Goal: Task Accomplishment & Management: Manage account settings

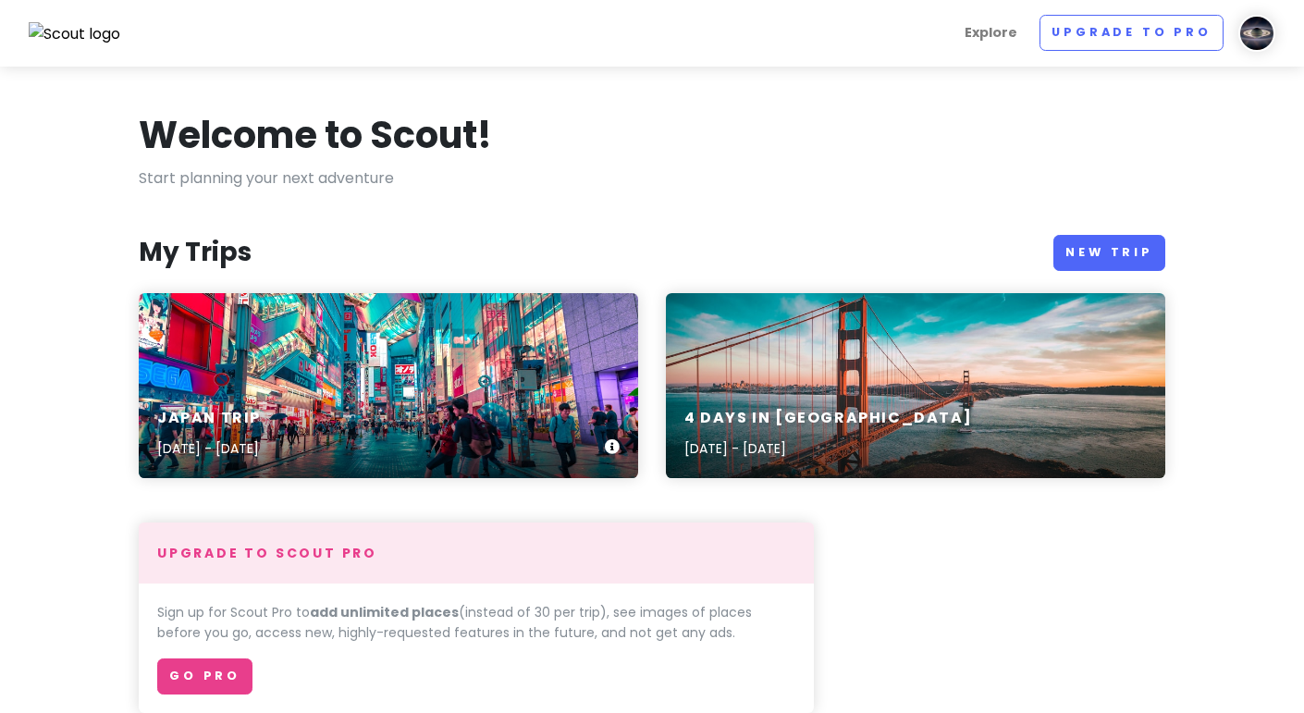
click at [299, 342] on div "Japan Trip [DATE] - [DATE]" at bounding box center [388, 385] width 499 height 185
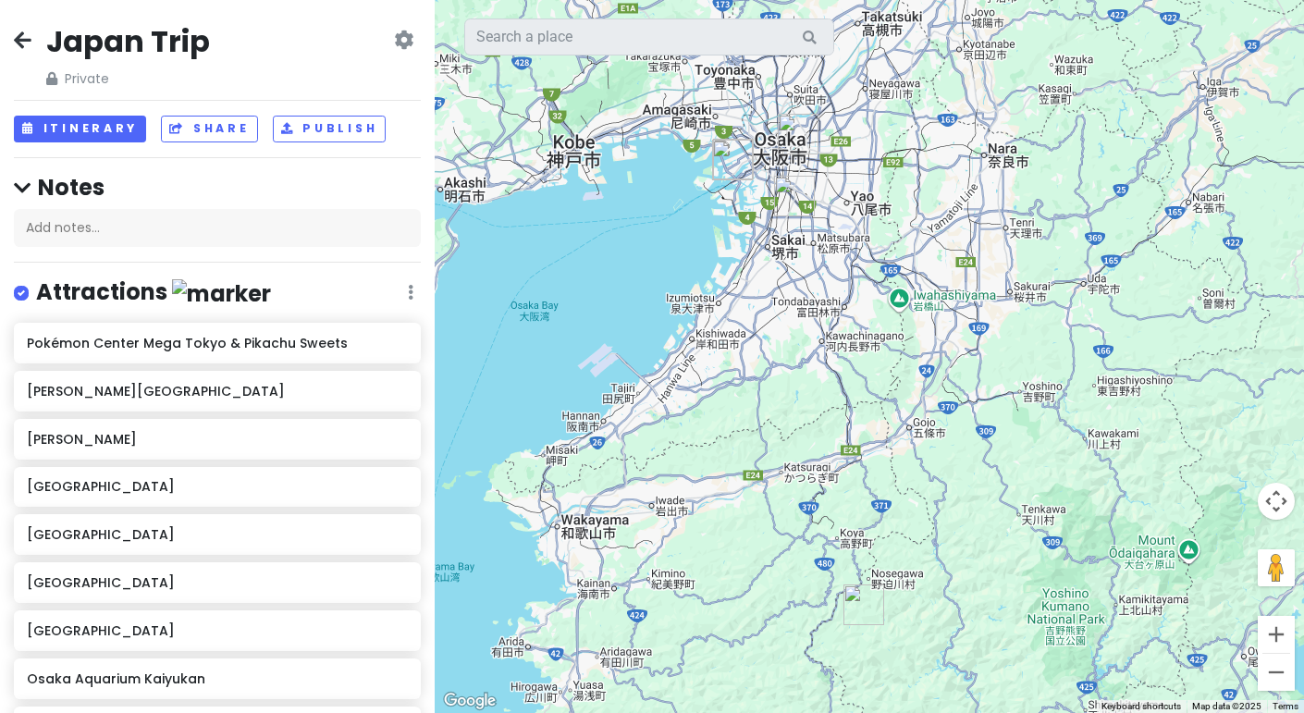
drag, startPoint x: 647, startPoint y: 449, endPoint x: 894, endPoint y: 142, distance: 393.5
click at [894, 142] on div at bounding box center [869, 356] width 869 height 713
click at [794, 199] on img "teamLab Botanical Garden Osaka" at bounding box center [794, 195] width 55 height 55
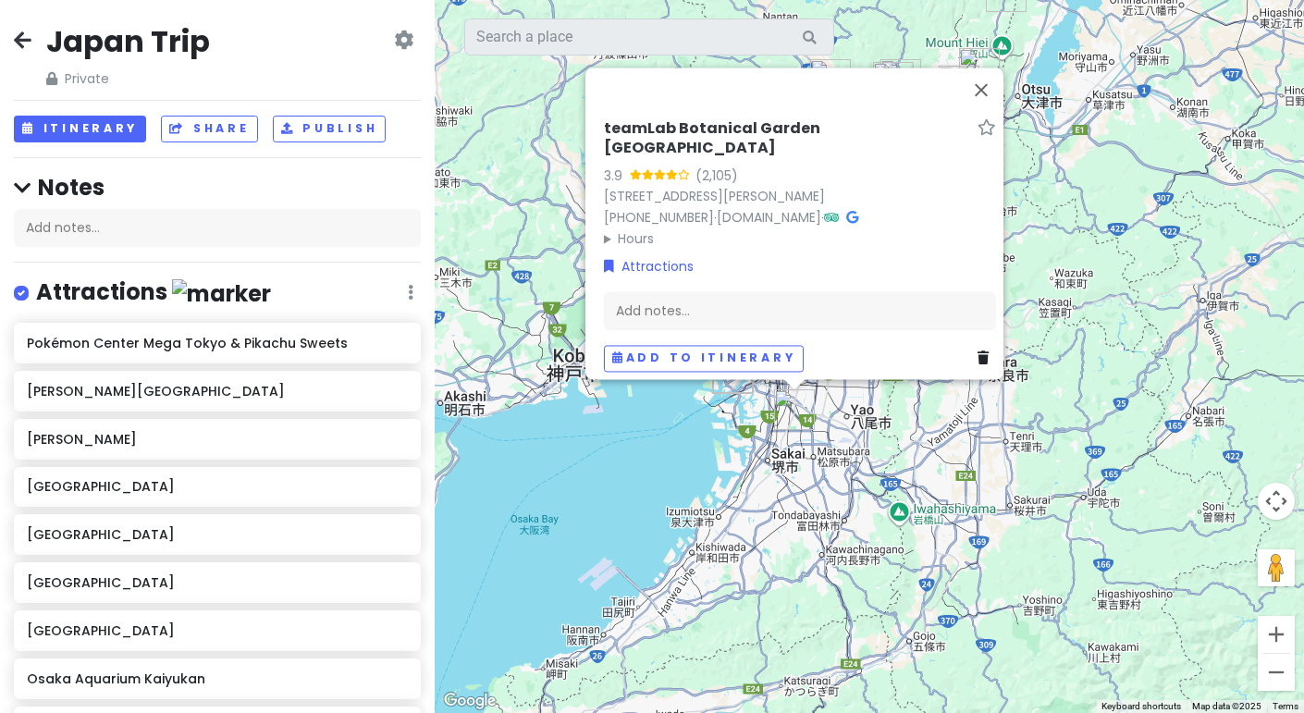
click at [978, 351] on icon at bounding box center [983, 357] width 11 height 13
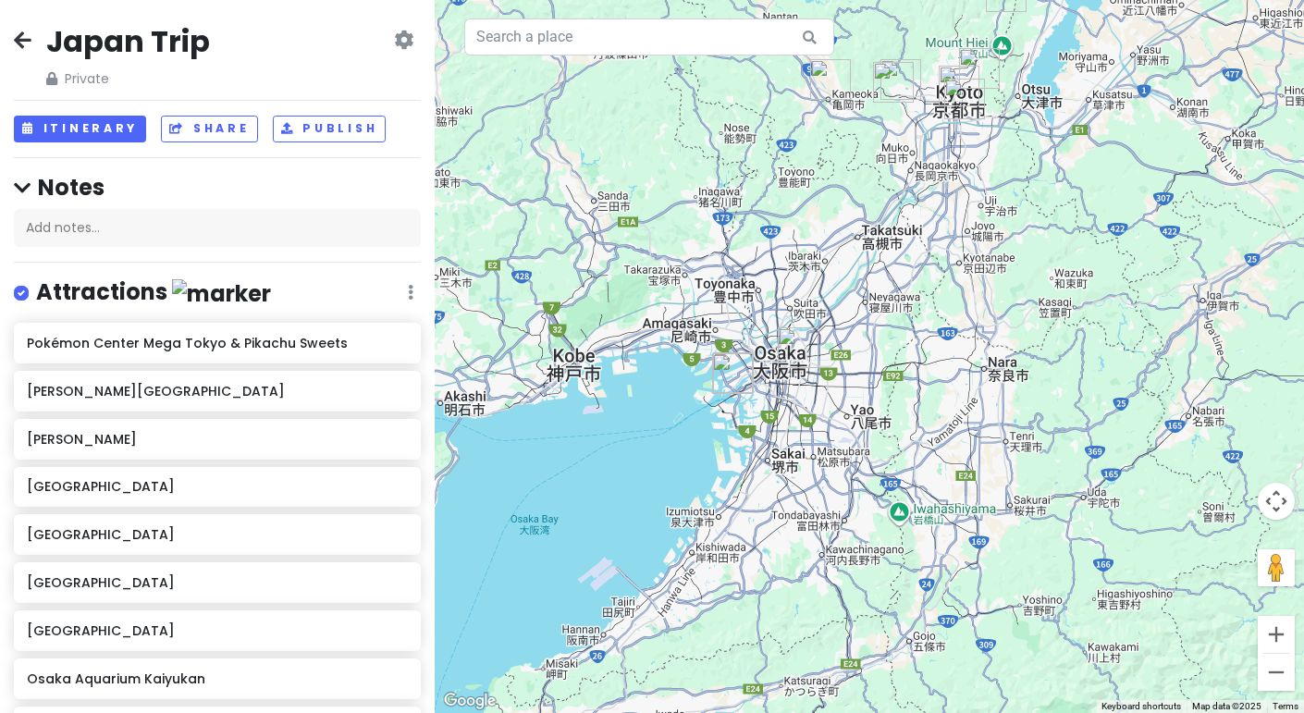
click at [123, 61] on h2 "Japan Trip" at bounding box center [128, 41] width 164 height 39
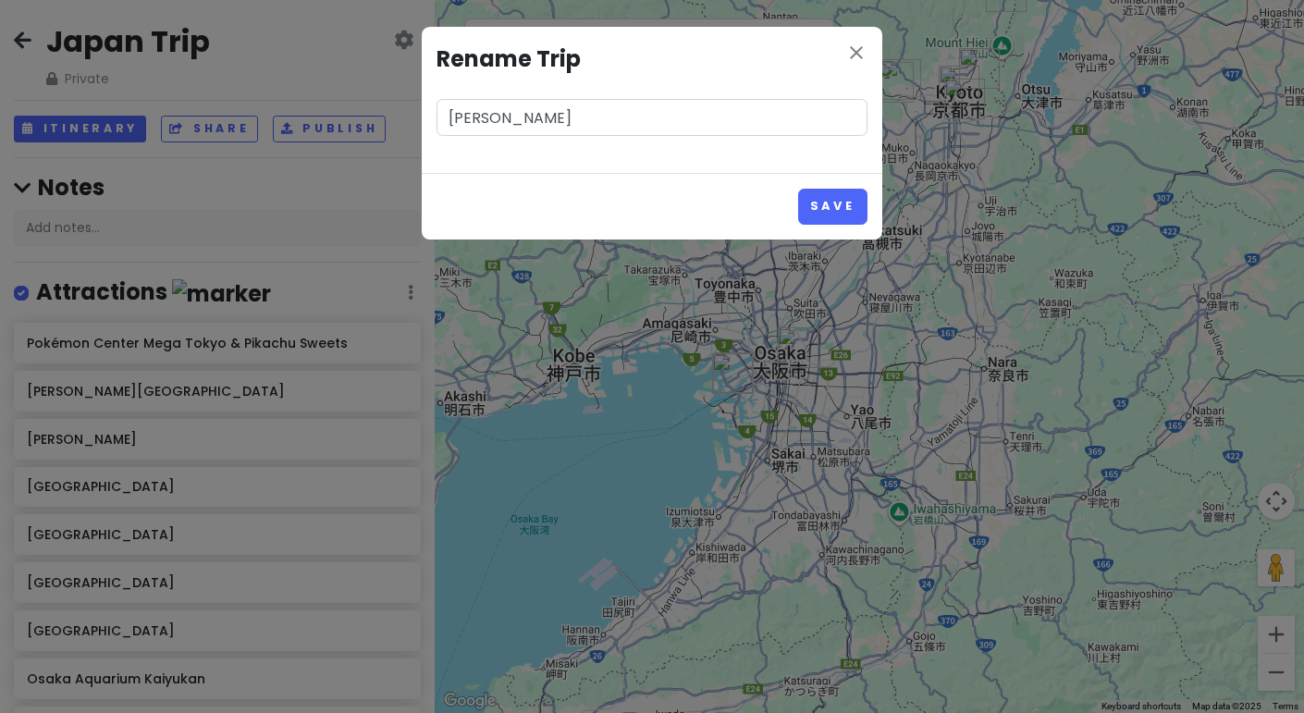
type input "J"
type input "Tokyo"
click at [835, 200] on button "Save" at bounding box center [832, 207] width 69 height 36
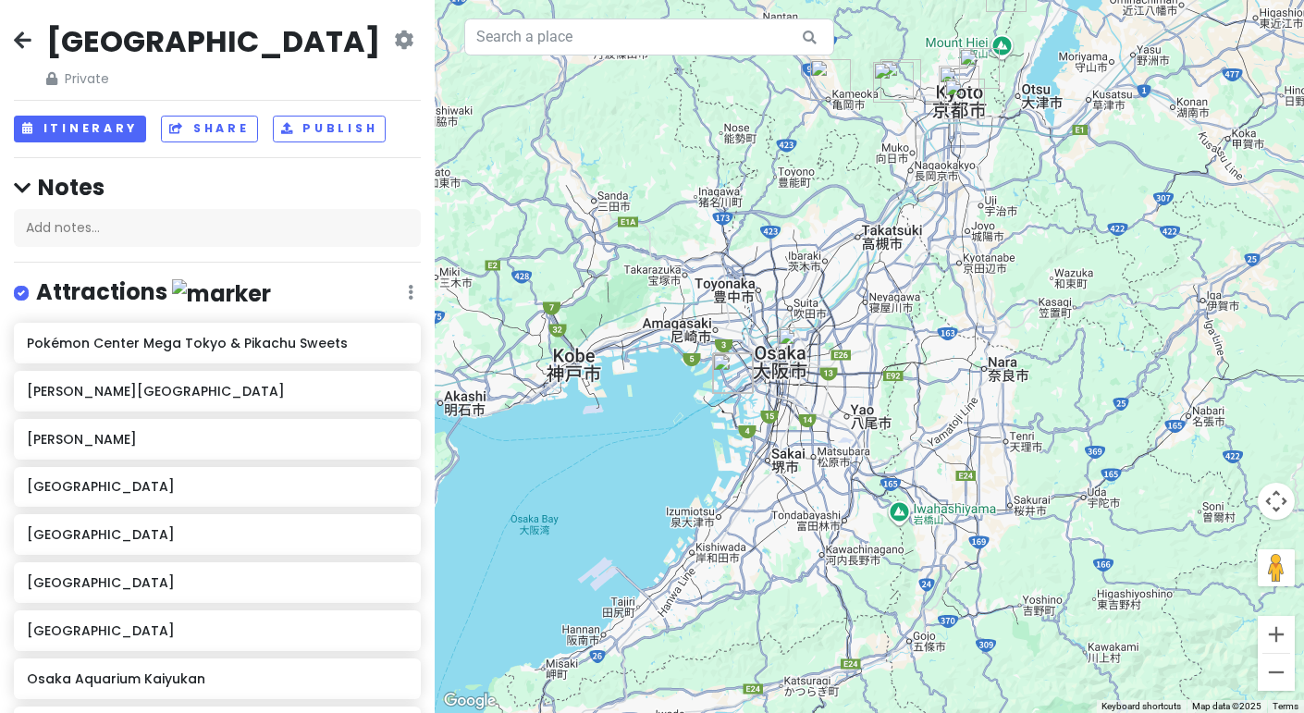
click at [732, 367] on img "Osaka Aquarium Kaiyukan" at bounding box center [732, 373] width 55 height 55
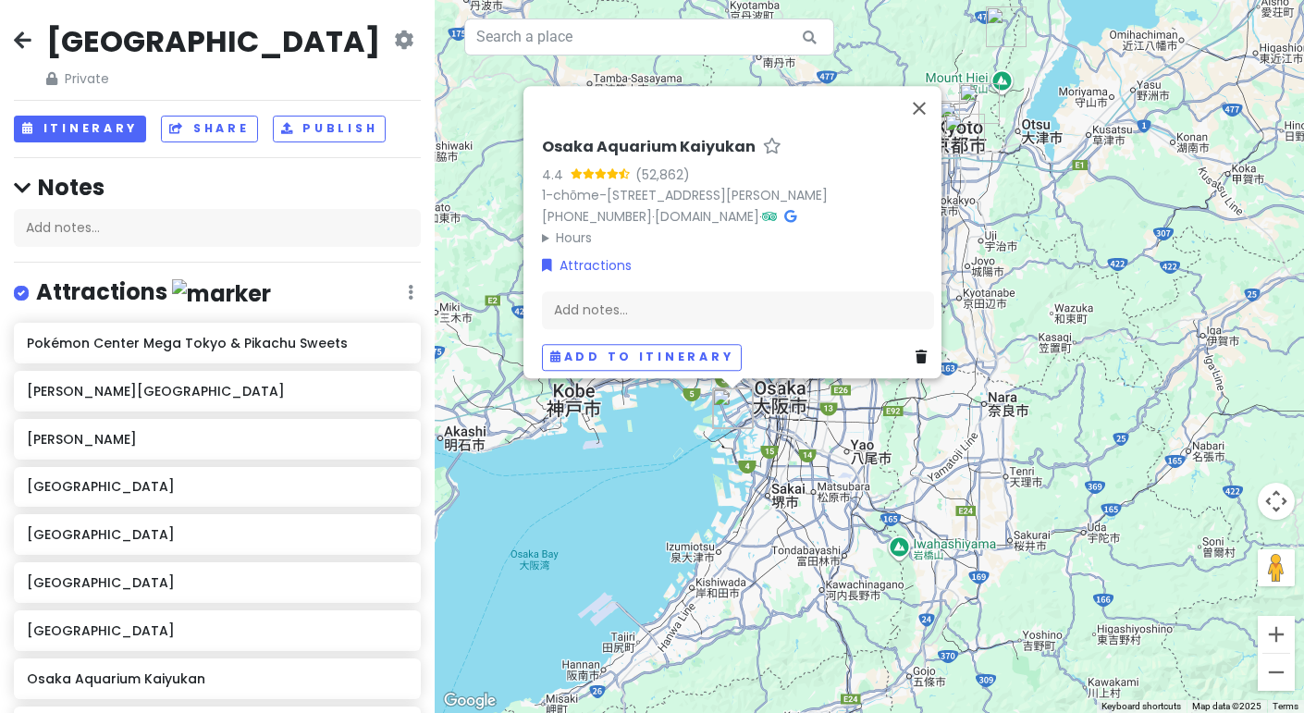
click at [918, 347] on link at bounding box center [925, 357] width 18 height 20
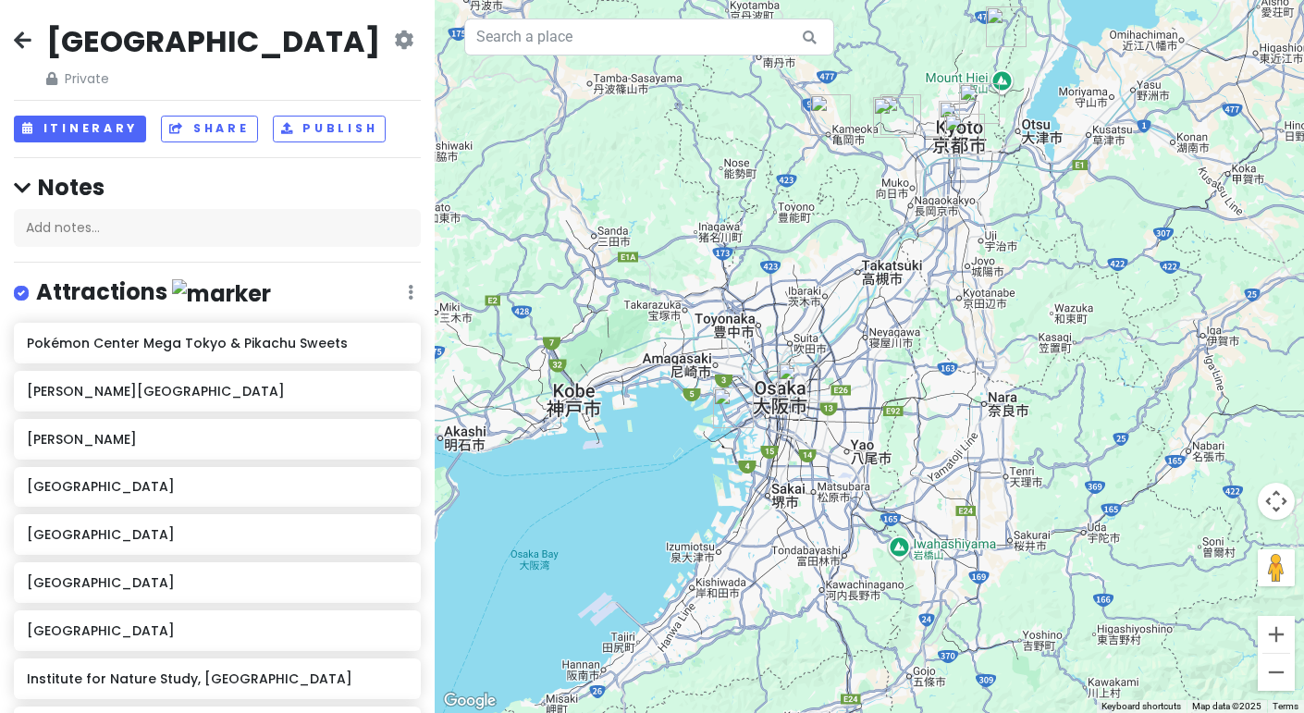
click at [731, 397] on img "Tempozan Harbor Village" at bounding box center [733, 407] width 55 height 55
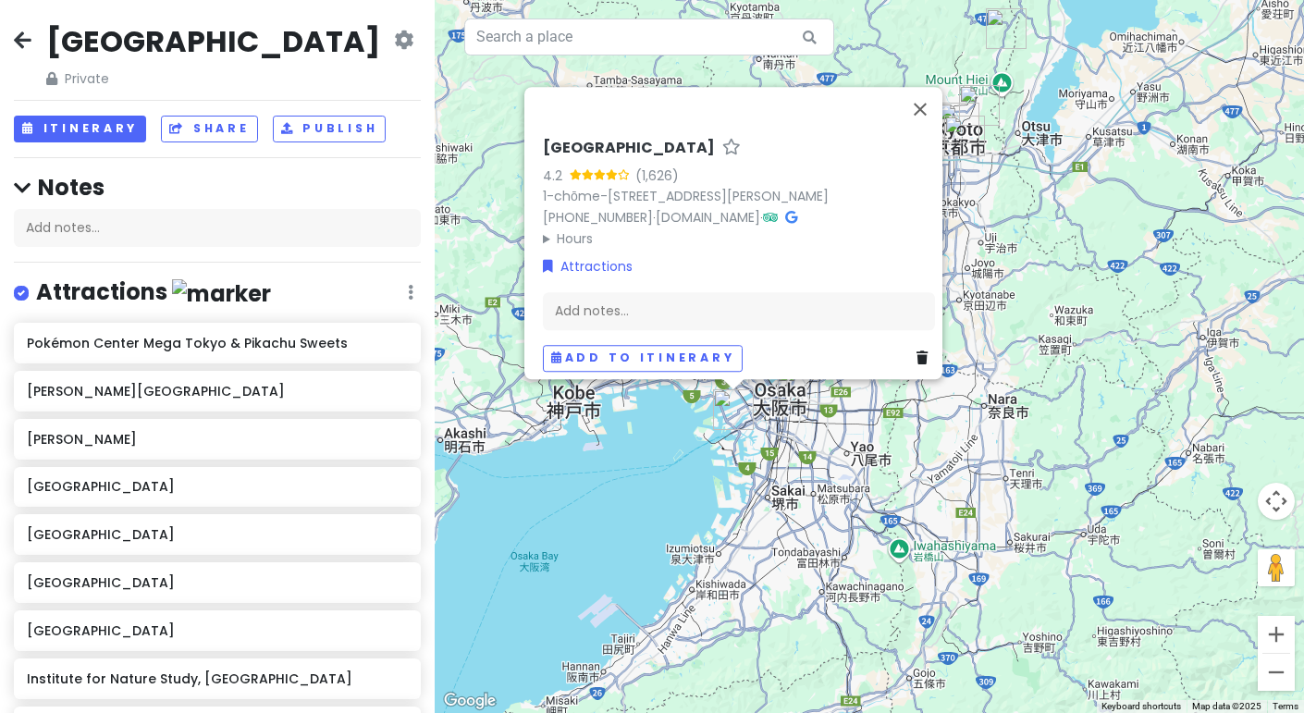
click at [917, 351] on icon at bounding box center [922, 357] width 11 height 13
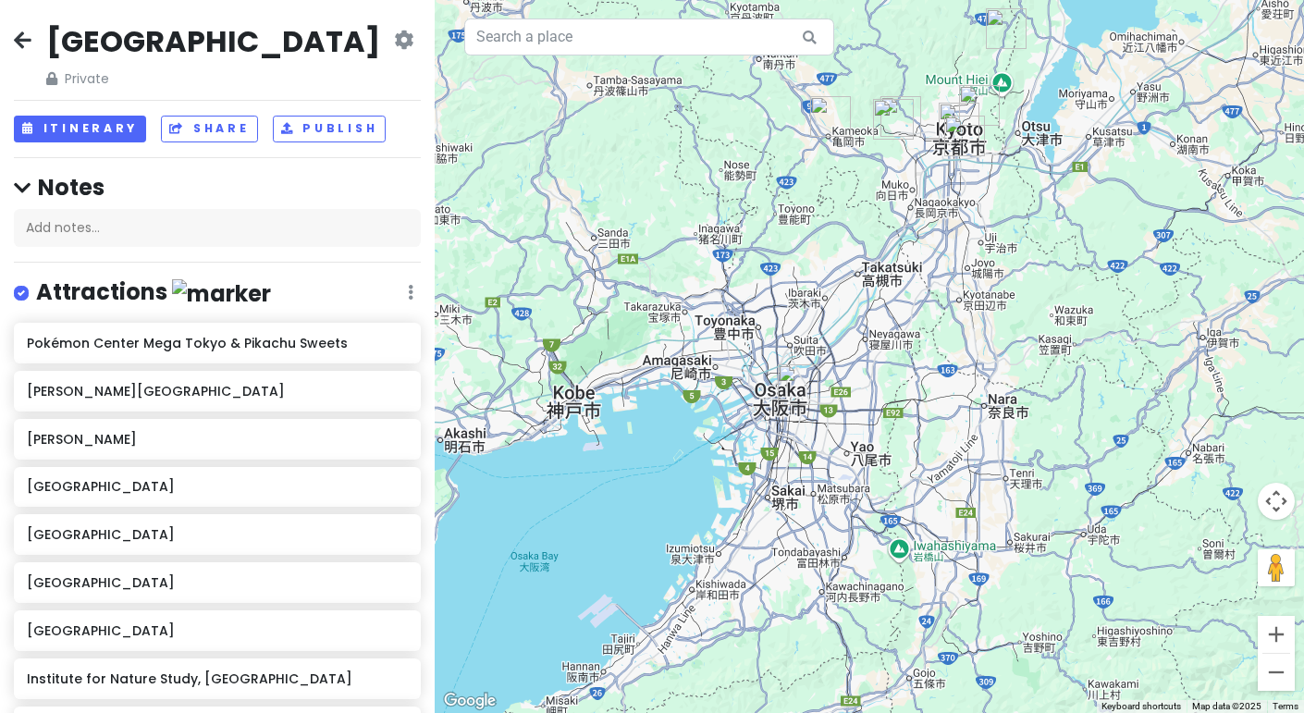
click at [786, 380] on img "Osaka Castle Park" at bounding box center [797, 384] width 55 height 55
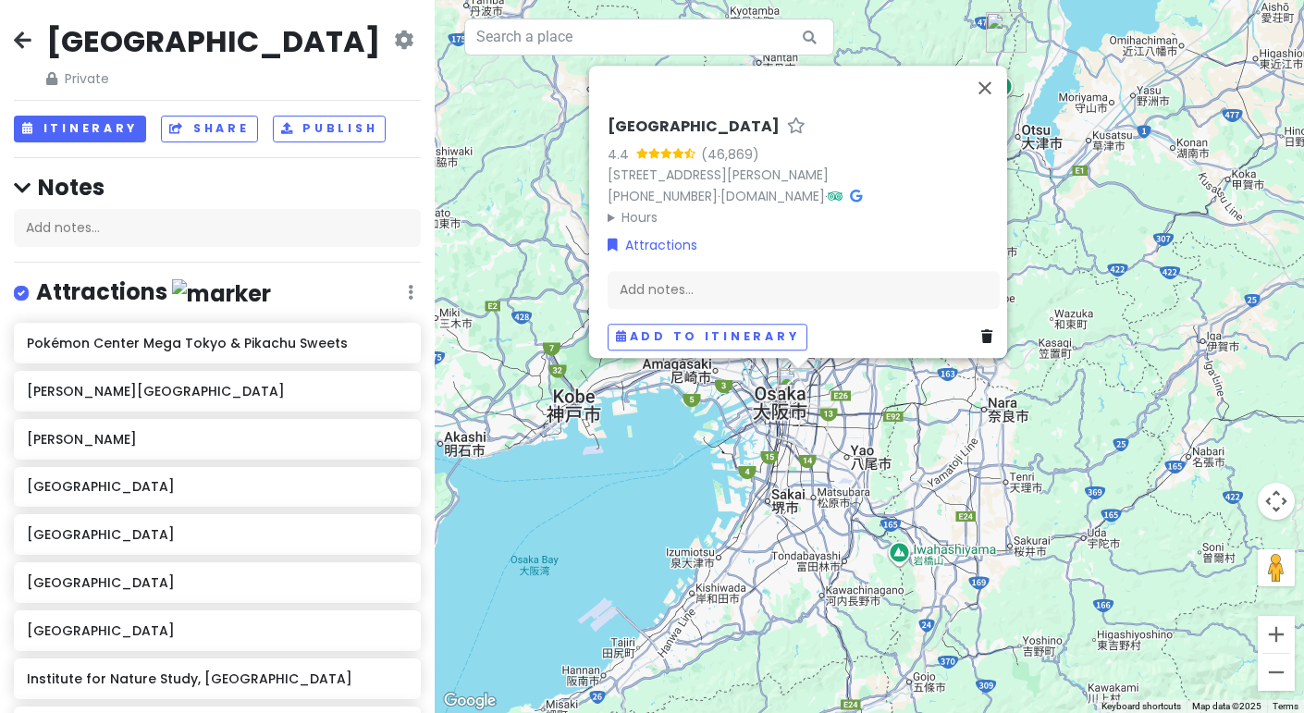
click at [981, 335] on link at bounding box center [990, 337] width 18 height 20
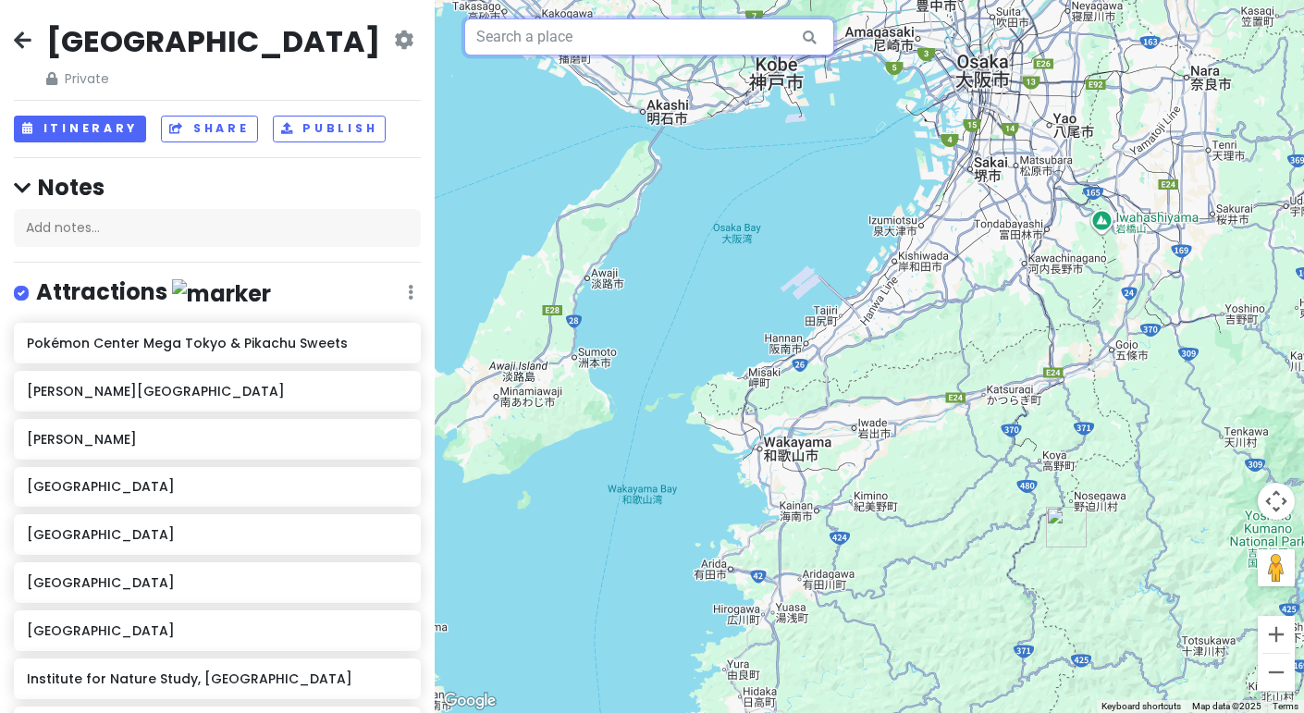
drag, startPoint x: 821, startPoint y: 228, endPoint x: 1025, endPoint y: -112, distance: 396.6
click at [1025, 0] on html "Tokyo Private Change Dates Make a Copy Delete Trip Go Pro ⚡️ Give Feedback 💡 Su…" at bounding box center [652, 356] width 1304 height 713
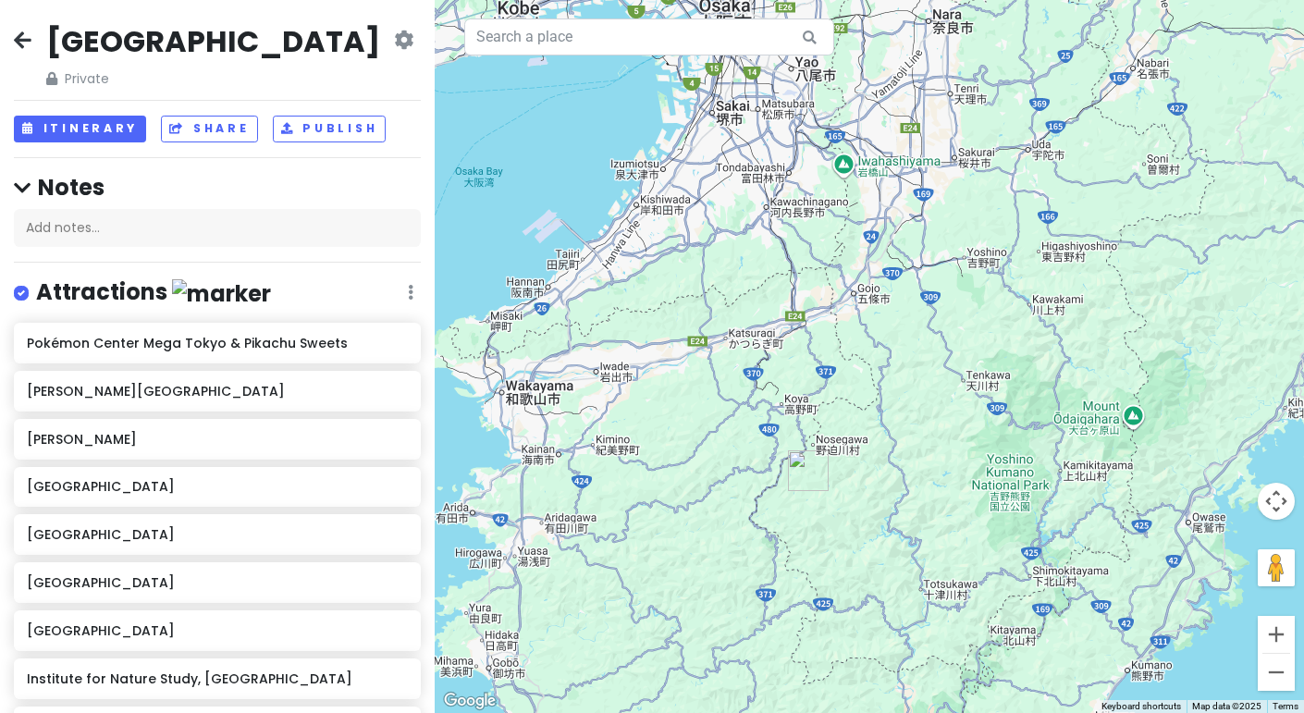
drag, startPoint x: 1005, startPoint y: 322, endPoint x: 734, endPoint y: 258, distance: 277.5
click at [734, 258] on div at bounding box center [869, 356] width 869 height 713
click at [799, 474] on img "Minshuku Kawarabi-so" at bounding box center [806, 469] width 55 height 55
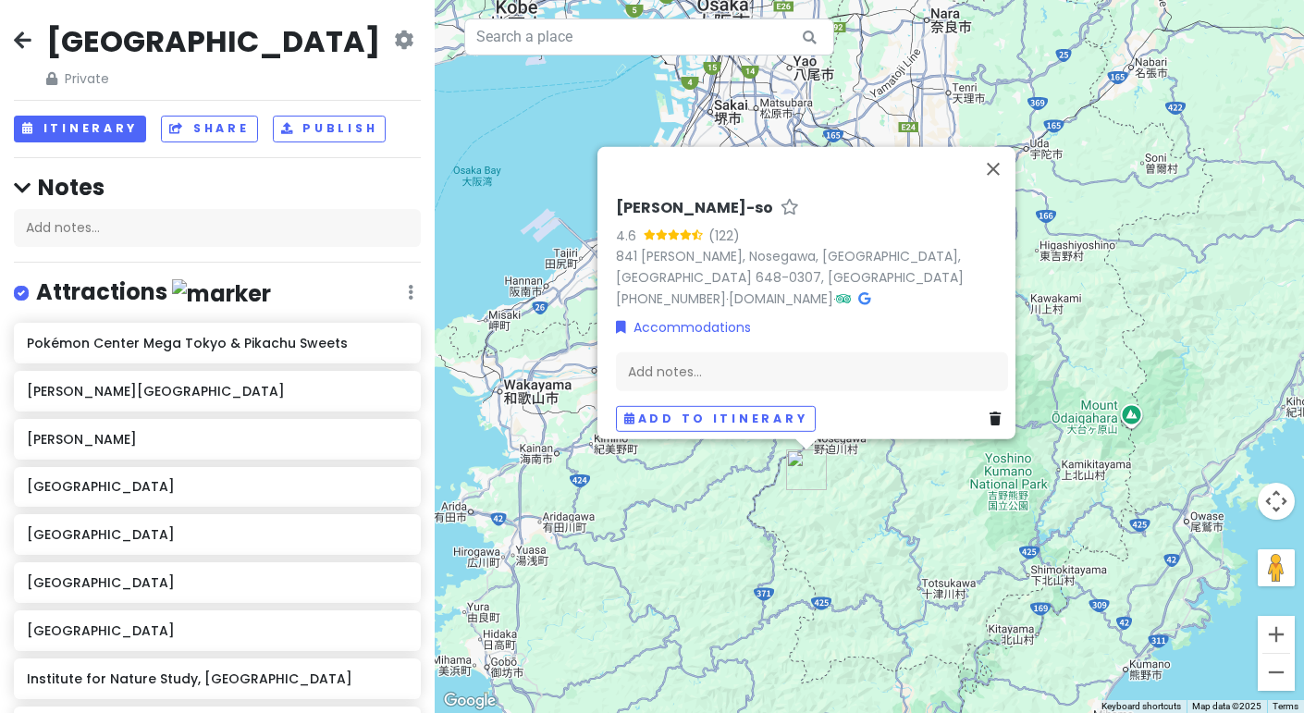
click at [692, 198] on h6 "[PERSON_NAME]-so" at bounding box center [694, 207] width 157 height 19
drag, startPoint x: 771, startPoint y: 199, endPoint x: 575, endPoint y: 195, distance: 196.1
click at [575, 195] on div "Minshuku Kawarabi-so 4.6 (122) 841 Kitaimanishi, Nosegawa, Yoshino District, Na…" at bounding box center [869, 356] width 869 height 713
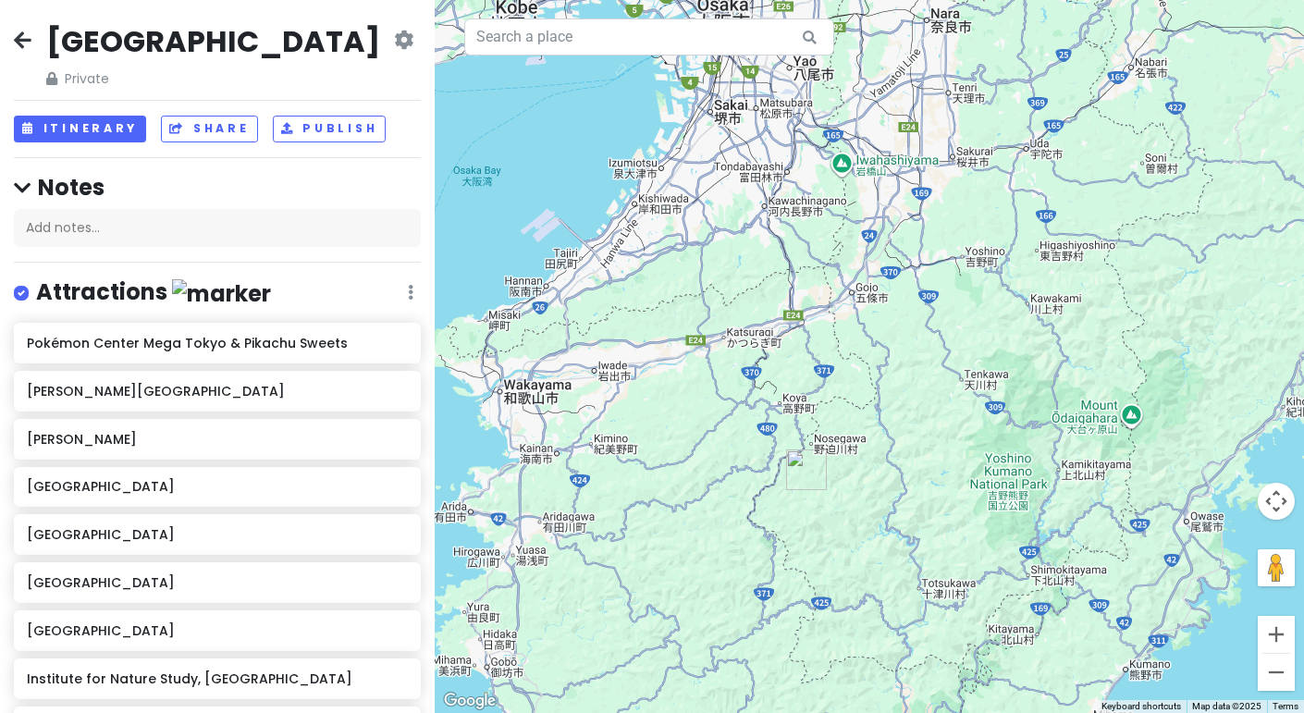
click at [796, 467] on img "Minshuku Kawarabi-so" at bounding box center [806, 469] width 55 height 55
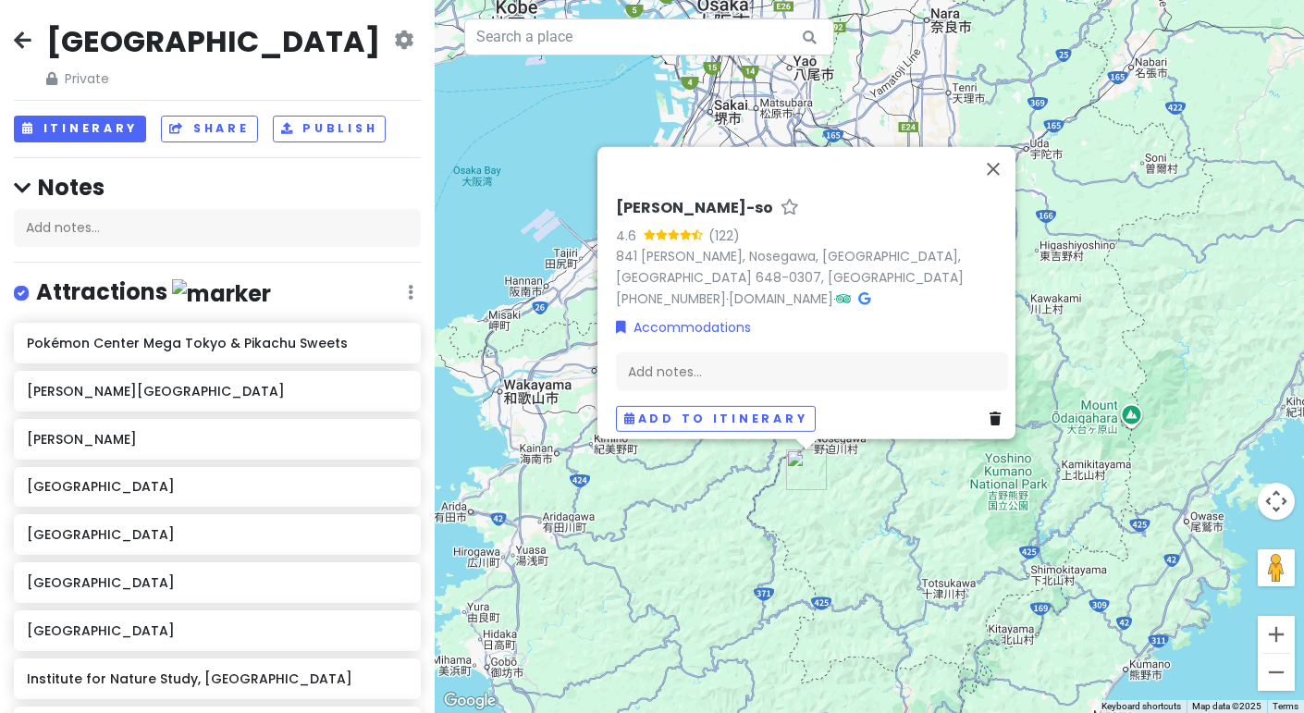
click at [757, 198] on h6 "[PERSON_NAME]-so" at bounding box center [694, 207] width 157 height 19
click at [775, 194] on input "[PERSON_NAME]-so" at bounding box center [812, 203] width 392 height 29
drag, startPoint x: 775, startPoint y: 194, endPoint x: 615, endPoint y: 193, distance: 160.0
click at [616, 193] on input "[PERSON_NAME]-so" at bounding box center [812, 203] width 392 height 29
click at [990, 412] on icon at bounding box center [995, 418] width 11 height 13
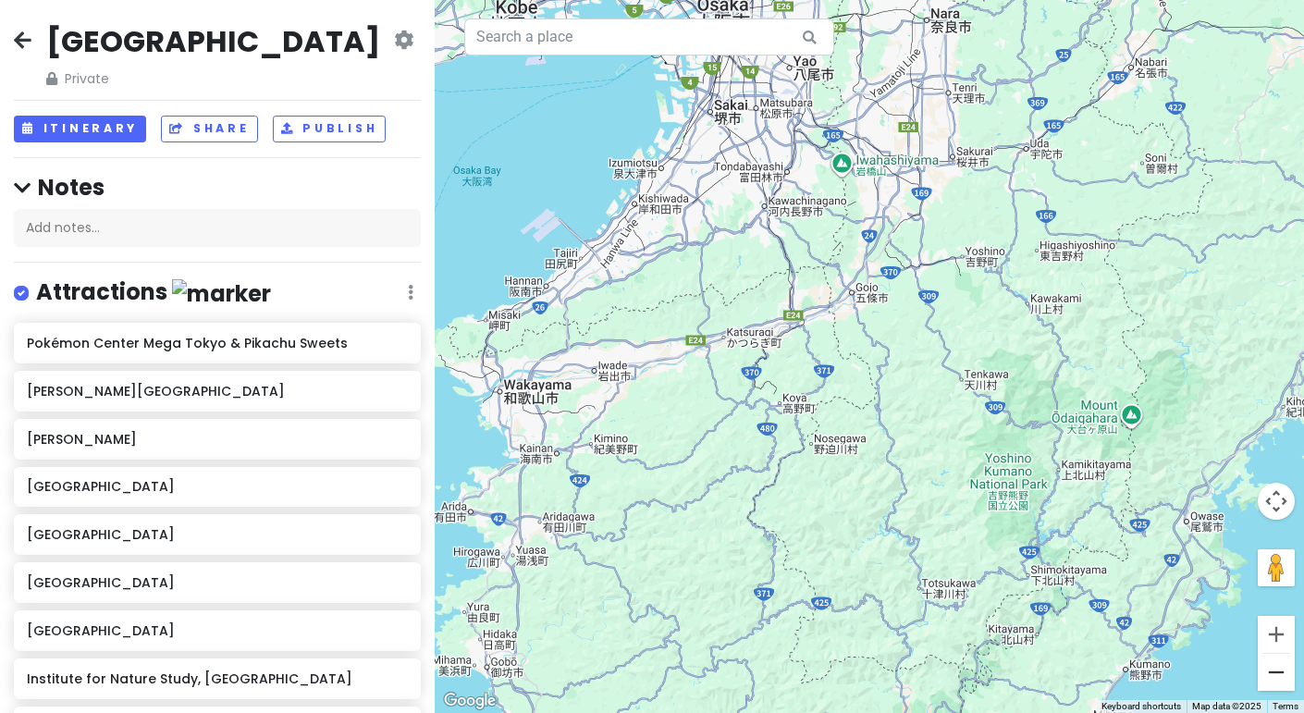
click at [1283, 665] on button "Zoom out" at bounding box center [1276, 672] width 37 height 37
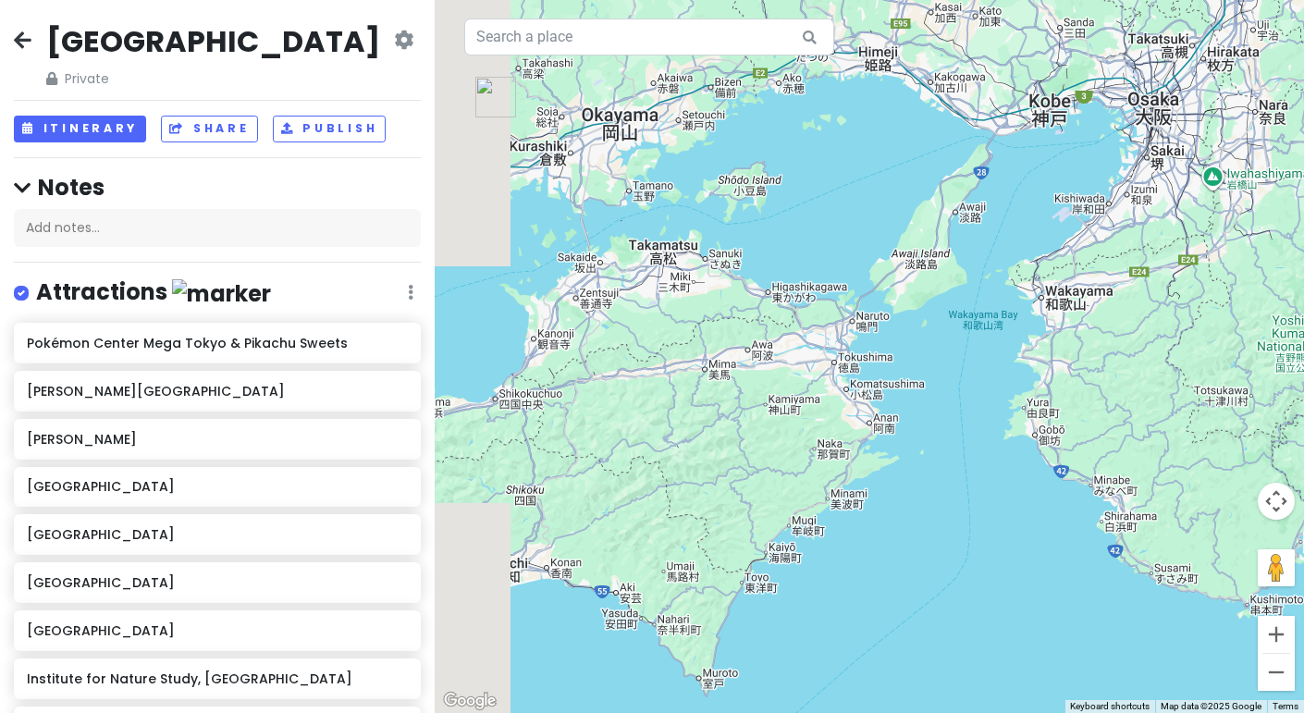
drag, startPoint x: 780, startPoint y: 340, endPoint x: 1169, endPoint y: 255, distance: 398.6
click at [1169, 255] on div "To navigate, press the arrow keys." at bounding box center [869, 356] width 869 height 713
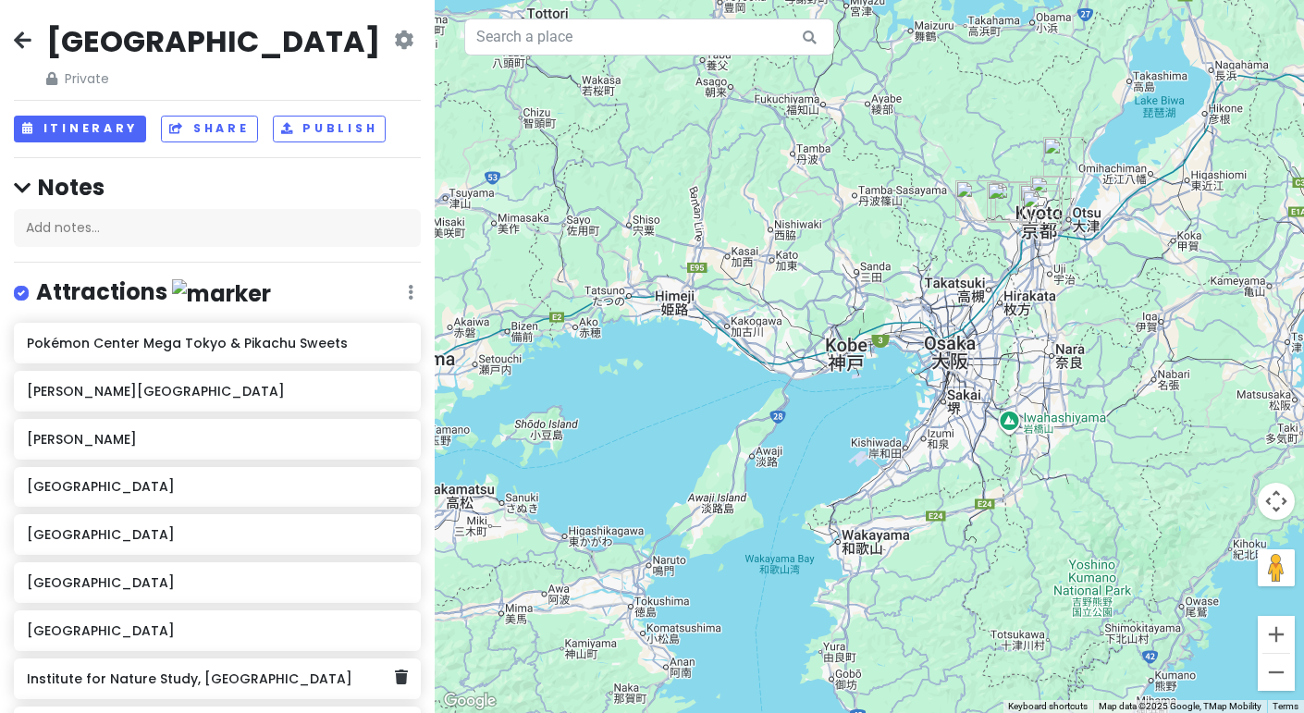
drag, startPoint x: 480, startPoint y: 457, endPoint x: 290, endPoint y: 703, distance: 311.2
click at [290, 703] on div "Tokyo Private Change Dates Make a Copy Delete Trip Go Pro ⚡️ Give Feedback 💡 Su…" at bounding box center [652, 356] width 1304 height 713
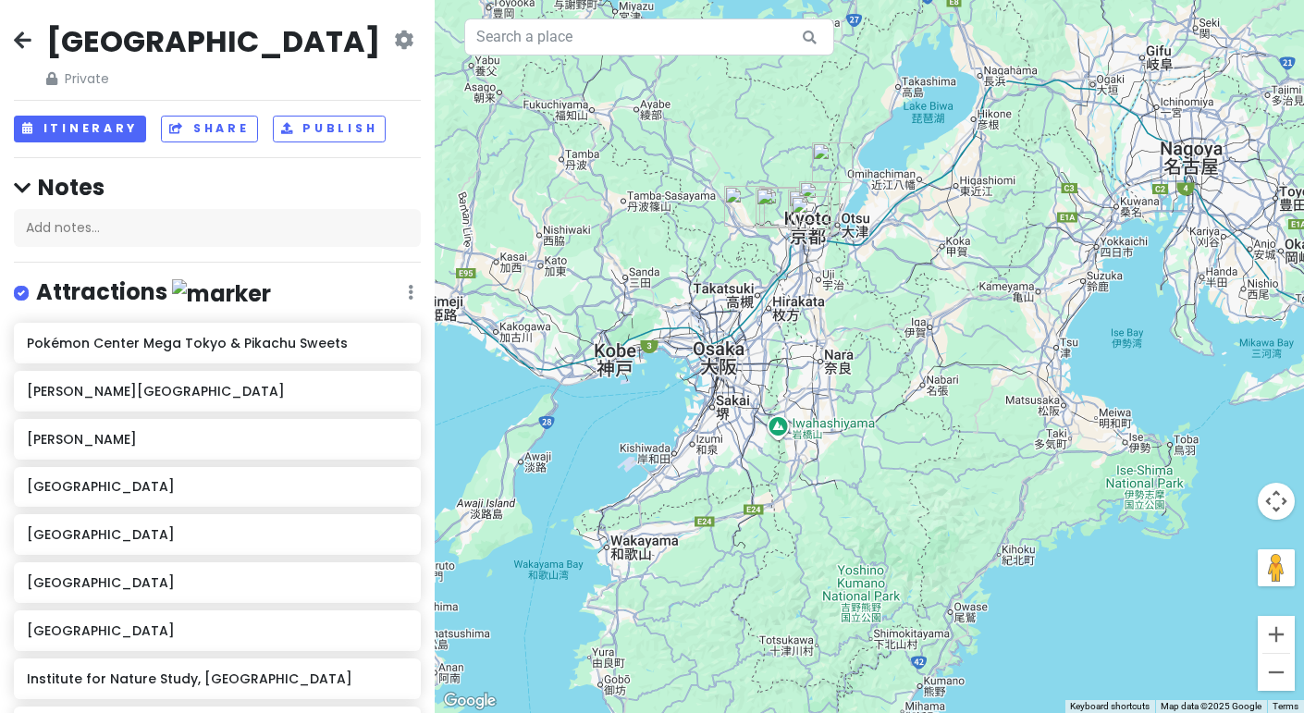
drag, startPoint x: 1036, startPoint y: 319, endPoint x: 793, endPoint y: 328, distance: 243.4
click at [793, 328] on div "To navigate, press the arrow keys." at bounding box center [869, 356] width 869 height 713
click at [779, 435] on div "To navigate, press the arrow keys." at bounding box center [869, 356] width 869 height 713
click at [775, 429] on div "To navigate, press the arrow keys." at bounding box center [869, 356] width 869 height 713
click at [817, 425] on div "To navigate, press the arrow keys." at bounding box center [869, 356] width 869 height 713
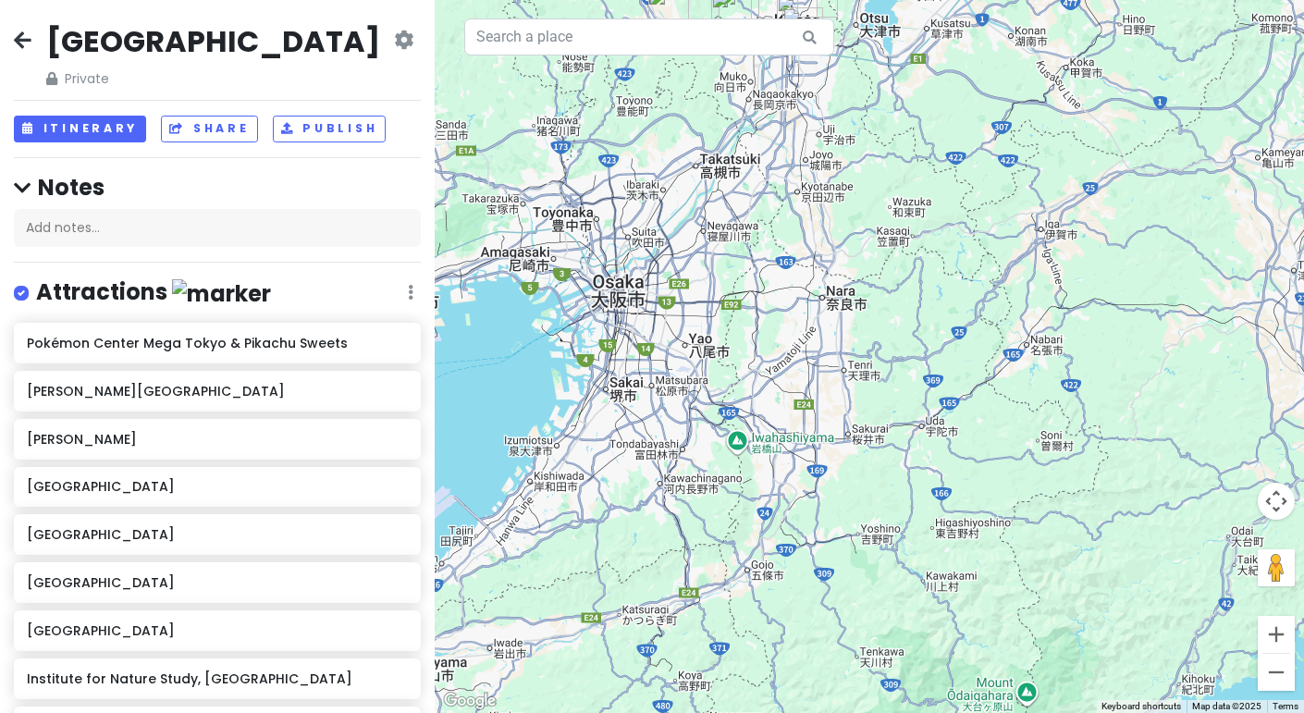
click at [732, 446] on div "To navigate, press the arrow keys." at bounding box center [869, 356] width 869 height 713
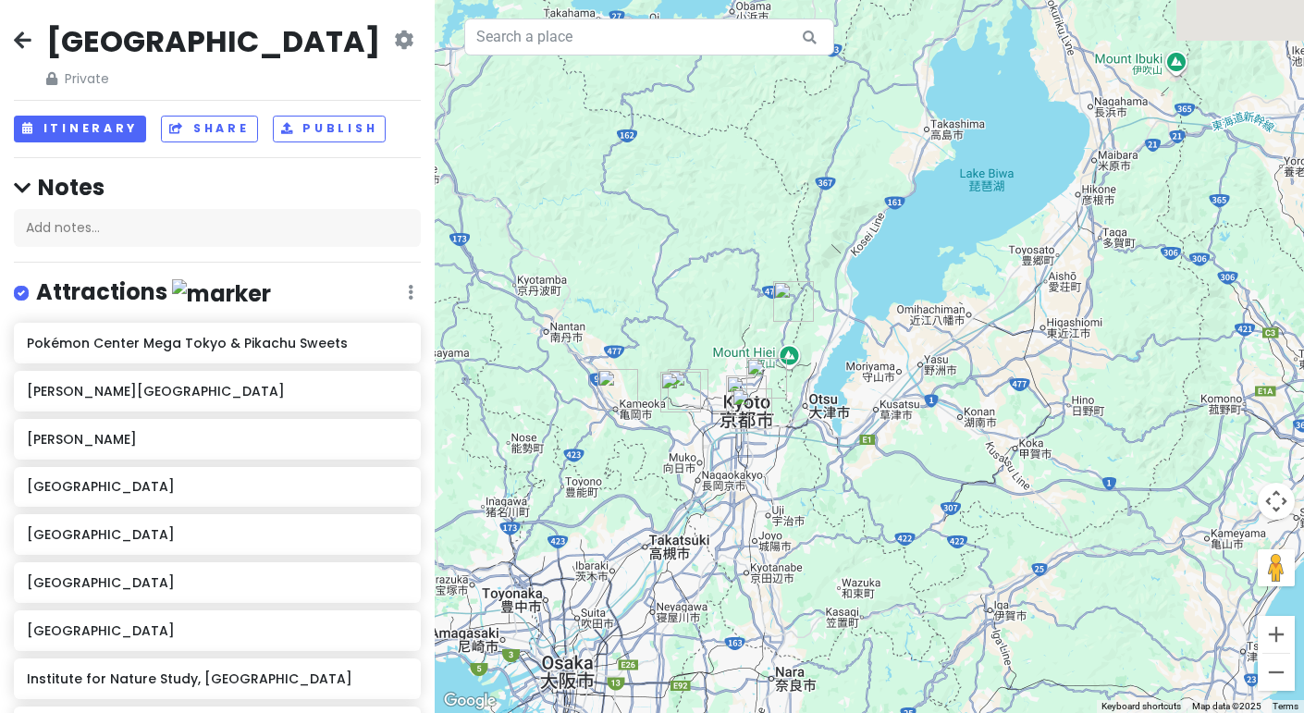
drag, startPoint x: 750, startPoint y: 199, endPoint x: 695, endPoint y: 600, distance: 405.3
click at [695, 600] on div "To navigate, press the arrow keys." at bounding box center [869, 356] width 869 height 713
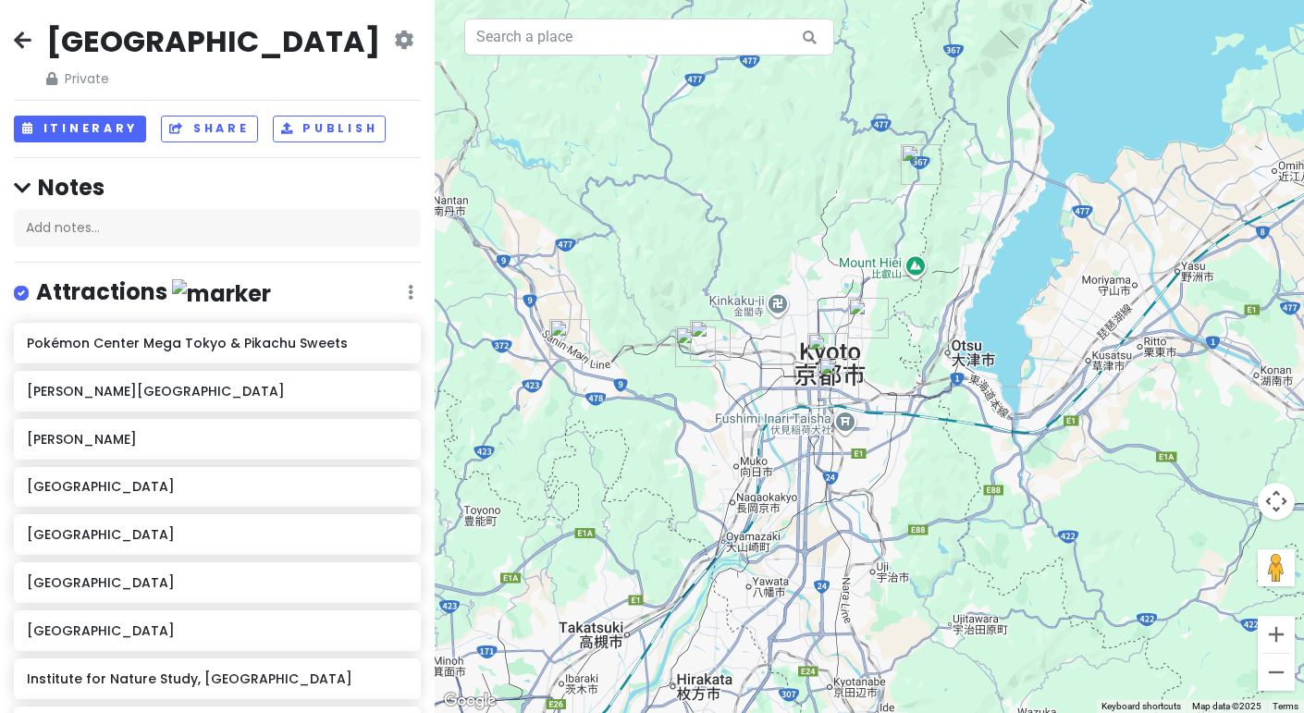
drag, startPoint x: 708, startPoint y: 381, endPoint x: 751, endPoint y: 536, distance: 160.5
click at [751, 536] on div "To navigate, press the arrow keys." at bounding box center [869, 356] width 869 height 713
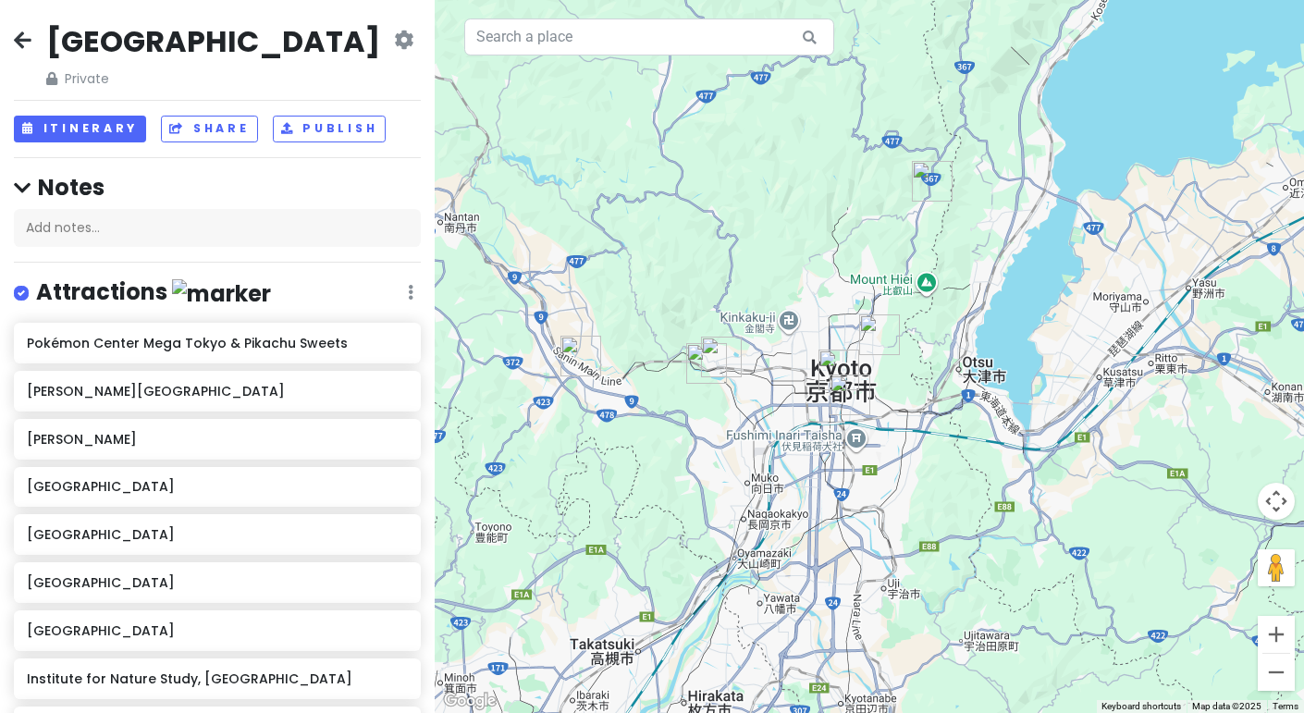
click at [572, 351] on img "Kameoka" at bounding box center [580, 355] width 55 height 55
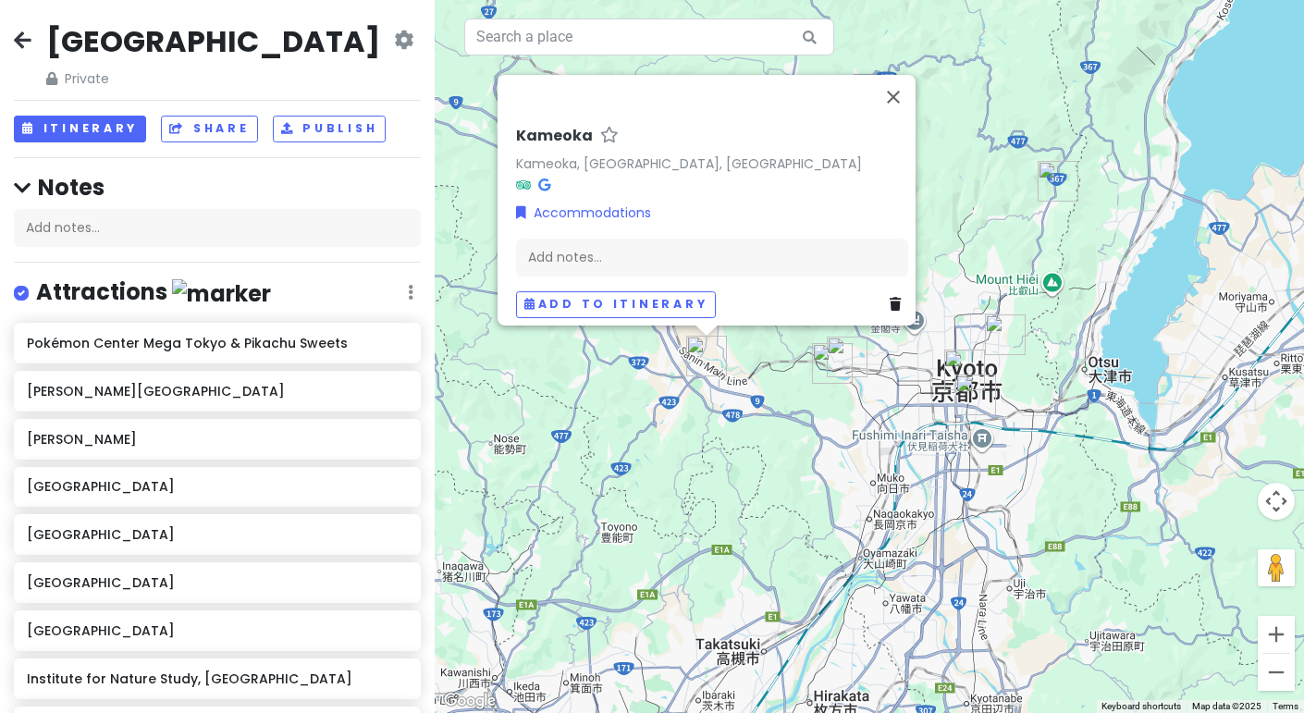
click at [861, 471] on div "Kameoka Kameoka, Kyoto, Japan Accommodations Add notes... Add to itinerary" at bounding box center [869, 356] width 869 height 713
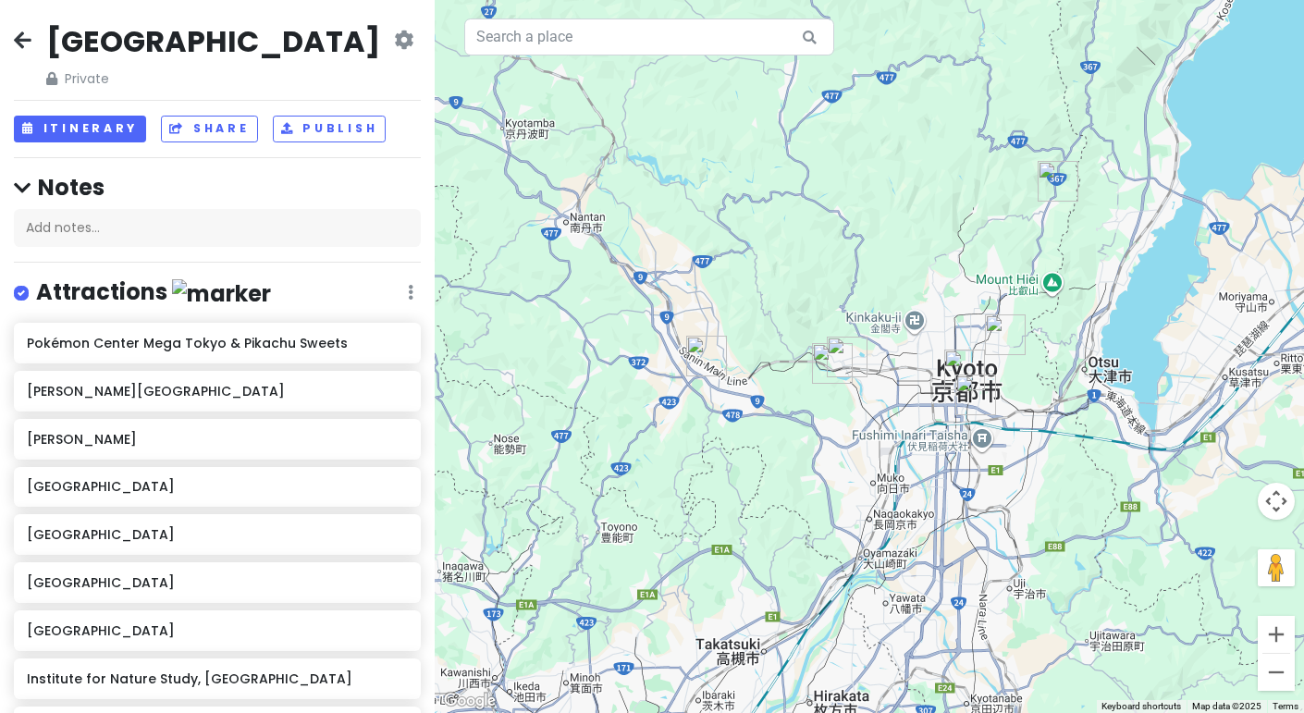
click at [820, 359] on img "Arashiyama" at bounding box center [832, 363] width 55 height 55
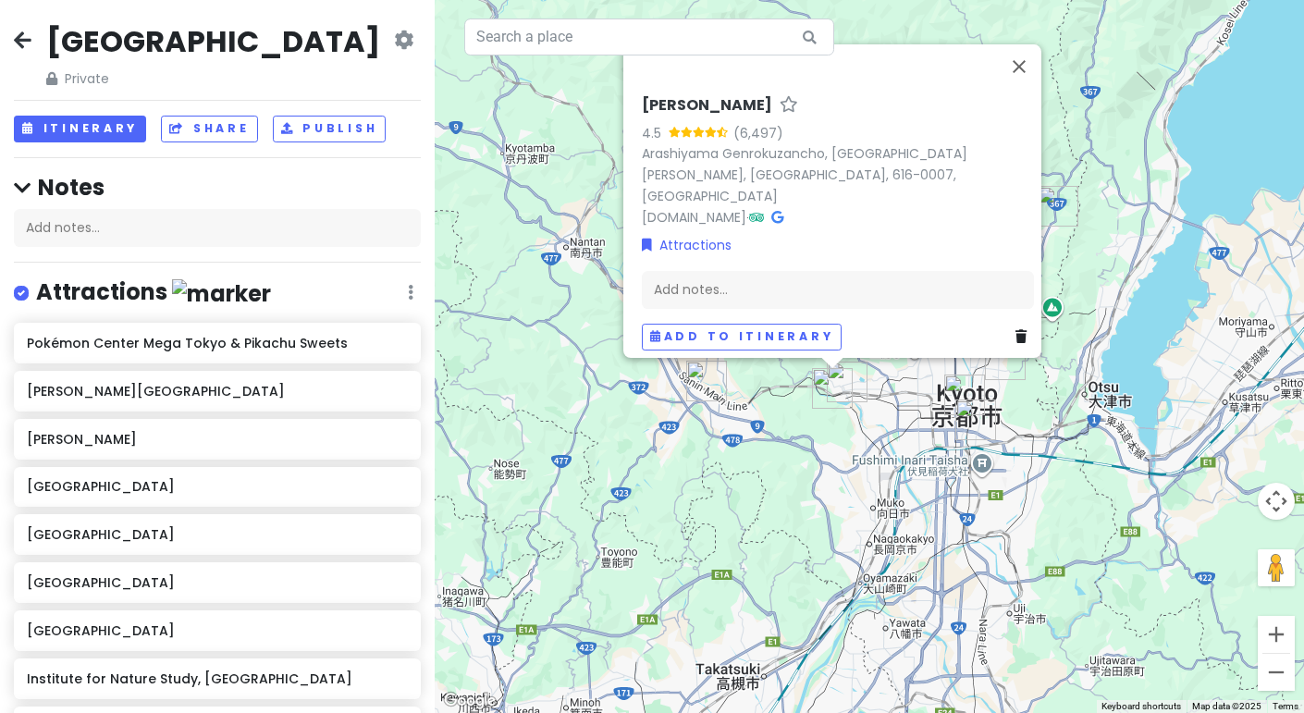
click at [1016, 330] on icon at bounding box center [1021, 336] width 11 height 13
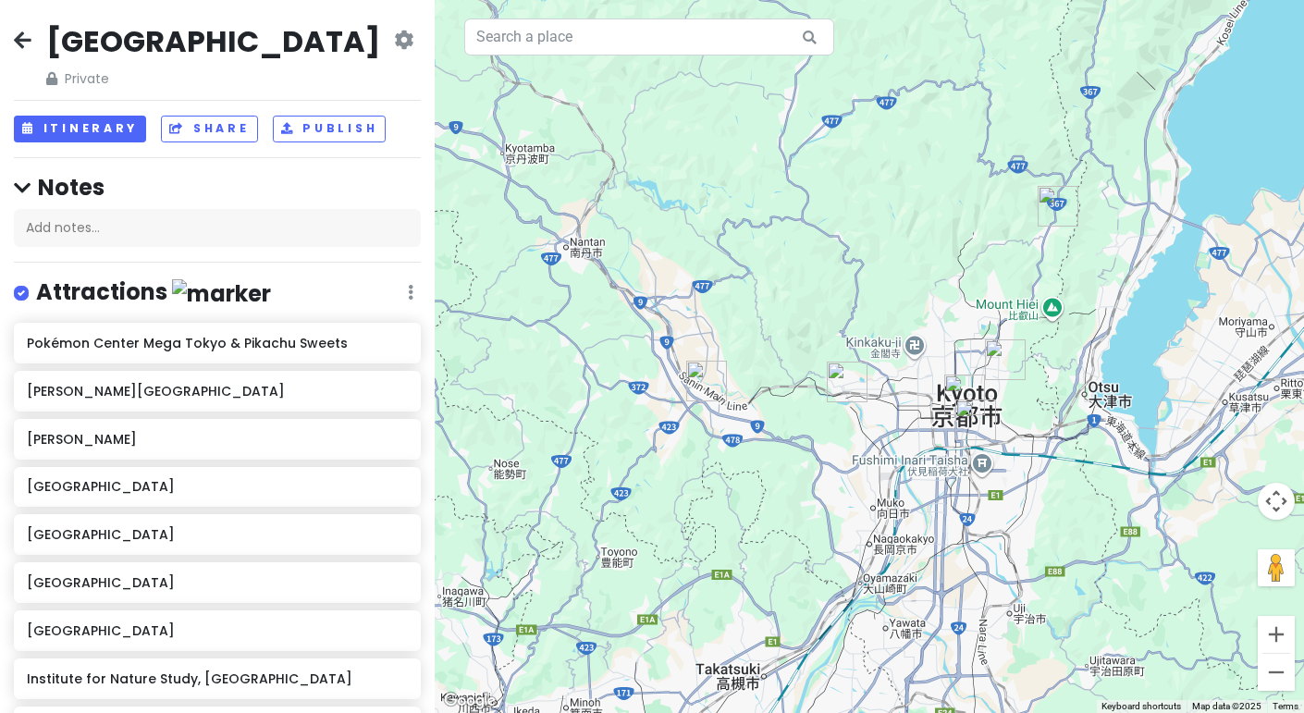
click at [847, 387] on img "Togetsukyō Bridge" at bounding box center [847, 381] width 55 height 55
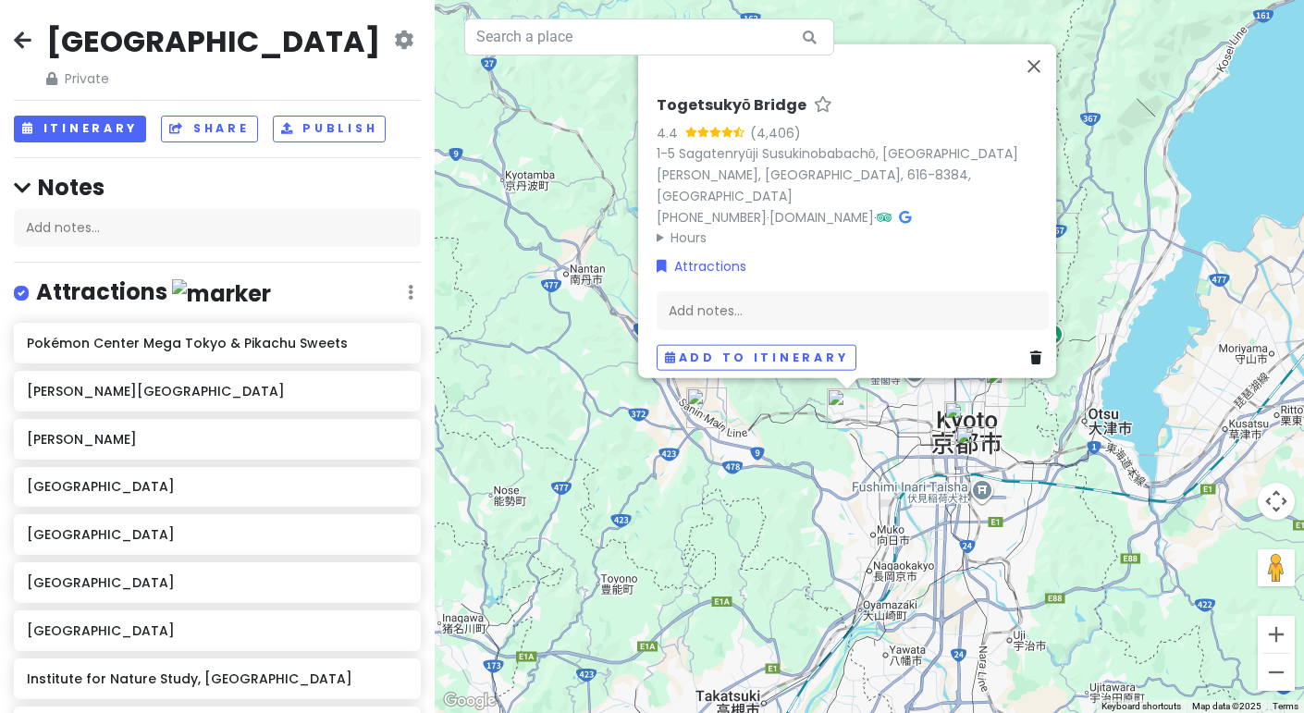
click at [1030, 351] on icon at bounding box center [1035, 357] width 11 height 13
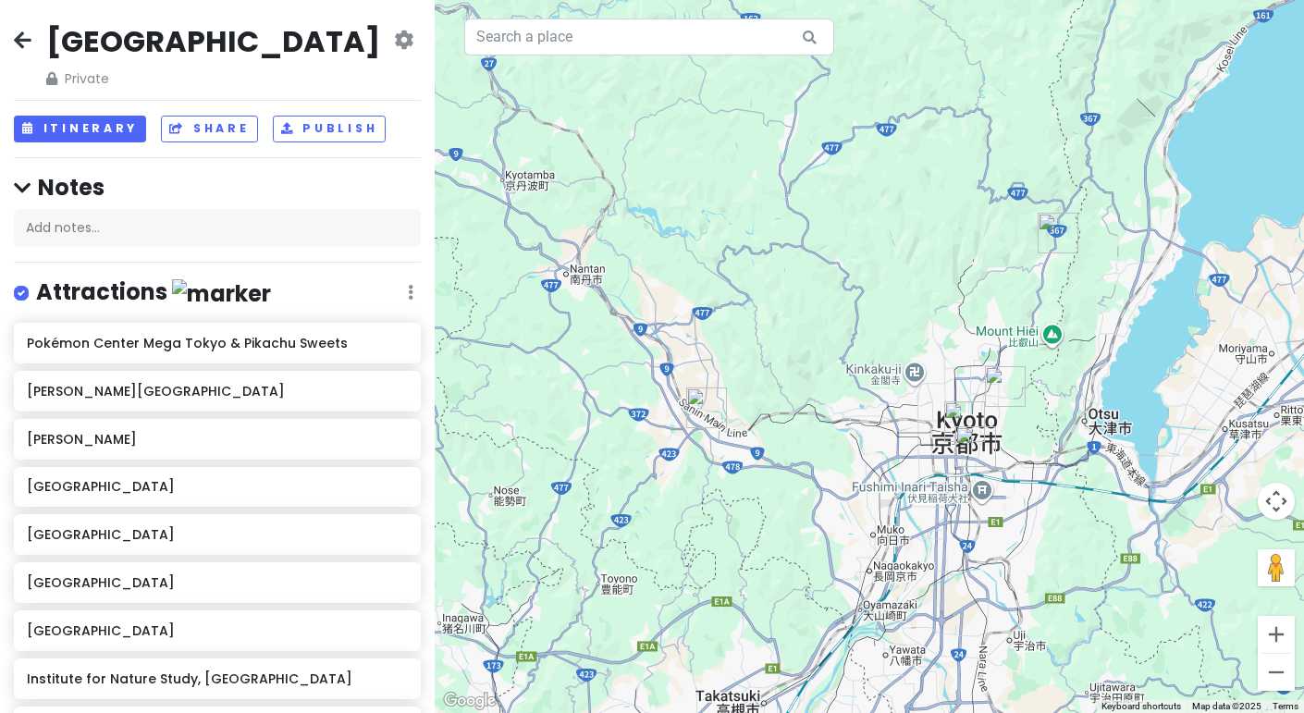
click at [1000, 394] on img "Philosopher's Path" at bounding box center [1005, 386] width 55 height 55
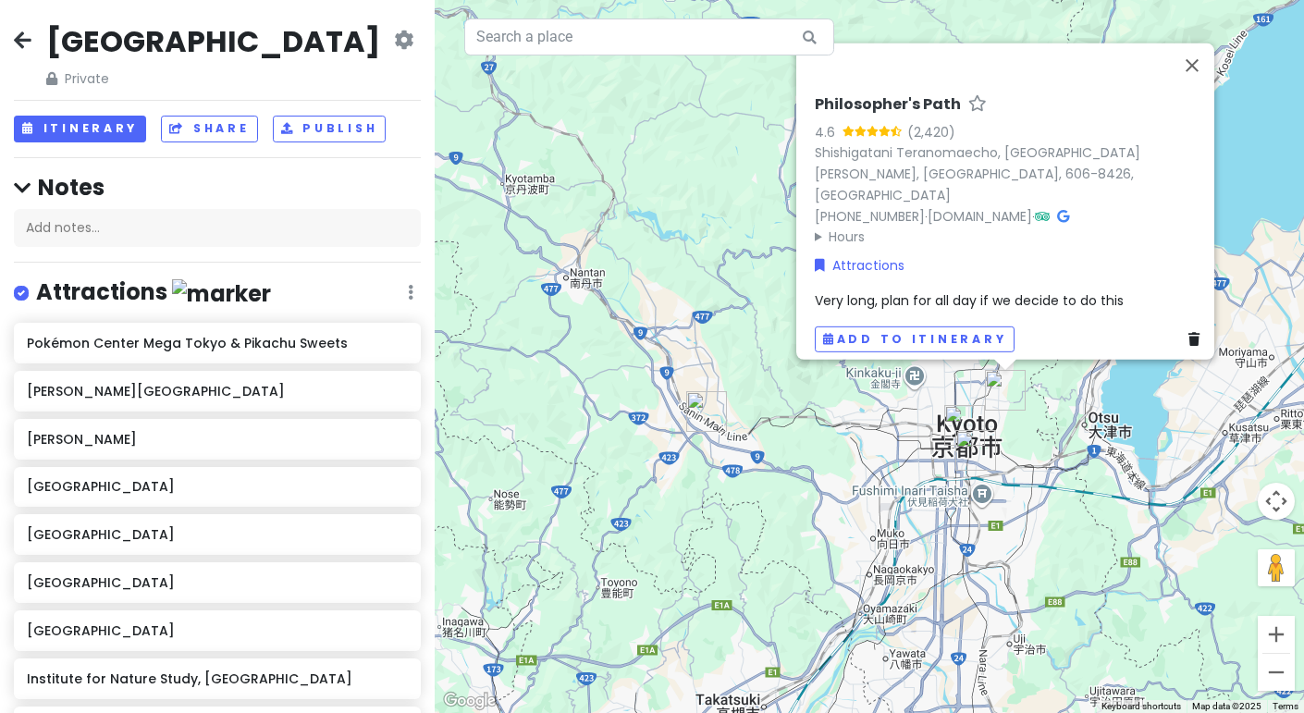
click at [1189, 336] on link at bounding box center [1198, 338] width 18 height 20
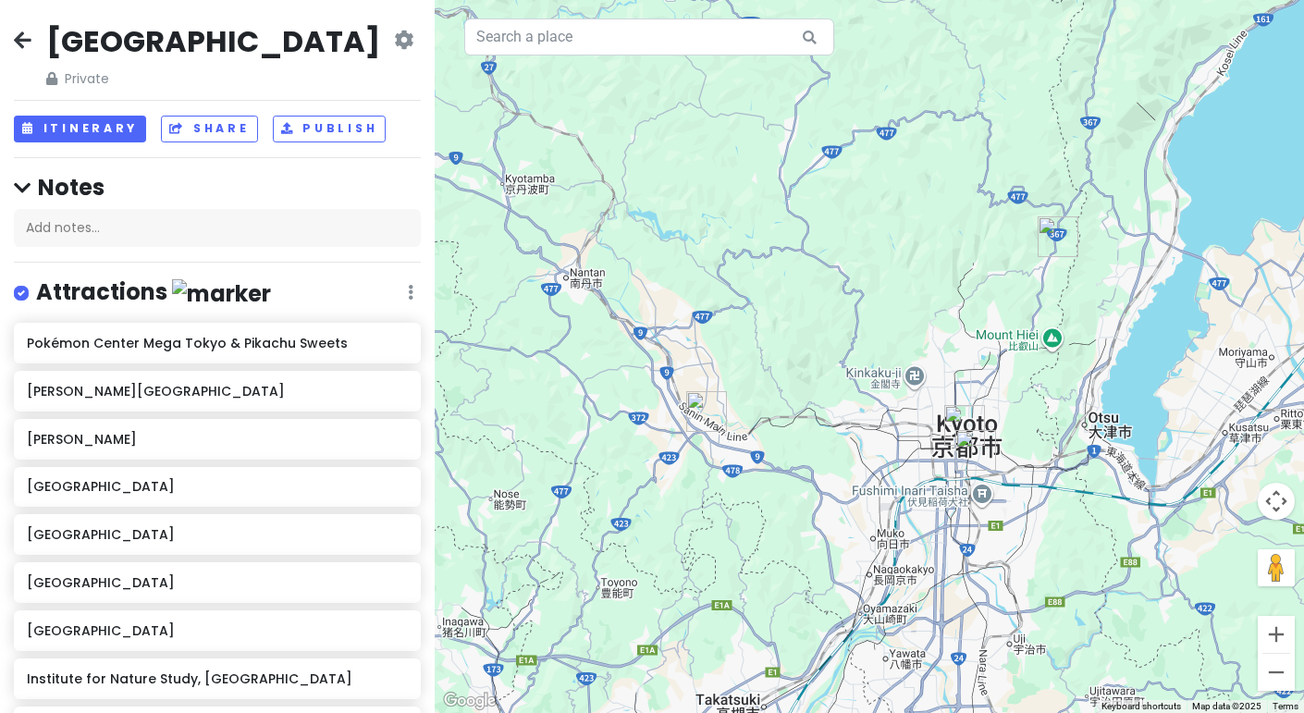
click at [953, 426] on img "Kyoto National Museum" at bounding box center [975, 450] width 55 height 55
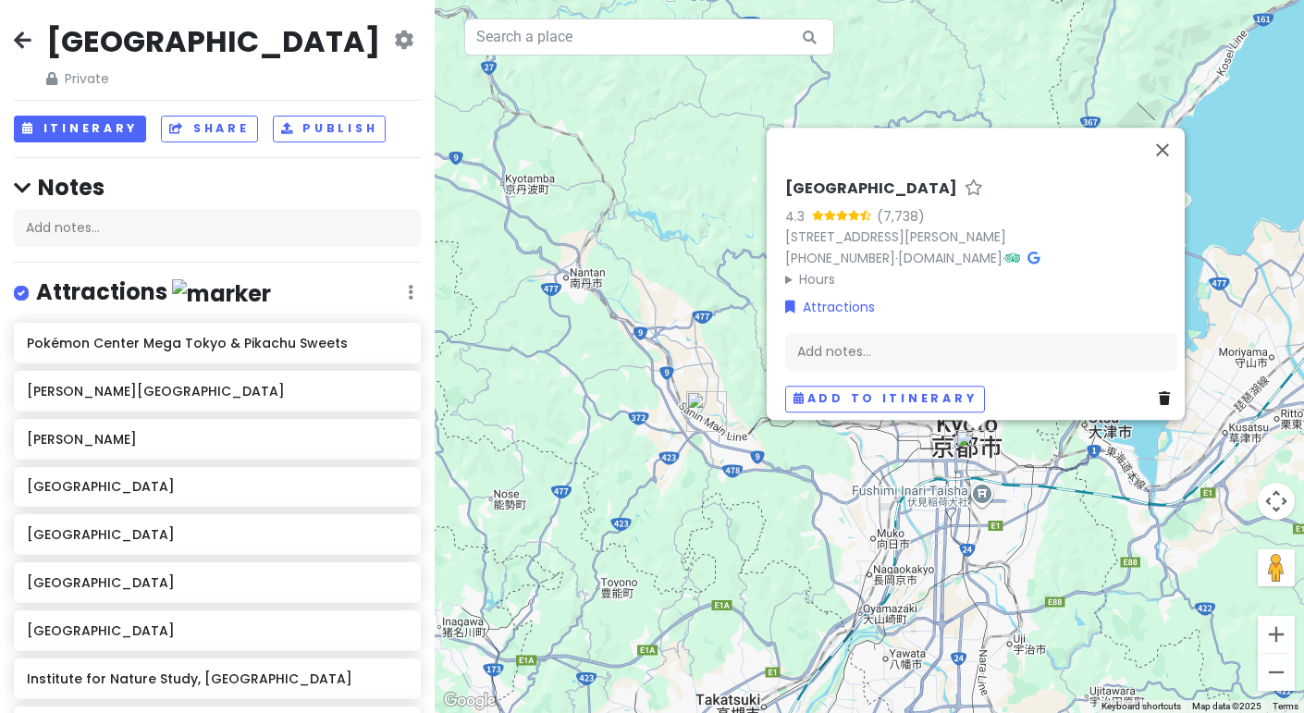
click at [1147, 386] on div "Add to itinerary" at bounding box center [981, 399] width 392 height 27
click at [1159, 392] on icon at bounding box center [1164, 398] width 11 height 13
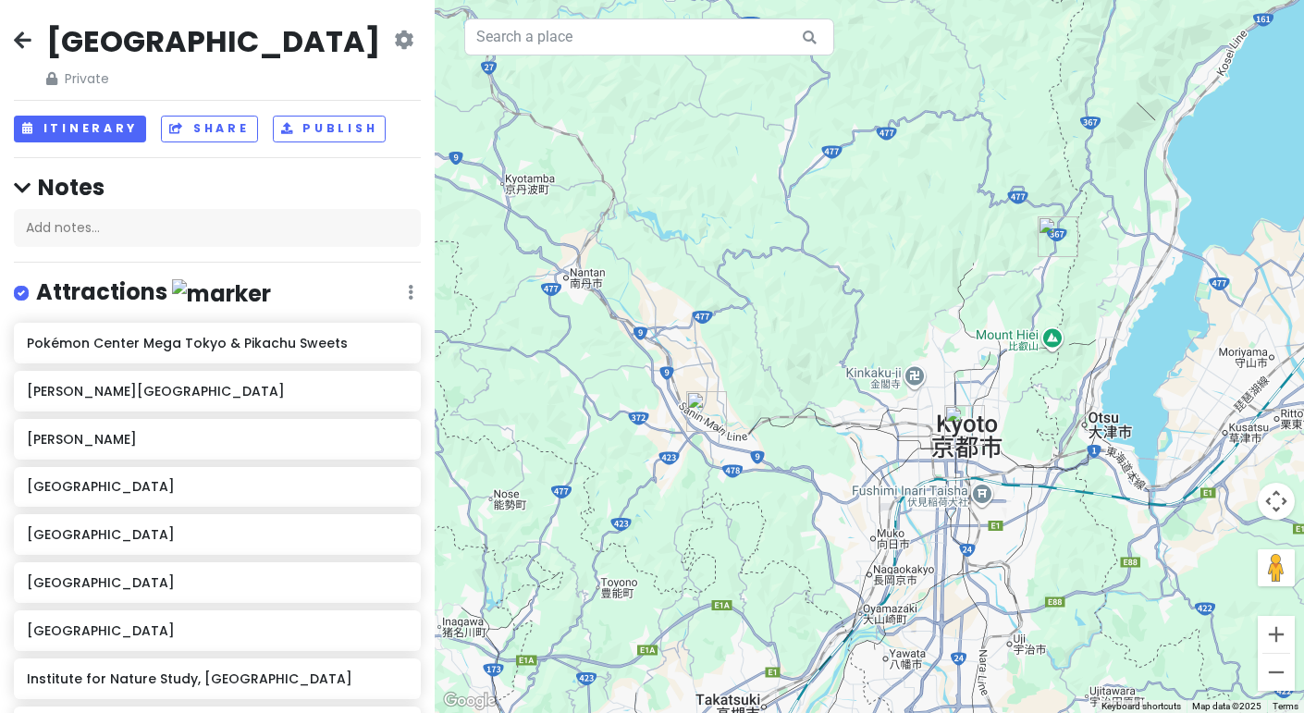
click at [960, 446] on img "Nishiki Market" at bounding box center [964, 425] width 55 height 55
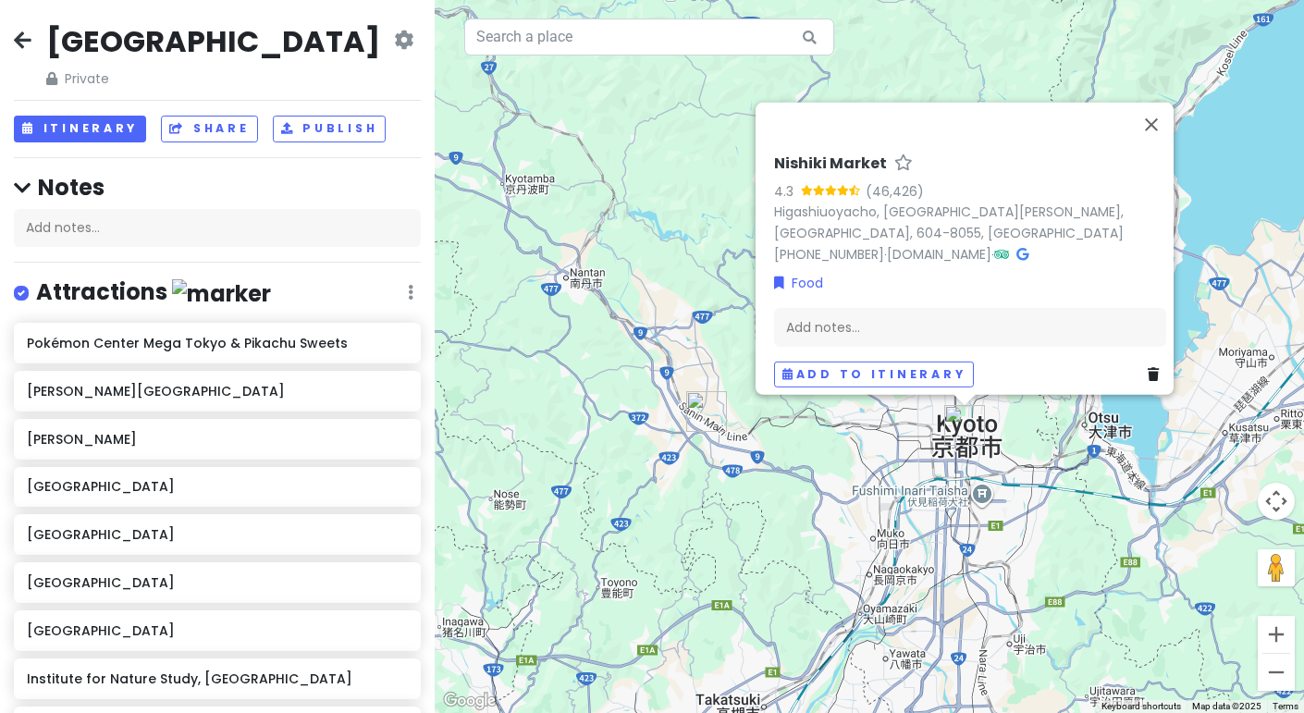
click at [1149, 368] on icon at bounding box center [1153, 373] width 11 height 13
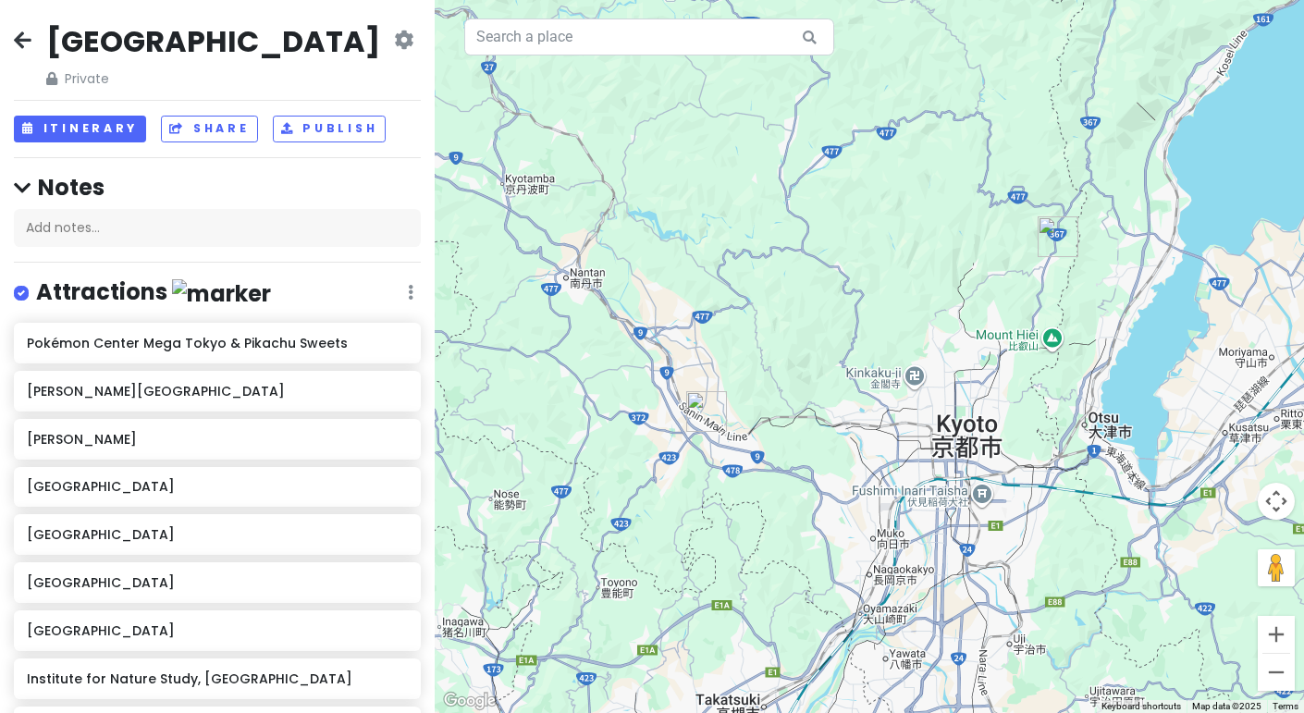
click at [1054, 240] on img "Sanzen-in Temple" at bounding box center [1057, 236] width 55 height 55
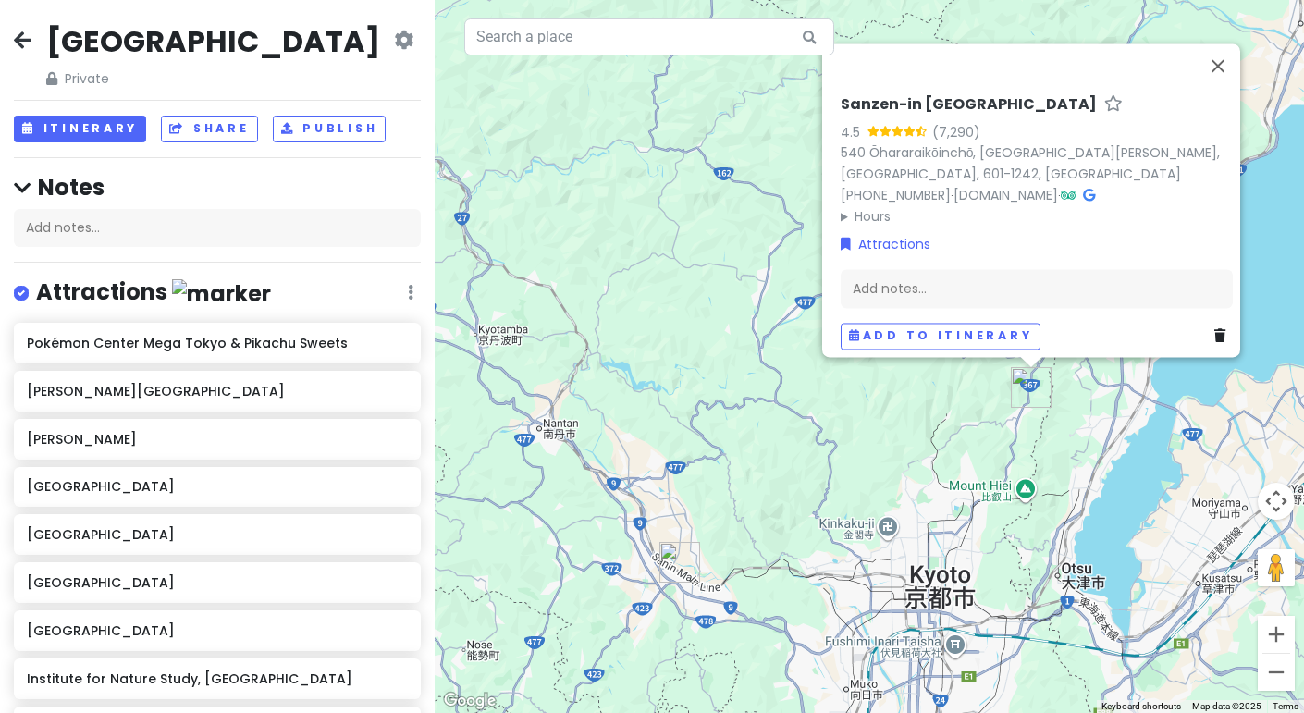
click at [1214, 329] on icon at bounding box center [1219, 335] width 11 height 13
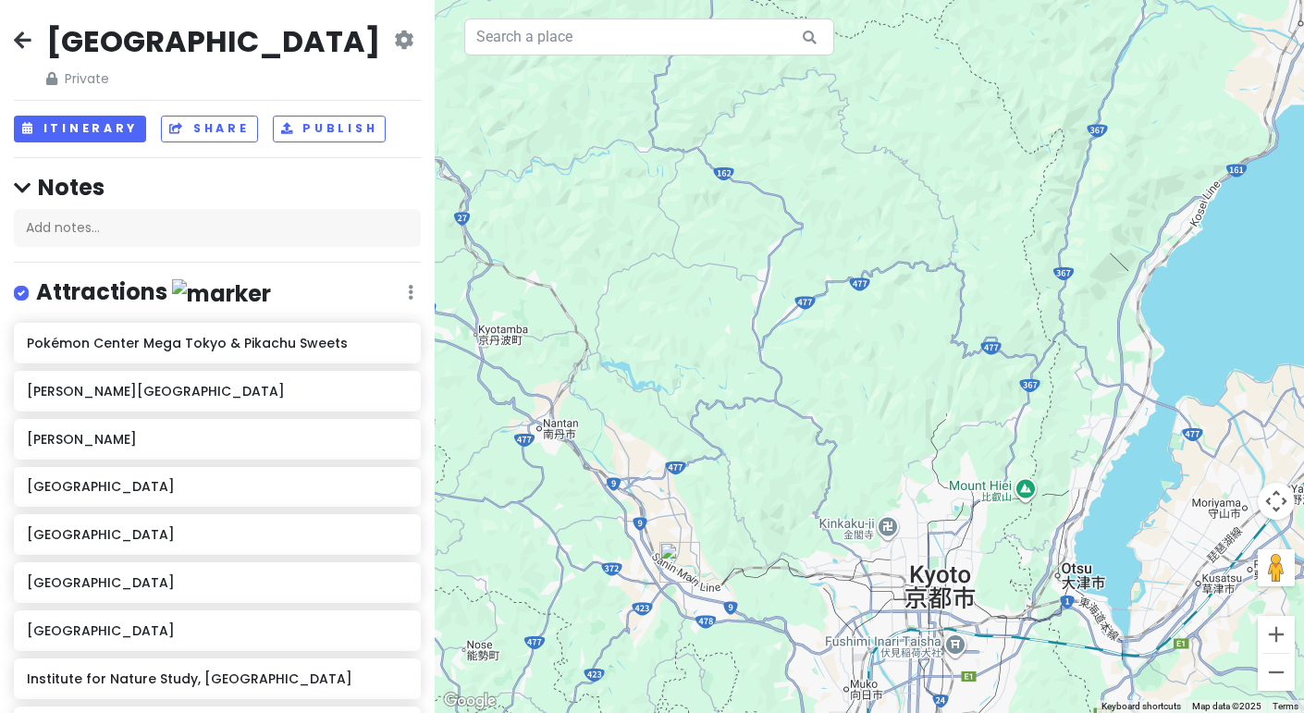
click at [672, 569] on img "Kameoka" at bounding box center [679, 562] width 55 height 55
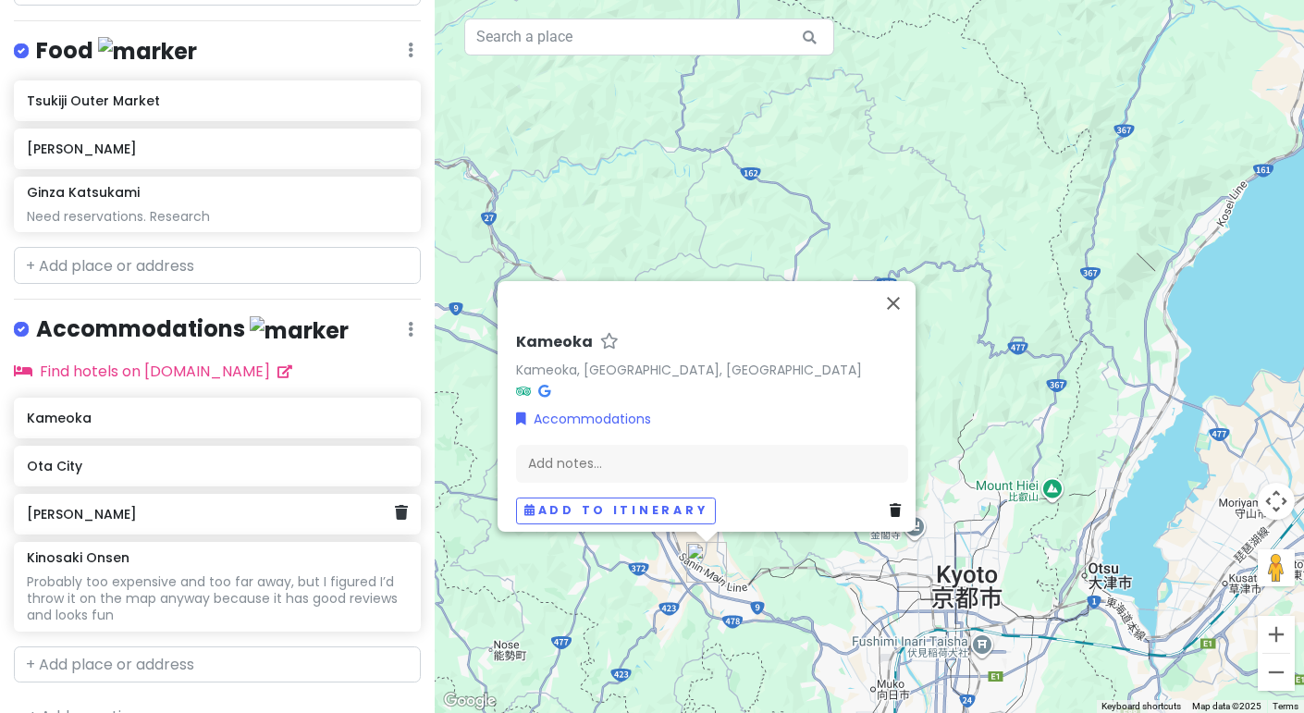
scroll to position [1110, 0]
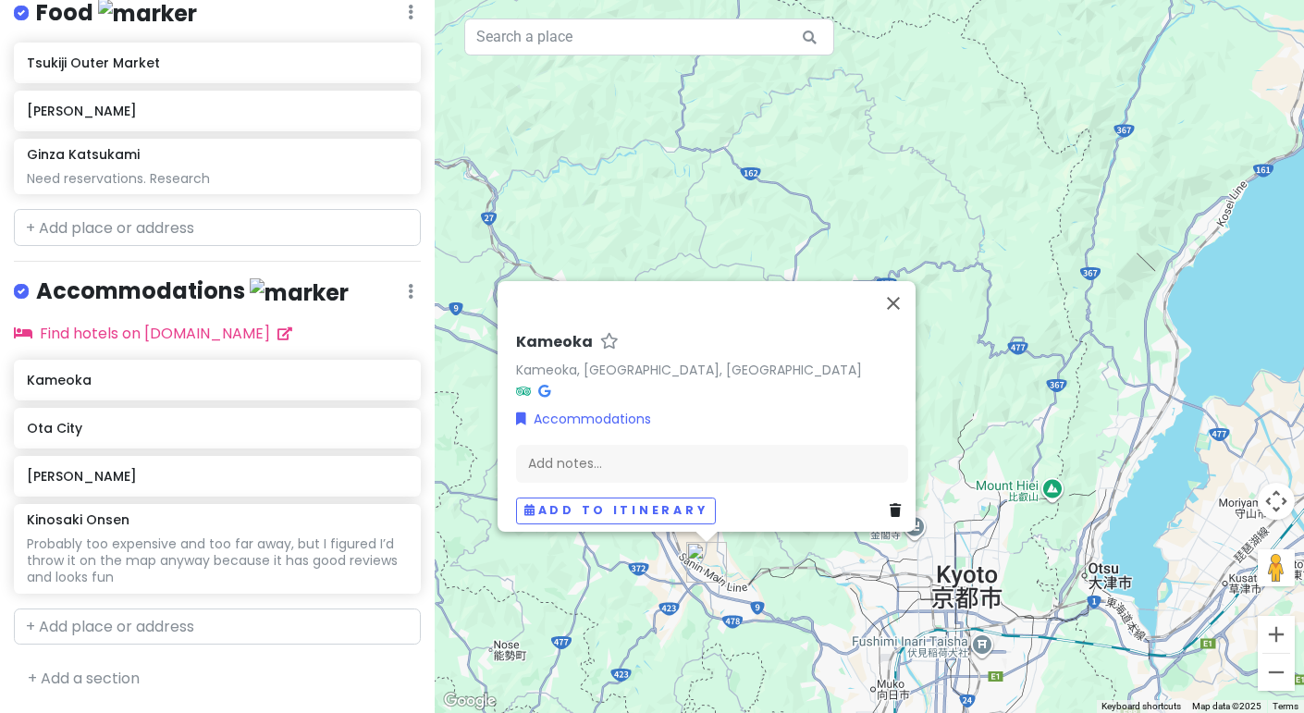
click at [890, 504] on icon at bounding box center [895, 510] width 11 height 13
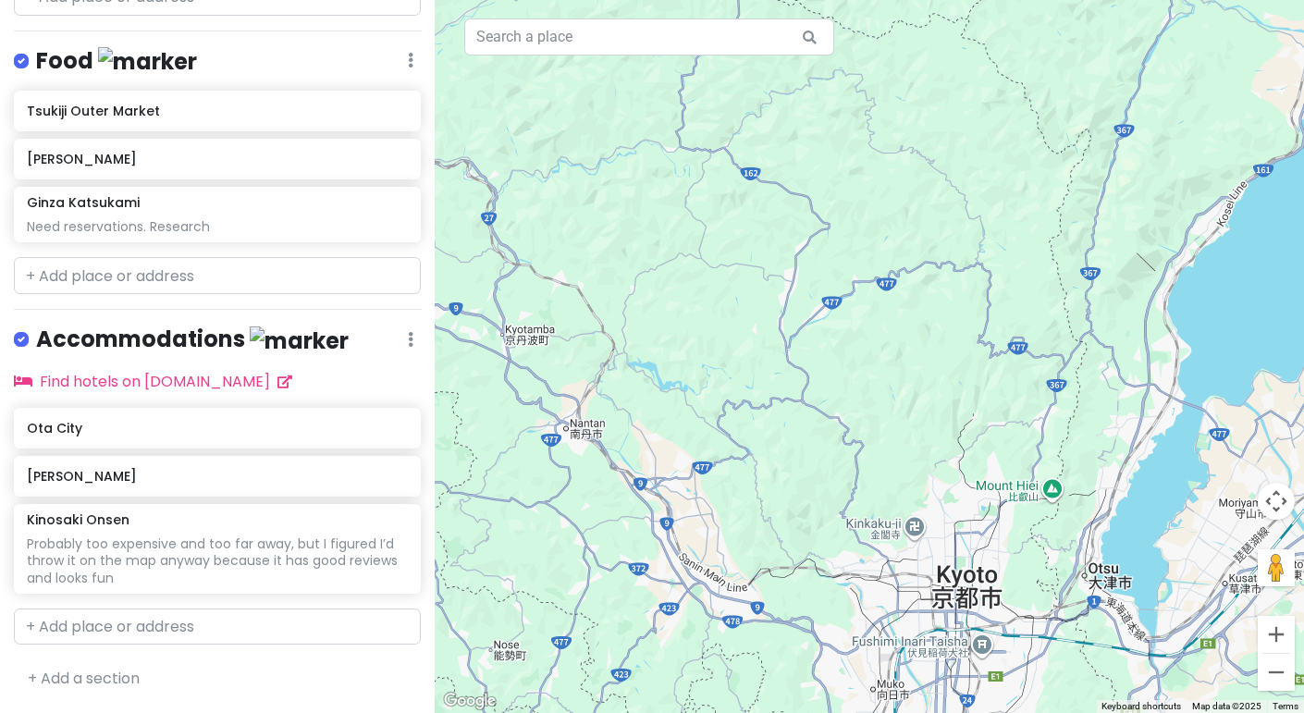
scroll to position [1062, 0]
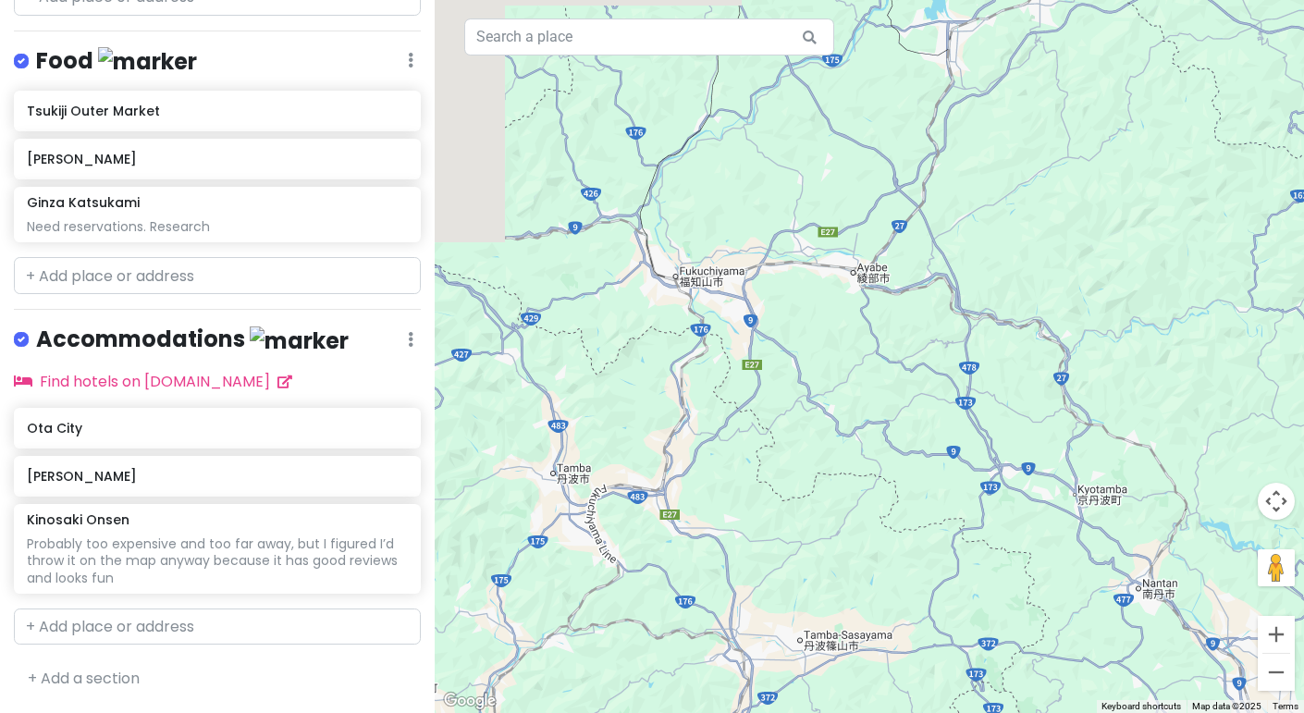
drag, startPoint x: 663, startPoint y: 371, endPoint x: 1239, endPoint y: 531, distance: 598.1
click at [1239, 531] on div "To navigate, press the arrow keys." at bounding box center [869, 356] width 869 height 713
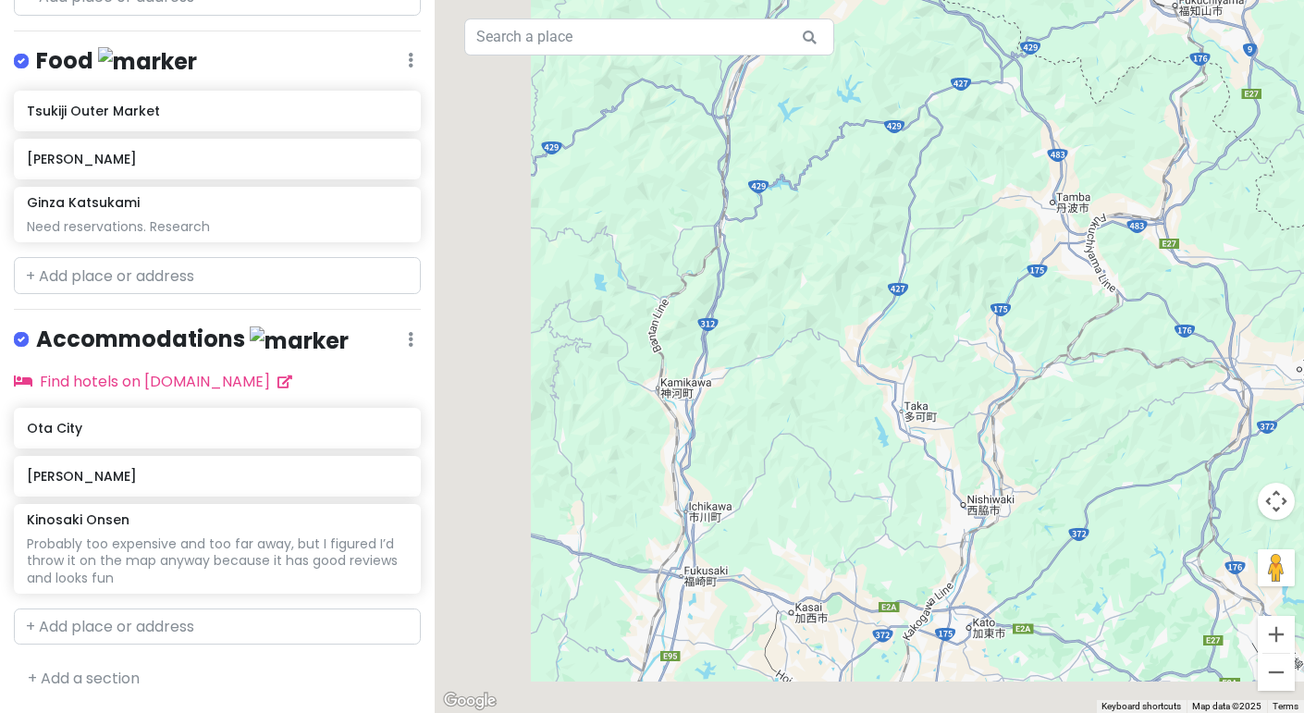
drag, startPoint x: 773, startPoint y: 299, endPoint x: 1303, endPoint y: -61, distance: 640.6
click at [1303, 0] on html "Tokyo Private Change Dates Make a Copy Delete Trip Go Pro ⚡️ Give Feedback 💡 Su…" at bounding box center [652, 356] width 1304 height 713
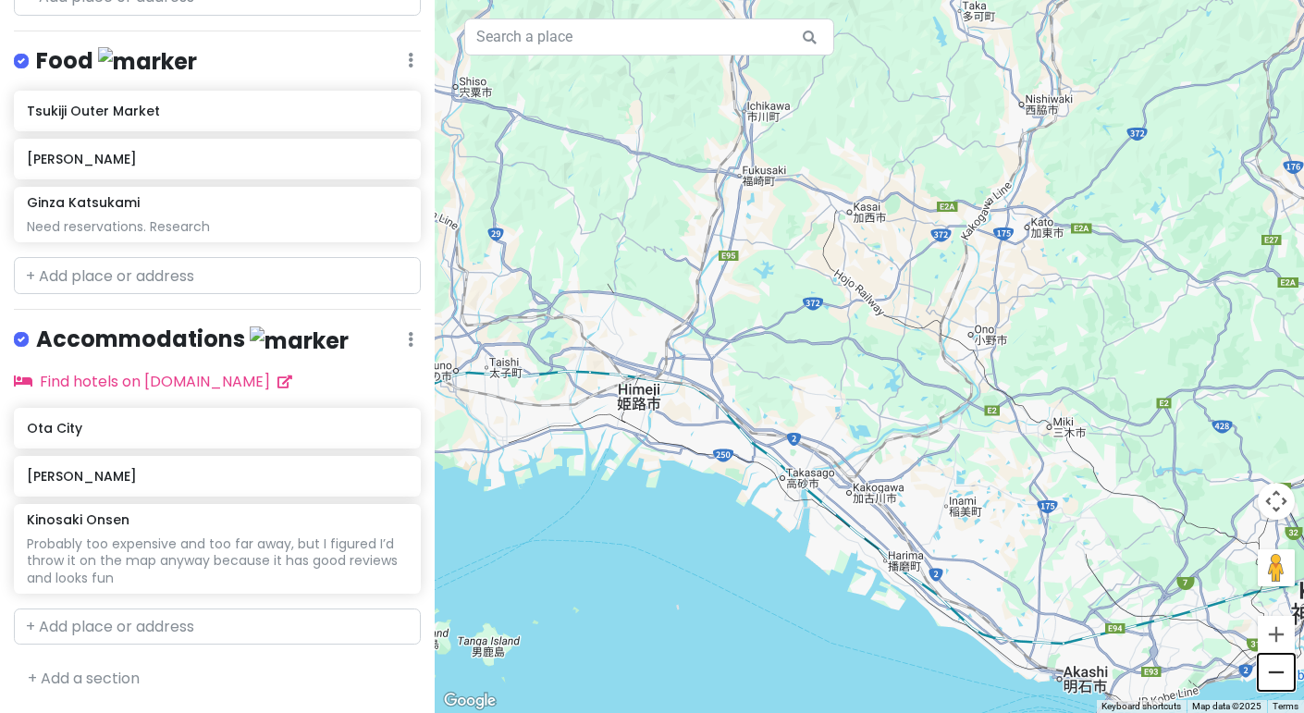
click at [1282, 680] on button "Zoom out" at bounding box center [1276, 672] width 37 height 37
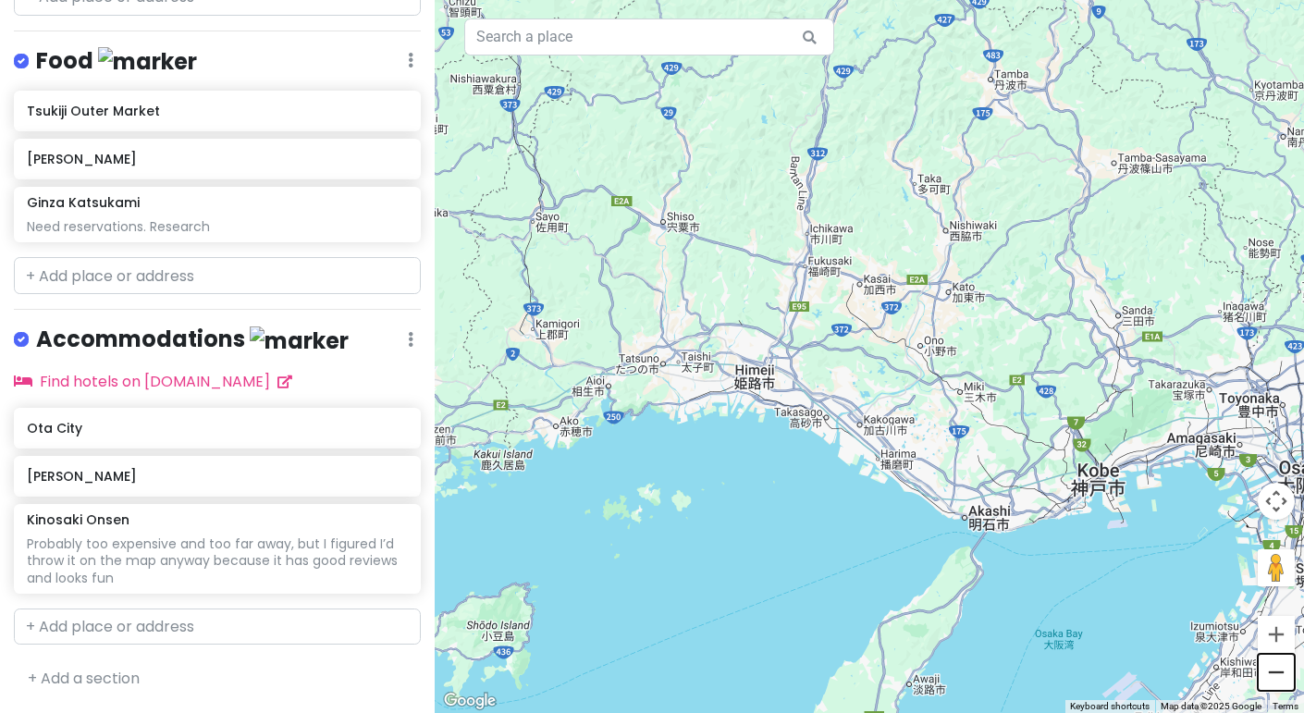
click at [1282, 680] on button "Zoom out" at bounding box center [1276, 672] width 37 height 37
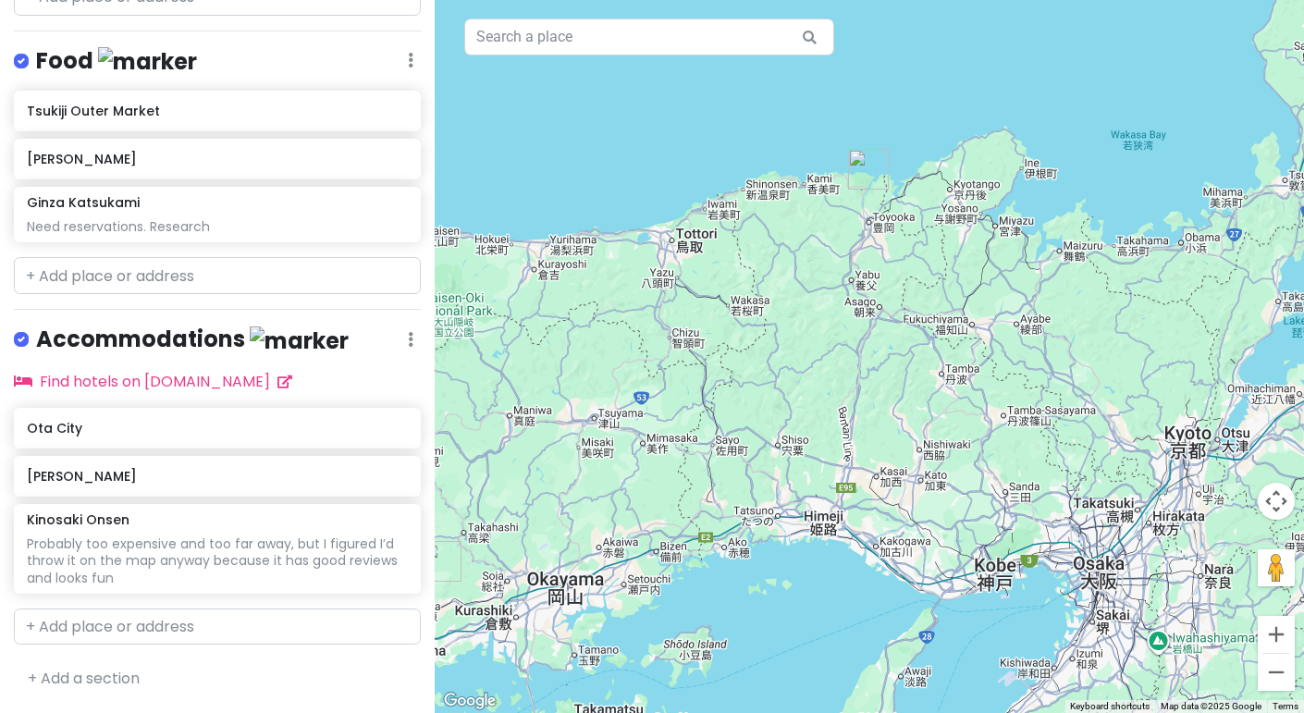
drag, startPoint x: 890, startPoint y: 201, endPoint x: 899, endPoint y: 360, distance: 159.4
click at [899, 360] on div "To navigate, press the arrow keys." at bounding box center [869, 356] width 869 height 713
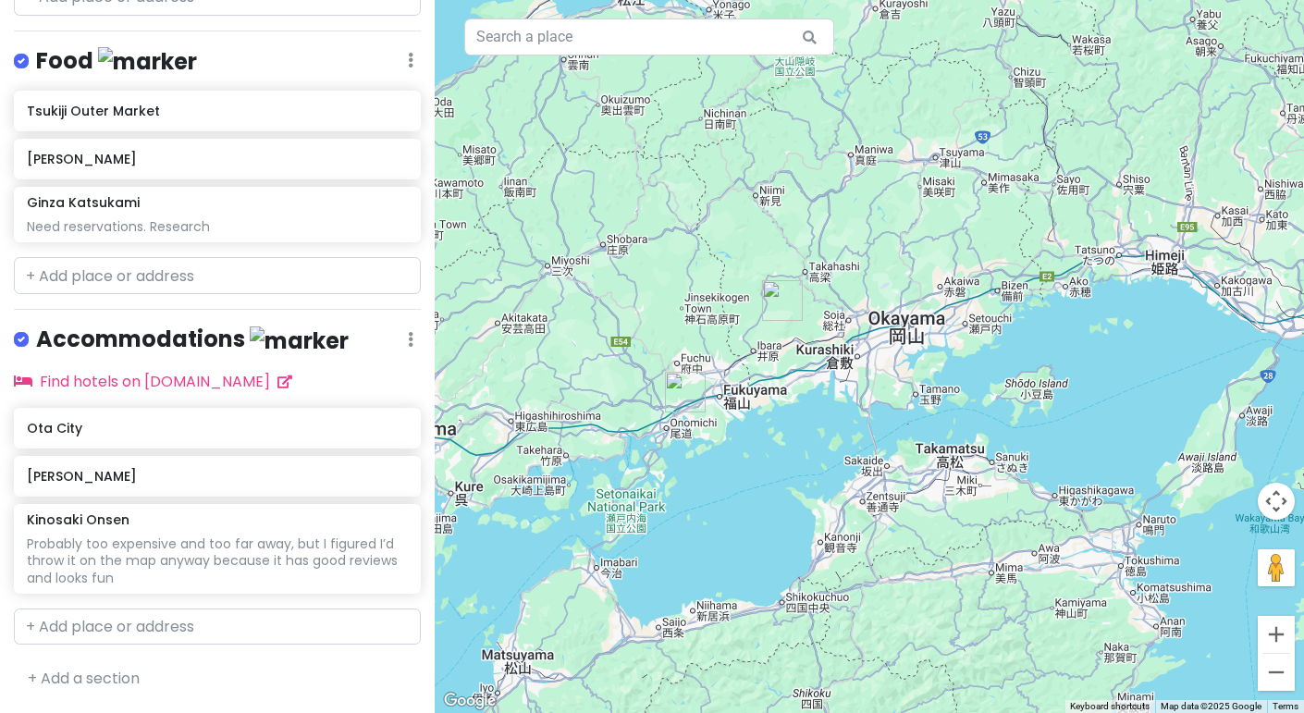
drag, startPoint x: 499, startPoint y: 469, endPoint x: 866, endPoint y: 195, distance: 457.3
click at [866, 195] on div "To navigate, press the arrow keys." at bounding box center [869, 356] width 869 height 713
click at [787, 295] on img "Bisei Astronomical Observatory" at bounding box center [782, 300] width 55 height 55
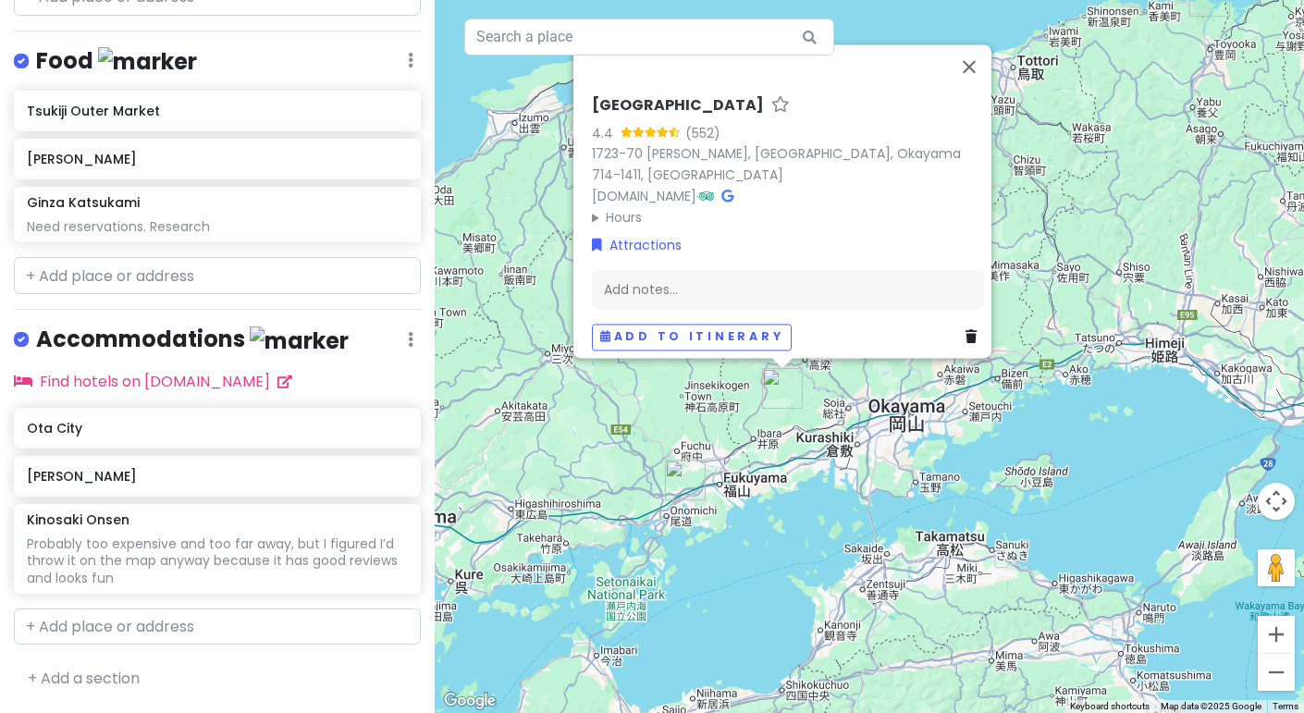
click at [966, 330] on icon at bounding box center [971, 336] width 11 height 13
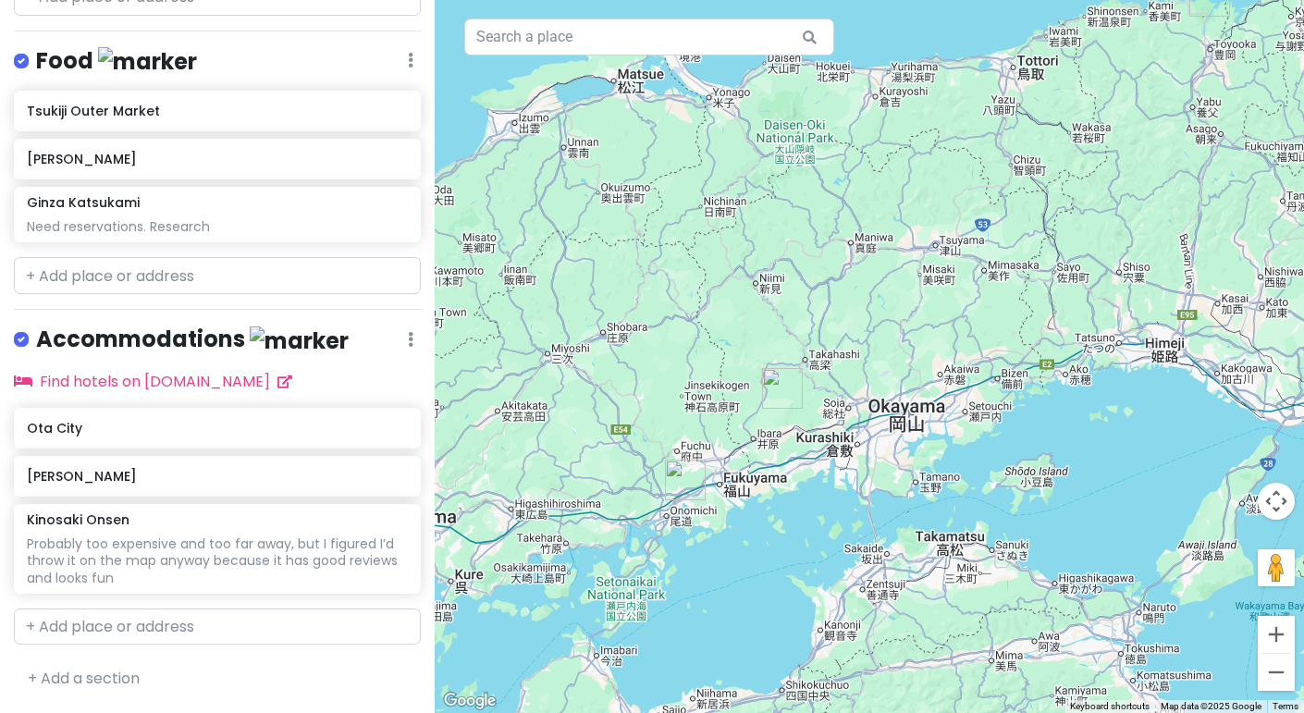
scroll to position [1014, 0]
click at [683, 484] on img "Takeno Shokudo" at bounding box center [685, 479] width 55 height 55
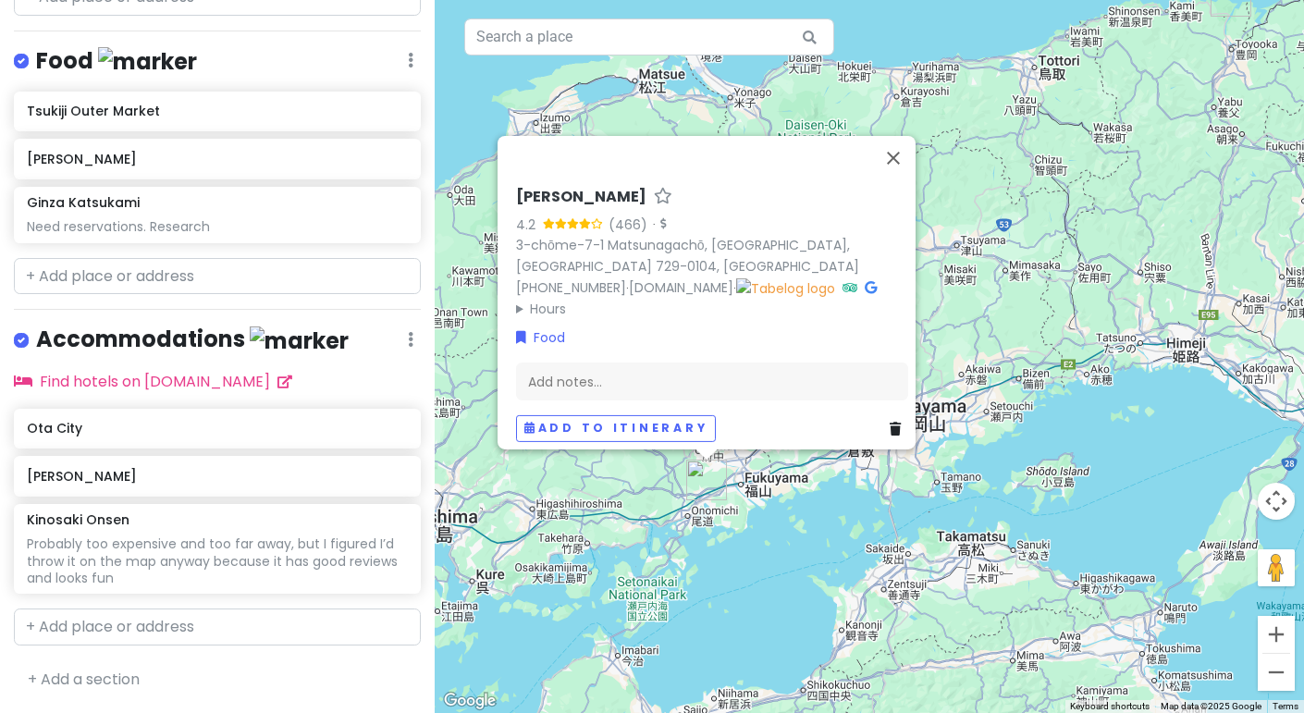
click at [890, 422] on icon at bounding box center [895, 428] width 11 height 13
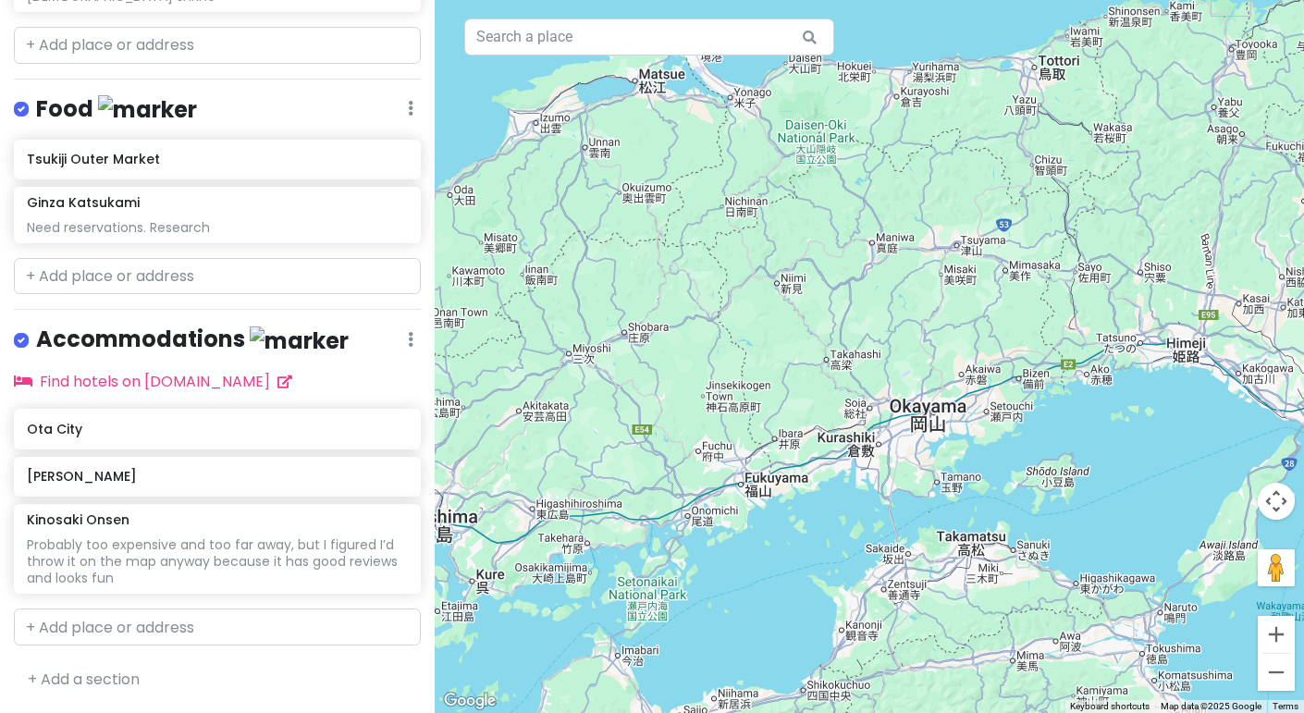
scroll to position [967, 0]
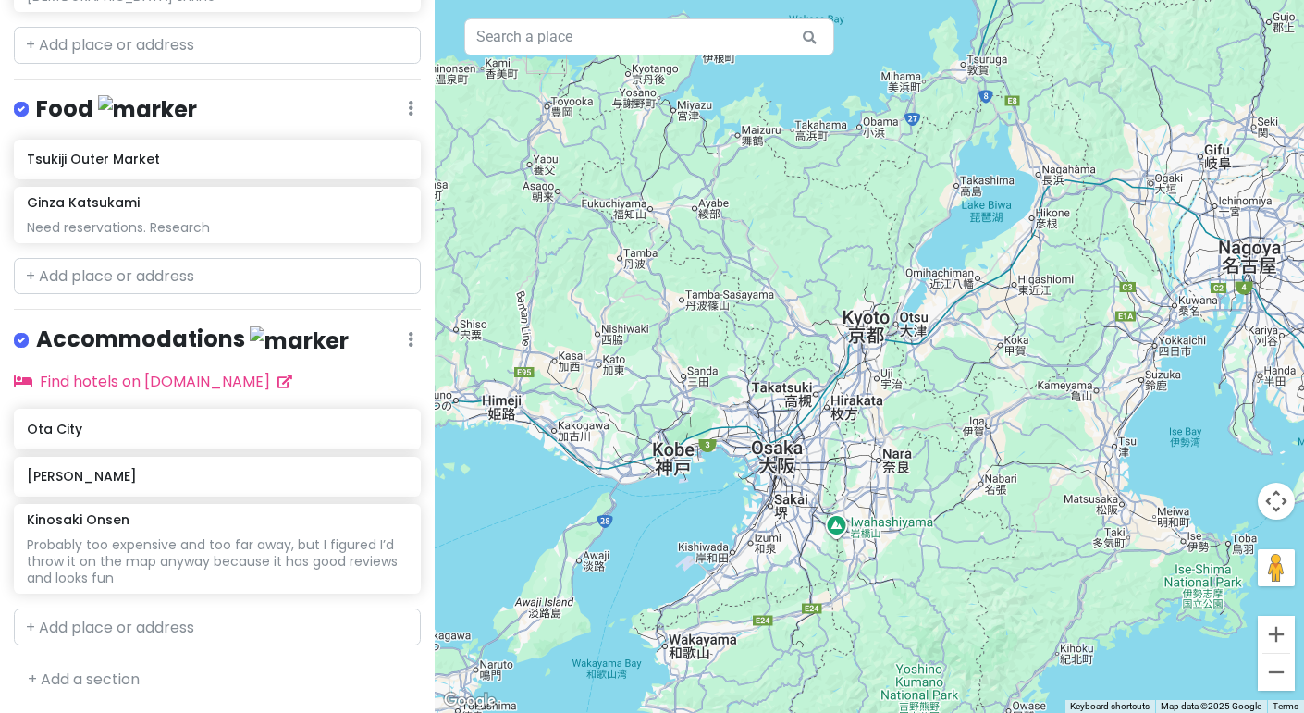
drag, startPoint x: 1128, startPoint y: 413, endPoint x: 434, endPoint y: 472, distance: 697.2
click at [435, 472] on div at bounding box center [869, 356] width 869 height 713
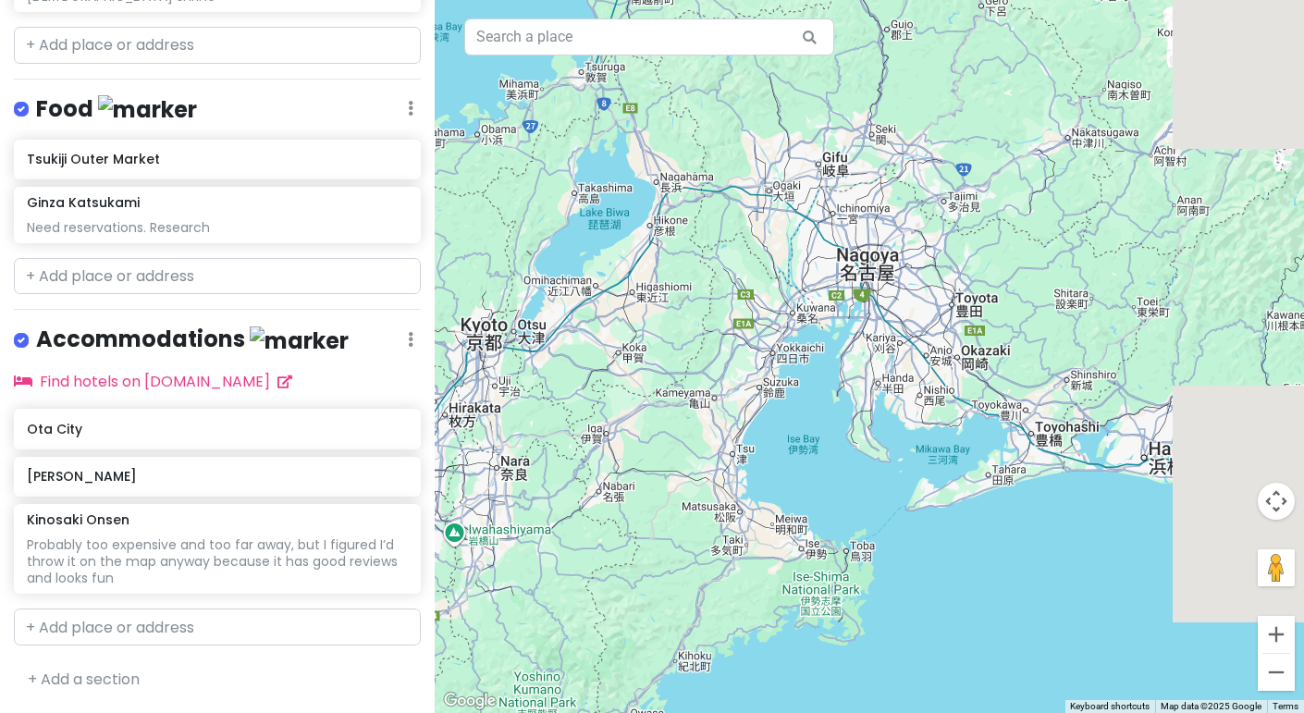
drag, startPoint x: 1042, startPoint y: 317, endPoint x: 604, endPoint y: 328, distance: 438.6
click at [604, 328] on div at bounding box center [869, 356] width 869 height 713
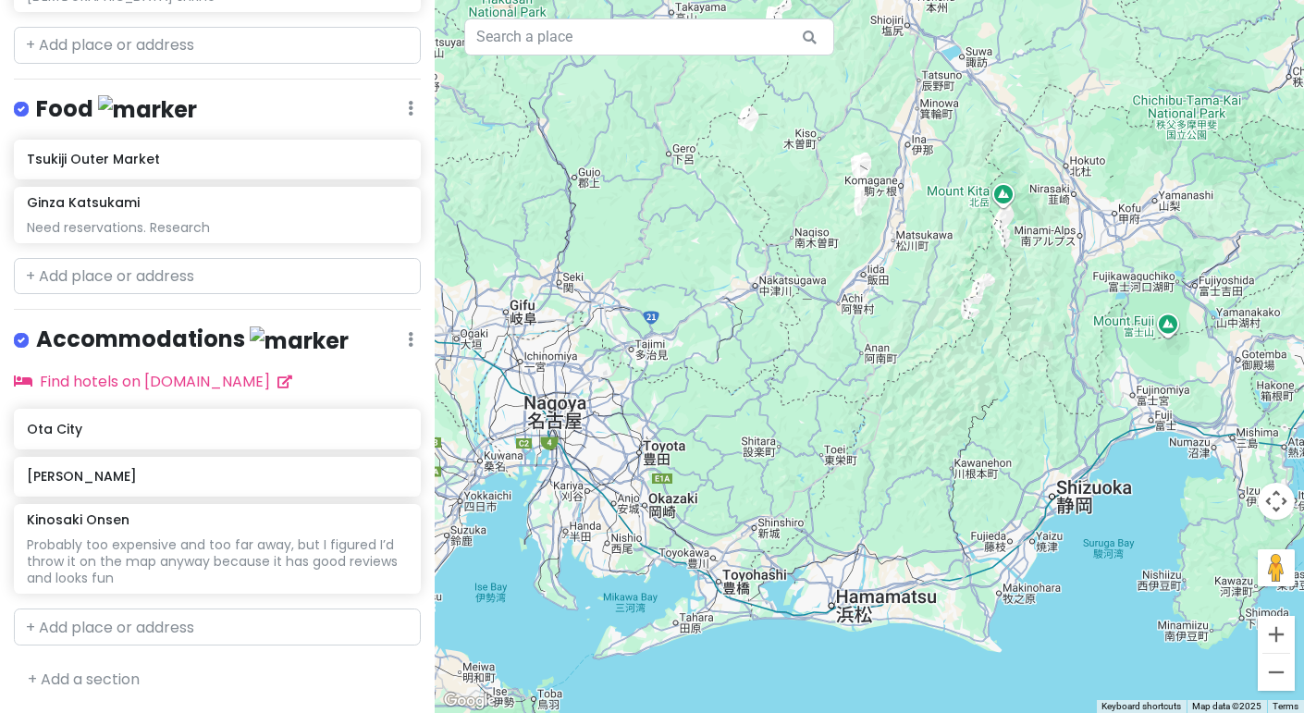
drag, startPoint x: 1063, startPoint y: 207, endPoint x: 702, endPoint y: 370, distance: 395.8
click at [702, 370] on div at bounding box center [869, 356] width 869 height 713
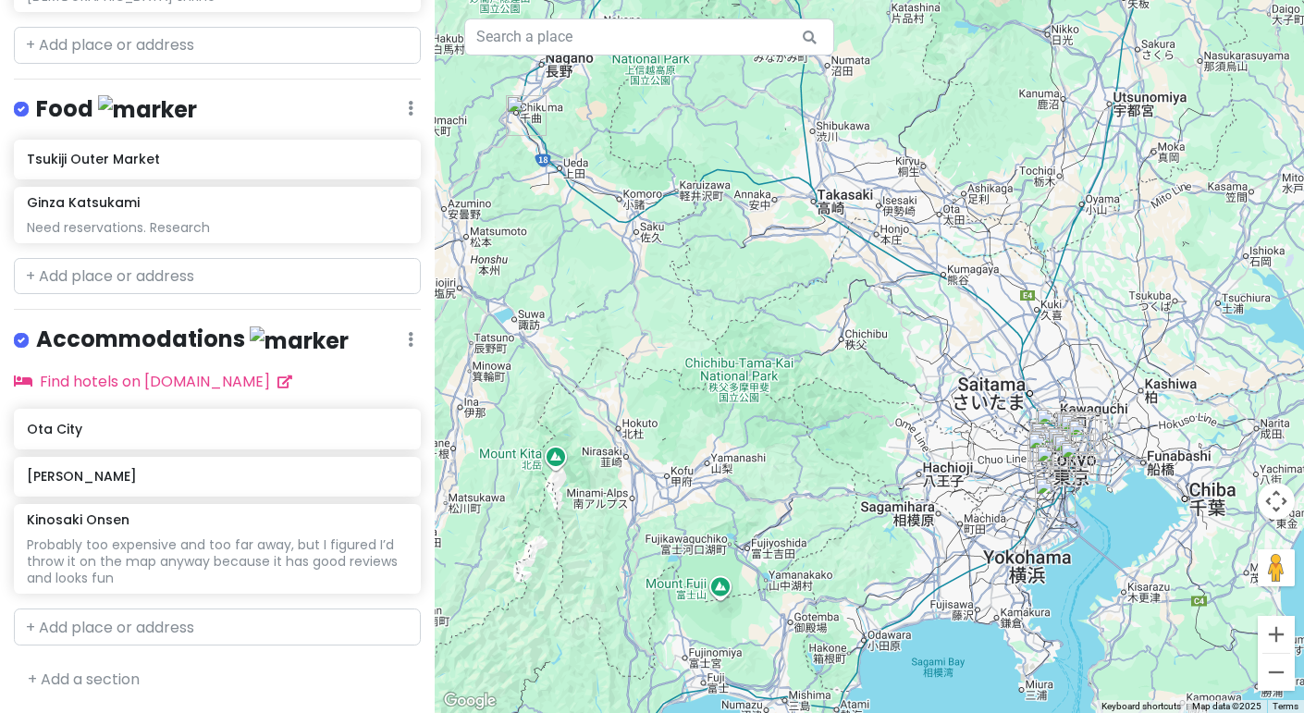
drag, startPoint x: 1171, startPoint y: 351, endPoint x: 756, endPoint y: 605, distance: 487.0
click at [756, 605] on div at bounding box center [869, 356] width 869 height 713
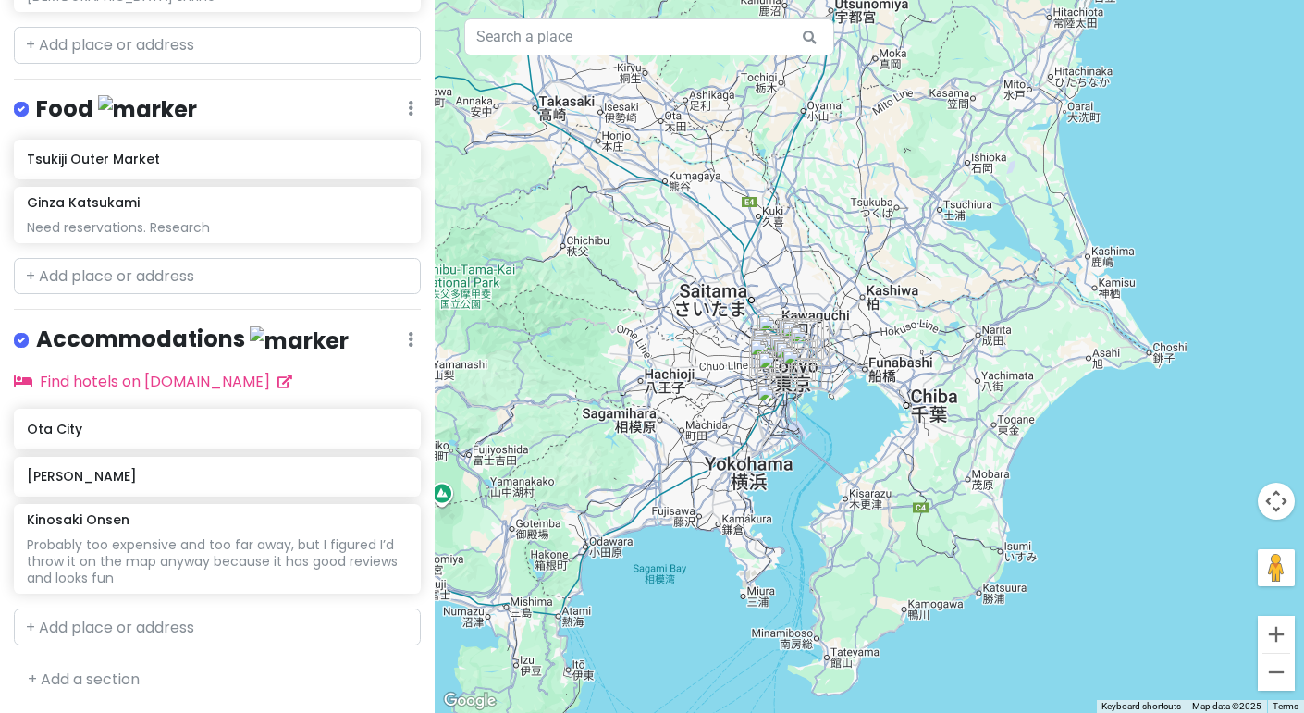
drag, startPoint x: 1141, startPoint y: 499, endPoint x: 869, endPoint y: 402, distance: 289.3
click at [869, 402] on div at bounding box center [869, 356] width 869 height 713
click at [1263, 629] on button "Zoom in" at bounding box center [1276, 634] width 37 height 37
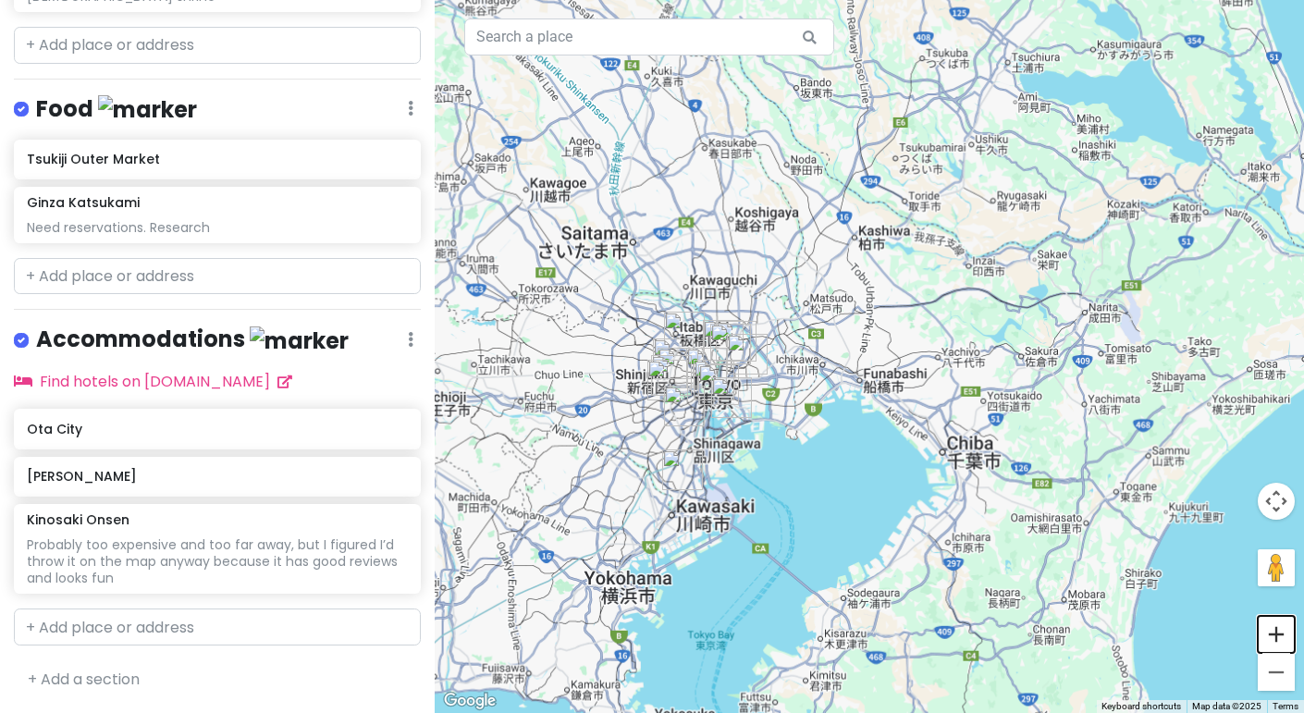
click at [1263, 629] on button "Zoom in" at bounding box center [1276, 634] width 37 height 37
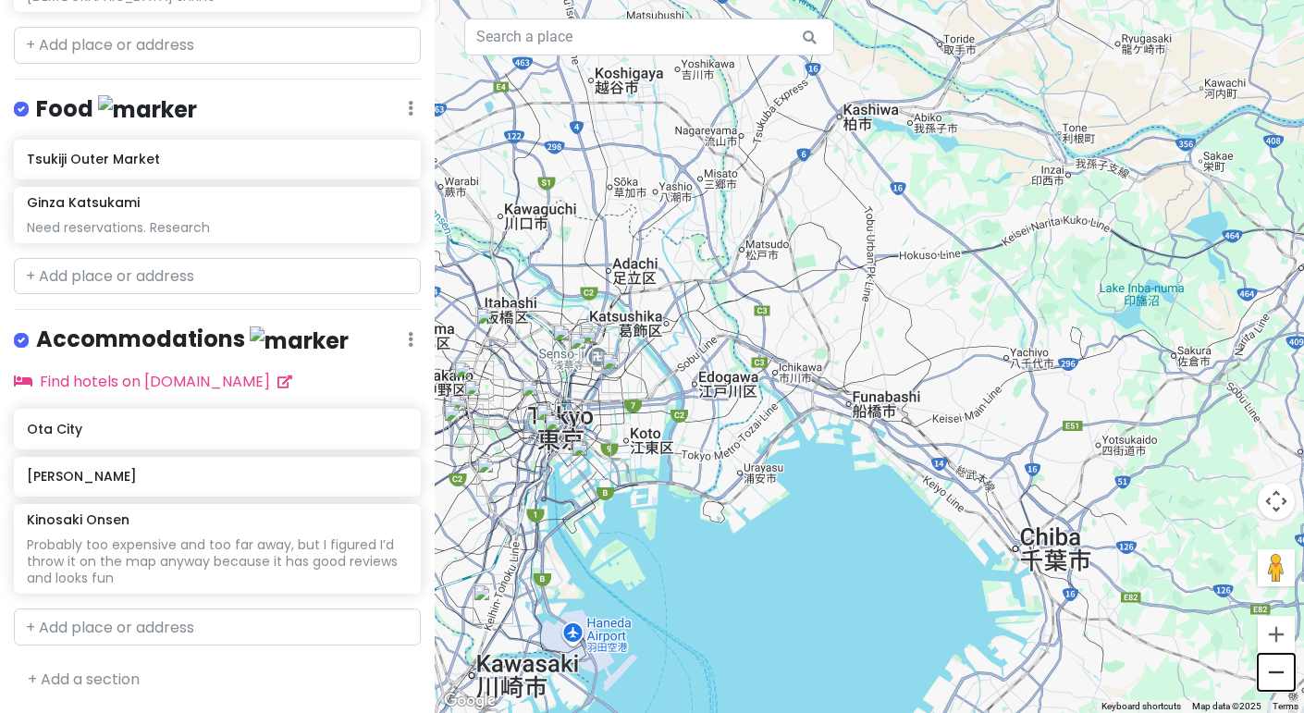
click at [1277, 682] on button "Zoom out" at bounding box center [1276, 672] width 37 height 37
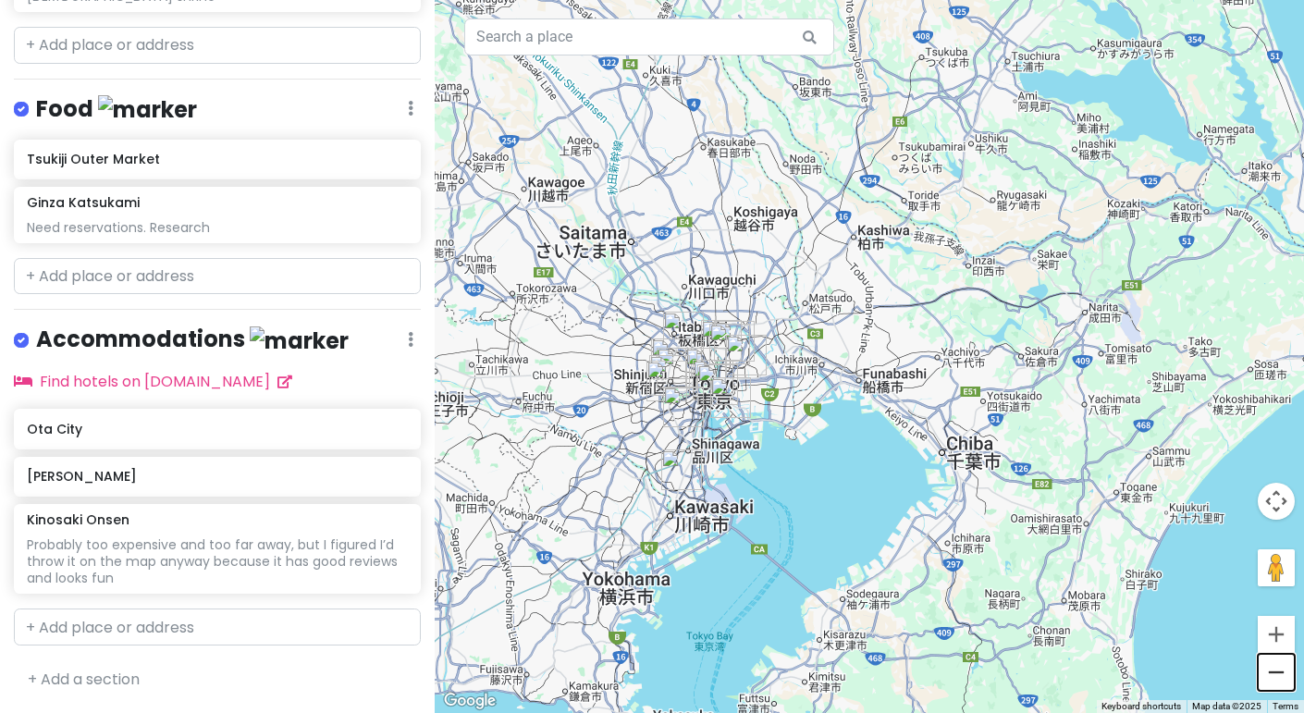
click at [1277, 682] on button "Zoom out" at bounding box center [1276, 672] width 37 height 37
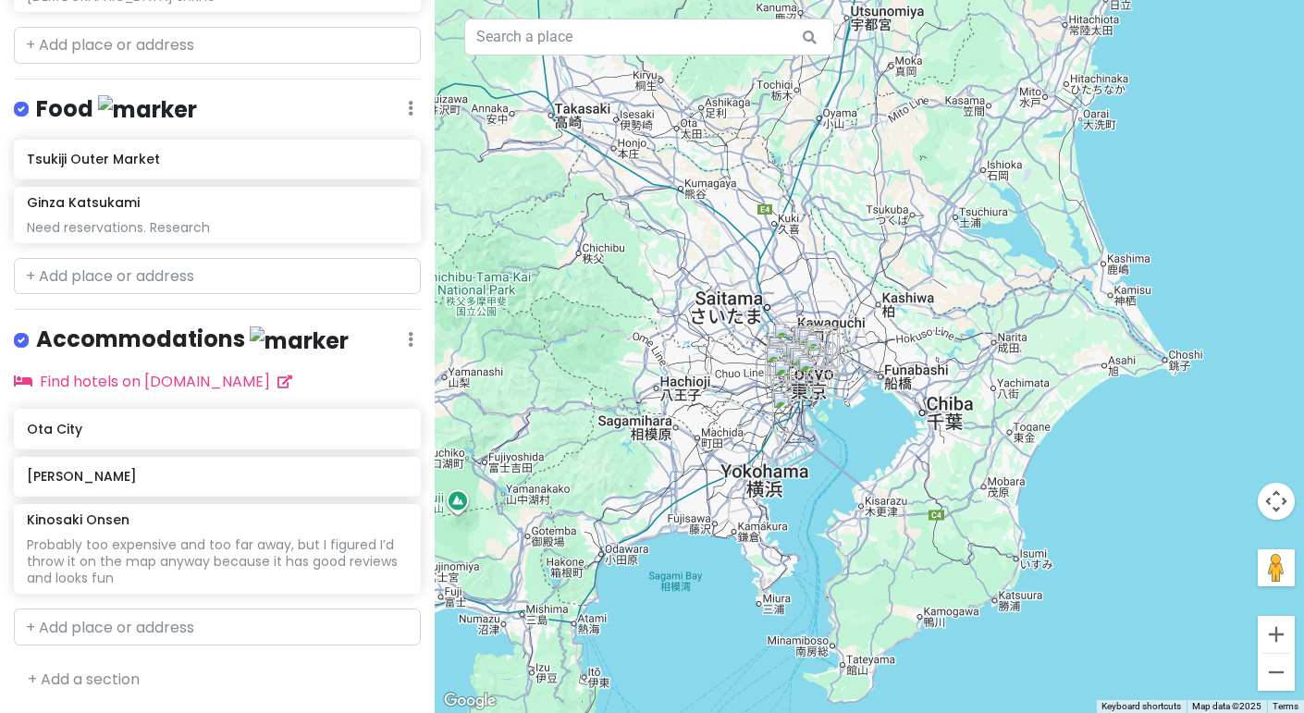
drag, startPoint x: 821, startPoint y: 201, endPoint x: 844, endPoint y: 211, distance: 24.4
click at [844, 211] on div at bounding box center [869, 356] width 869 height 713
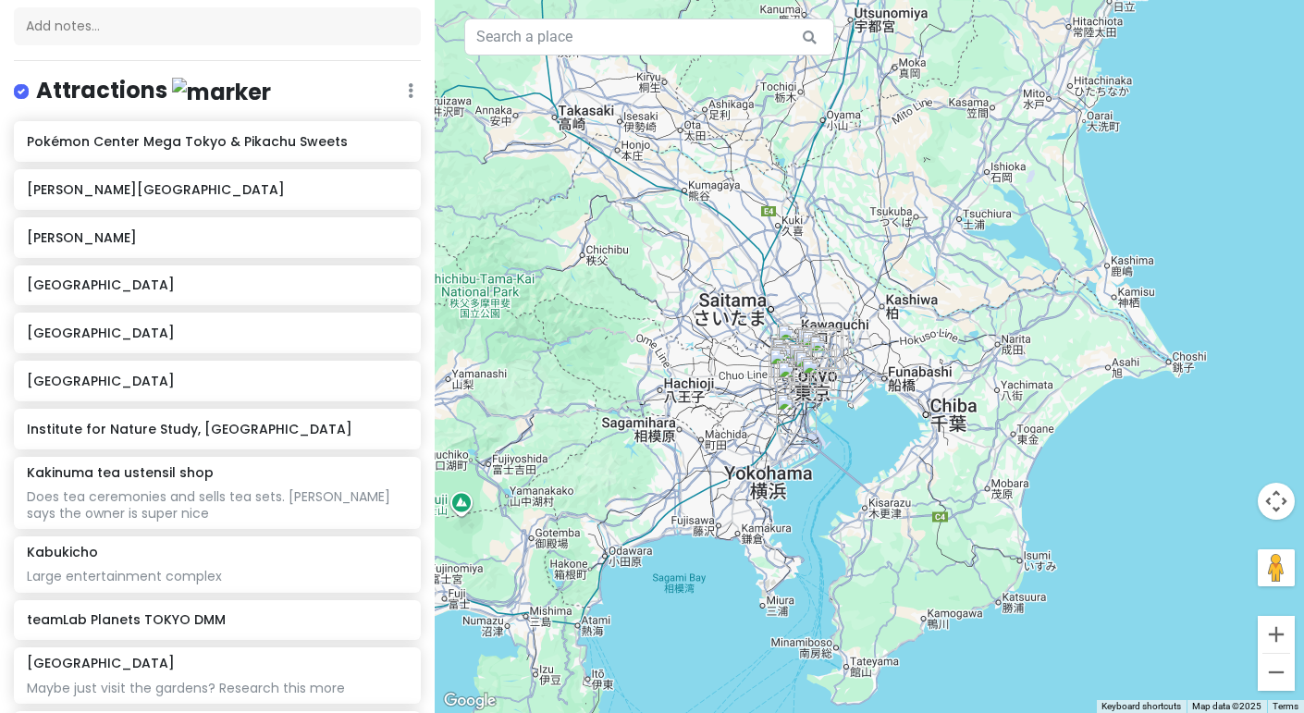
scroll to position [209, 0]
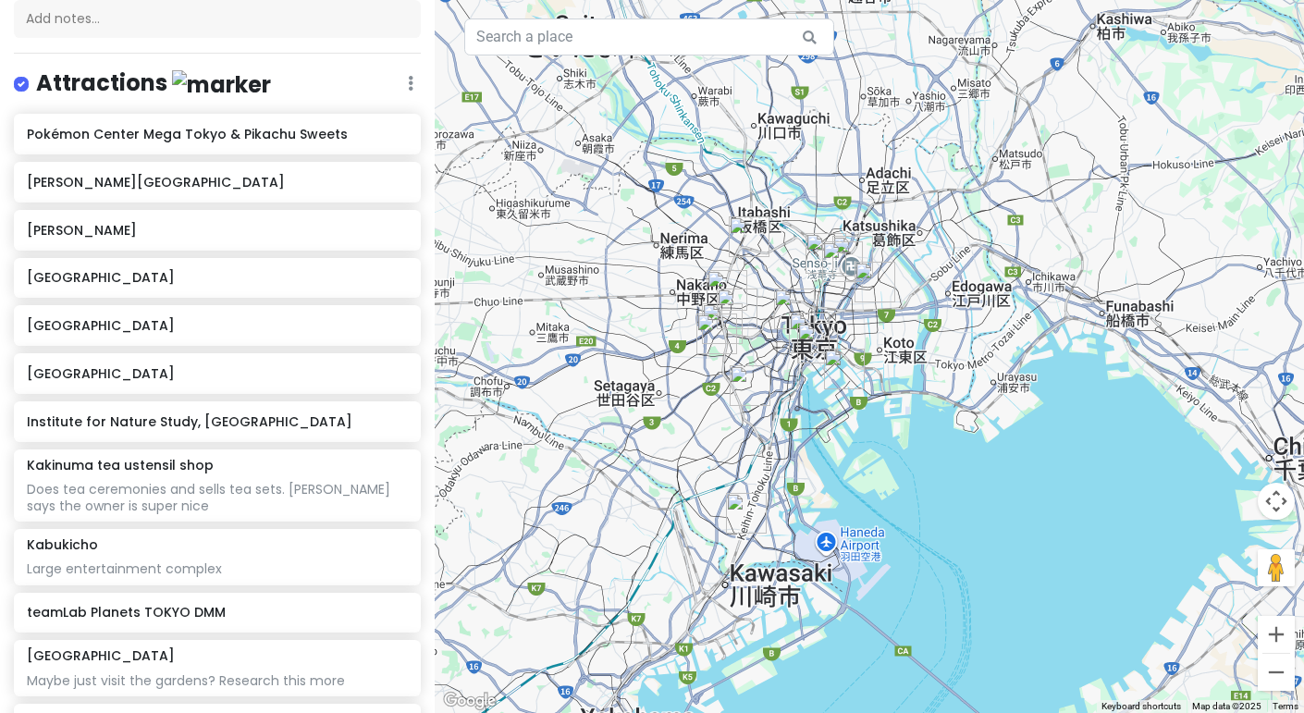
drag, startPoint x: 992, startPoint y: 241, endPoint x: 956, endPoint y: 447, distance: 208.3
click at [956, 447] on div at bounding box center [869, 356] width 869 height 713
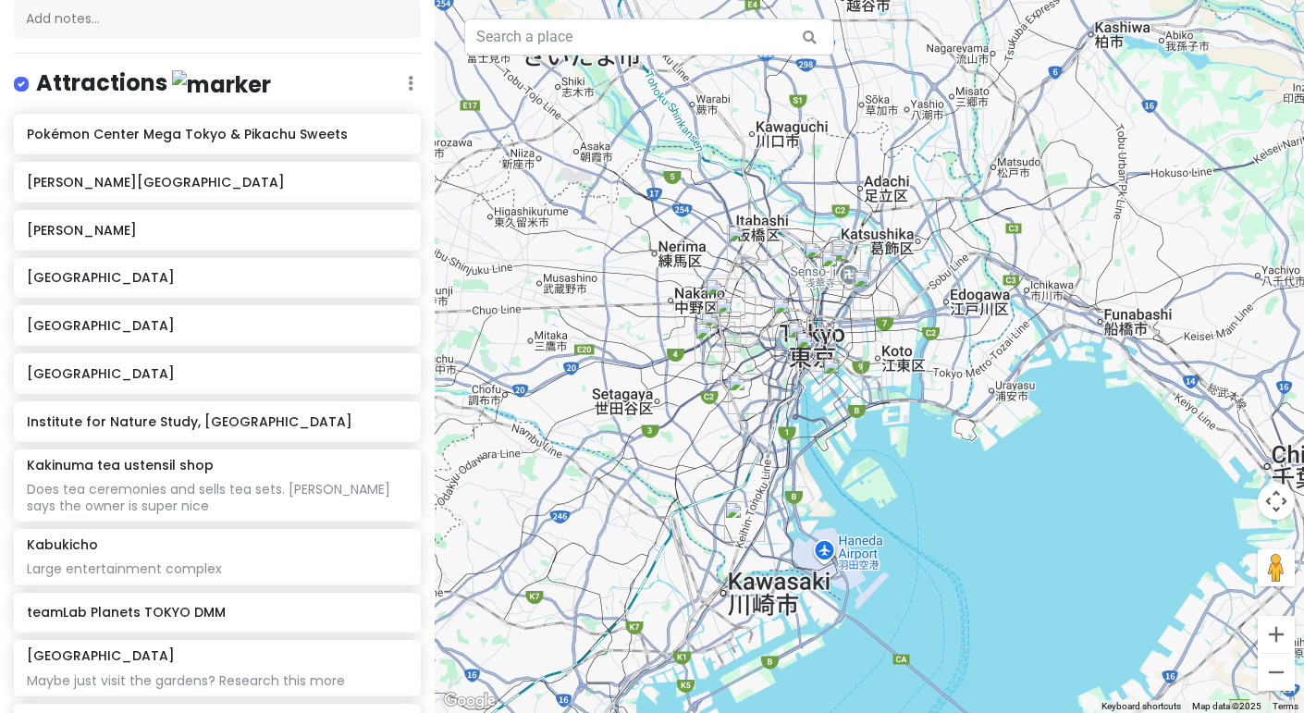
click at [734, 529] on img "Ota City" at bounding box center [744, 521] width 55 height 55
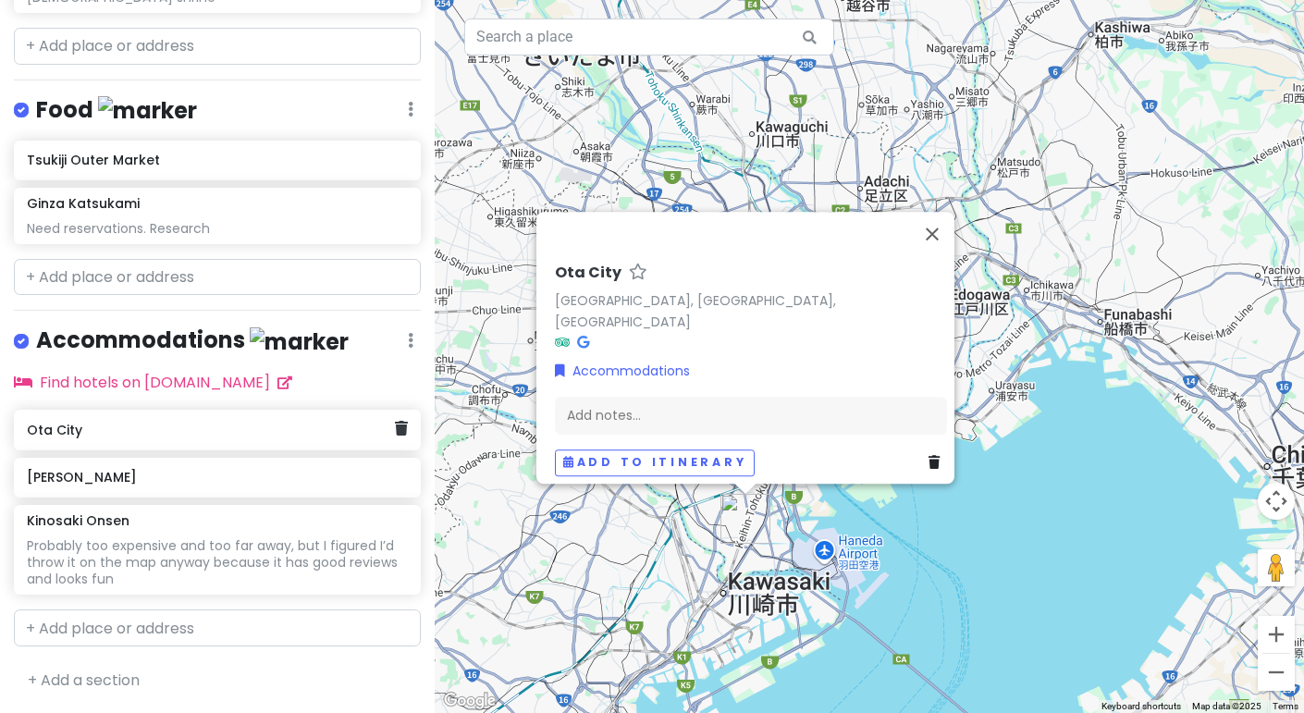
scroll to position [967, 0]
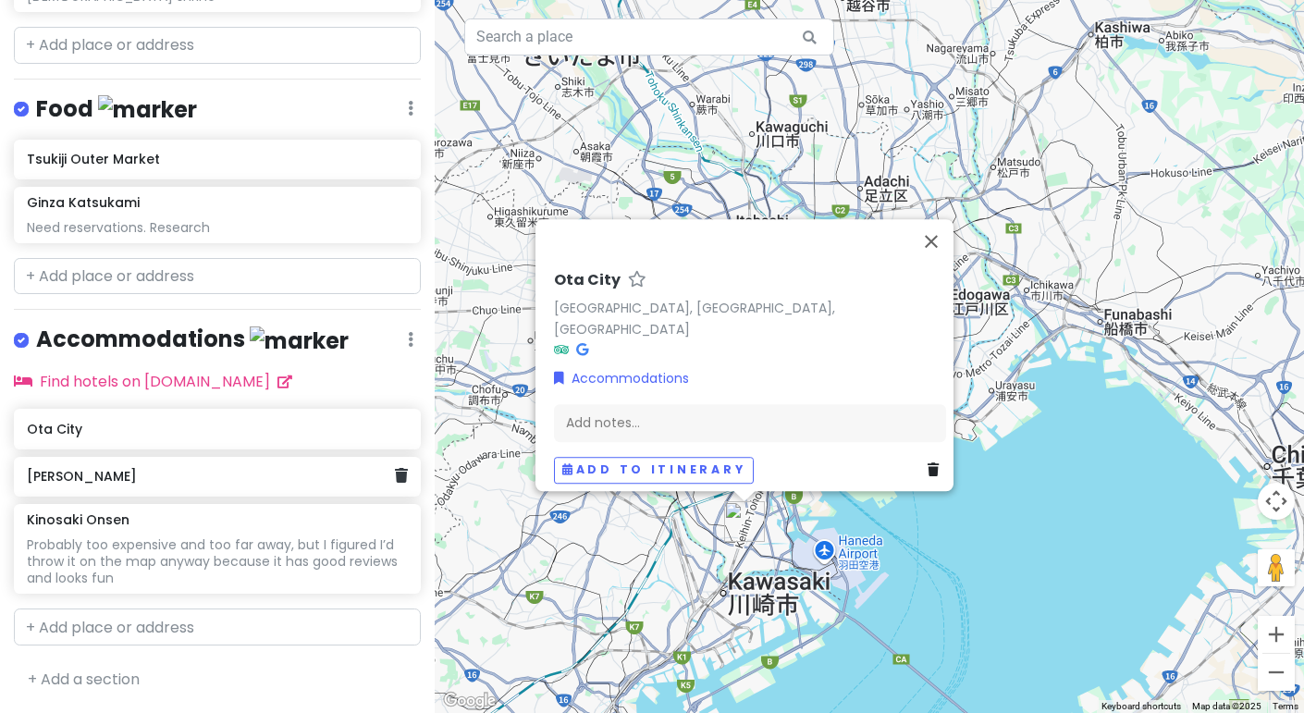
click at [270, 480] on h6 "Kamesei Ryokan" at bounding box center [210, 476] width 367 height 17
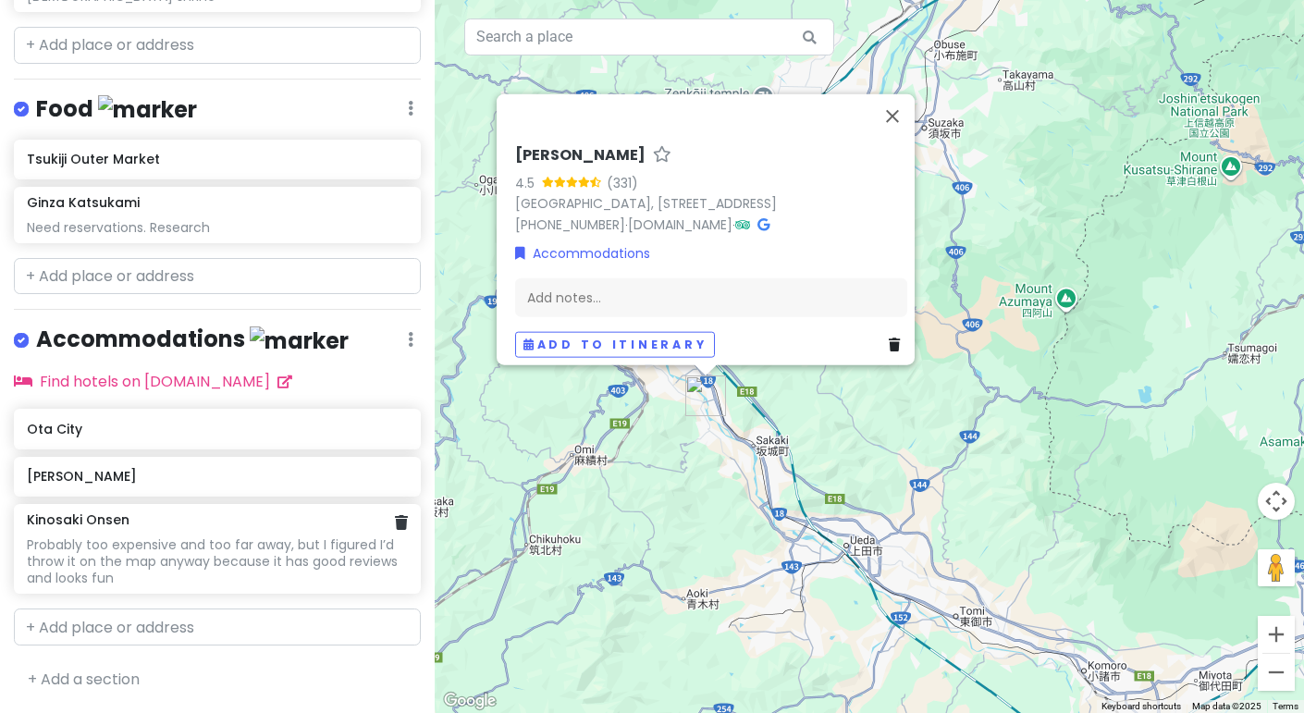
click at [392, 526] on div "Kinosaki Onsen" at bounding box center [217, 520] width 380 height 17
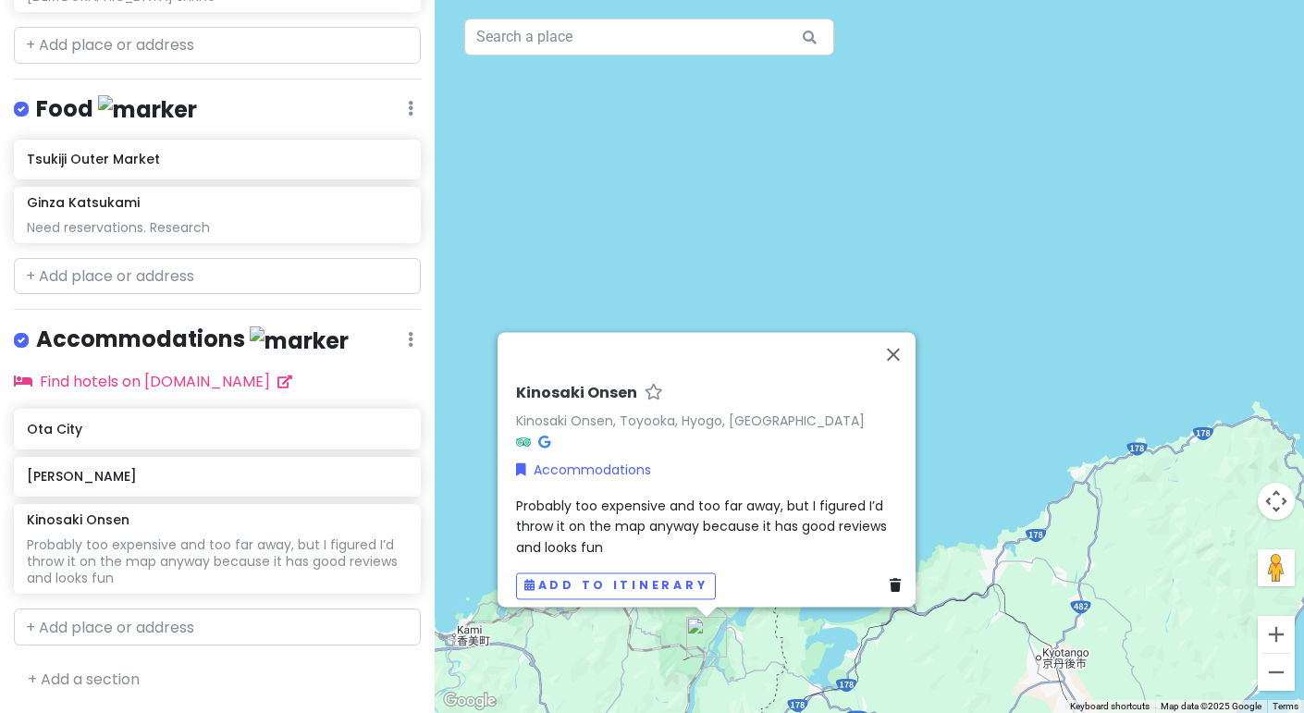
click at [890, 581] on link at bounding box center [899, 585] width 18 height 20
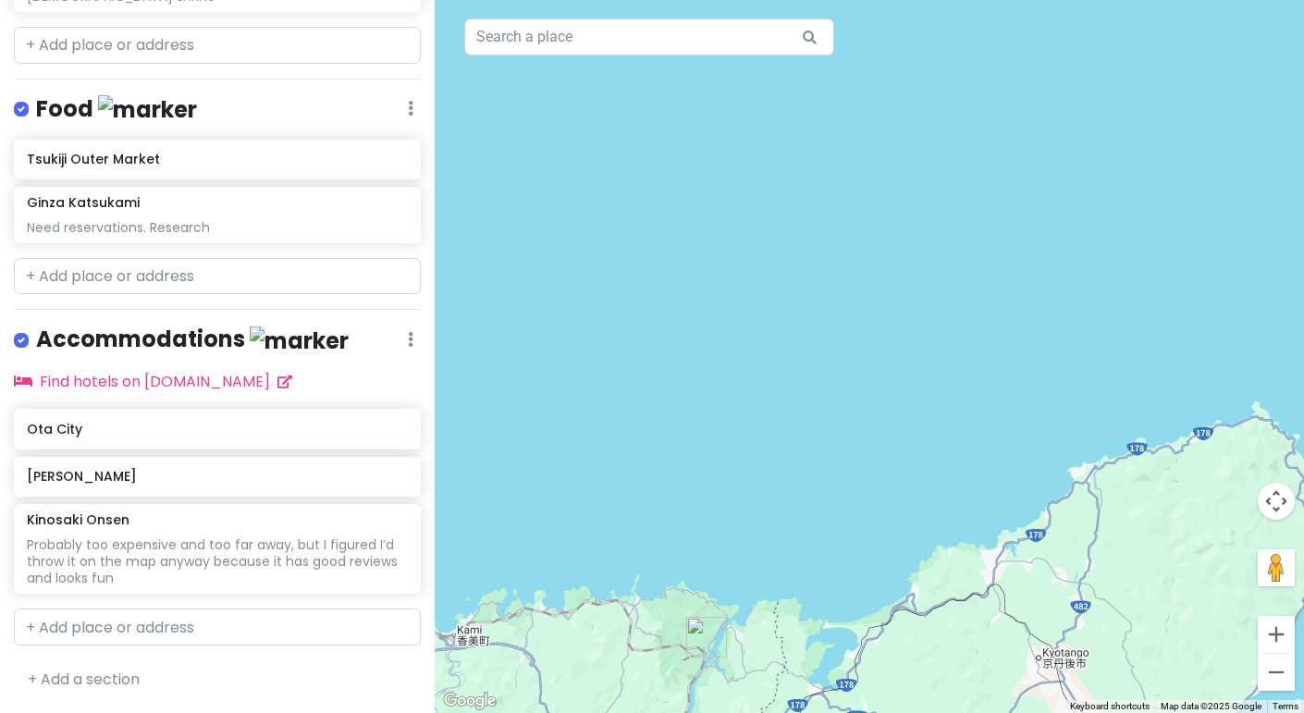
scroll to position [869, 0]
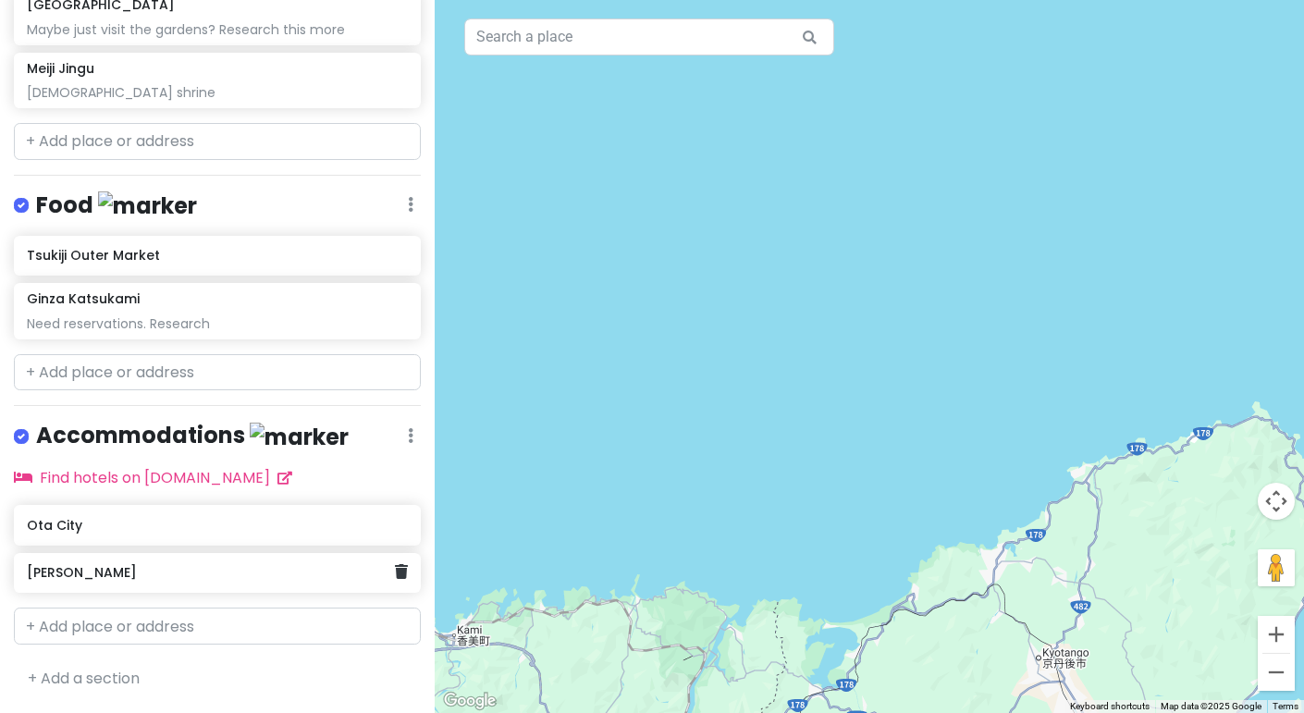
click at [99, 577] on h6 "Kamesei Ryokan" at bounding box center [210, 572] width 367 height 17
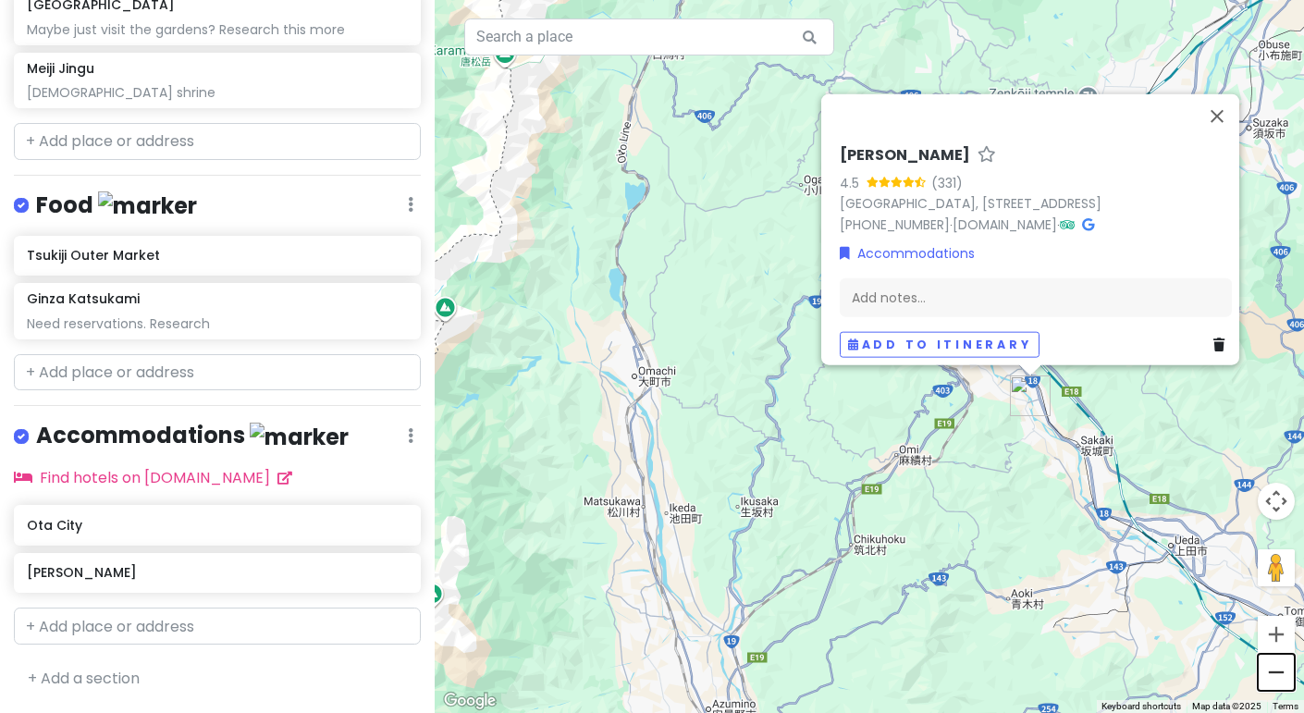
click at [1278, 668] on button "Zoom out" at bounding box center [1276, 672] width 37 height 37
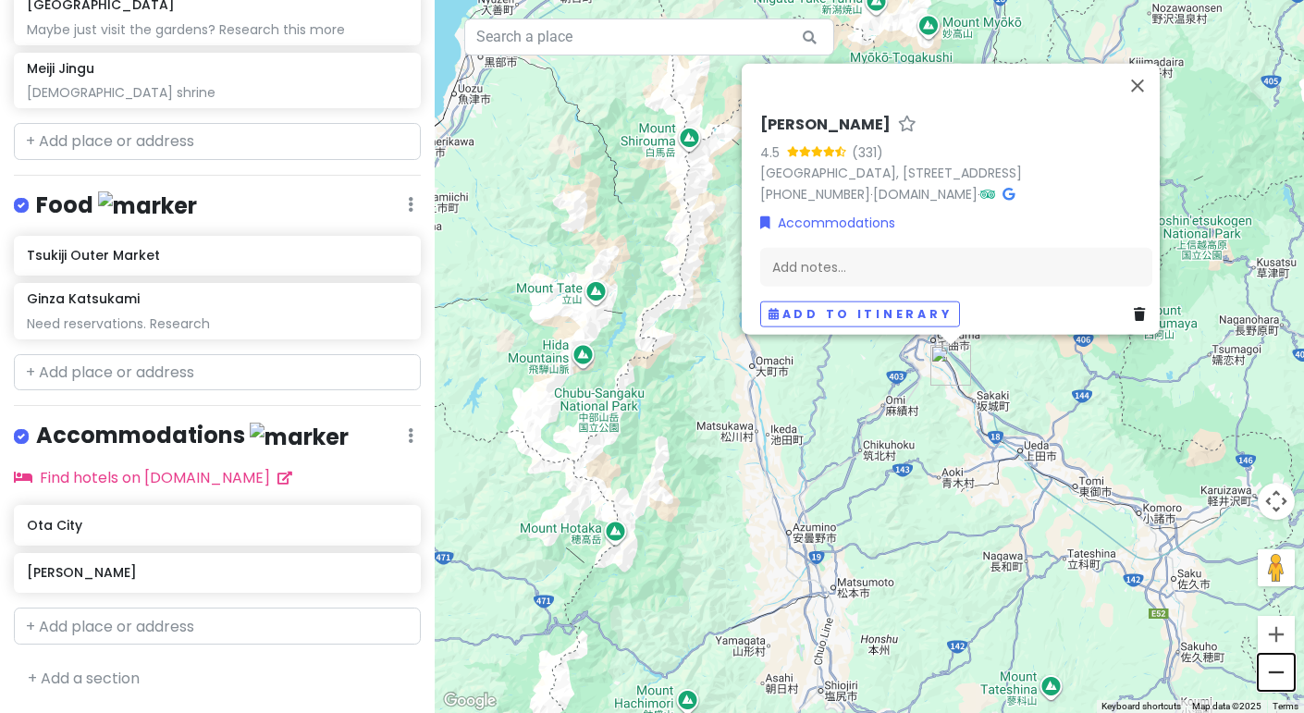
click at [1278, 668] on button "Zoom out" at bounding box center [1276, 672] width 37 height 37
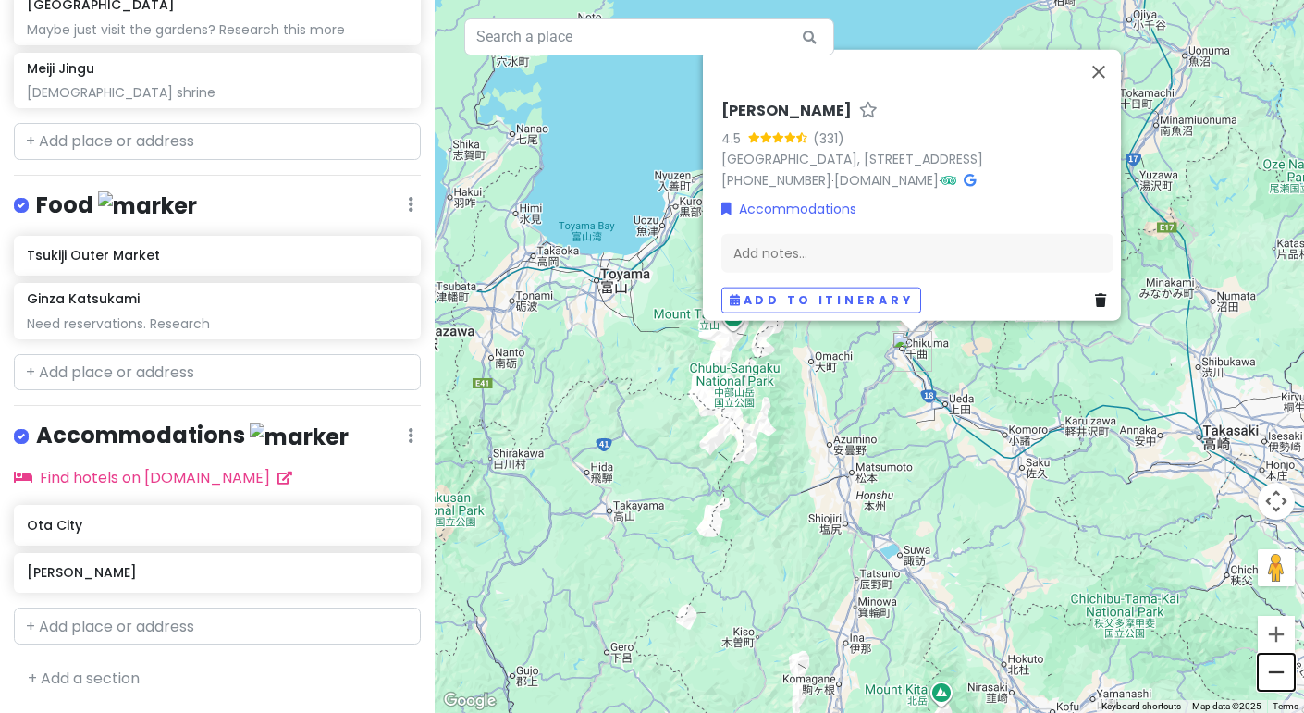
click at [1278, 668] on button "Zoom out" at bounding box center [1276, 672] width 37 height 37
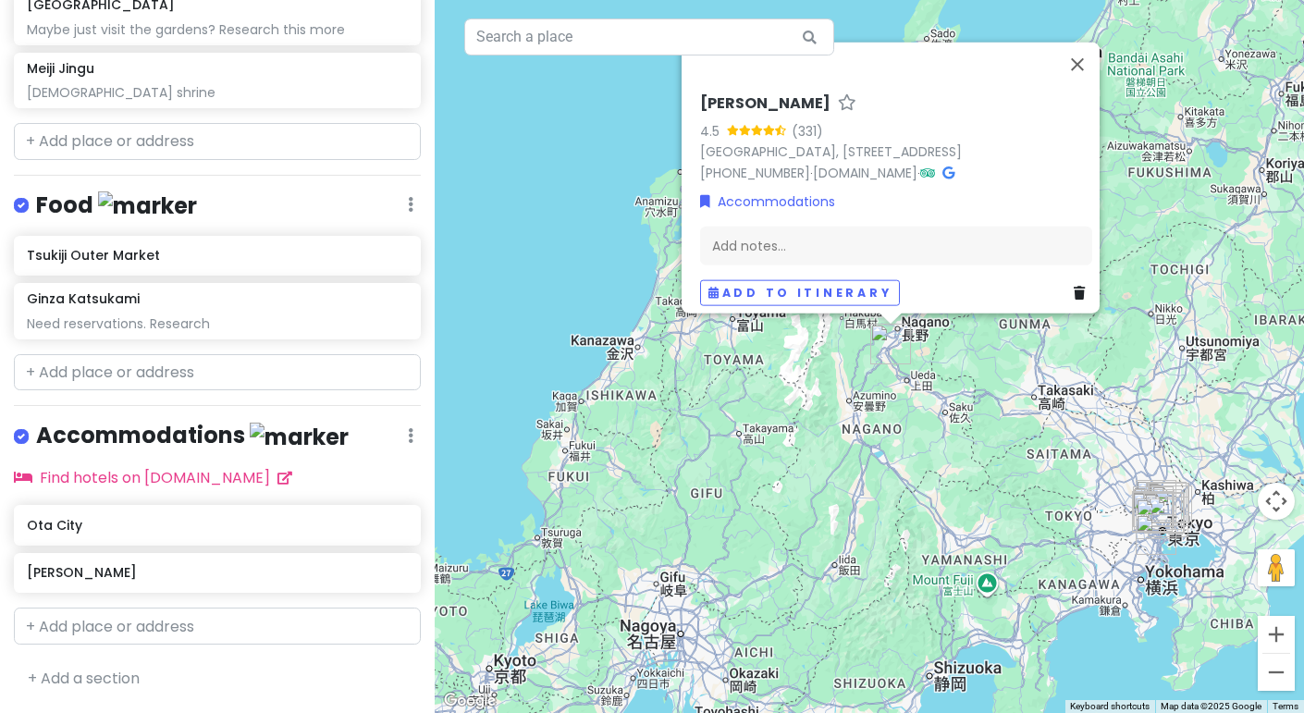
click at [1078, 282] on link at bounding box center [1083, 292] width 18 height 20
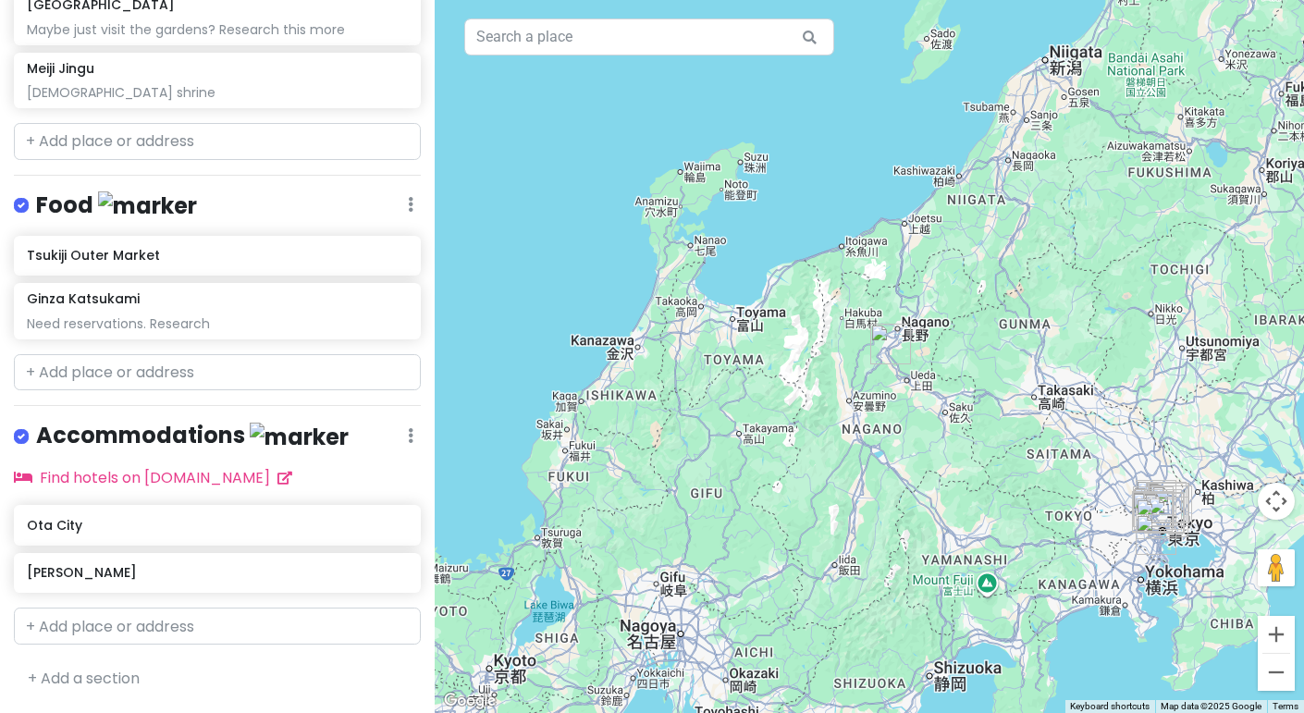
scroll to position [821, 0]
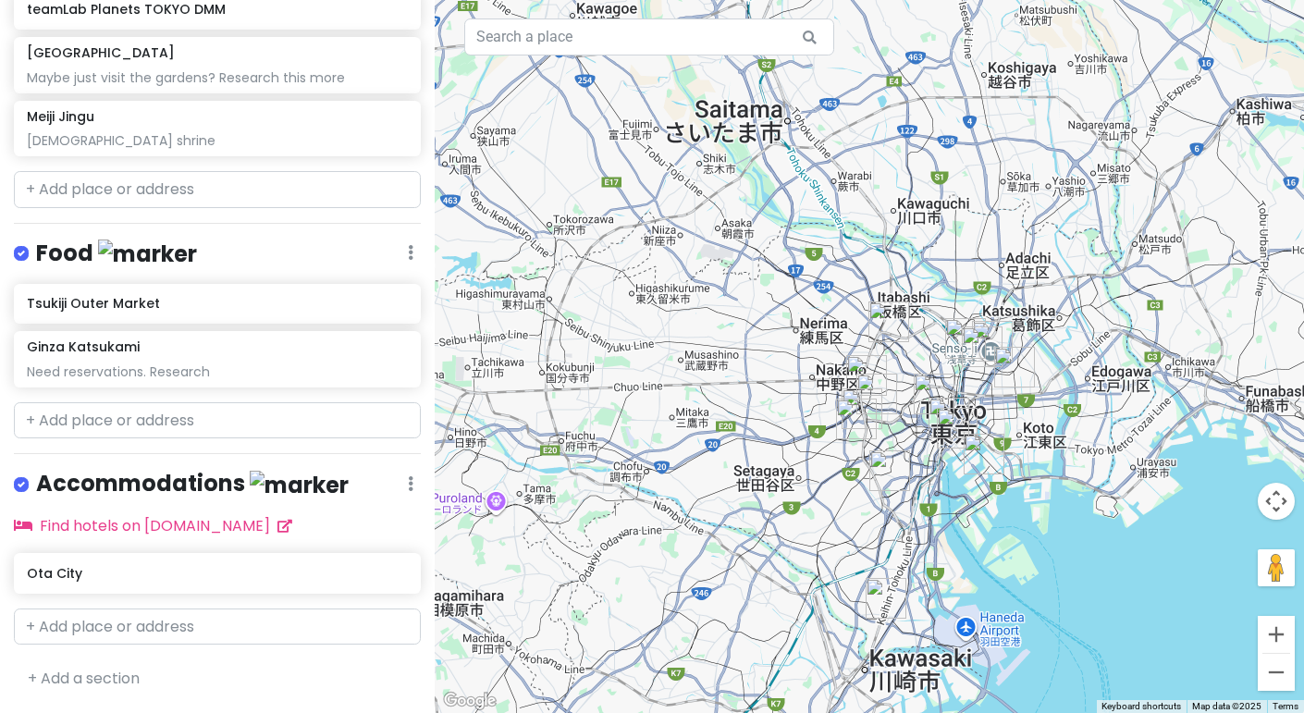
drag, startPoint x: 1116, startPoint y: 432, endPoint x: 418, endPoint y: 435, distance: 697.4
click at [418, 435] on div "Tokyo Private Change Dates Make a Copy Delete Trip Go Pro ⚡️ Give Feedback 💡 Su…" at bounding box center [652, 356] width 1304 height 713
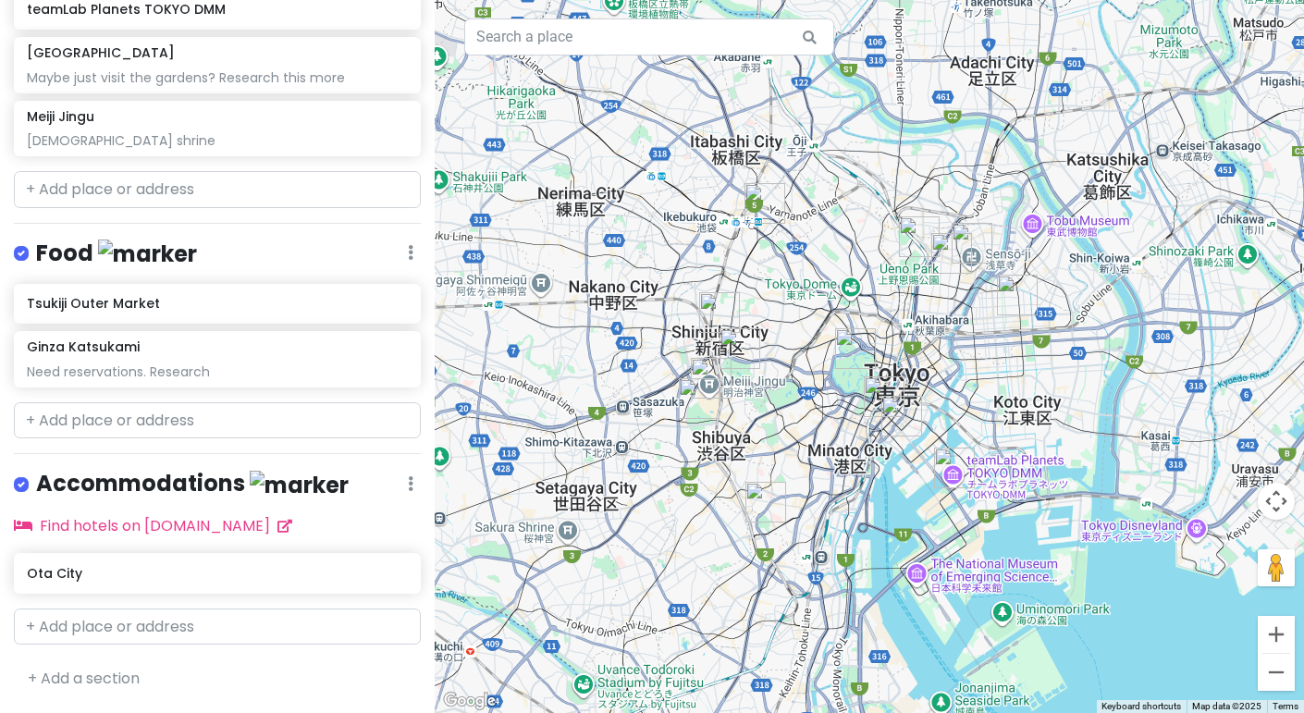
click at [974, 245] on img "Kama-Asa" at bounding box center [951, 253] width 55 height 55
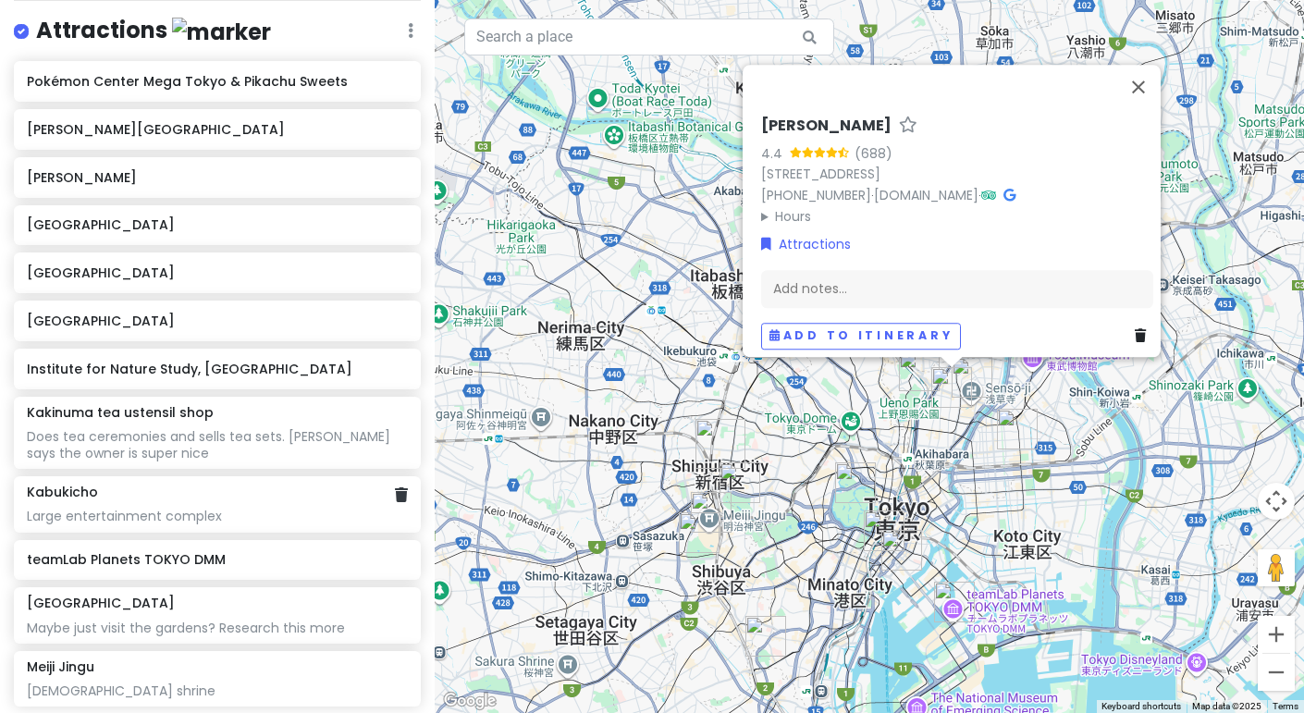
scroll to position [248, 0]
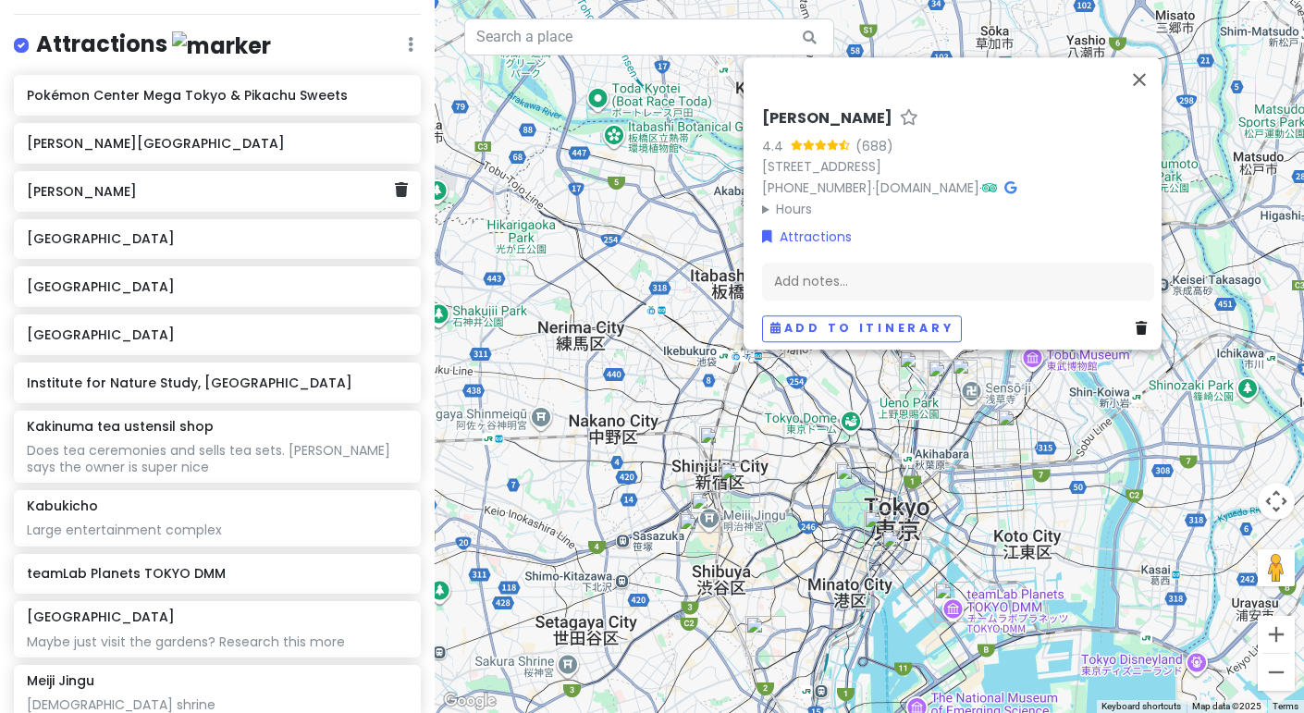
click at [130, 191] on h6 "Kama-Asa" at bounding box center [210, 191] width 367 height 17
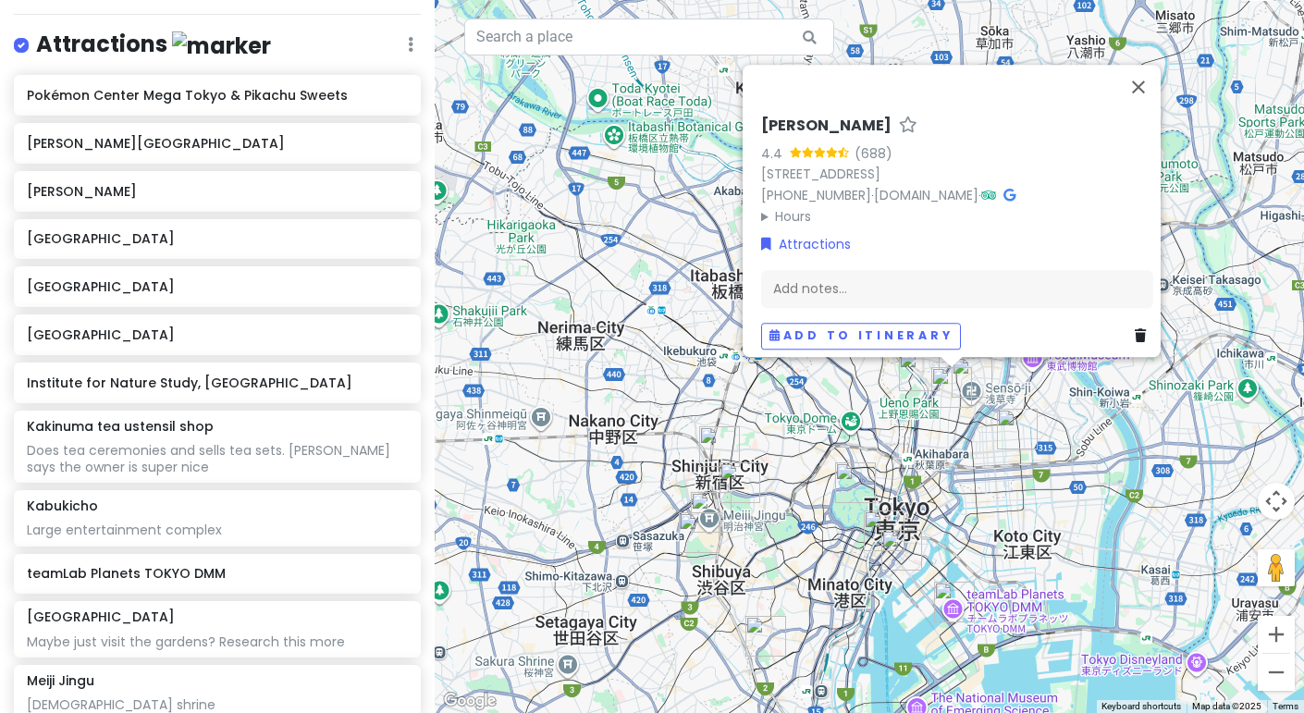
click at [974, 372] on img "Kama-Asa" at bounding box center [951, 387] width 55 height 55
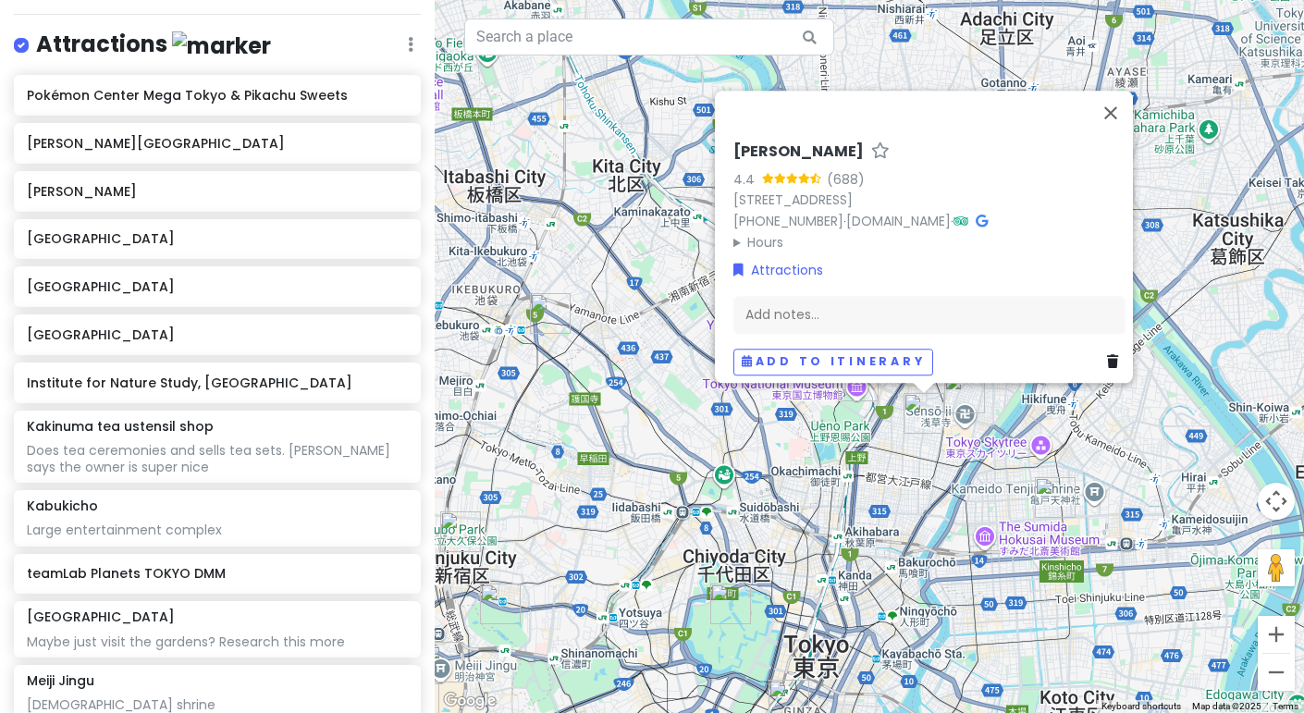
click at [961, 388] on img "Kakinuma tea ustensil shop" at bounding box center [964, 392] width 55 height 55
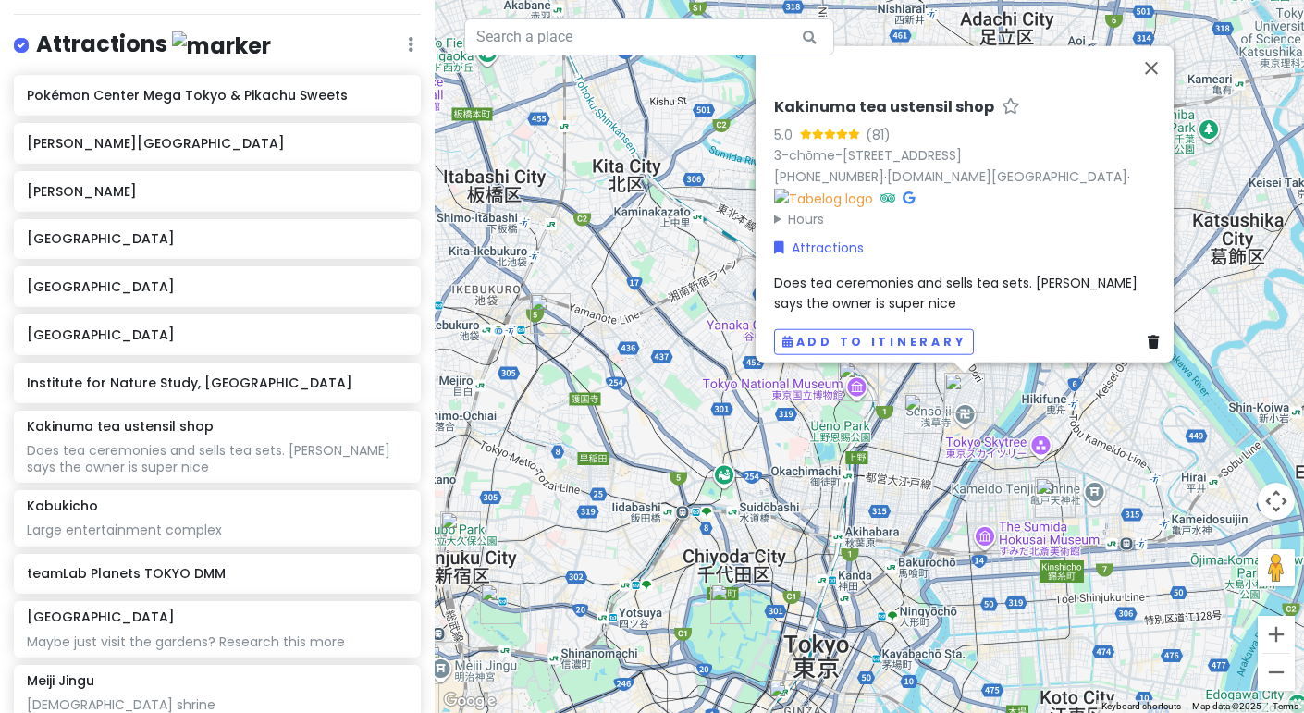
click at [554, 311] on img "Pokémon Center Mega Tokyo & Pikachu Sweets" at bounding box center [550, 313] width 55 height 55
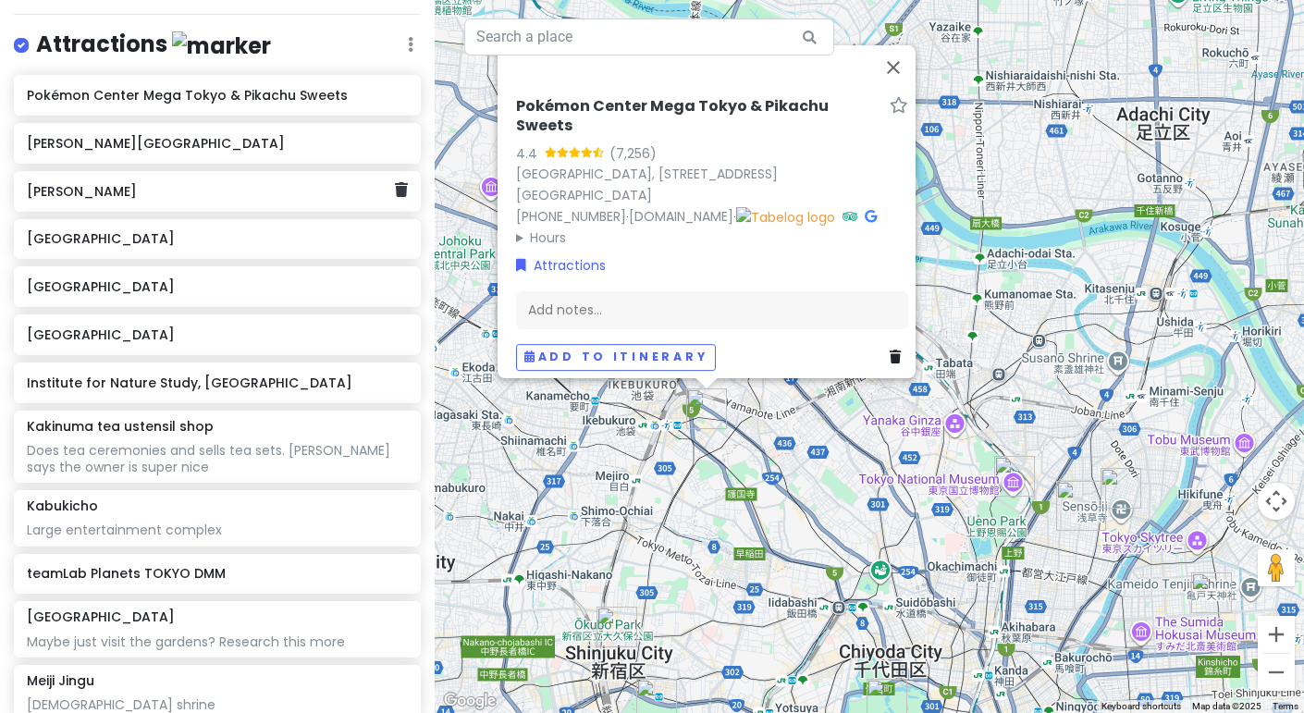
scroll to position [0, 0]
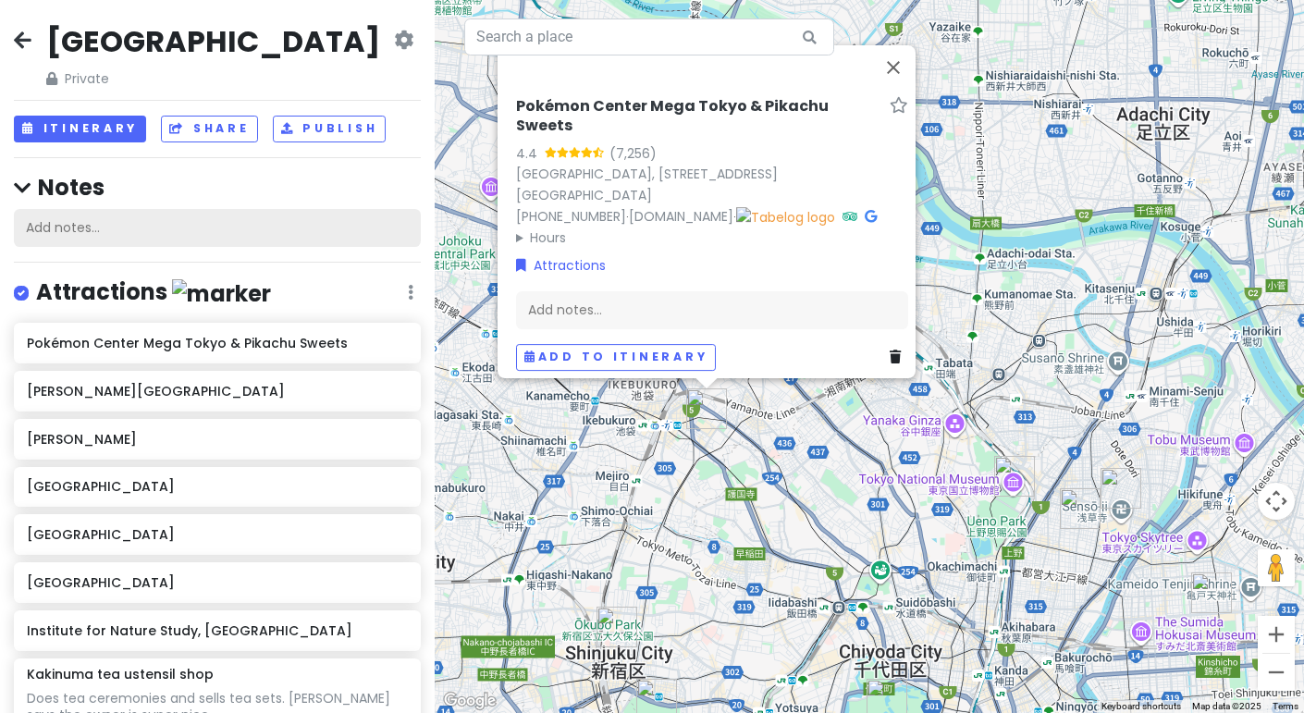
click at [163, 218] on div "Add notes..." at bounding box center [217, 228] width 407 height 39
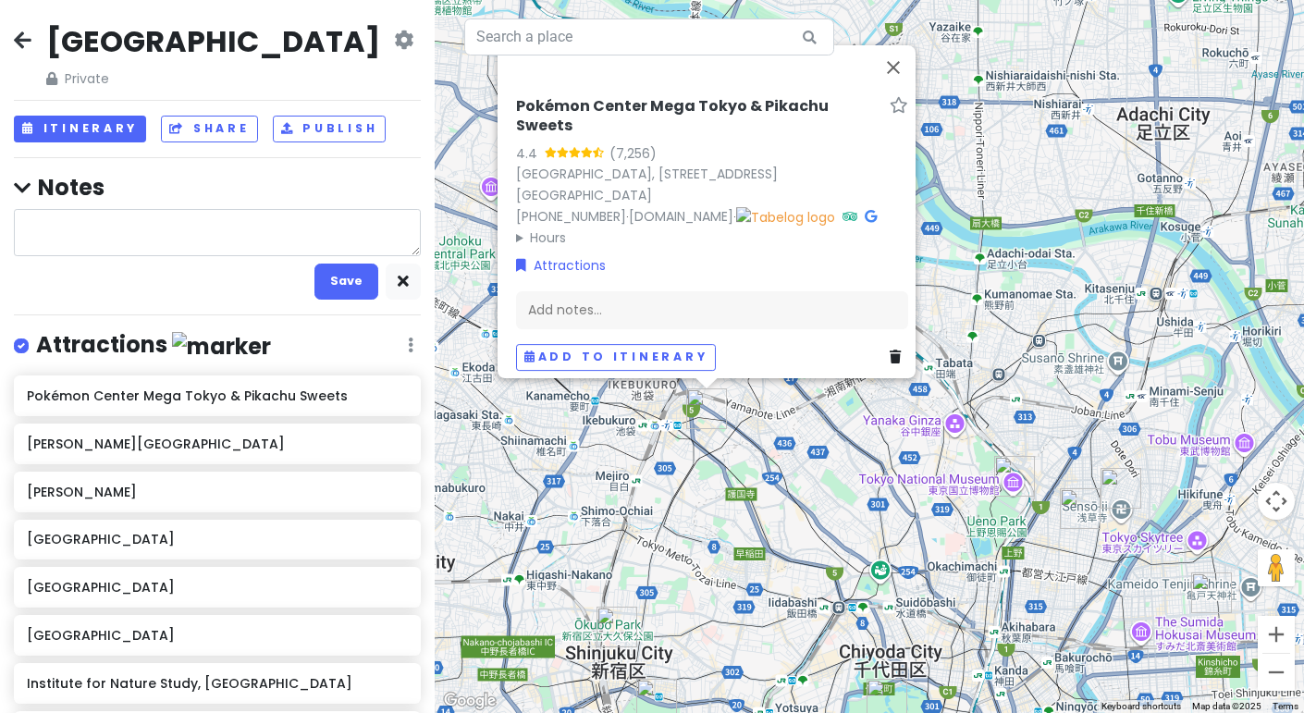
type textarea "x"
type textarea "p"
type textarea "x"
type textarea "po"
type textarea "x"
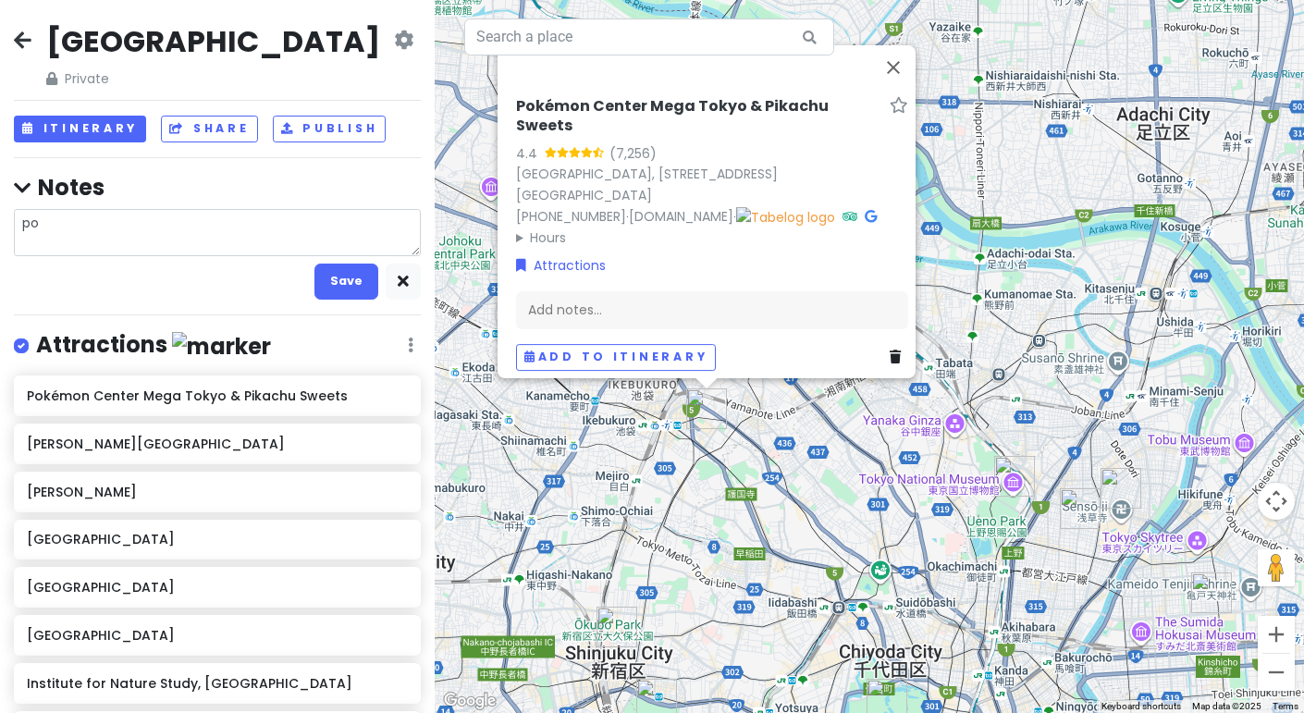
type textarea "pok"
type textarea "x"
type textarea "poke"
type textarea "x"
type textarea "pokem"
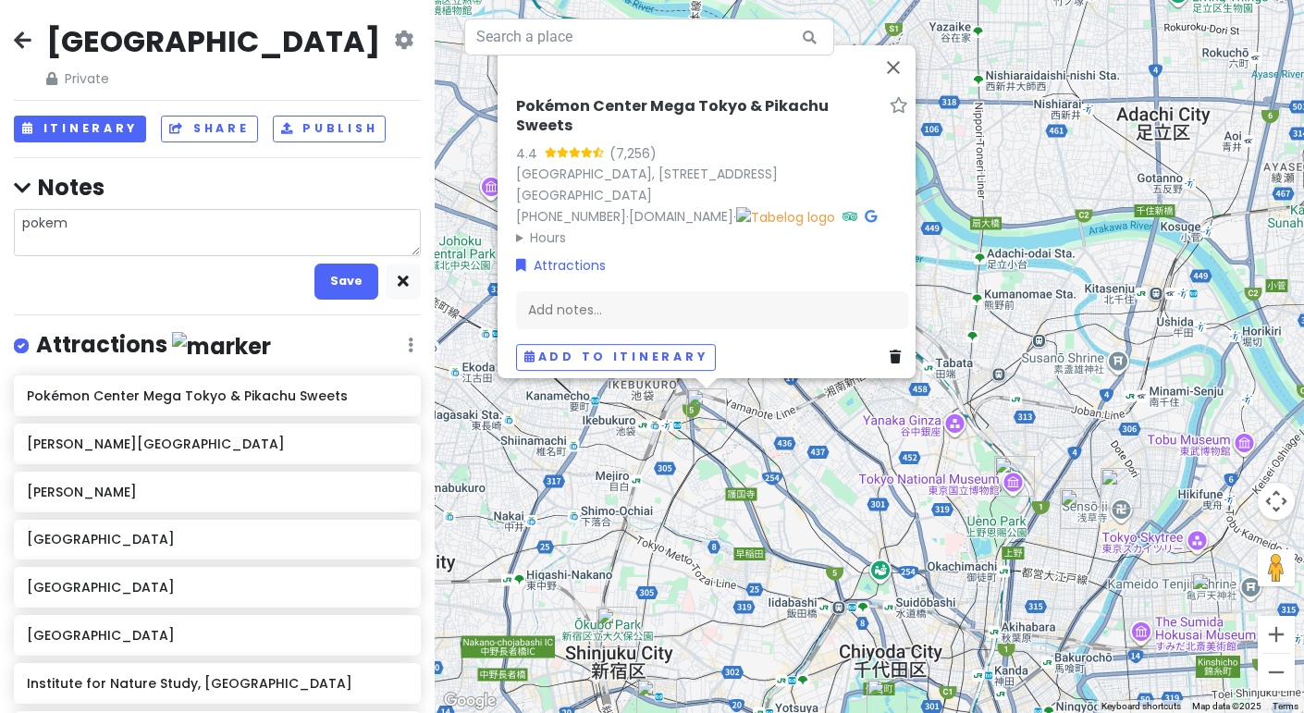
type textarea "x"
type textarea "pokemo"
type textarea "x"
type textarea "pokemon"
type textarea "x"
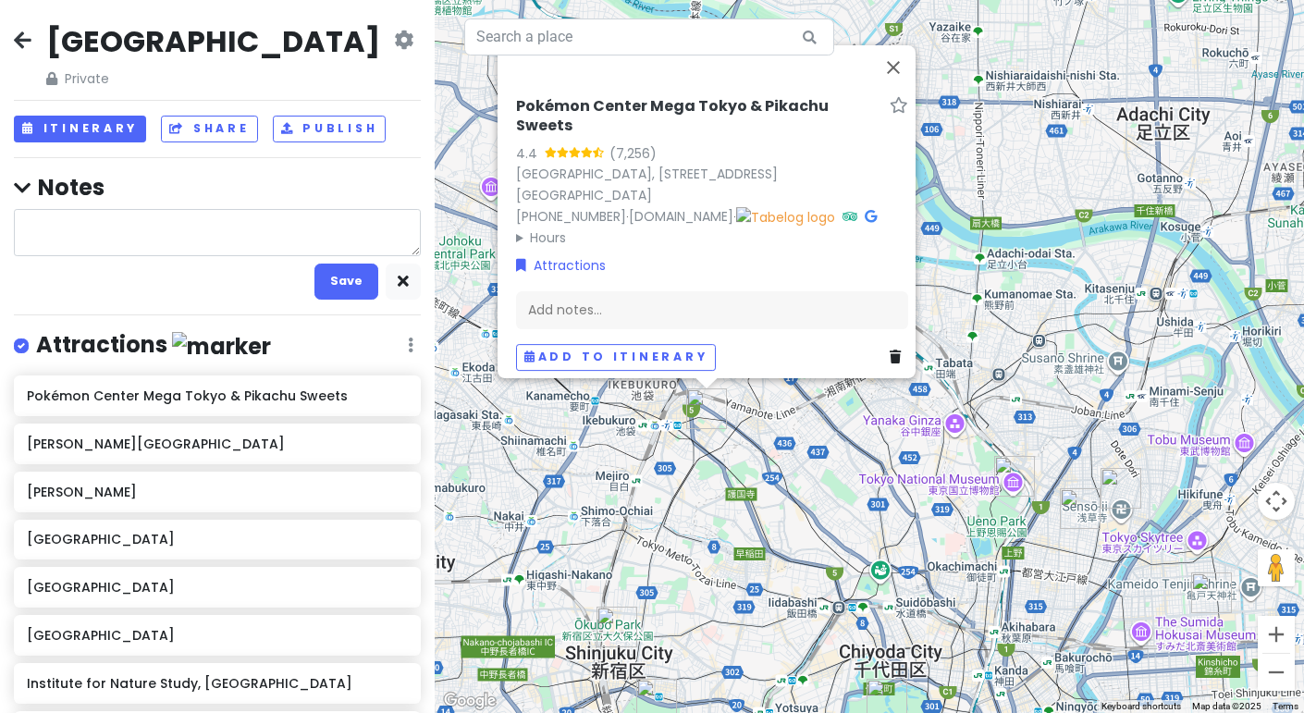
type textarea "Pokemon"
type textarea "x"
type textarea "Pokemon c"
type textarea "x"
type textarea "Pokemon ce"
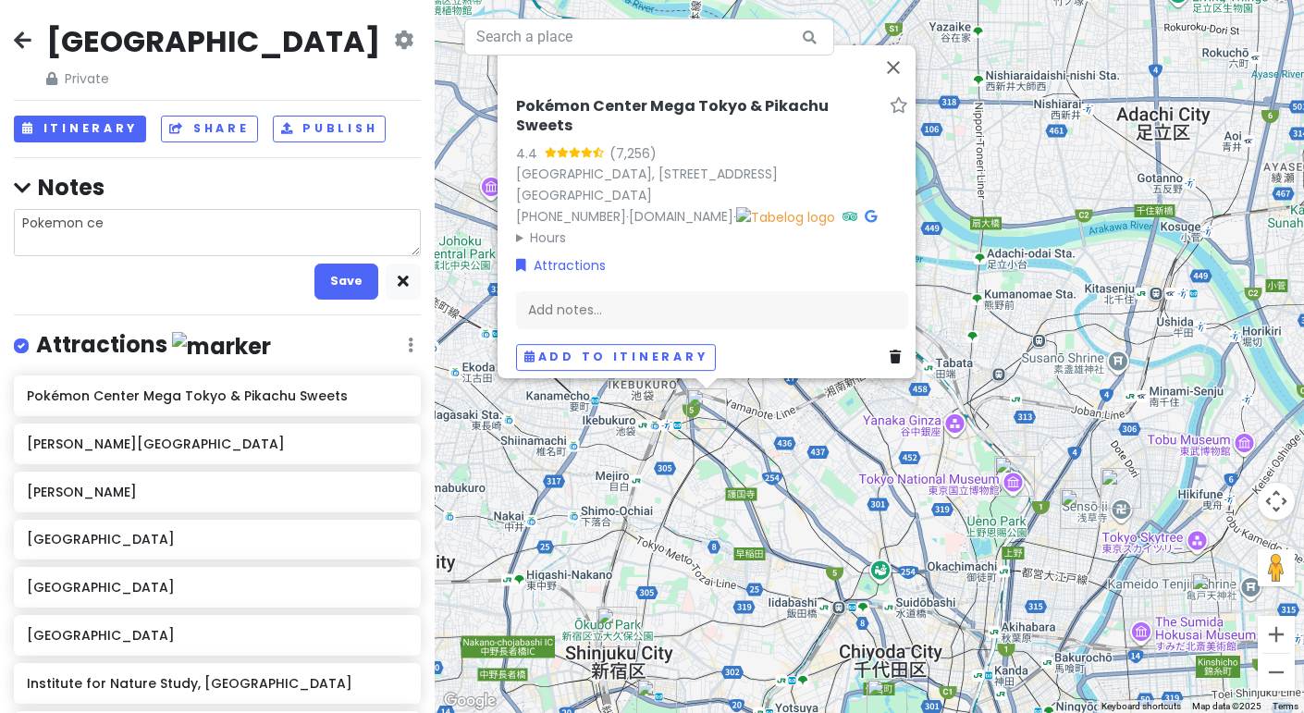
type textarea "x"
type textarea "Pokemon cen"
type textarea "x"
type textarea "Pokemon cent"
type textarea "x"
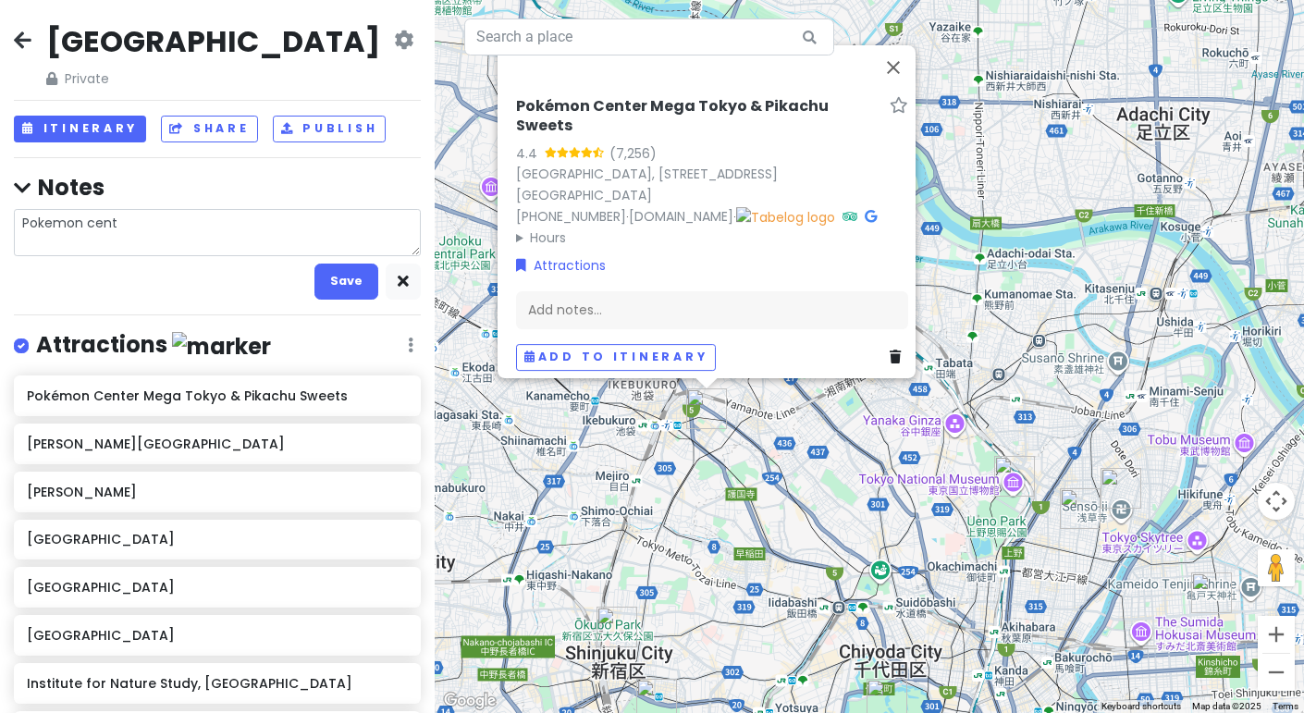
type textarea "Pokemon cente"
type textarea "x"
type textarea "Pokemon center"
type textarea "x"
type textarea "Pokemon cente"
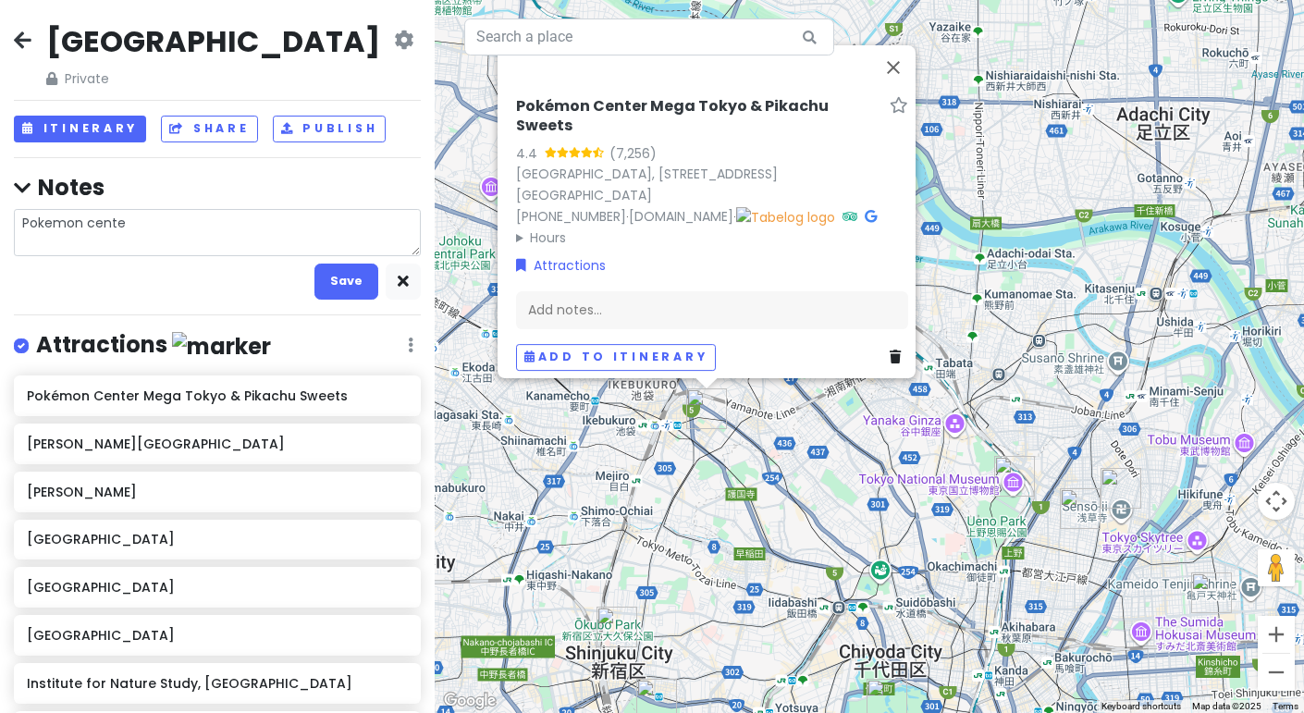
type textarea "x"
type textarea "Pokemon cent"
type textarea "x"
type textarea "Pokemon cen"
type textarea "x"
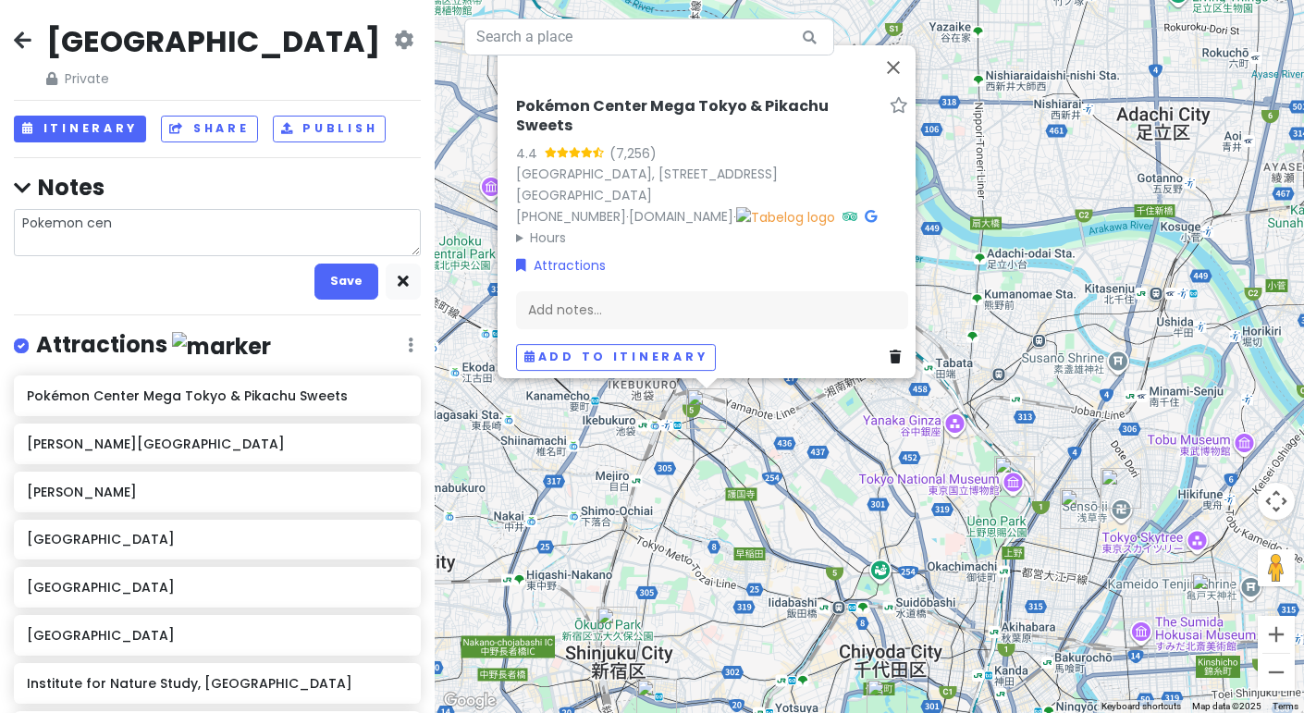
type textarea "Pokemon ce"
type textarea "x"
type textarea "Pokemon c"
type textarea "x"
type textarea "Pokemon"
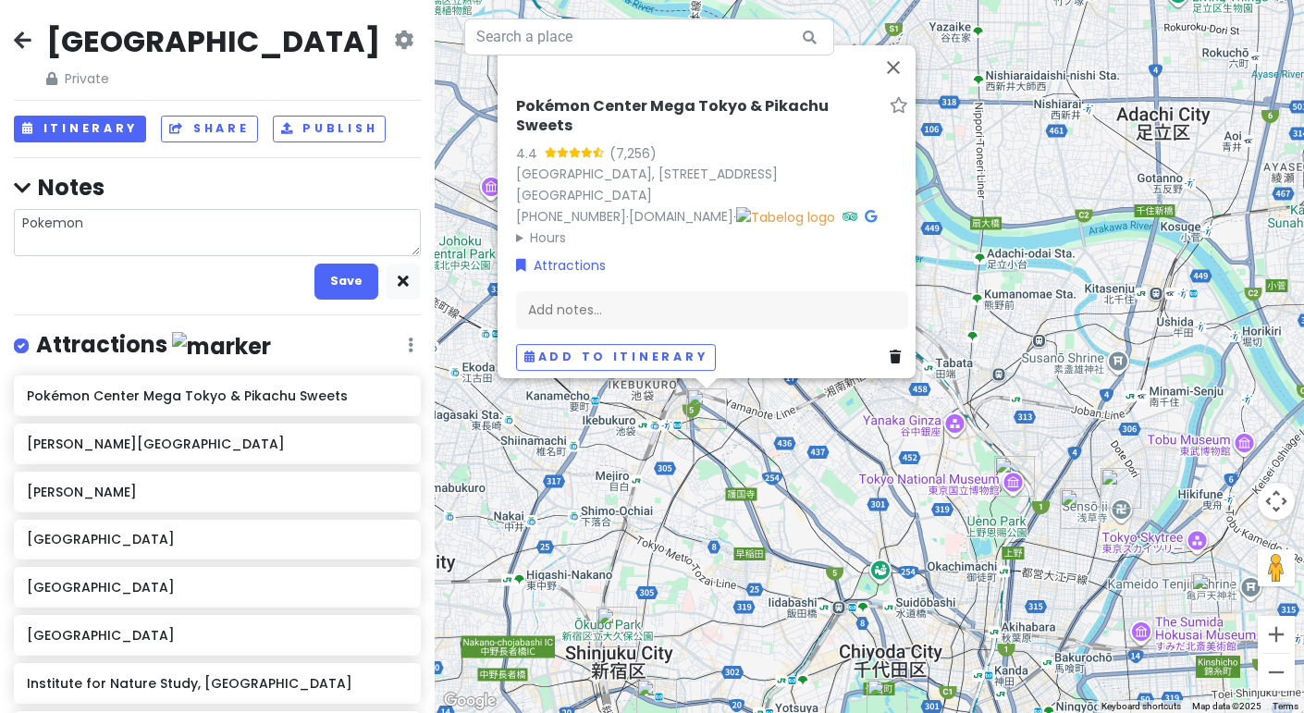
type textarea "x"
type textarea "Pokemon"
type textarea "x"
type textarea "Pokemo"
type textarea "x"
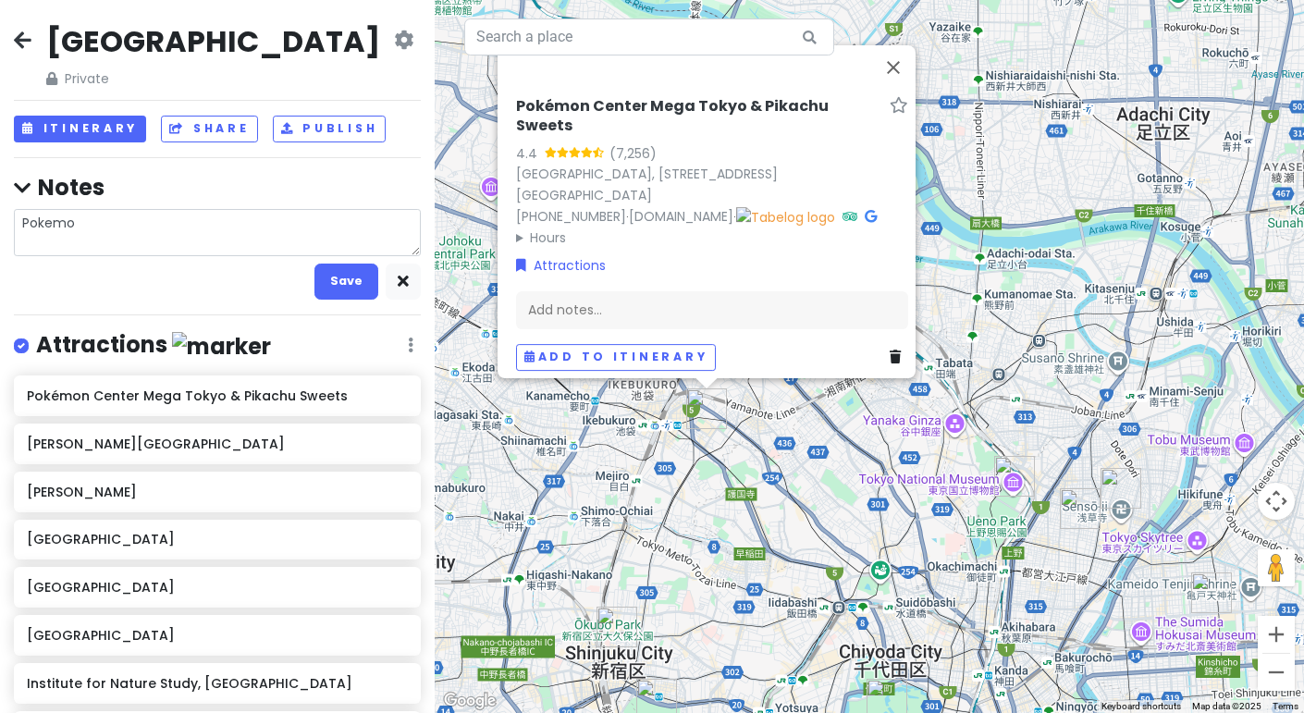
type textarea "Pokem"
type textarea "x"
type textarea "Poke"
type textarea "x"
type textarea "Pok"
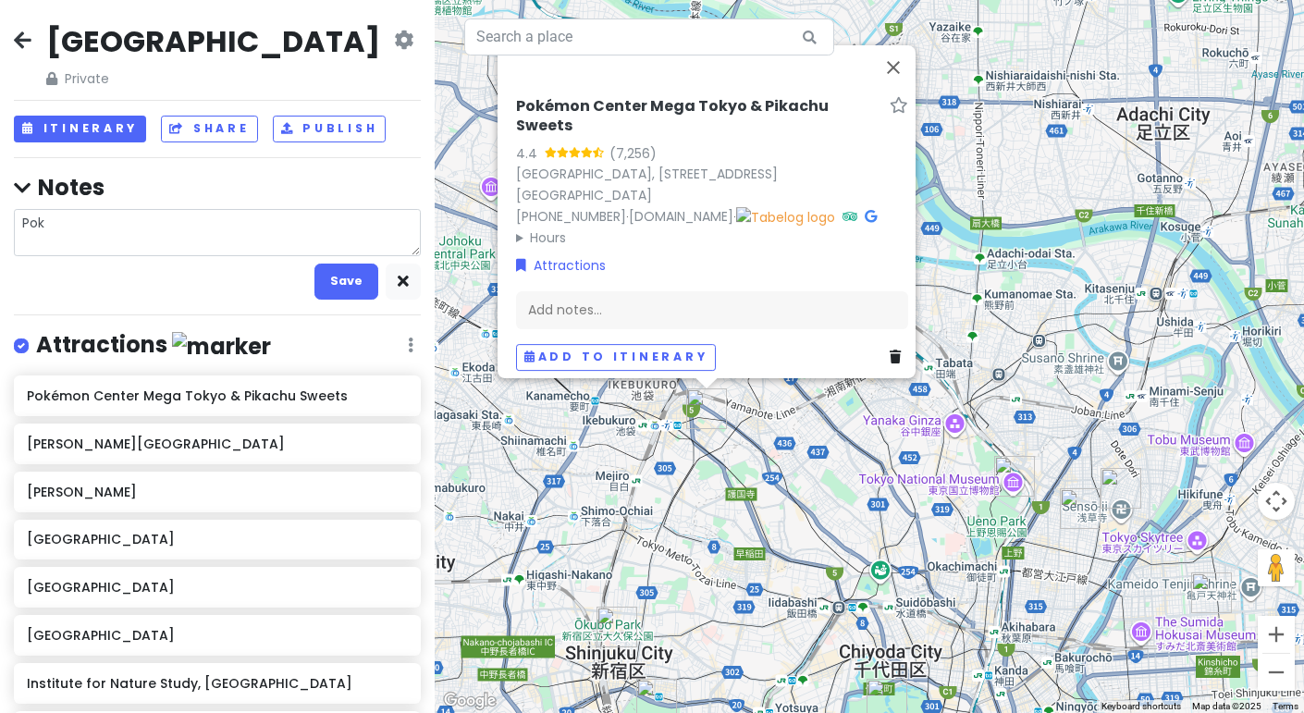
type textarea "x"
type textarea "Po"
type textarea "x"
type textarea "P"
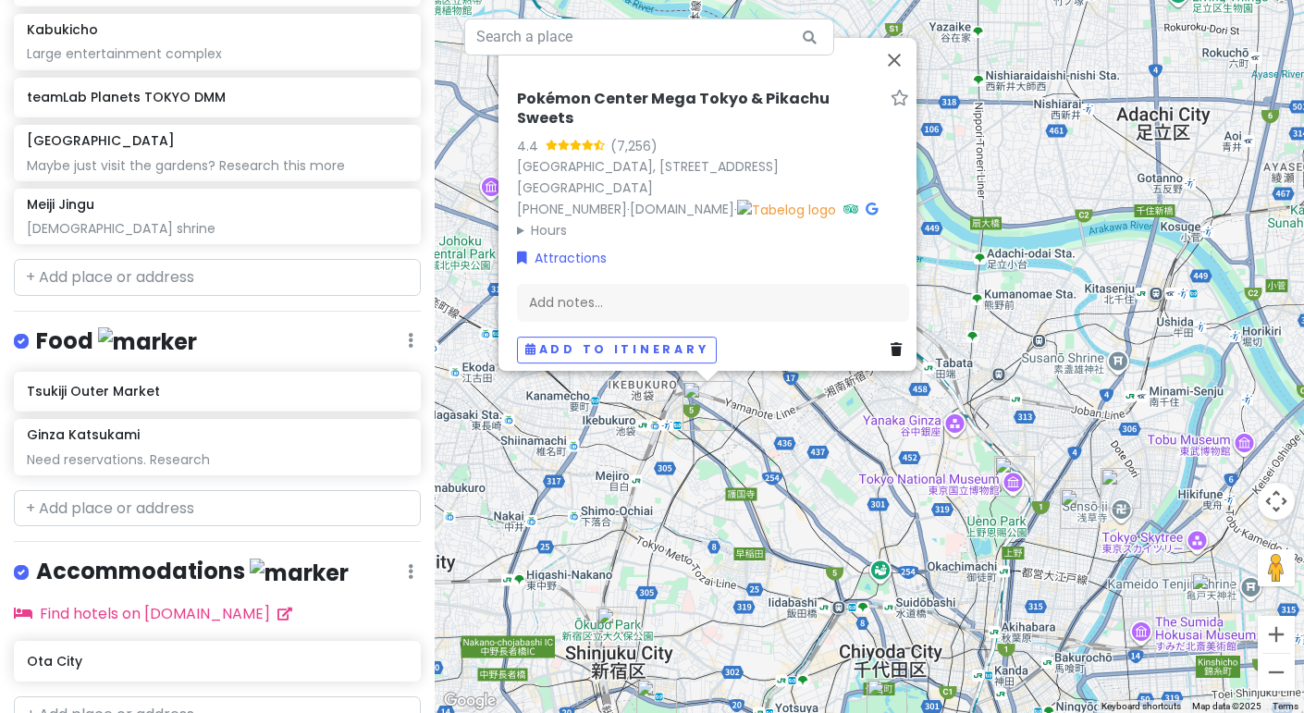
scroll to position [873, 0]
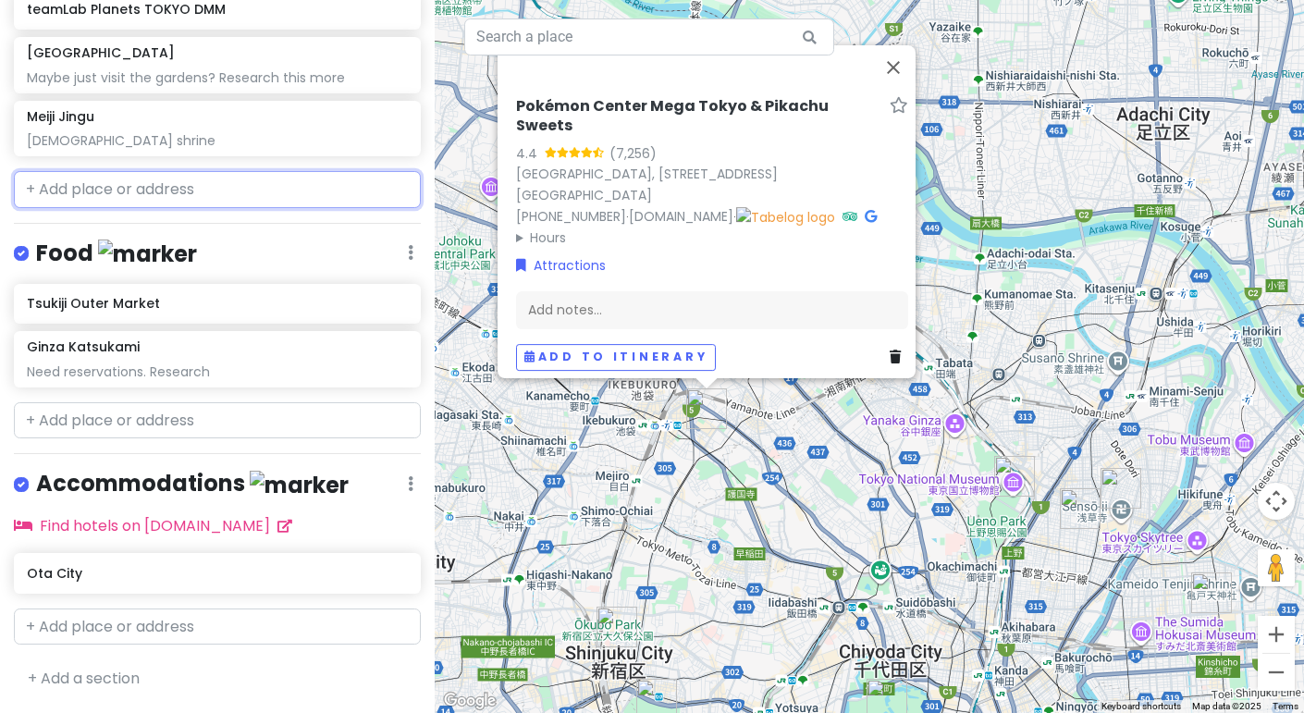
click at [147, 207] on input "text" at bounding box center [217, 189] width 407 height 37
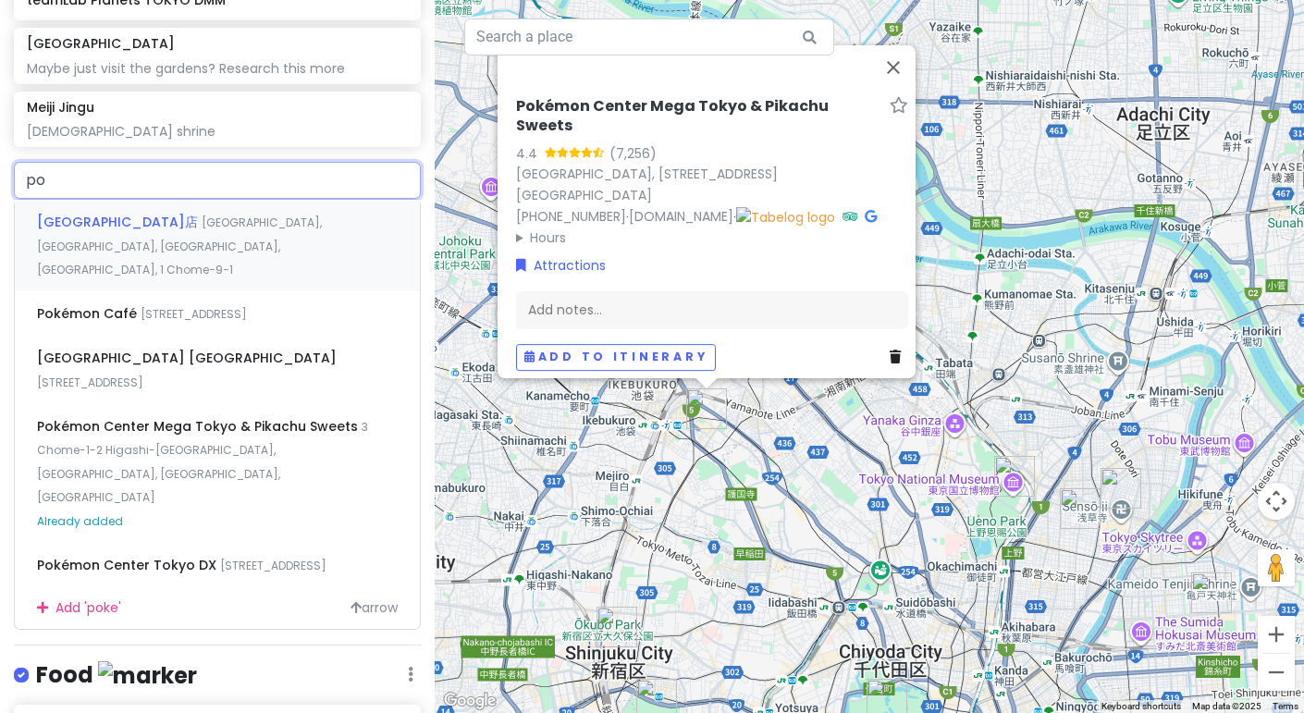
type input "p"
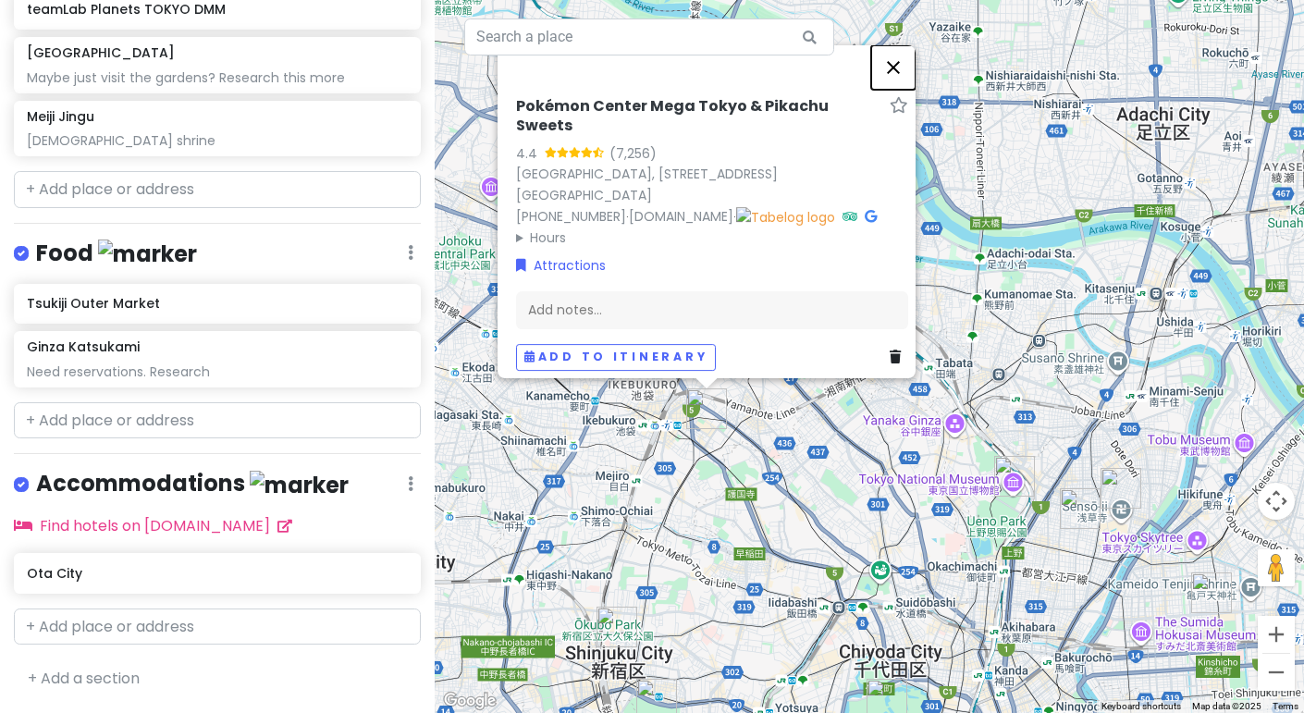
click at [911, 89] on button "Close" at bounding box center [893, 67] width 44 height 44
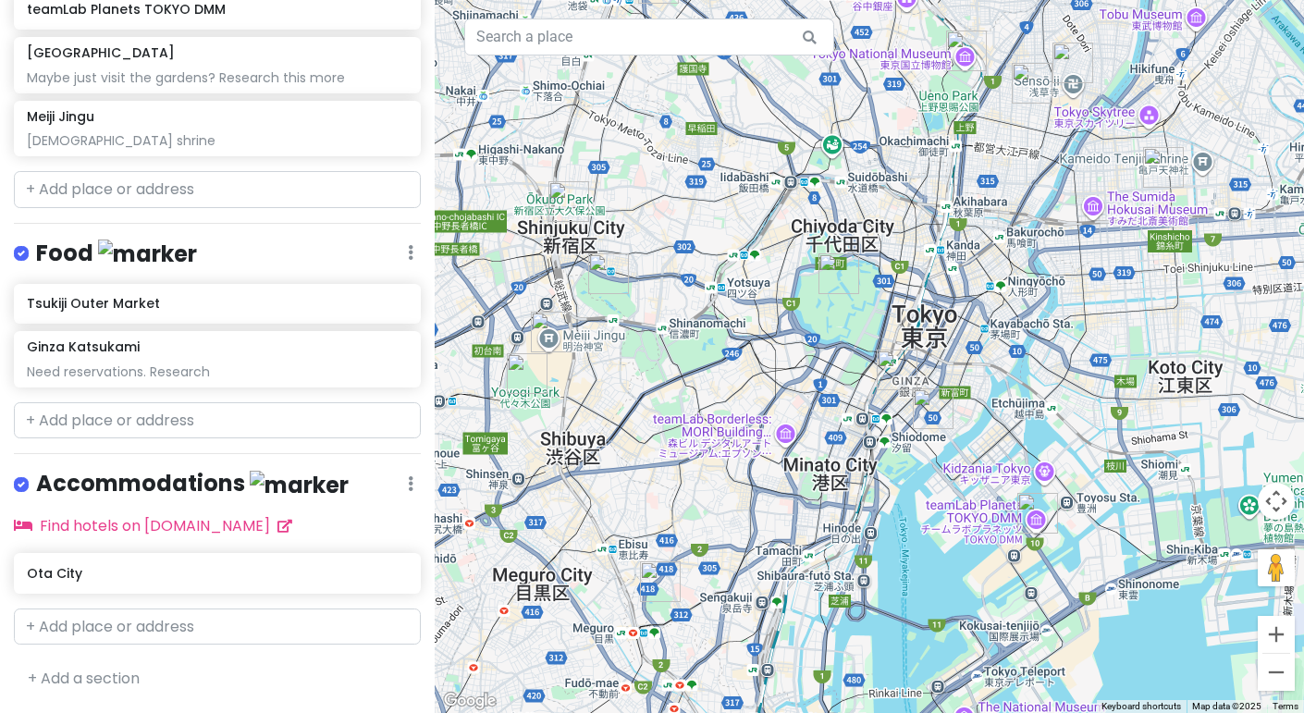
drag, startPoint x: 844, startPoint y: 525, endPoint x: 793, endPoint y: 96, distance: 432.2
click at [793, 96] on div at bounding box center [869, 356] width 869 height 713
click at [787, 443] on div at bounding box center [869, 356] width 869 height 713
click at [251, 176] on input "text" at bounding box center [217, 189] width 407 height 37
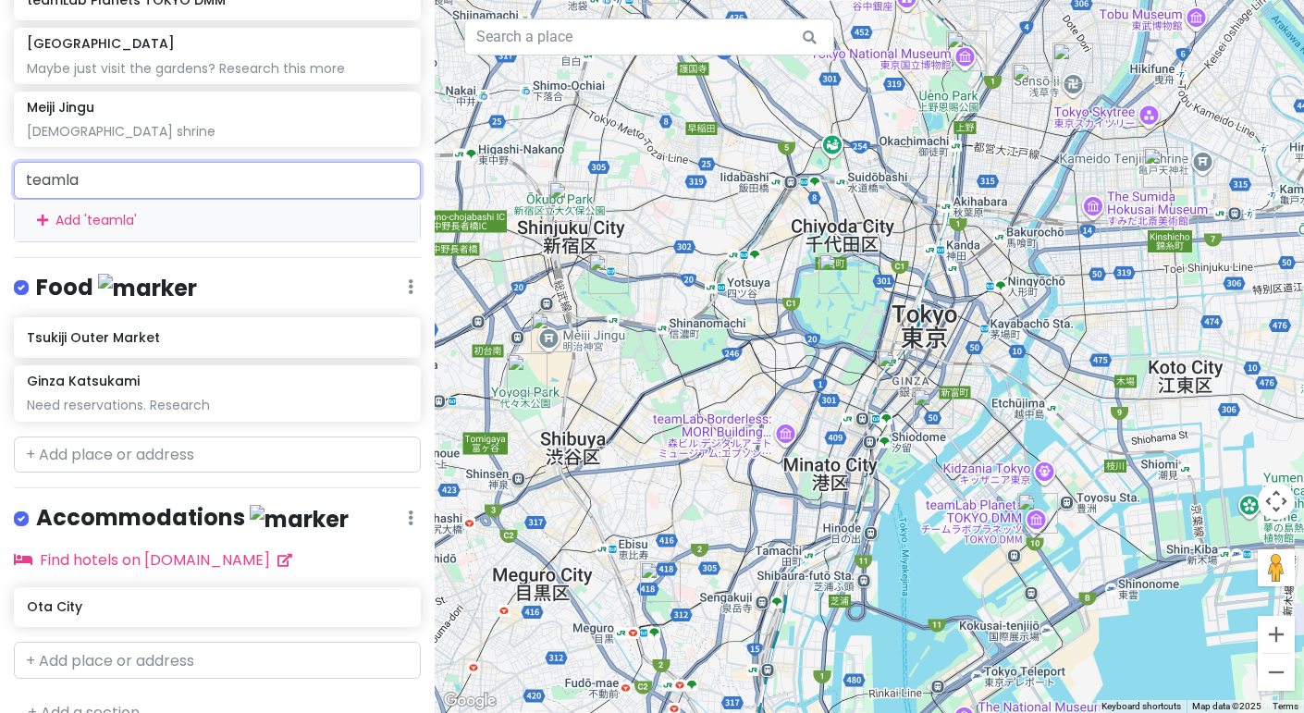
type input "teamlab"
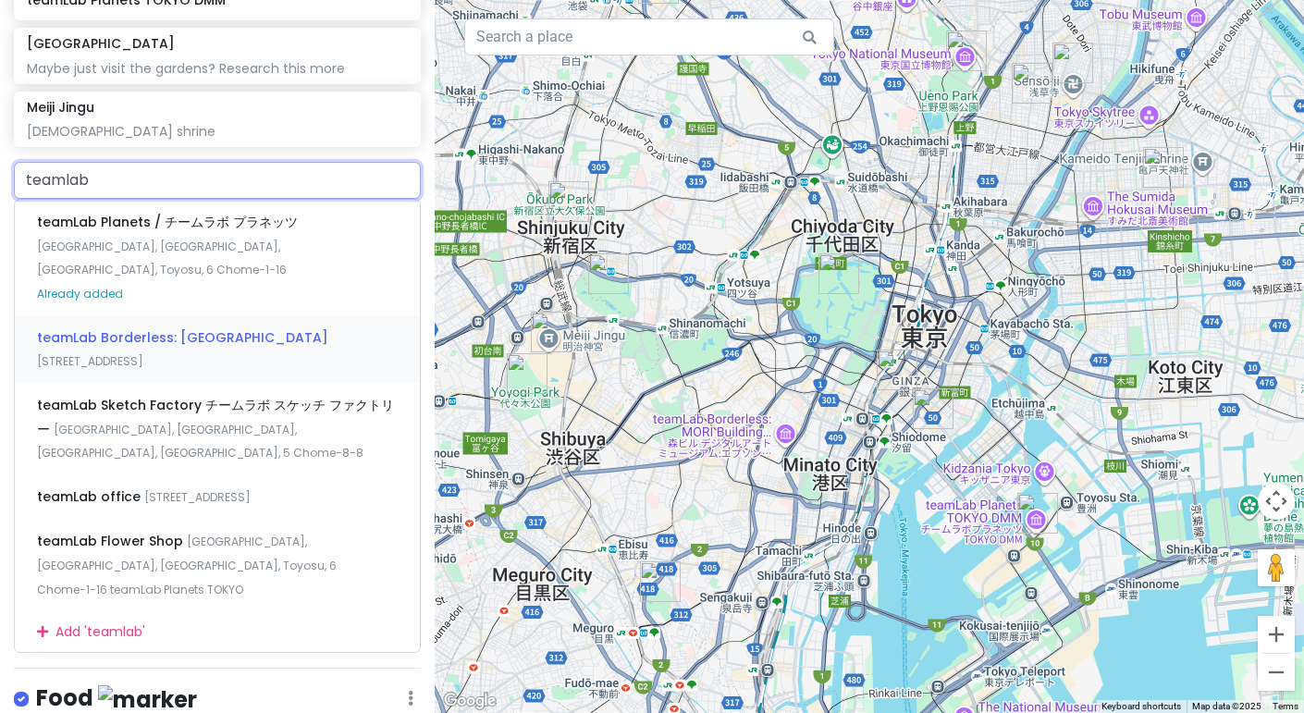
click at [185, 341] on div "teamLab Borderless: MORI Building DIGITAL ART MUSEUM 5 Chome-9-９ Toranomon, Min…" at bounding box center [217, 349] width 405 height 68
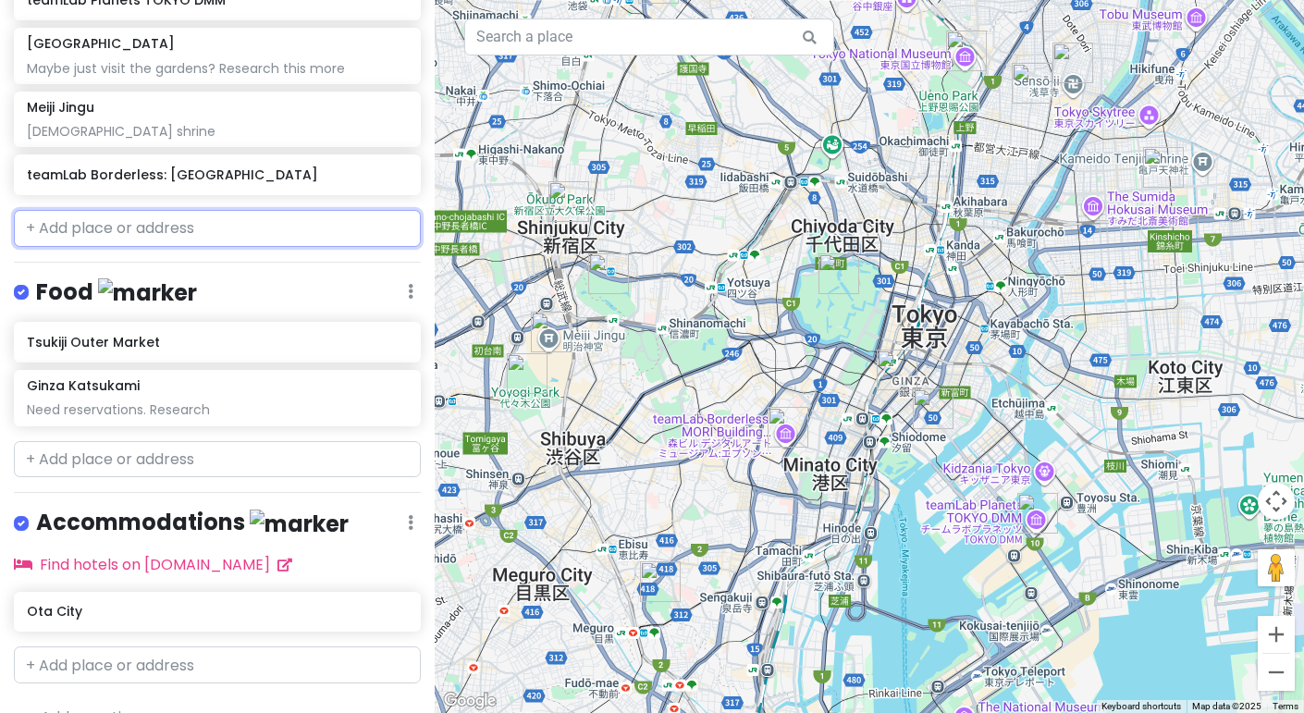
scroll to position [869, 0]
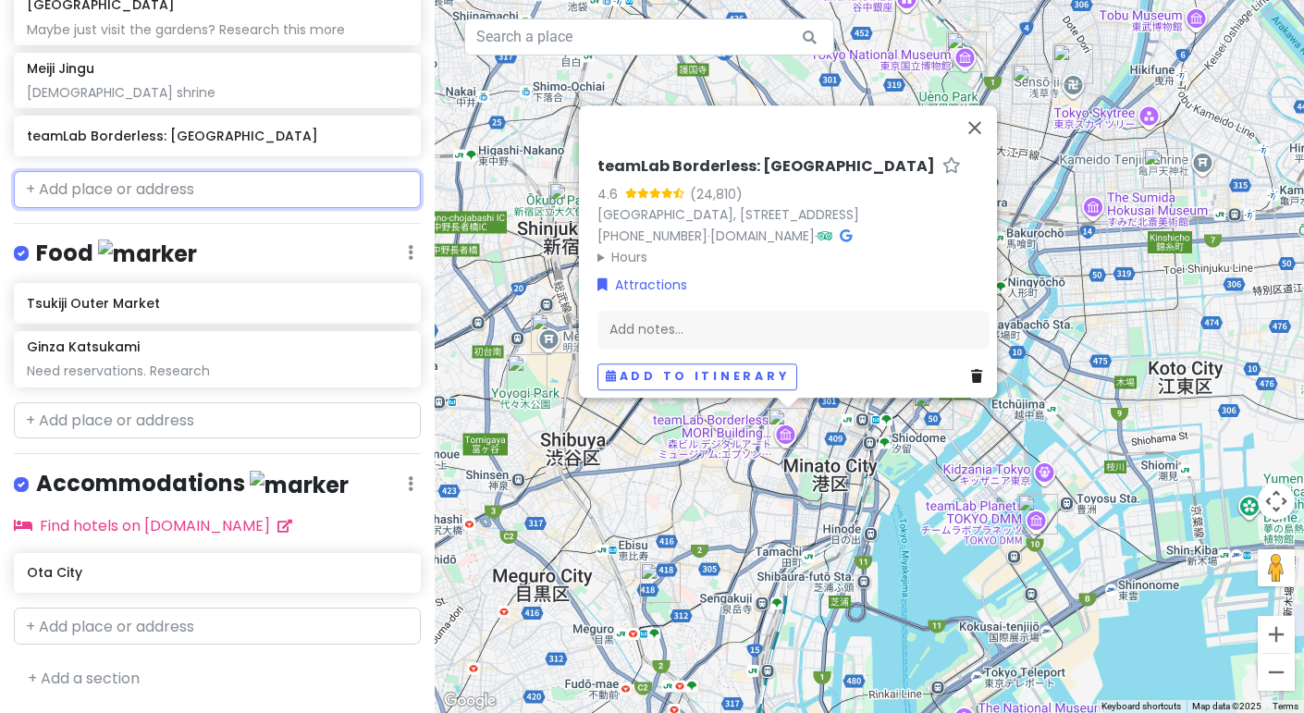
click at [184, 199] on input "text" at bounding box center [217, 189] width 407 height 37
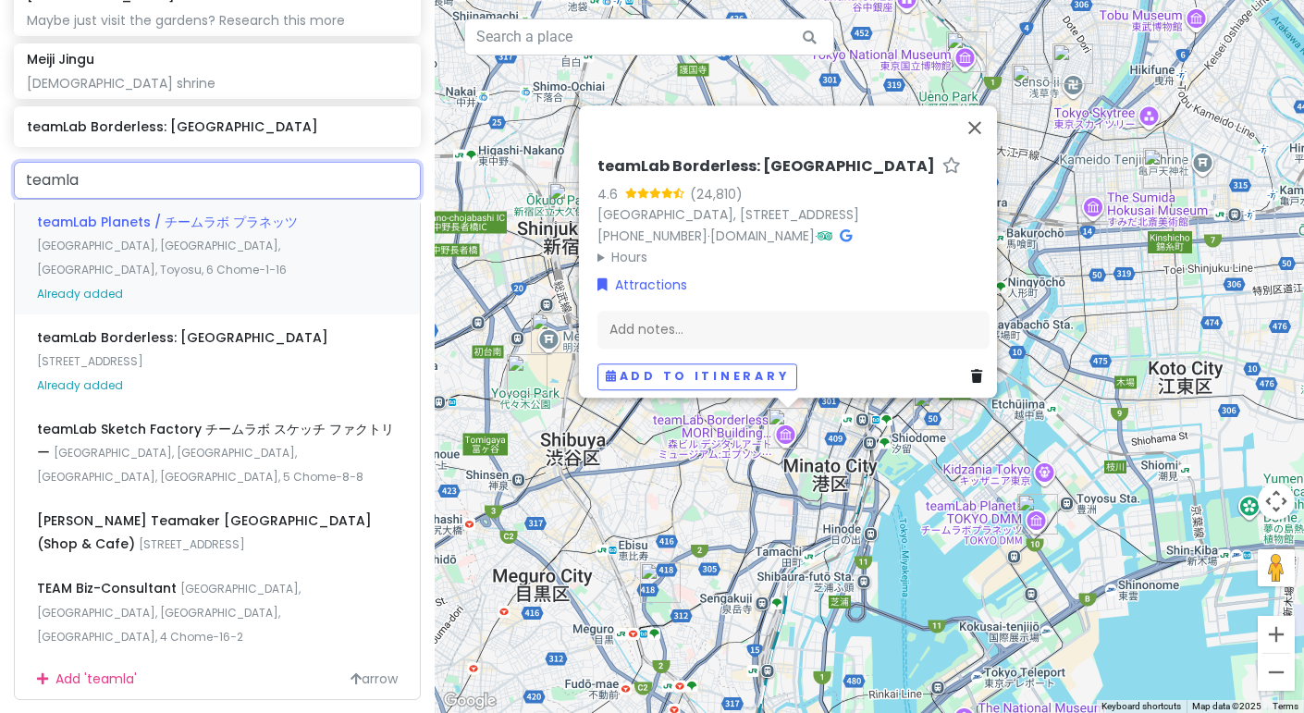
type input "teamlab"
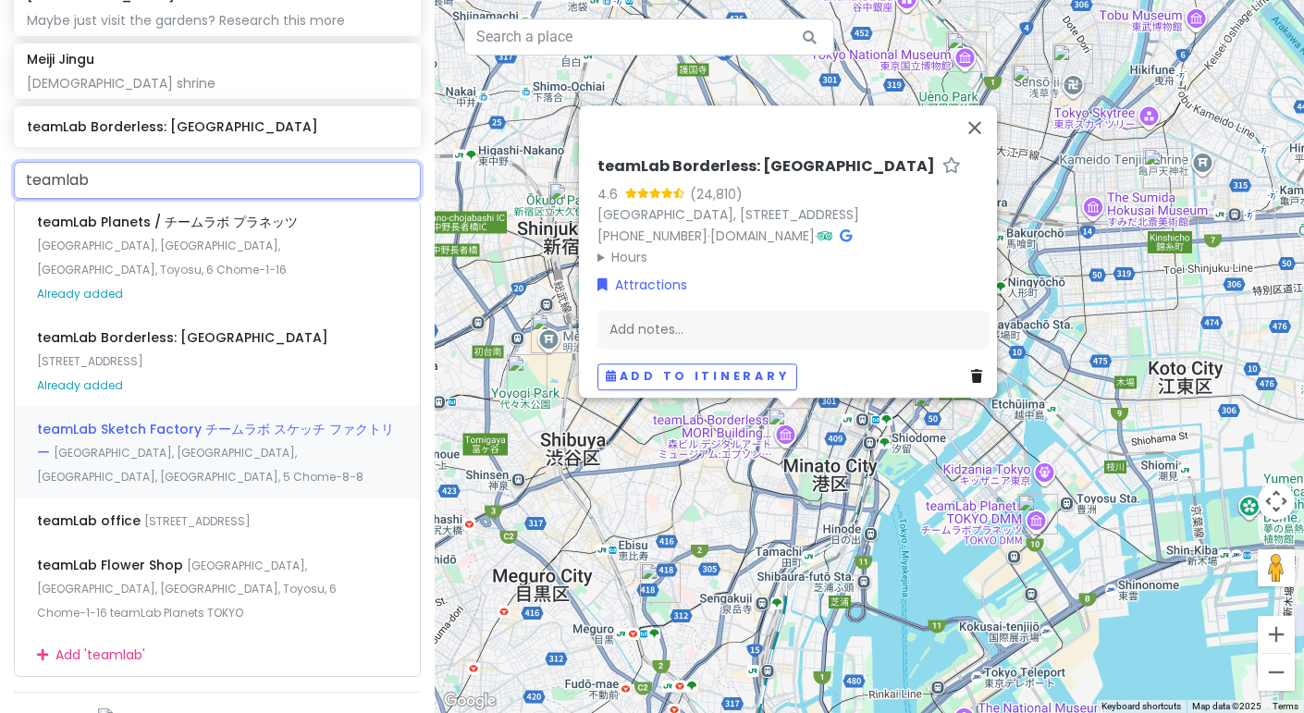
click at [203, 423] on span "teamLab Sketch Factory チームラボ スケッチ ファクトリー" at bounding box center [215, 441] width 357 height 43
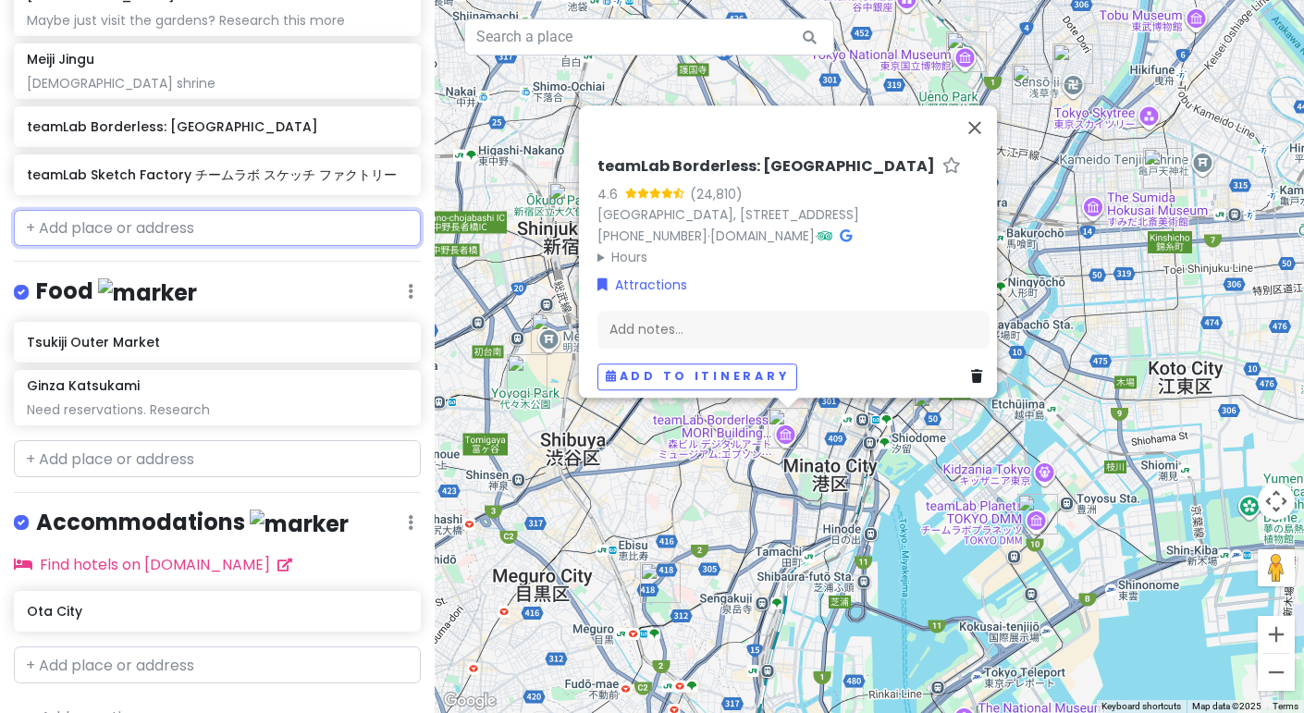
scroll to position [917, 0]
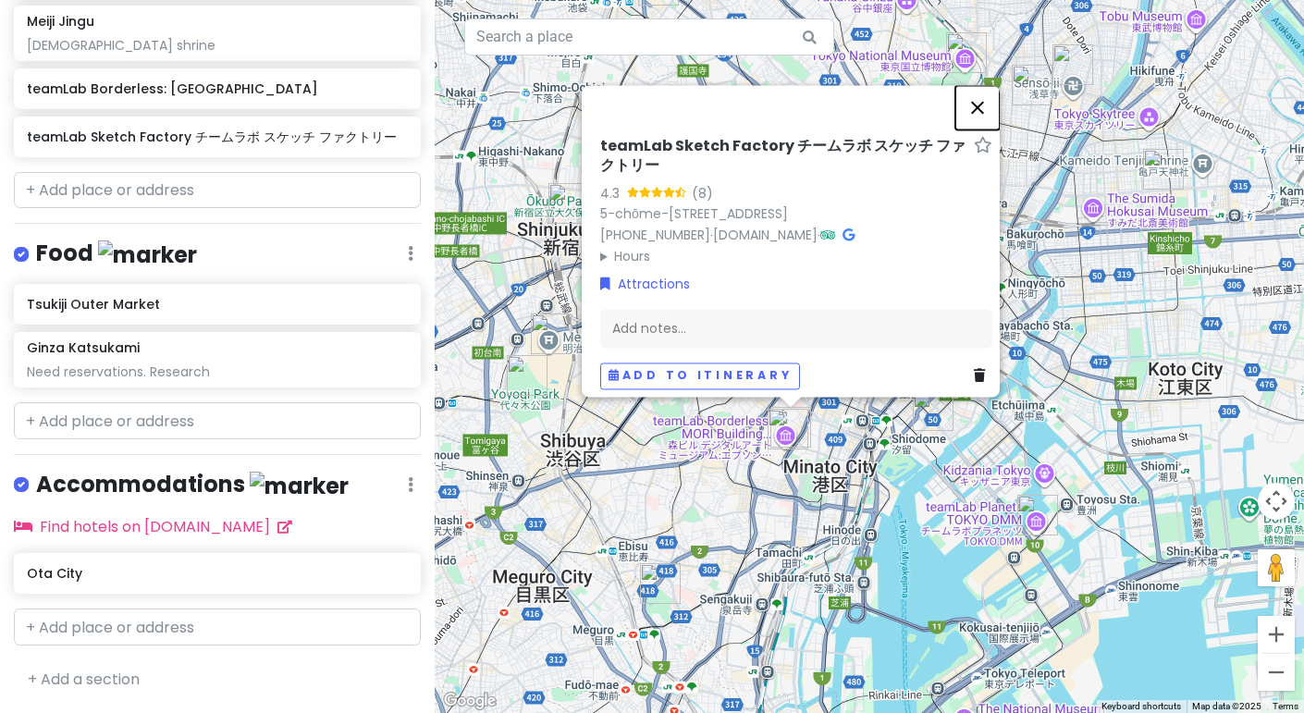
click at [990, 85] on button "Close" at bounding box center [977, 107] width 44 height 44
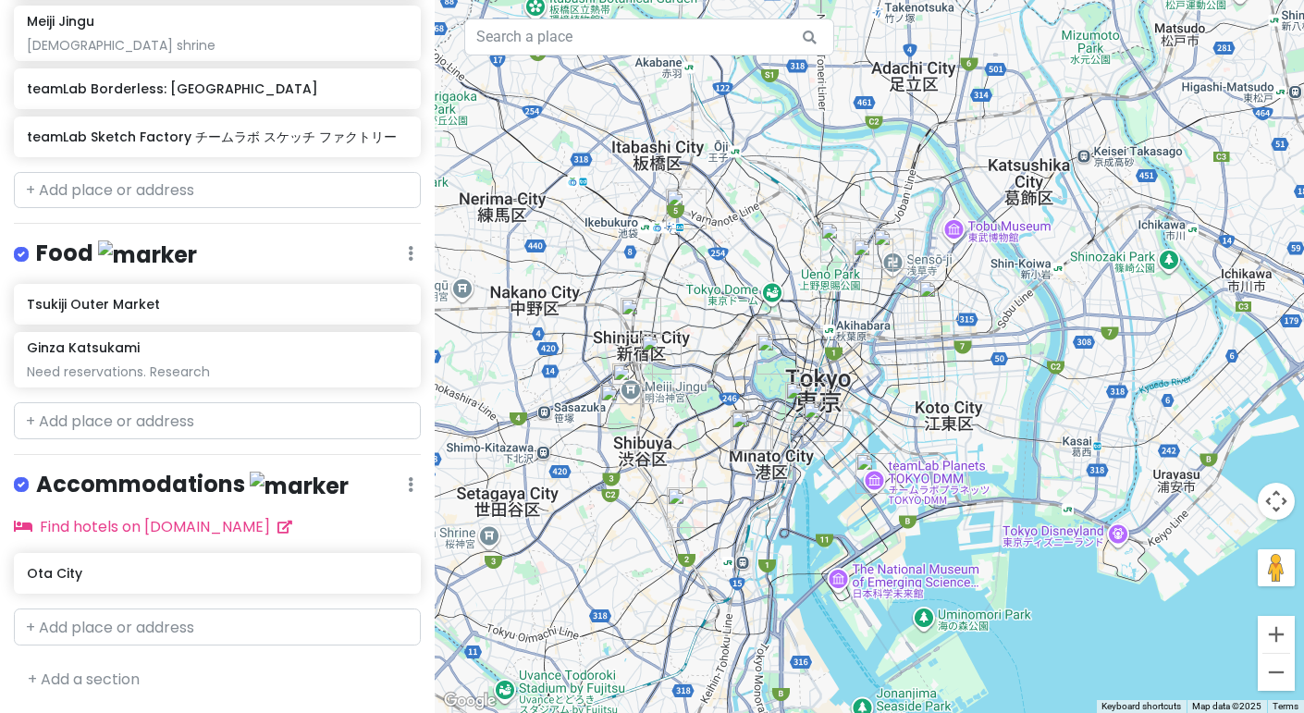
click at [770, 355] on img "Imperial Palace" at bounding box center [776, 354] width 55 height 55
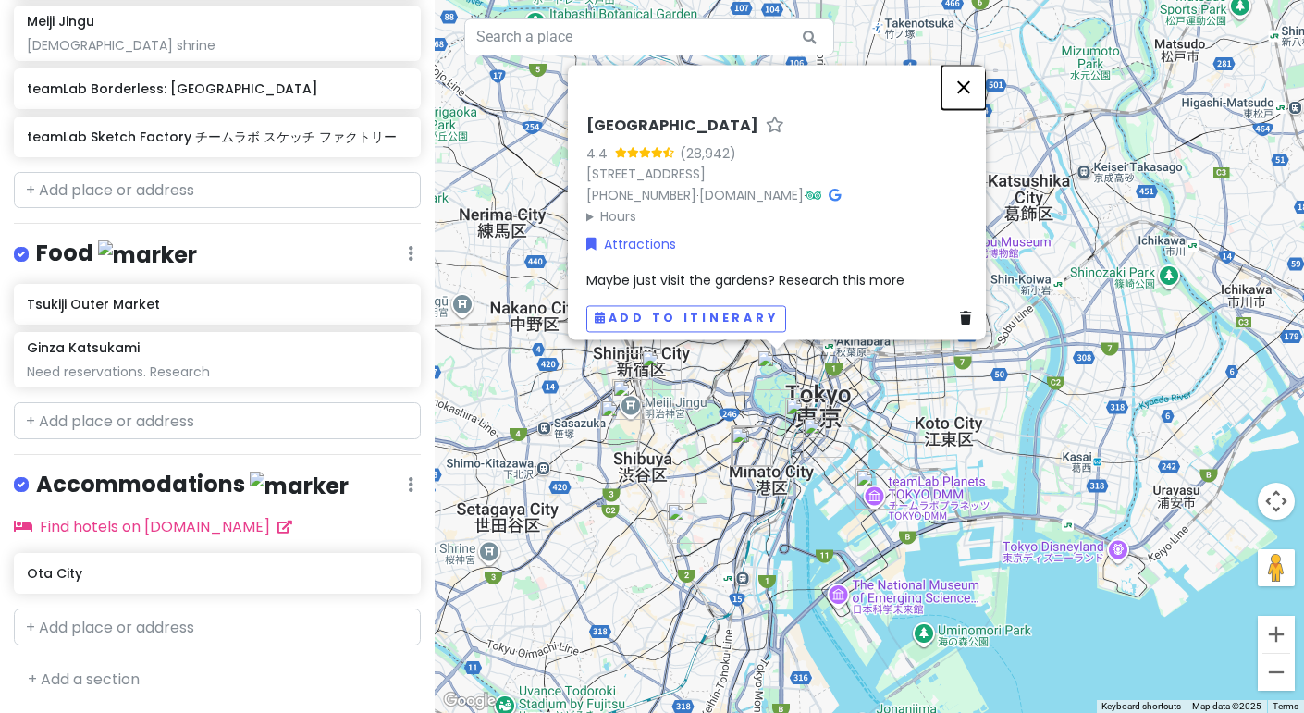
click at [967, 86] on button "Close" at bounding box center [964, 87] width 44 height 44
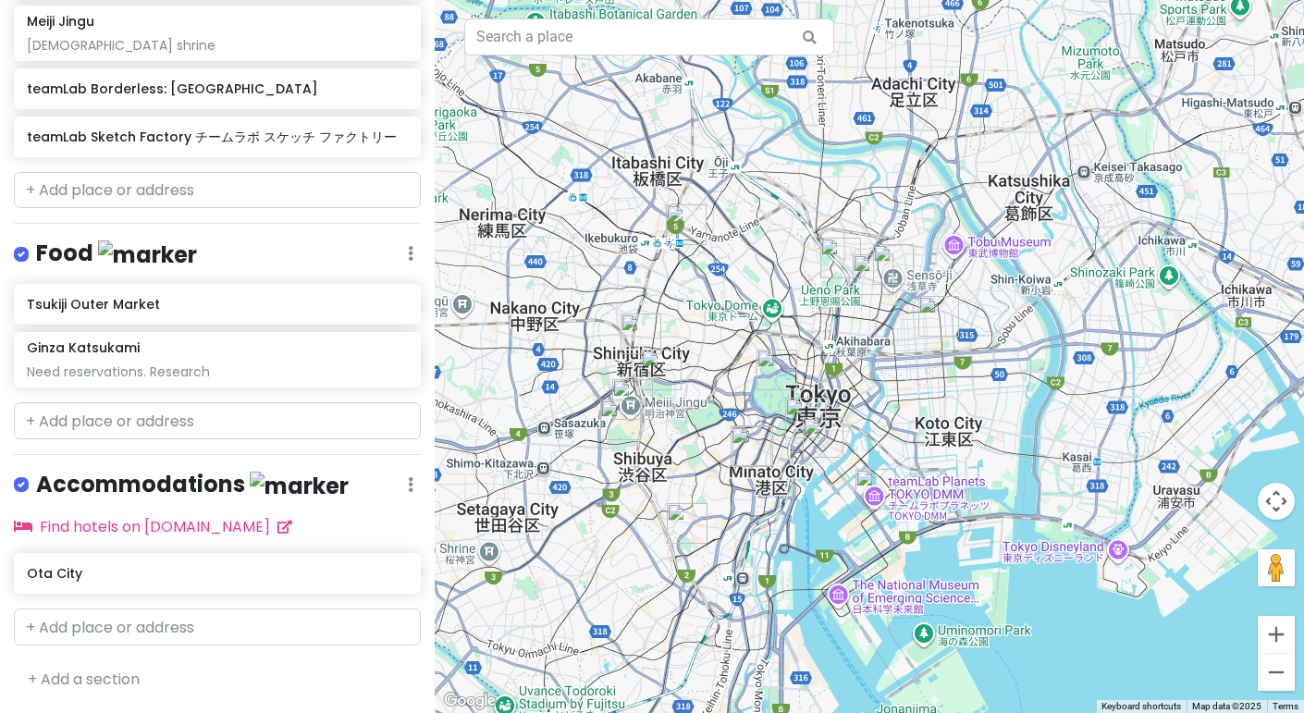
click at [833, 460] on img "Tsukiji Outer Market" at bounding box center [822, 437] width 55 height 55
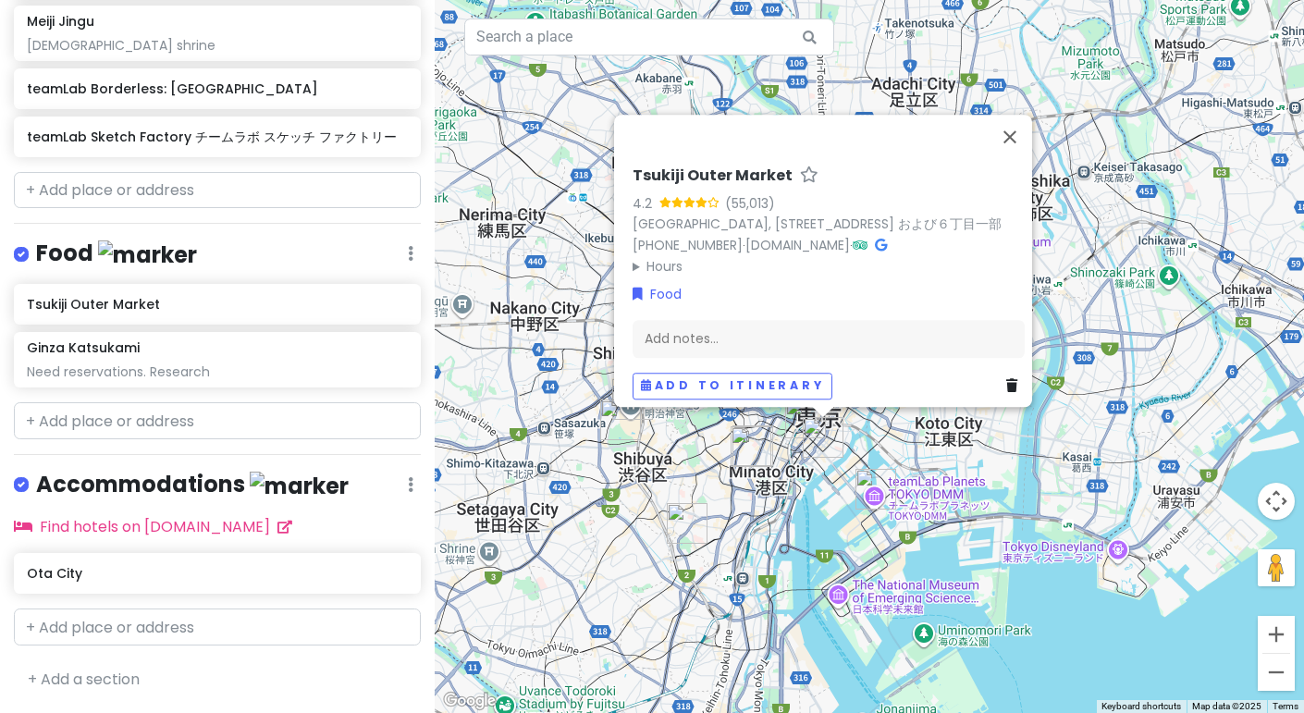
click at [979, 524] on div "Tsukiji Outer Market 4.2 (55,013) Japan, 〒104-0045 Tokyo, Chuo City, Tsukiji, 4…" at bounding box center [869, 356] width 869 height 713
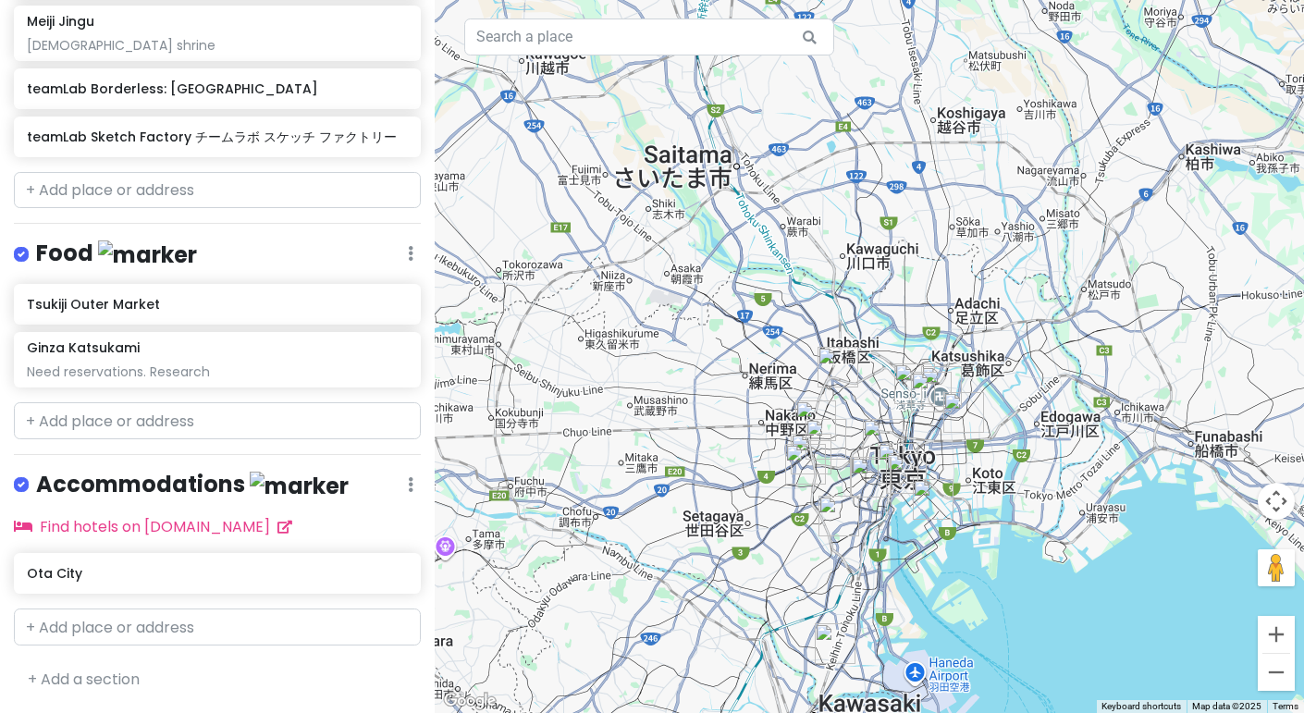
drag, startPoint x: 672, startPoint y: 204, endPoint x: 716, endPoint y: 381, distance: 181.9
click at [716, 381] on div at bounding box center [869, 356] width 869 height 713
click at [1270, 671] on button "Zoom out" at bounding box center [1276, 672] width 37 height 37
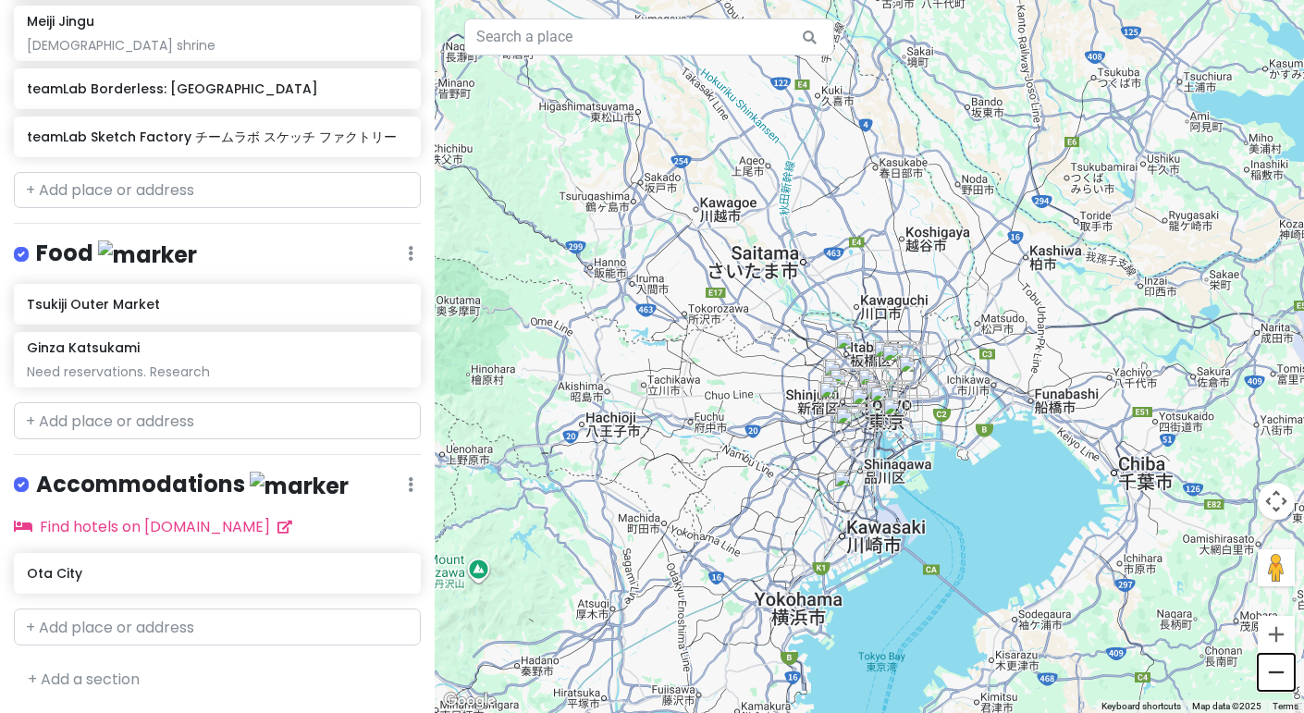
click at [1270, 671] on button "Zoom out" at bounding box center [1276, 672] width 37 height 37
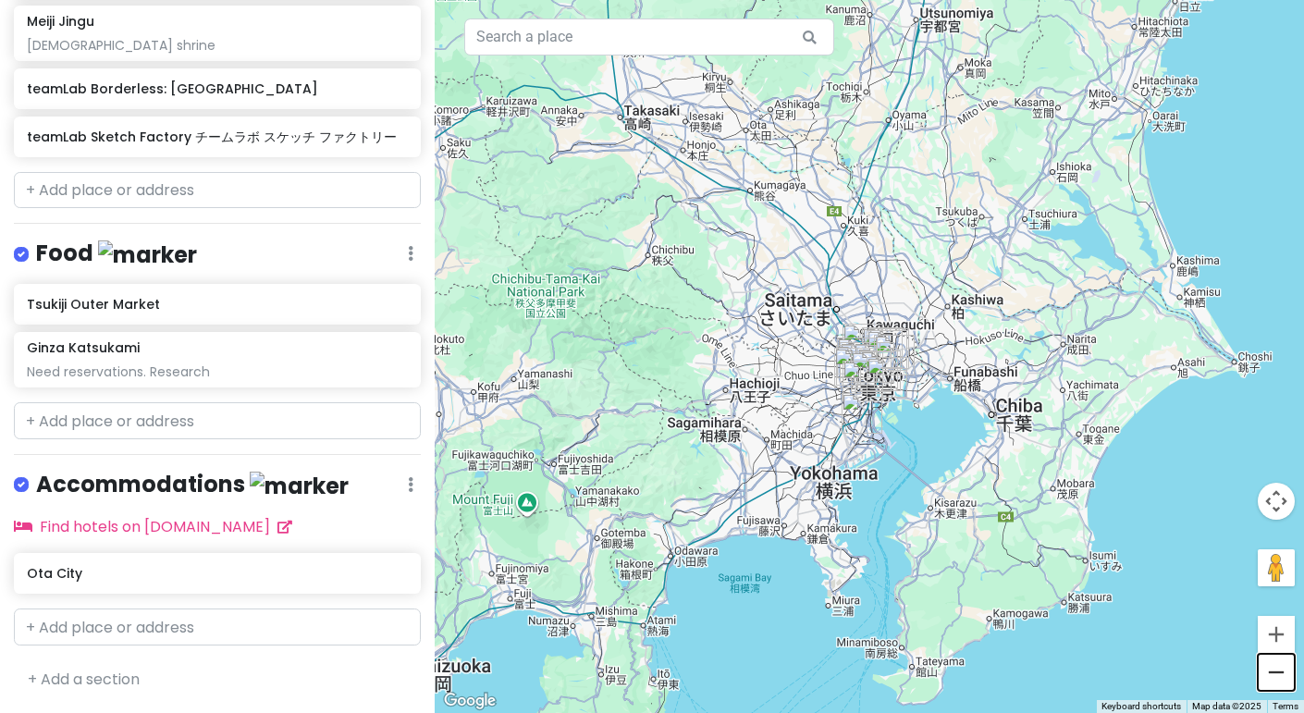
click at [1270, 671] on button "Zoom out" at bounding box center [1276, 672] width 37 height 37
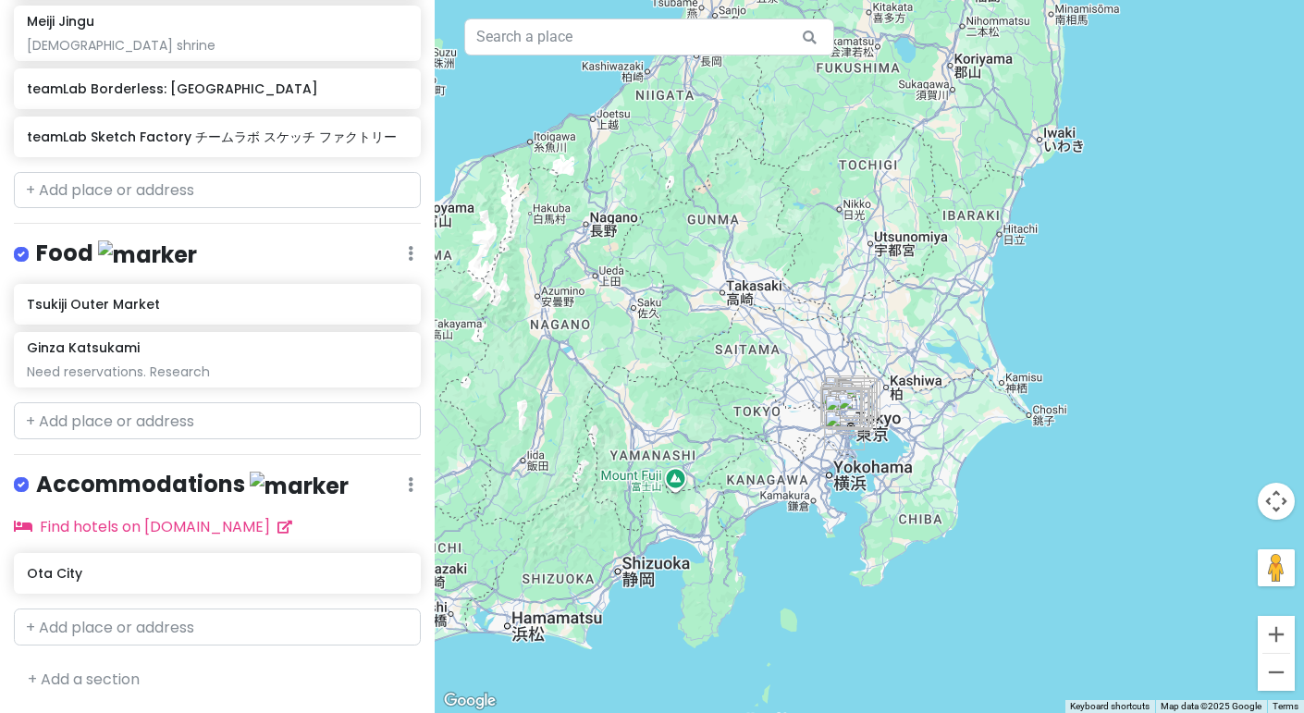
drag, startPoint x: 652, startPoint y: 305, endPoint x: 634, endPoint y: 362, distance: 59.4
click at [634, 362] on div at bounding box center [869, 356] width 869 height 713
click at [1267, 619] on button "Zoom in" at bounding box center [1276, 634] width 37 height 37
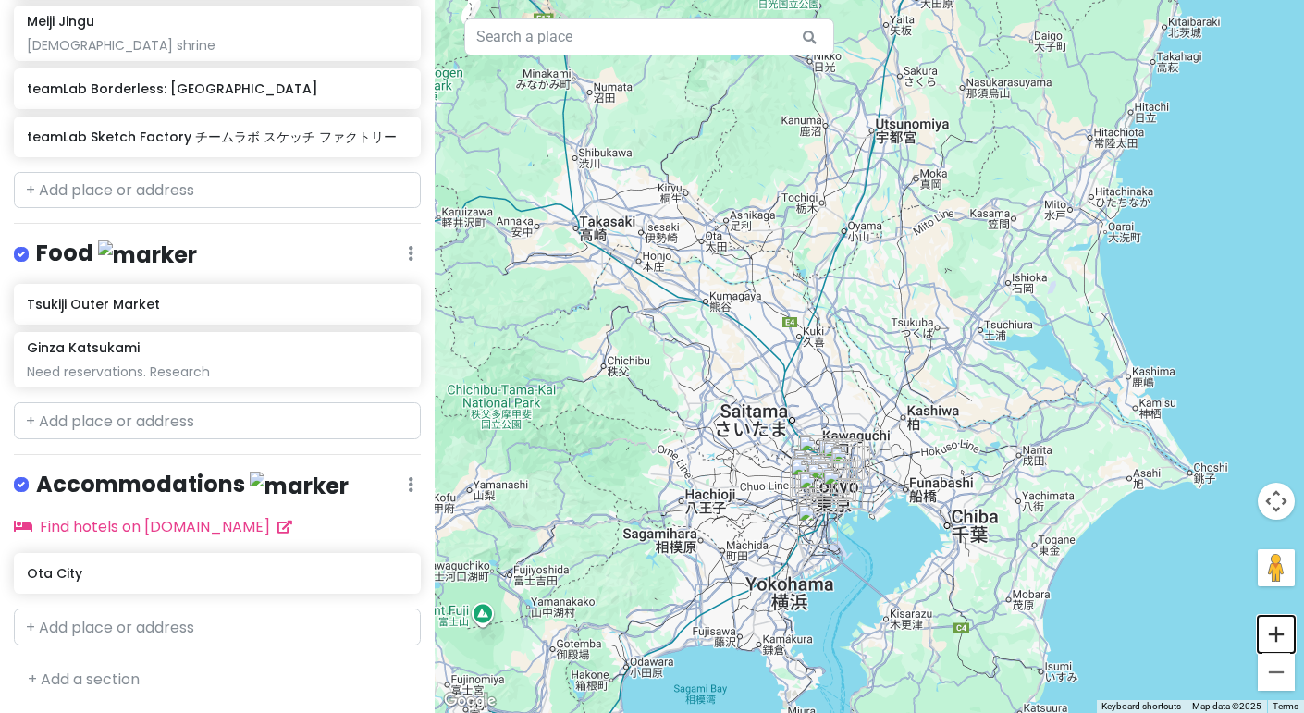
click at [1267, 619] on button "Zoom in" at bounding box center [1276, 634] width 37 height 37
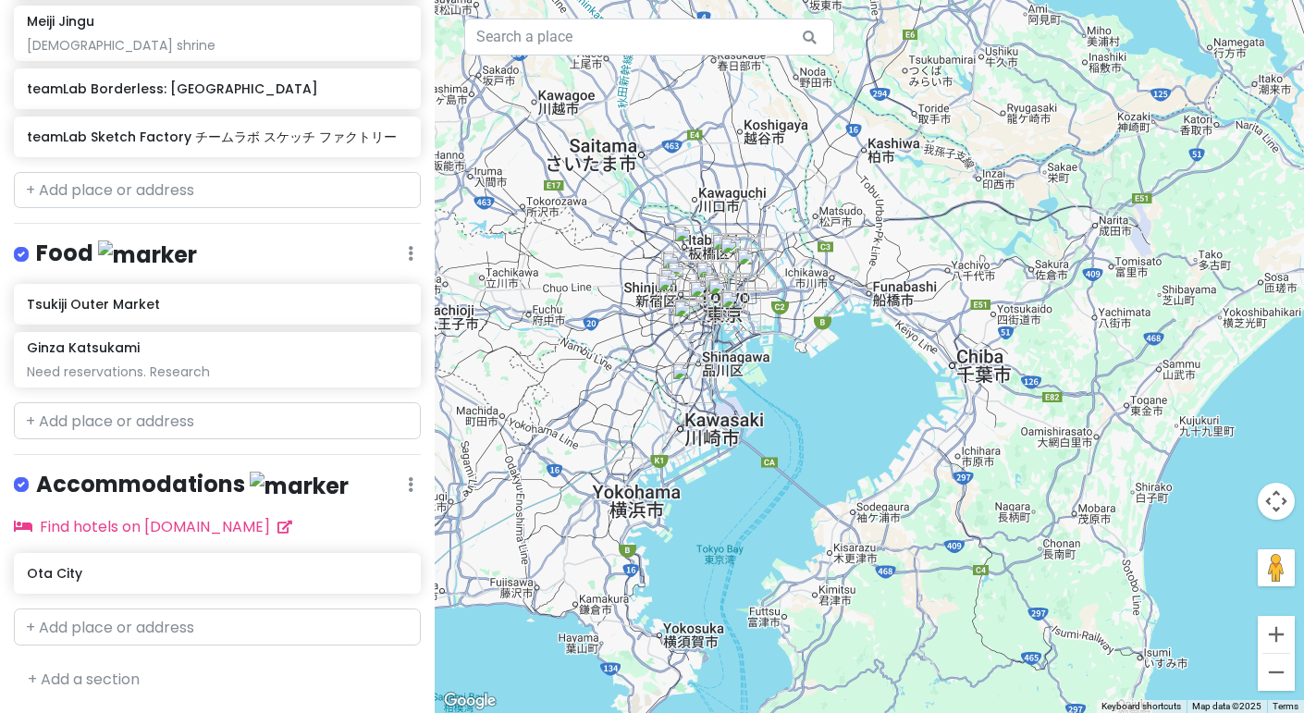
drag, startPoint x: 869, startPoint y: 430, endPoint x: 796, endPoint y: 99, distance: 339.1
click at [796, 99] on div at bounding box center [869, 356] width 869 height 713
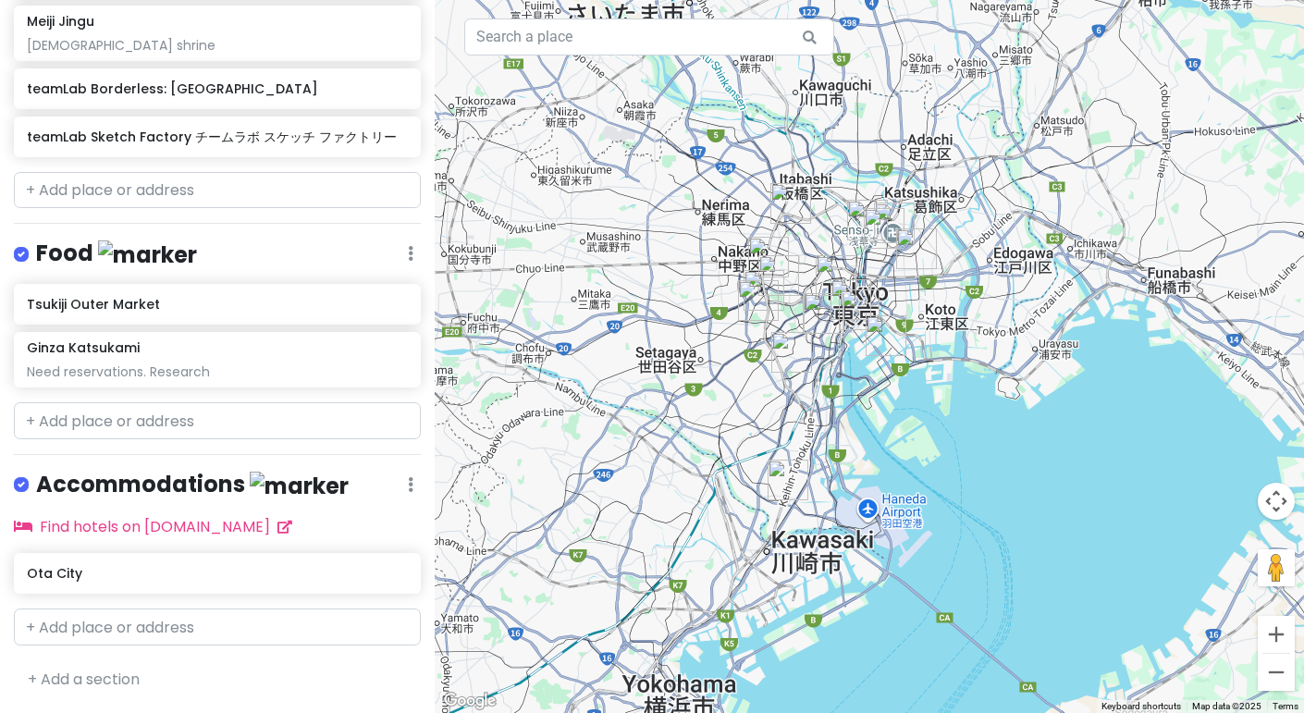
drag, startPoint x: 678, startPoint y: 399, endPoint x: 737, endPoint y: 395, distance: 59.3
click at [737, 395] on div at bounding box center [869, 356] width 869 height 713
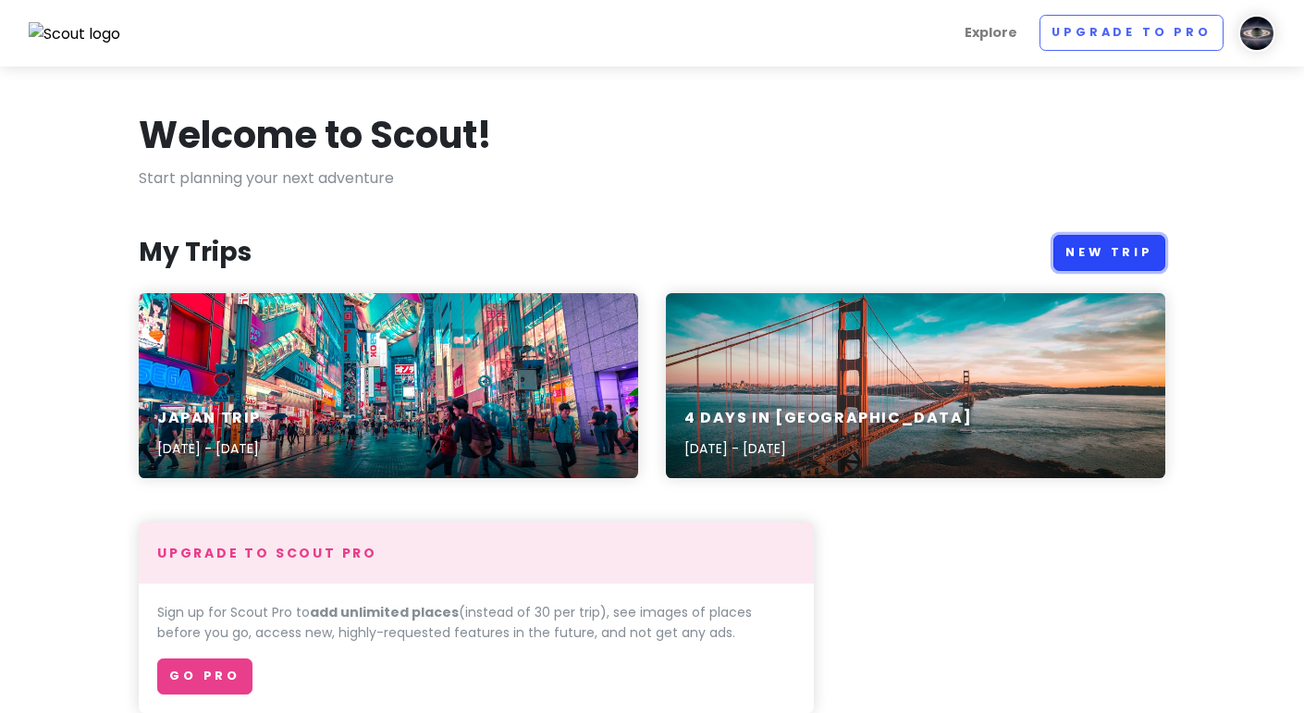
click at [1146, 249] on link "New Trip" at bounding box center [1110, 253] width 112 height 36
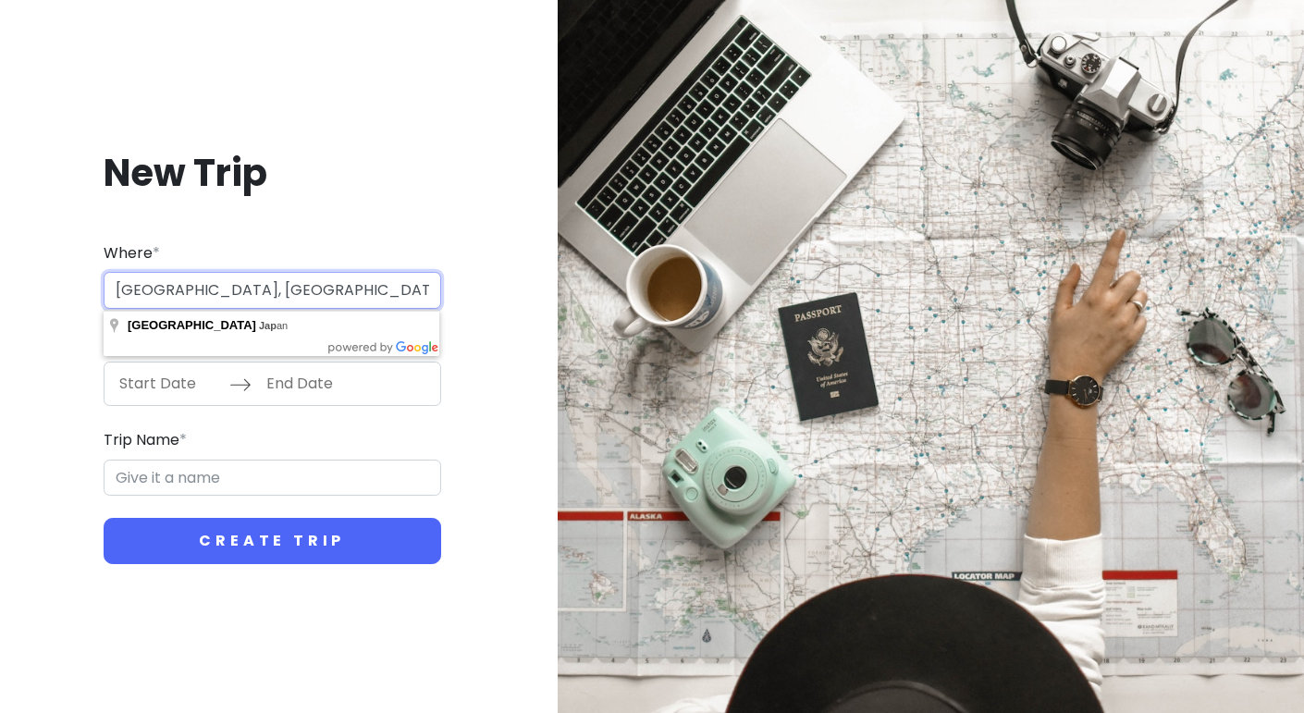
type input "[GEOGRAPHIC_DATA], [GEOGRAPHIC_DATA]"
click at [104, 518] on button "Create Trip" at bounding box center [273, 541] width 338 height 46
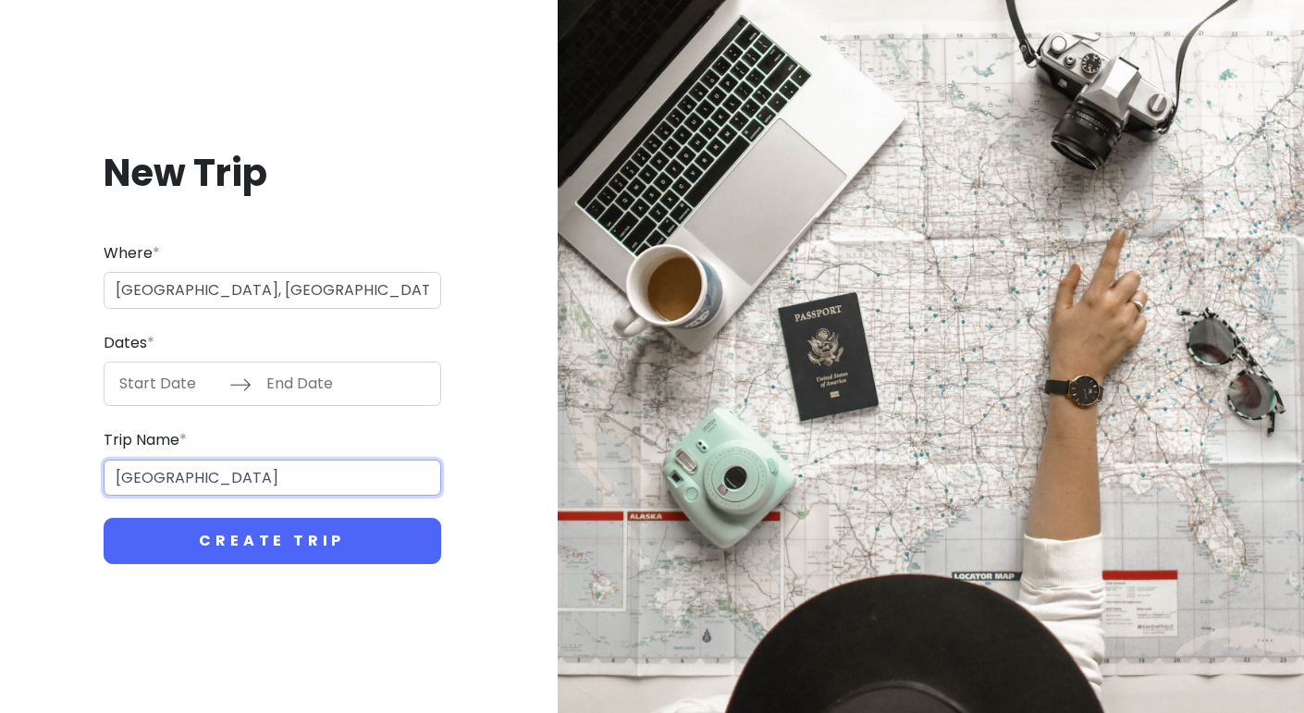
type input "[GEOGRAPHIC_DATA]"
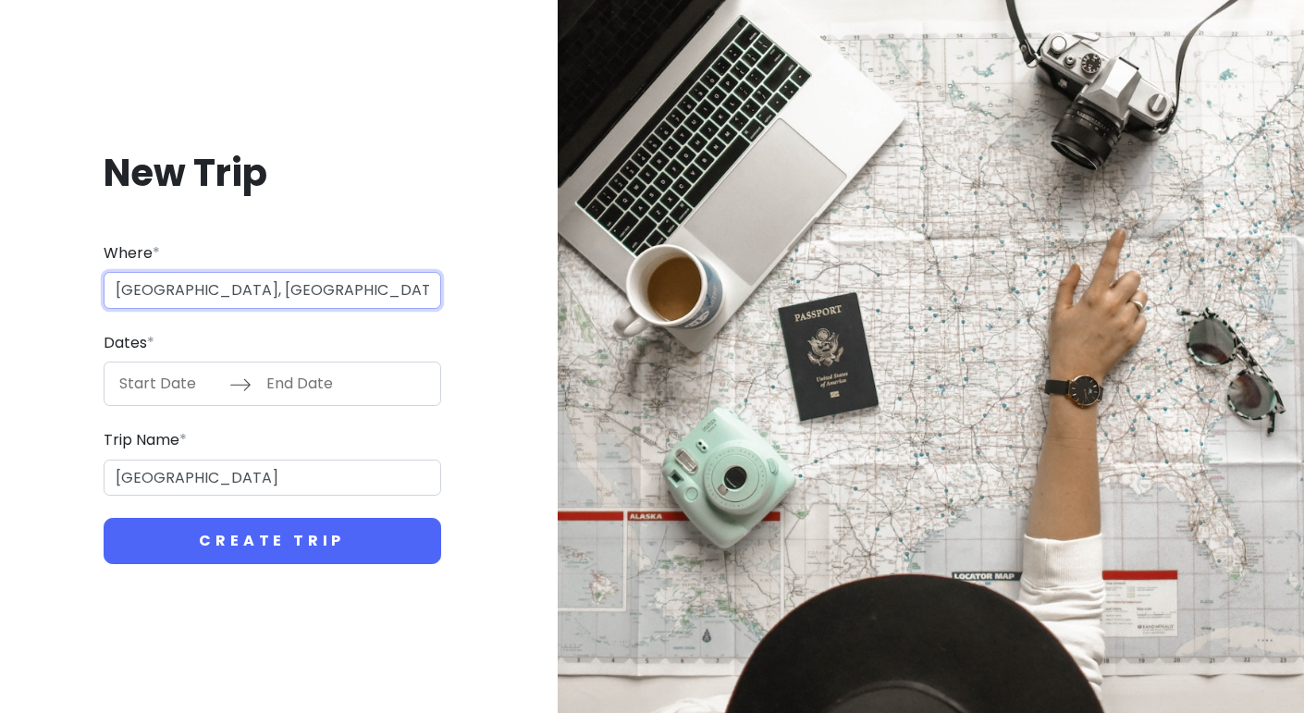
click at [310, 282] on input "[GEOGRAPHIC_DATA], [GEOGRAPHIC_DATA]" at bounding box center [273, 290] width 338 height 37
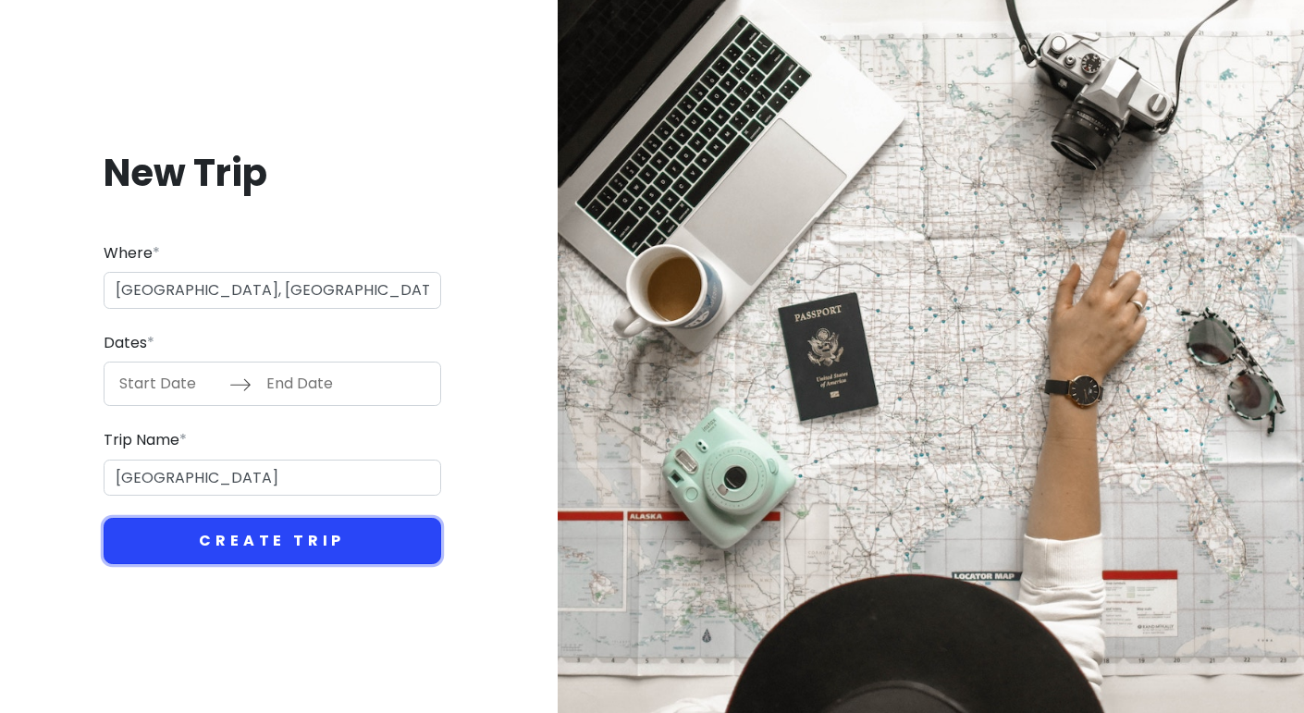
click at [299, 548] on button "Create Trip" at bounding box center [273, 541] width 338 height 46
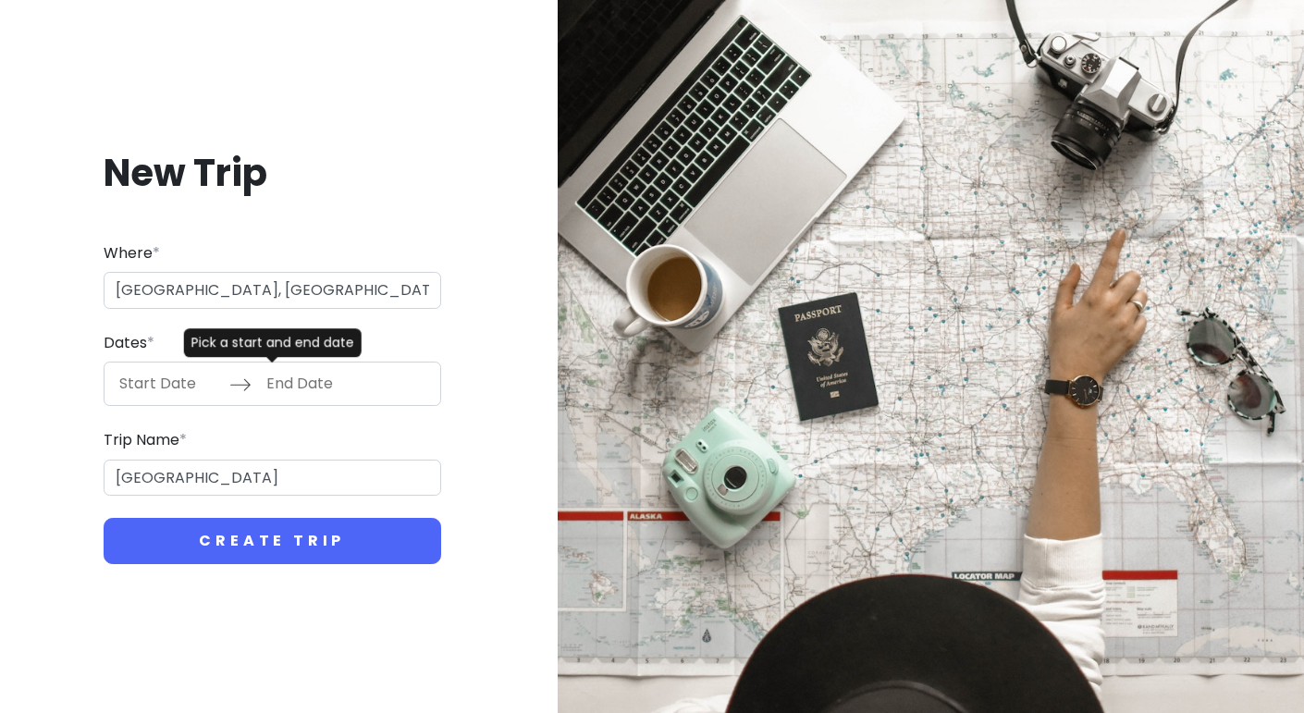
click at [210, 388] on input "Start Date" at bounding box center [169, 384] width 120 height 43
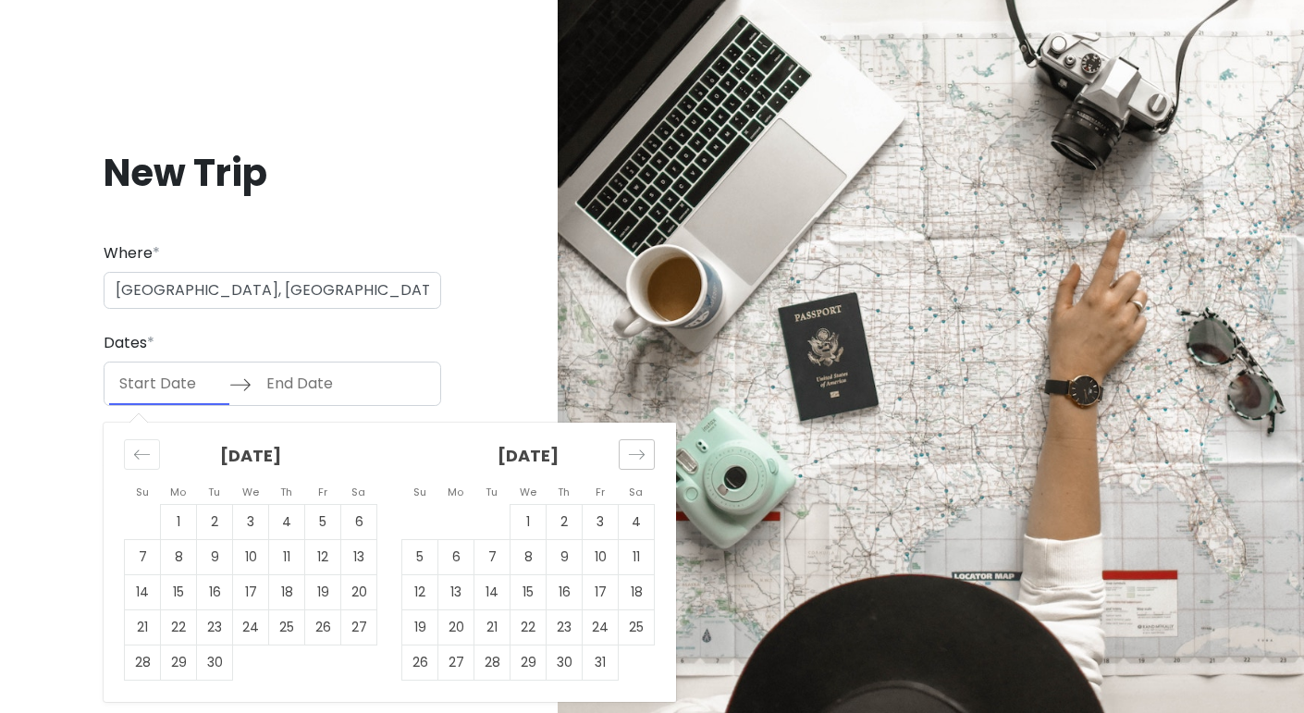
click at [647, 457] on div "Move forward to switch to the next month." at bounding box center [637, 454] width 36 height 31
click at [522, 587] on td "12" at bounding box center [529, 592] width 36 height 35
type input "[DATE]"
click at [647, 453] on div "Move forward to switch to the next month." at bounding box center [637, 454] width 36 height 31
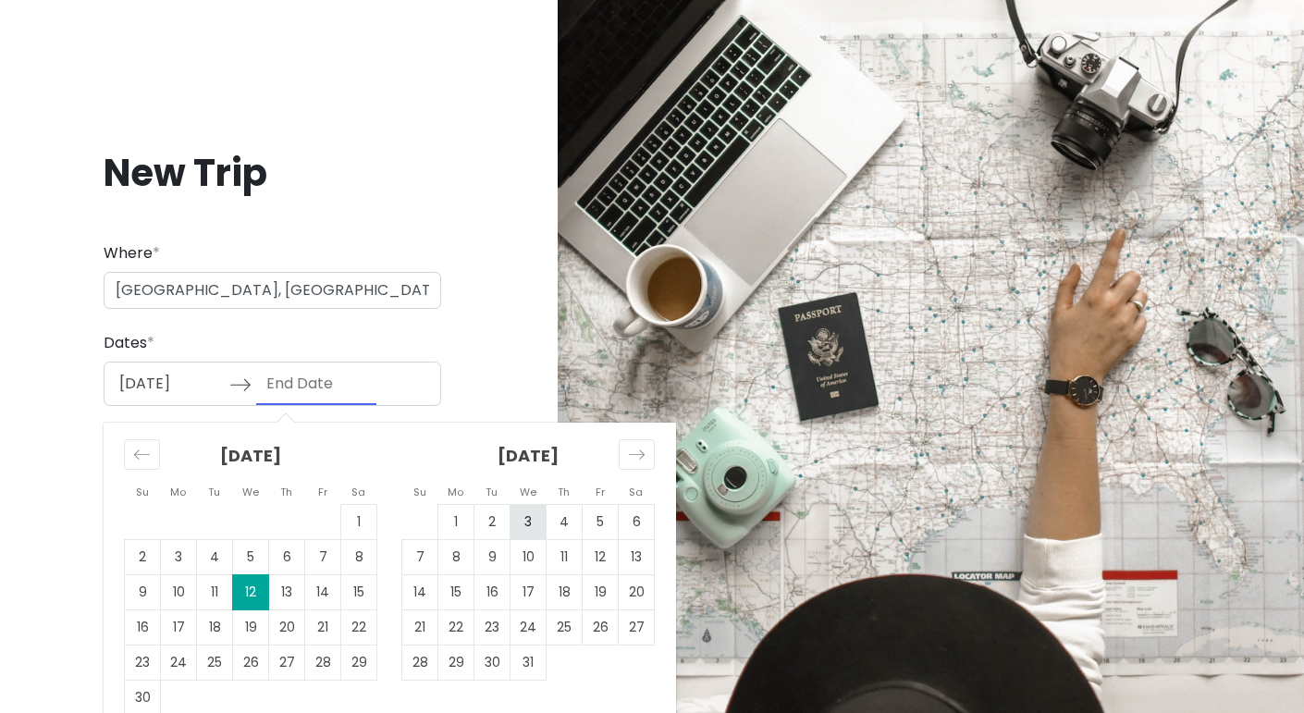
click at [526, 518] on td "3" at bounding box center [529, 522] width 36 height 35
type input "[DATE]"
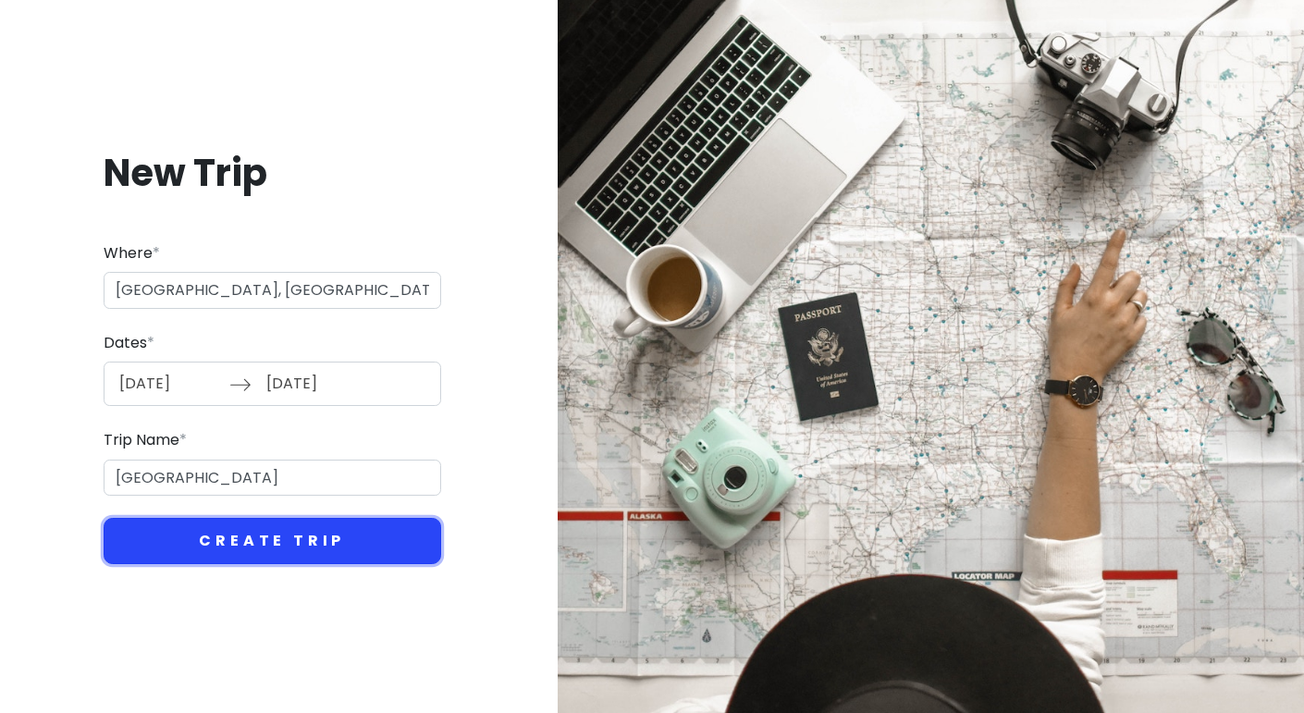
click at [364, 544] on button "Create Trip" at bounding box center [273, 541] width 338 height 46
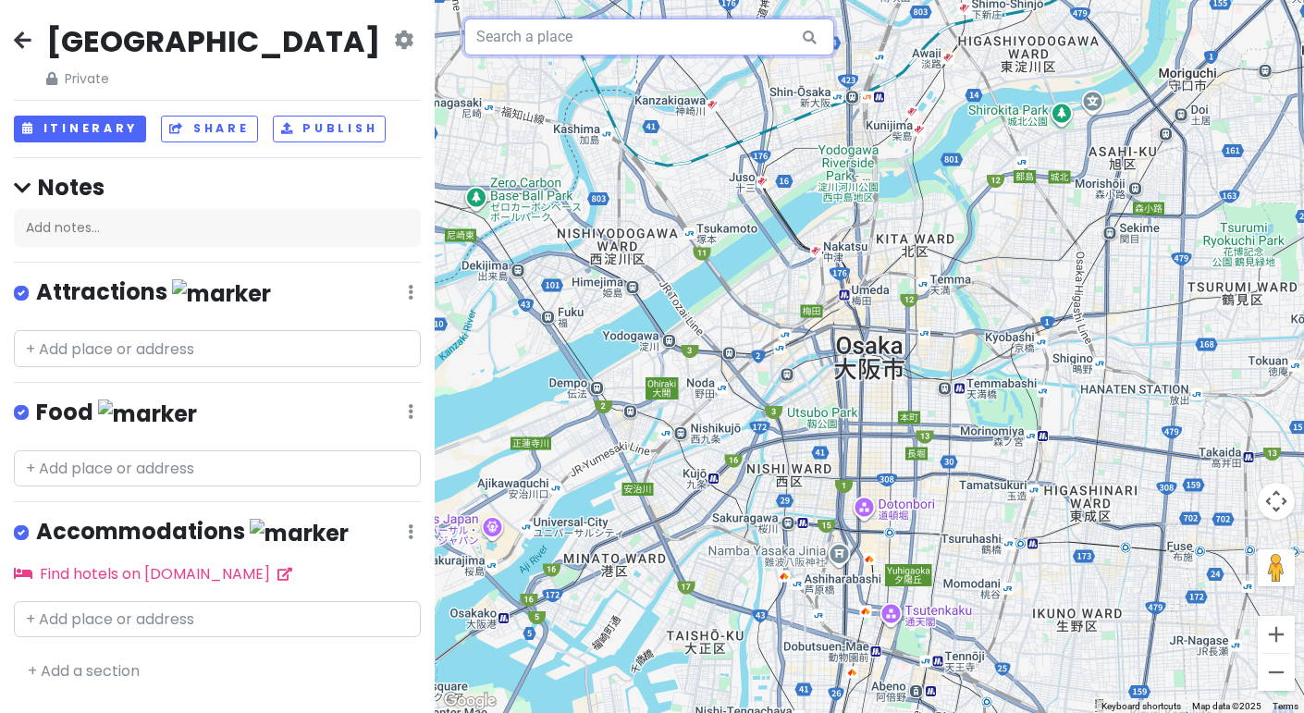
click at [572, 26] on input "text" at bounding box center [649, 36] width 370 height 37
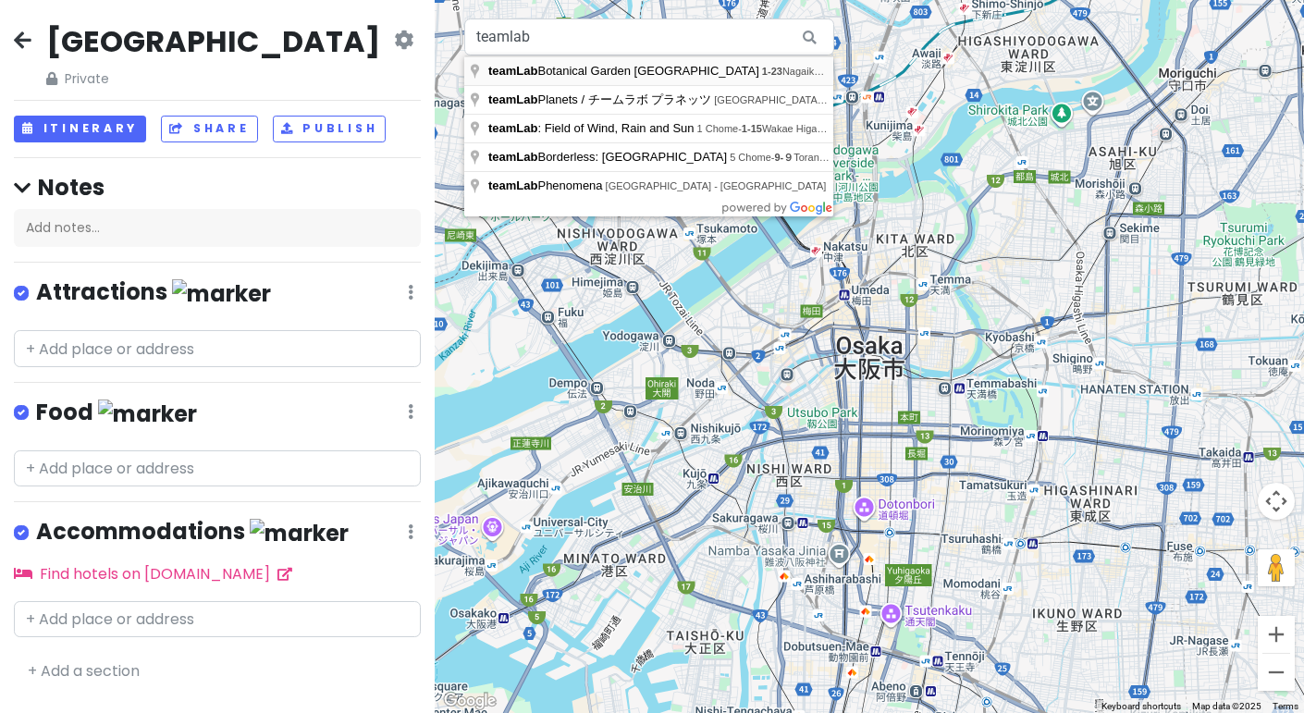
type input "[GEOGRAPHIC_DATA], [STREET_ADDRESS][PERSON_NAME]"
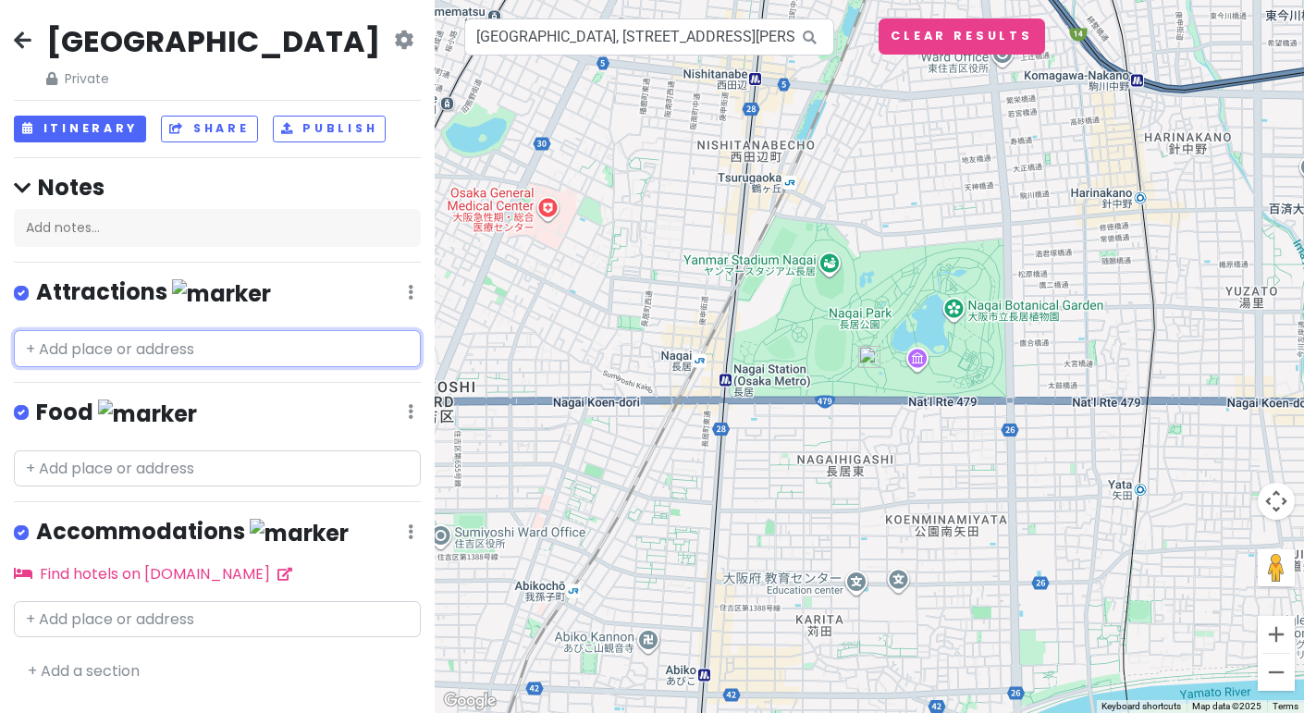
click at [141, 356] on input "text" at bounding box center [217, 348] width 407 height 37
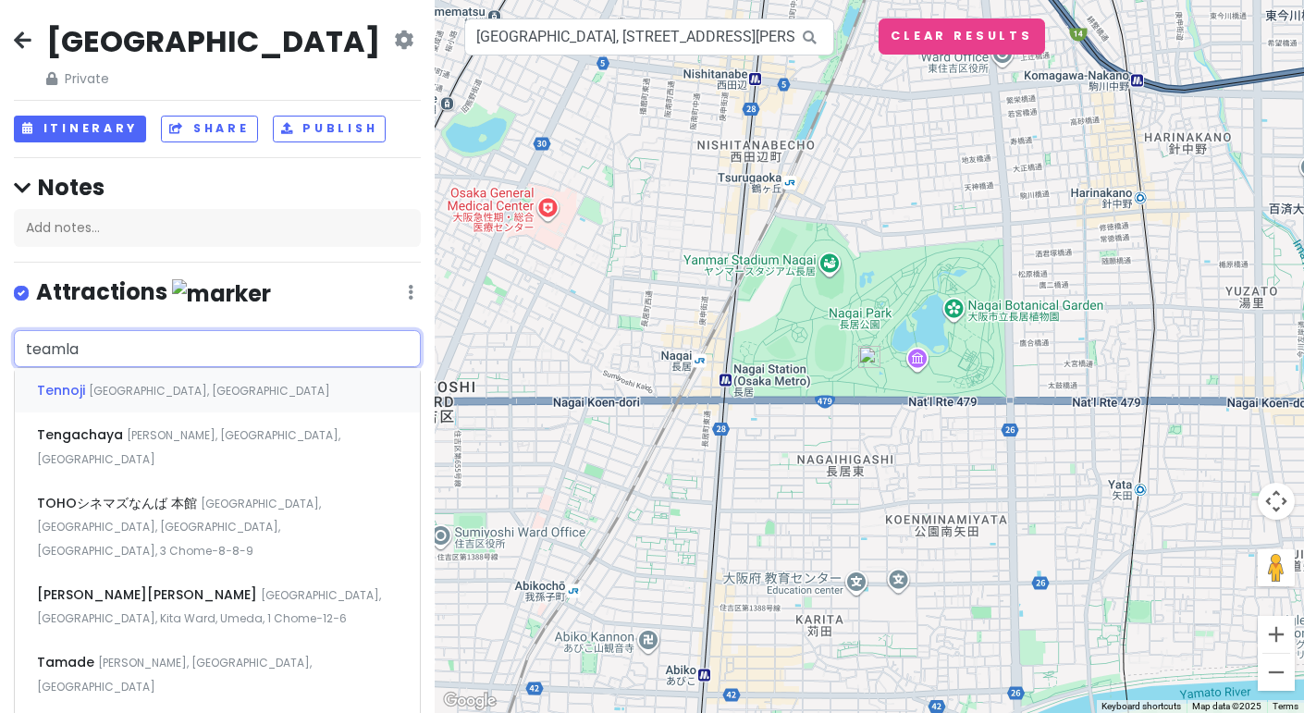
type input "teamlab"
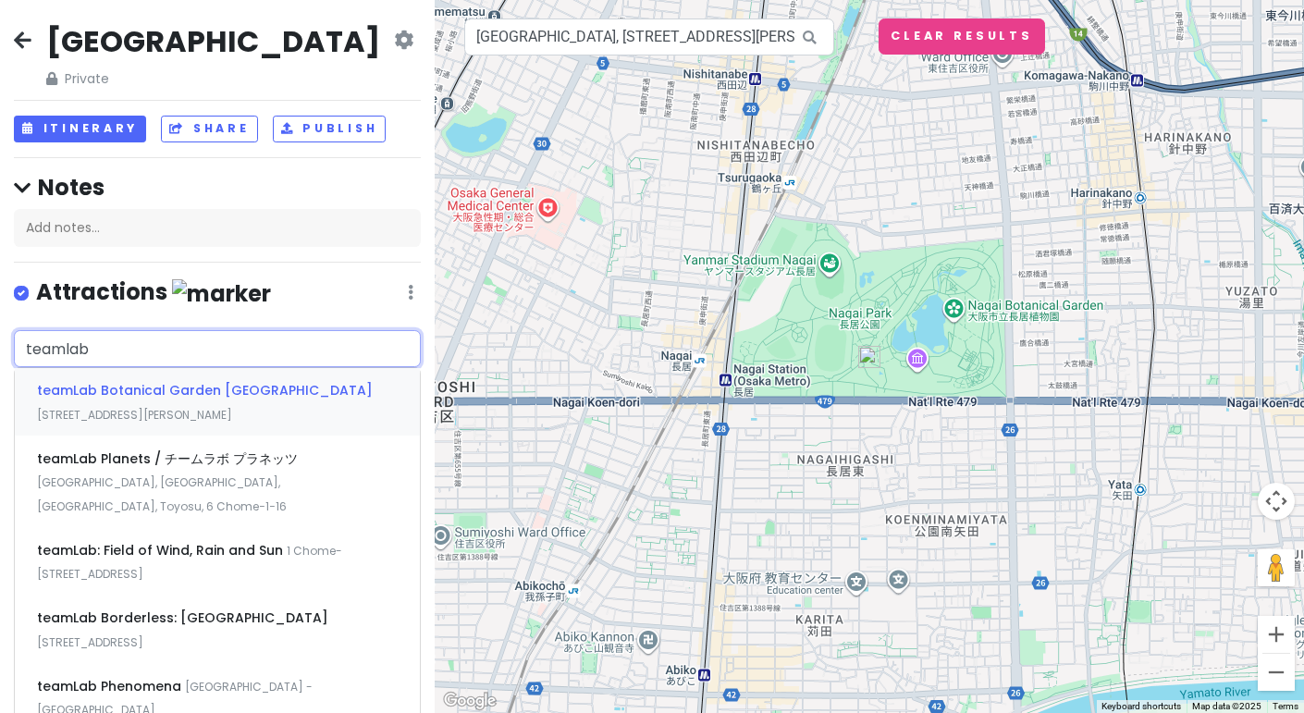
click at [213, 388] on span "teamLab Botanical Garden [GEOGRAPHIC_DATA]" at bounding box center [205, 390] width 336 height 18
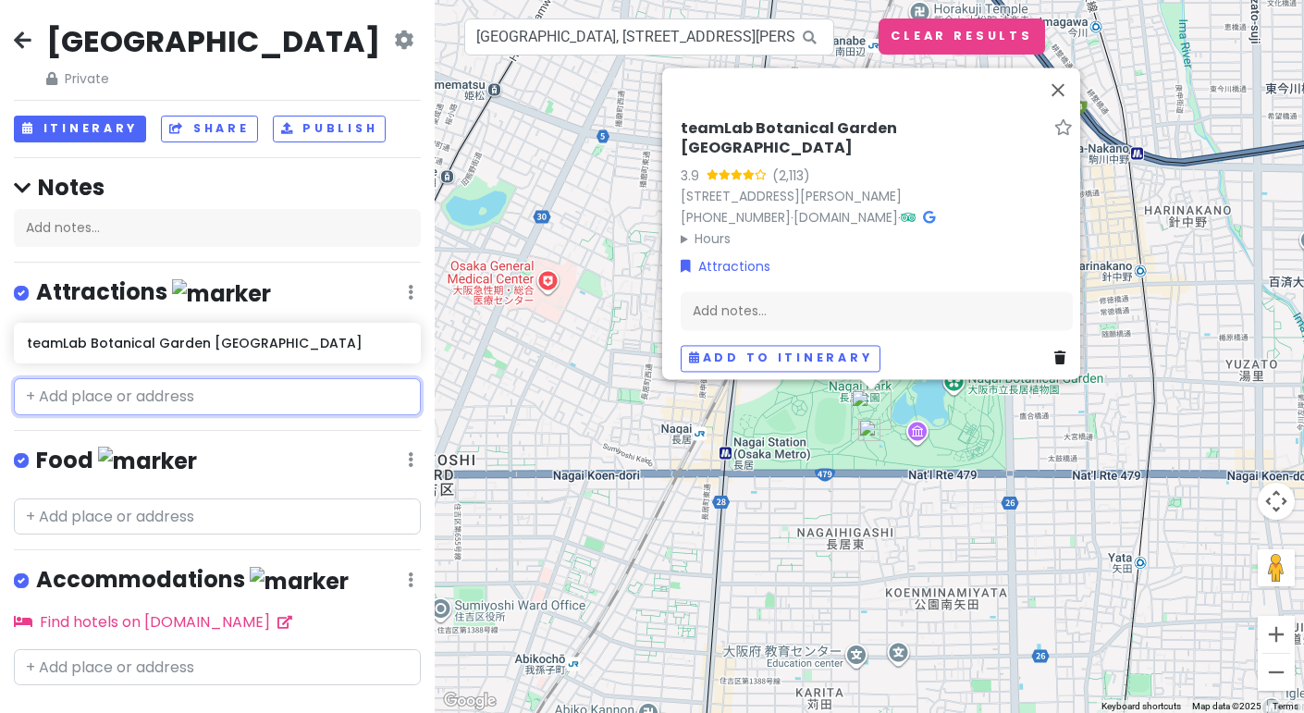
click at [130, 394] on input "text" at bounding box center [217, 396] width 407 height 37
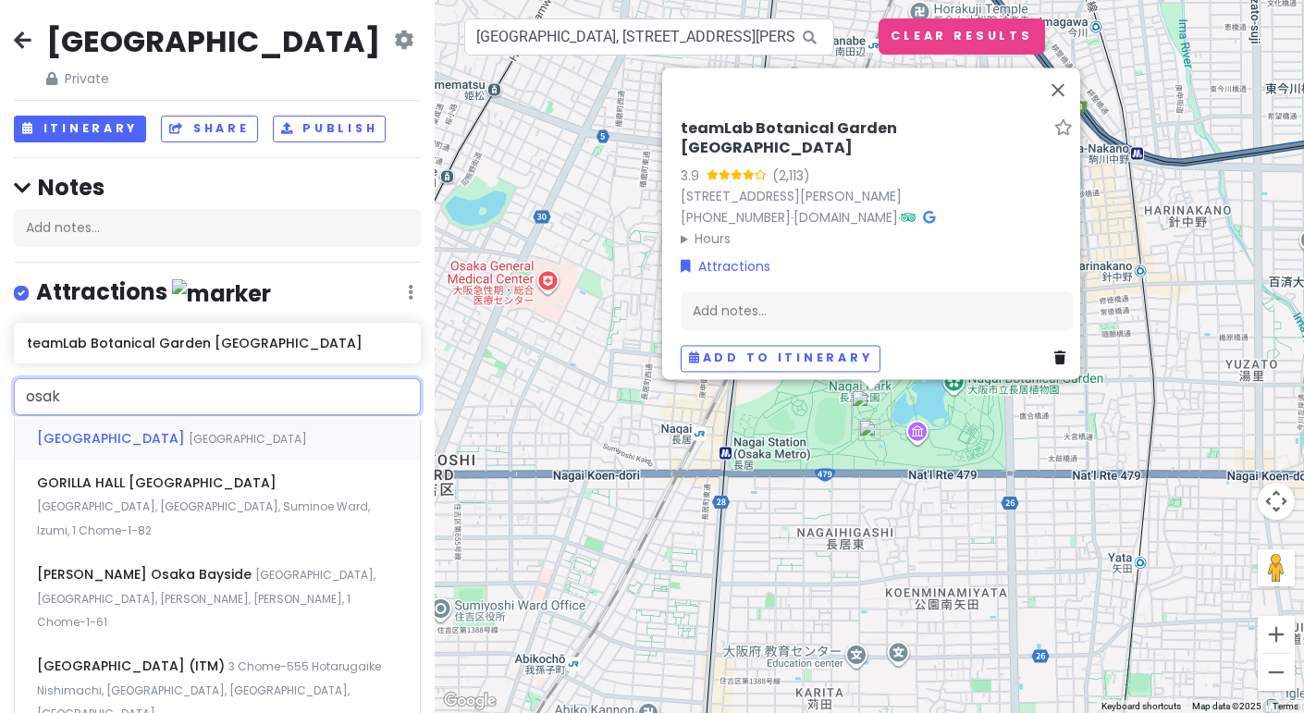
type input "[GEOGRAPHIC_DATA]"
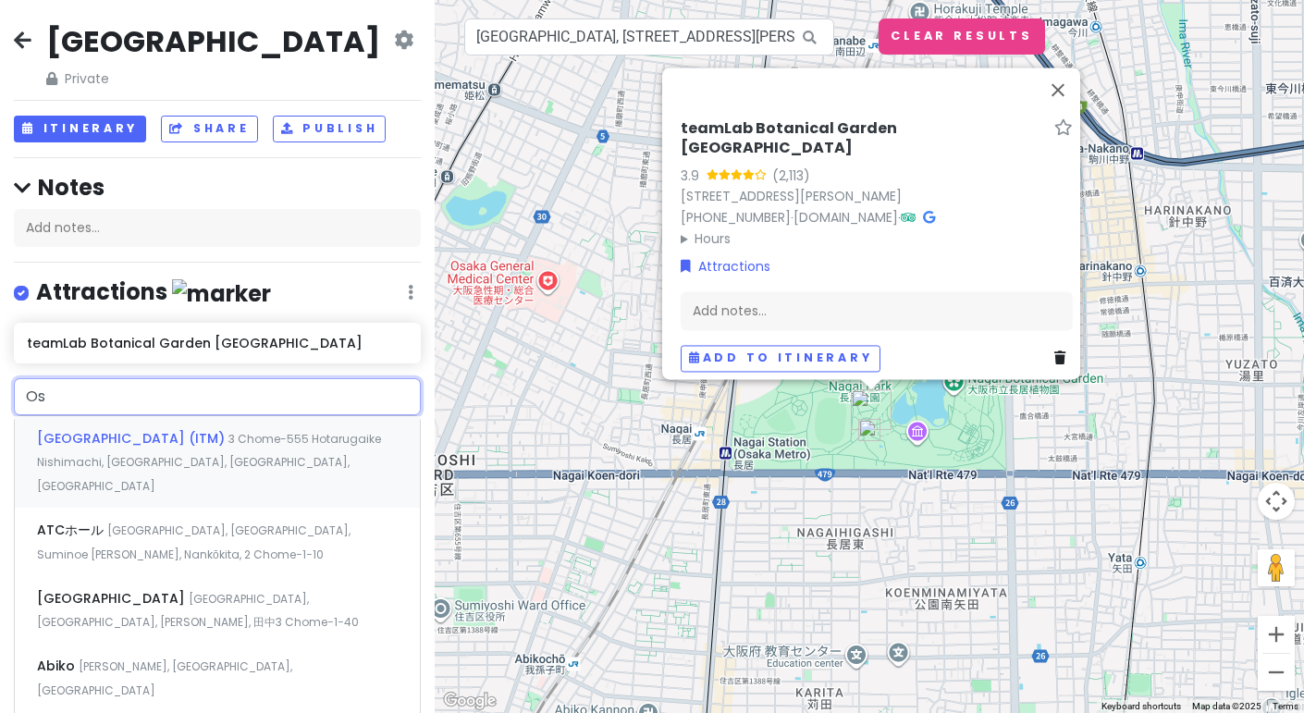
type input "O"
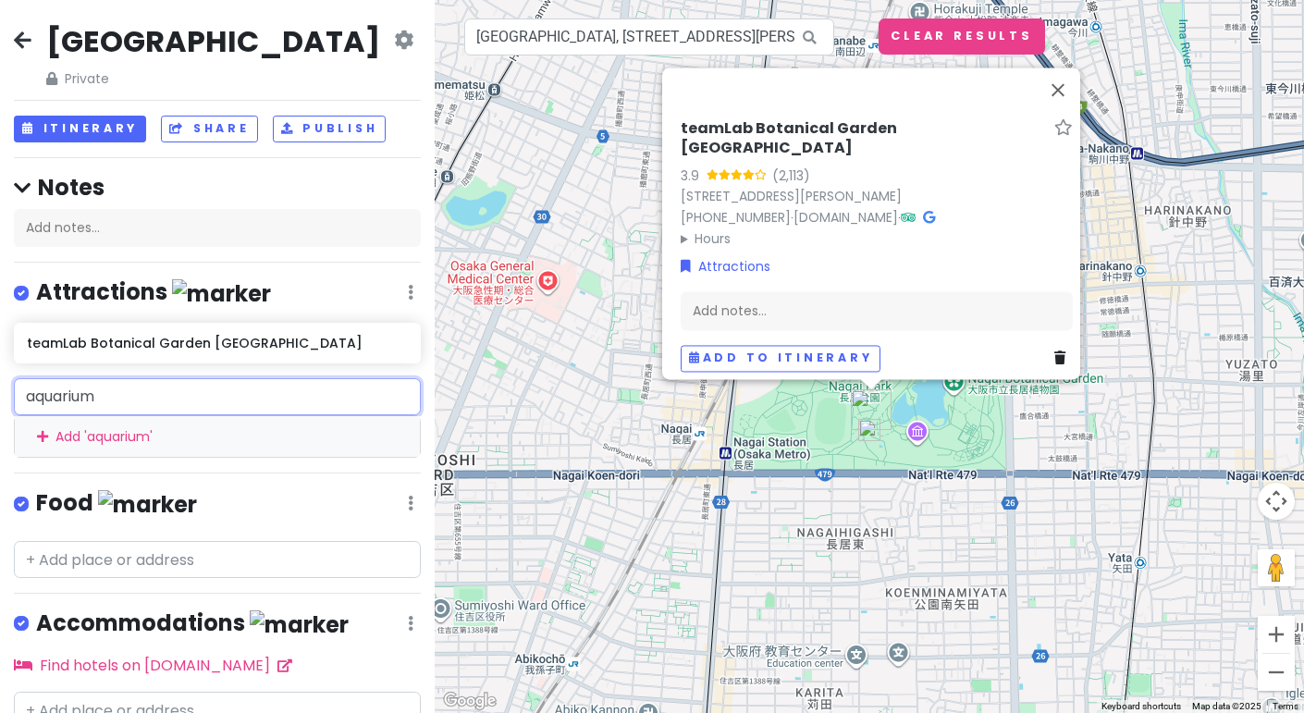
click at [232, 400] on input "aquarium" at bounding box center [217, 396] width 407 height 37
type input "aquarium"
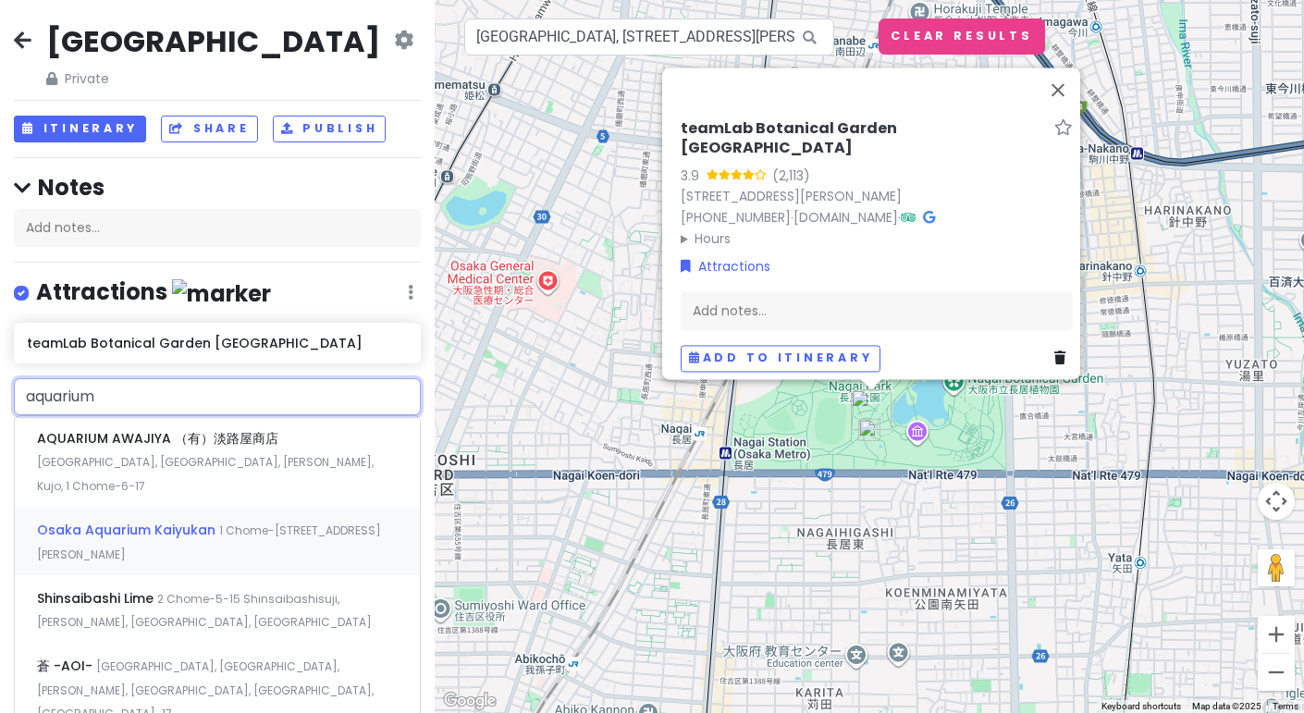
click at [164, 521] on span "Osaka Aquarium Kaiyukan" at bounding box center [128, 530] width 182 height 18
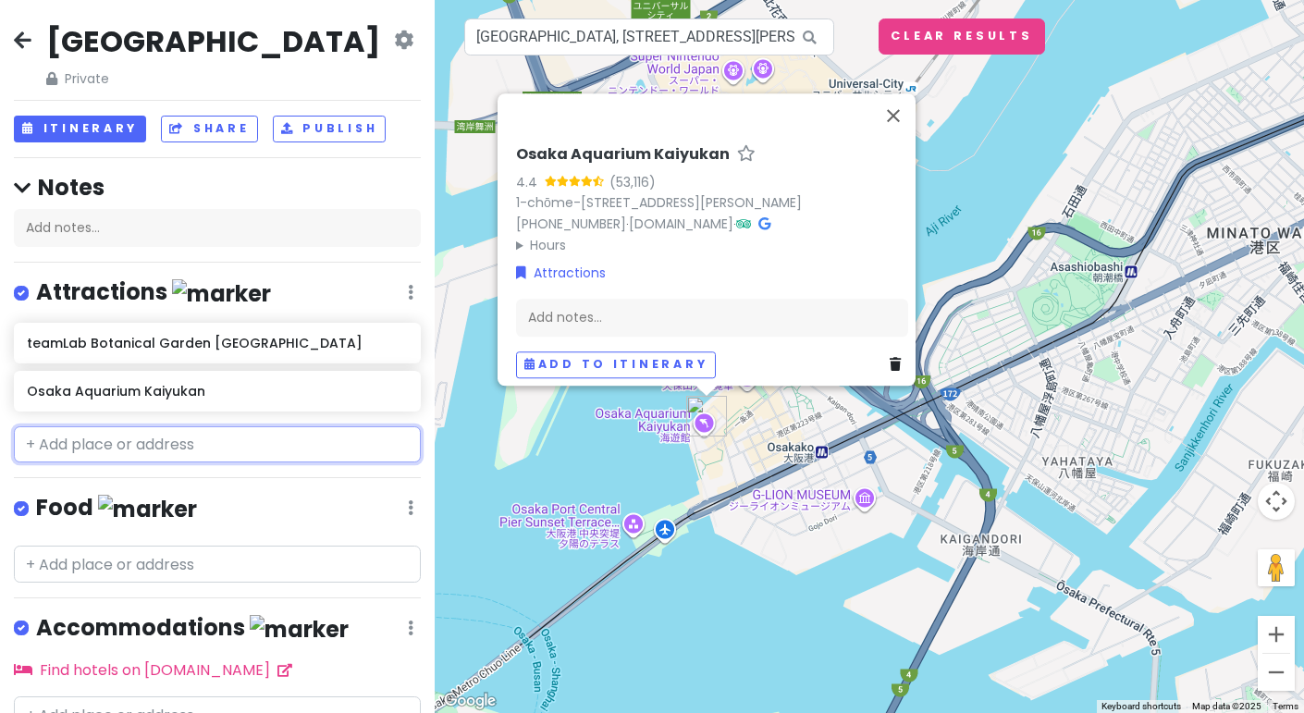
click at [191, 451] on input "text" at bounding box center [217, 444] width 407 height 37
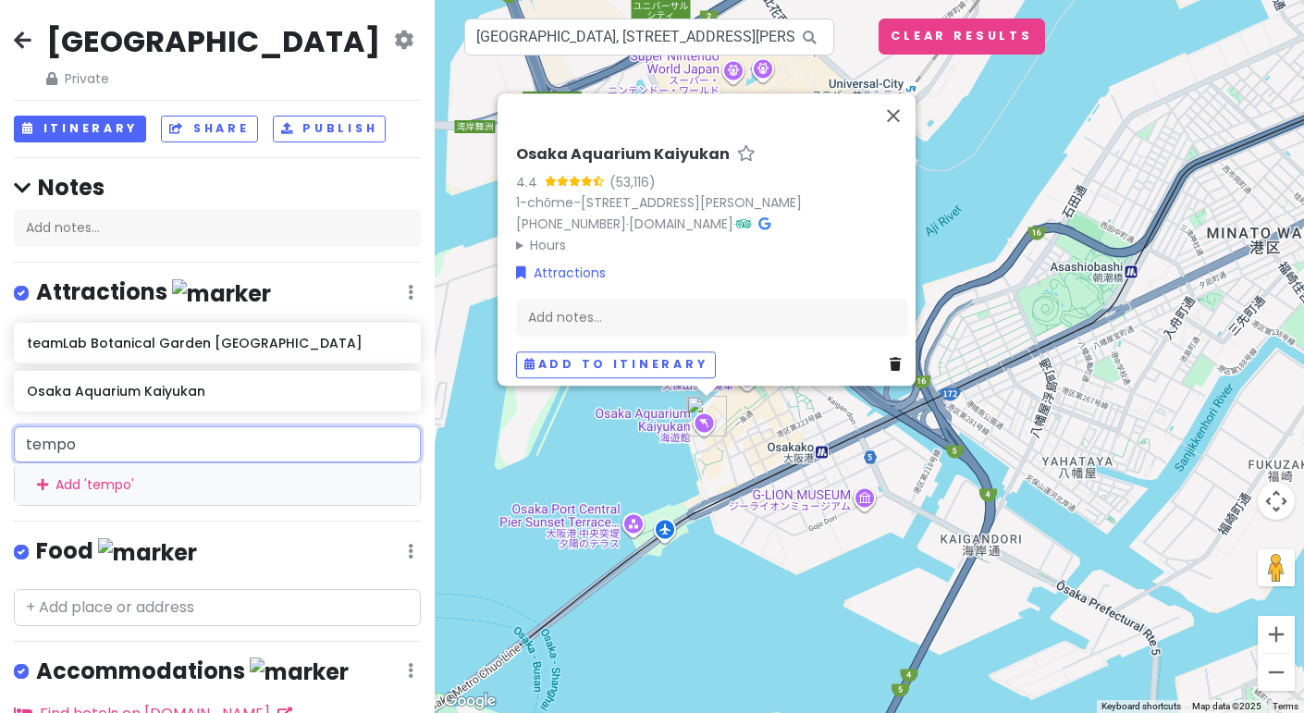
click at [265, 445] on input "tempo" at bounding box center [217, 444] width 407 height 37
type input "tempoz"
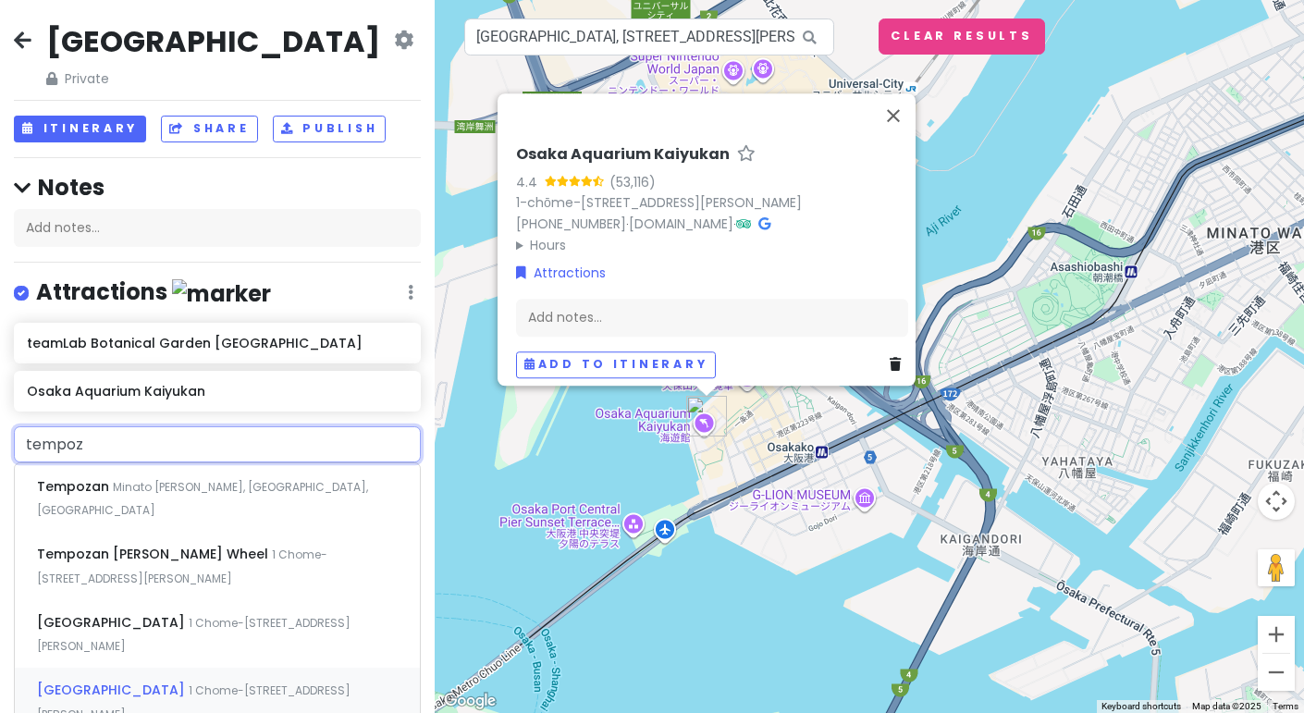
click at [220, 686] on div "[GEOGRAPHIC_DATA] [STREET_ADDRESS][PERSON_NAME]" at bounding box center [217, 702] width 405 height 68
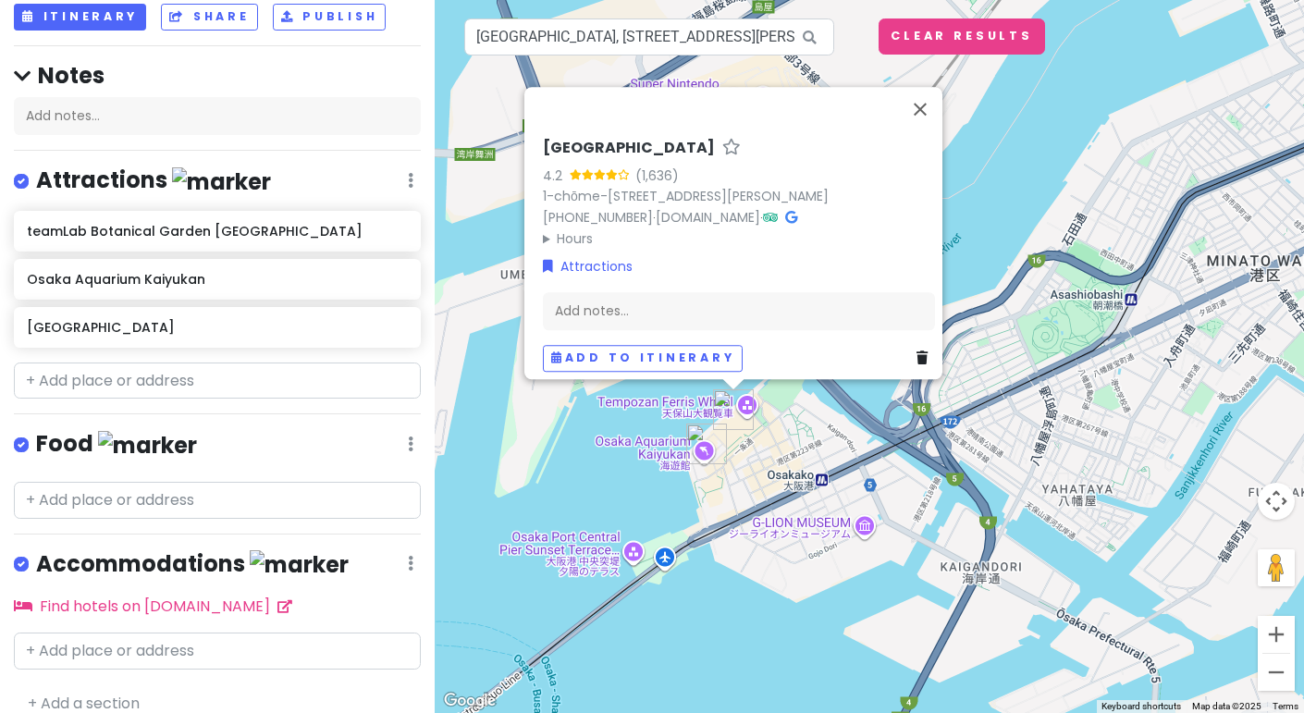
scroll to position [129, 0]
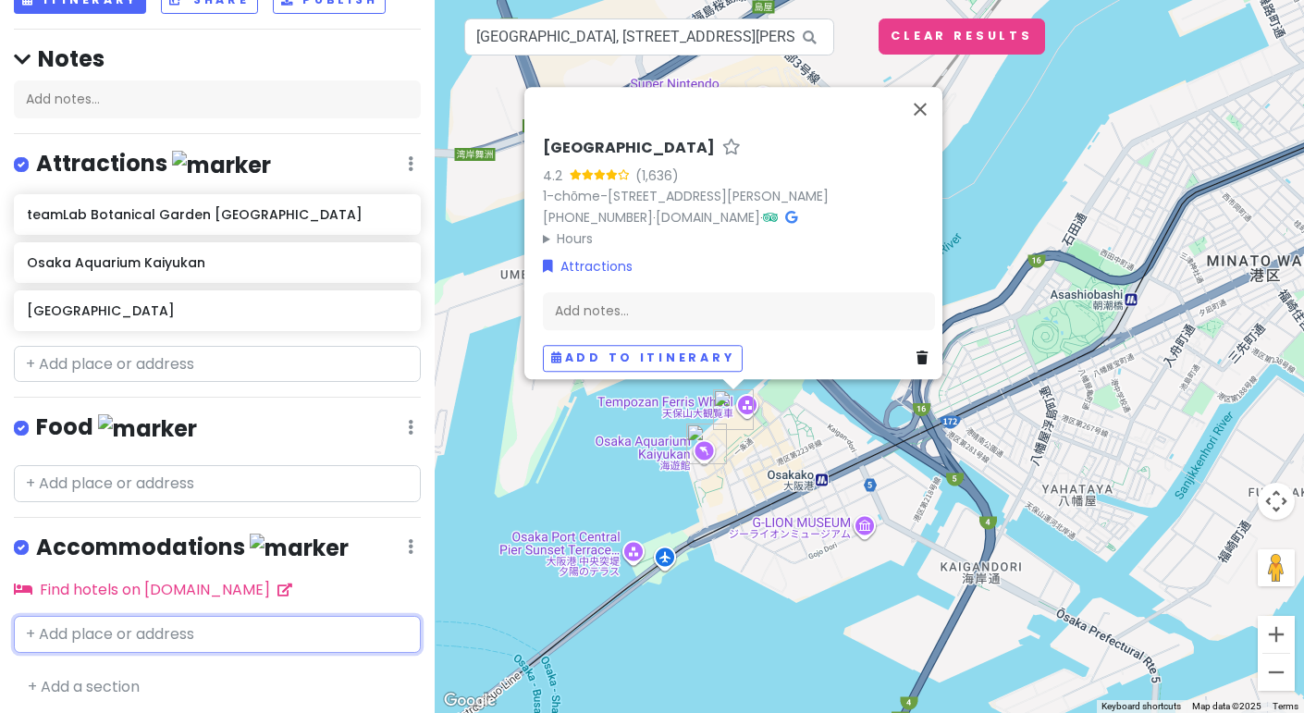
click at [139, 642] on input "text" at bounding box center [217, 634] width 407 height 37
paste input "[PERSON_NAME]-so"
type input "[PERSON_NAME]-so"
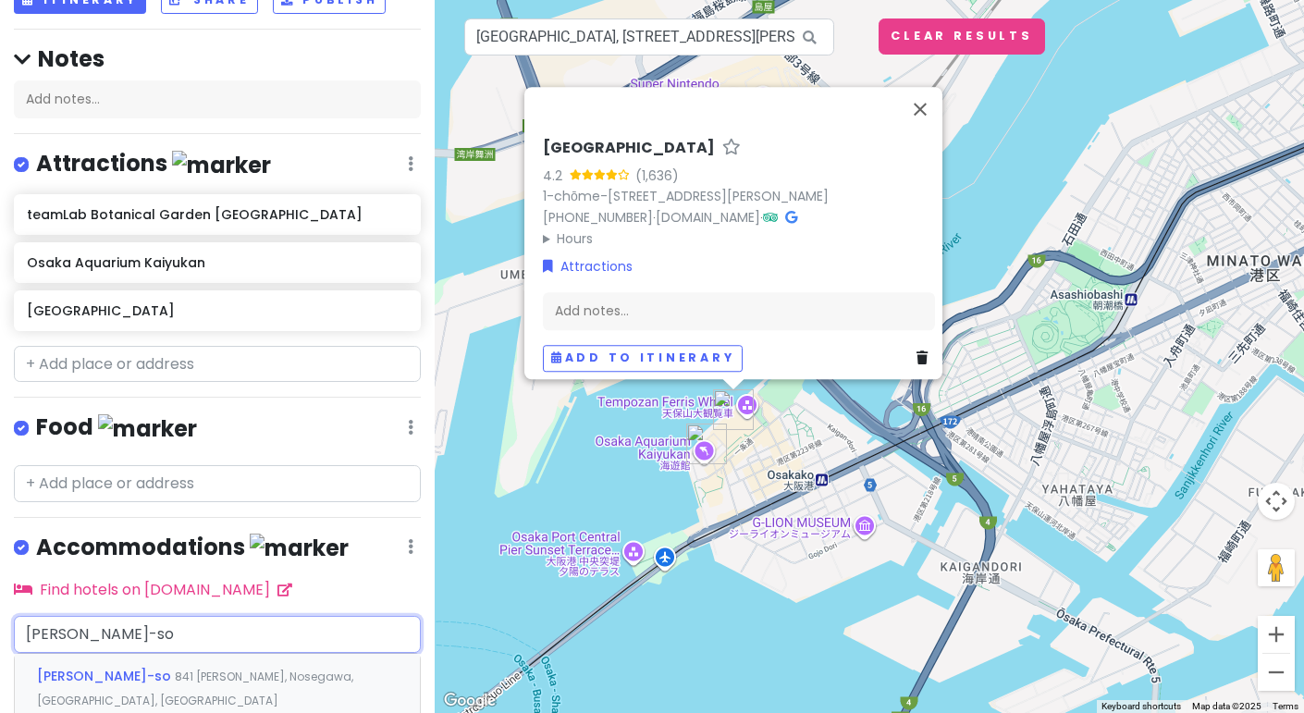
click at [141, 672] on span "[PERSON_NAME]-so" at bounding box center [106, 676] width 138 height 18
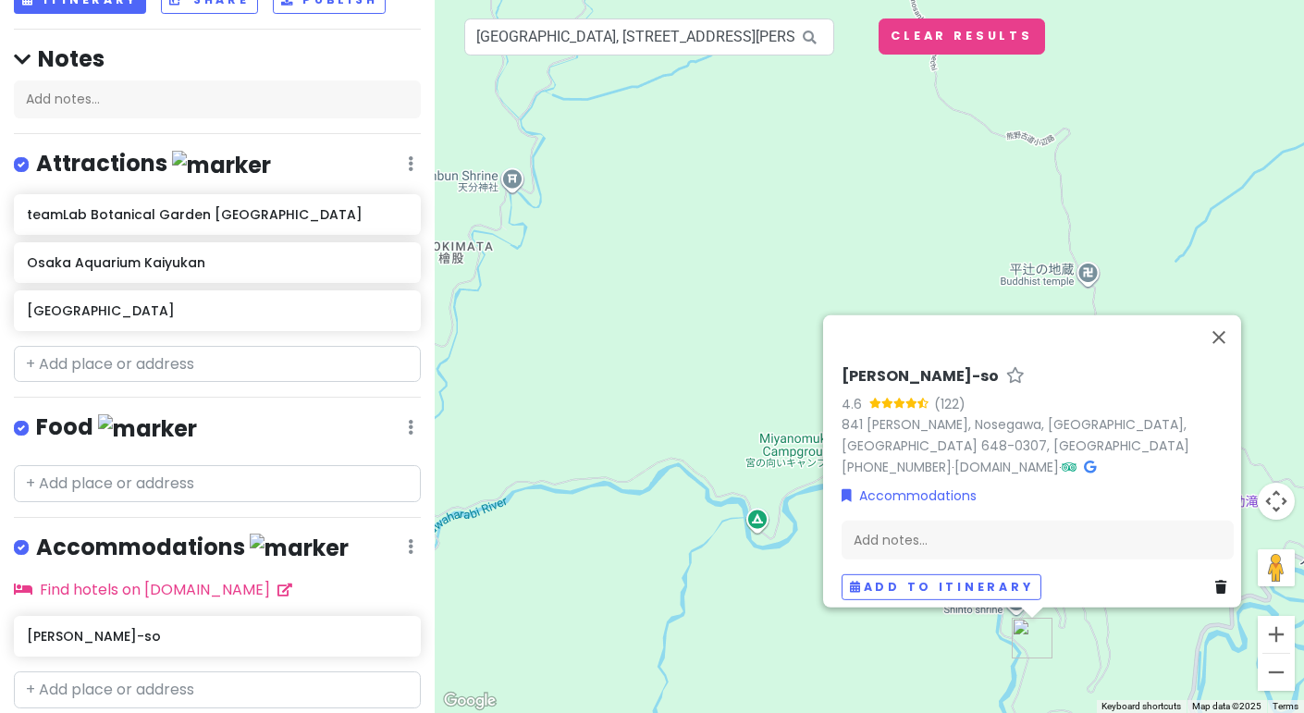
click at [613, 606] on div "[PERSON_NAME]-so 4.6 (122) [STREET_ADDRESS][PERSON_NAME] [PHONE_NUMBER] · [DOMA…" at bounding box center [869, 356] width 869 height 713
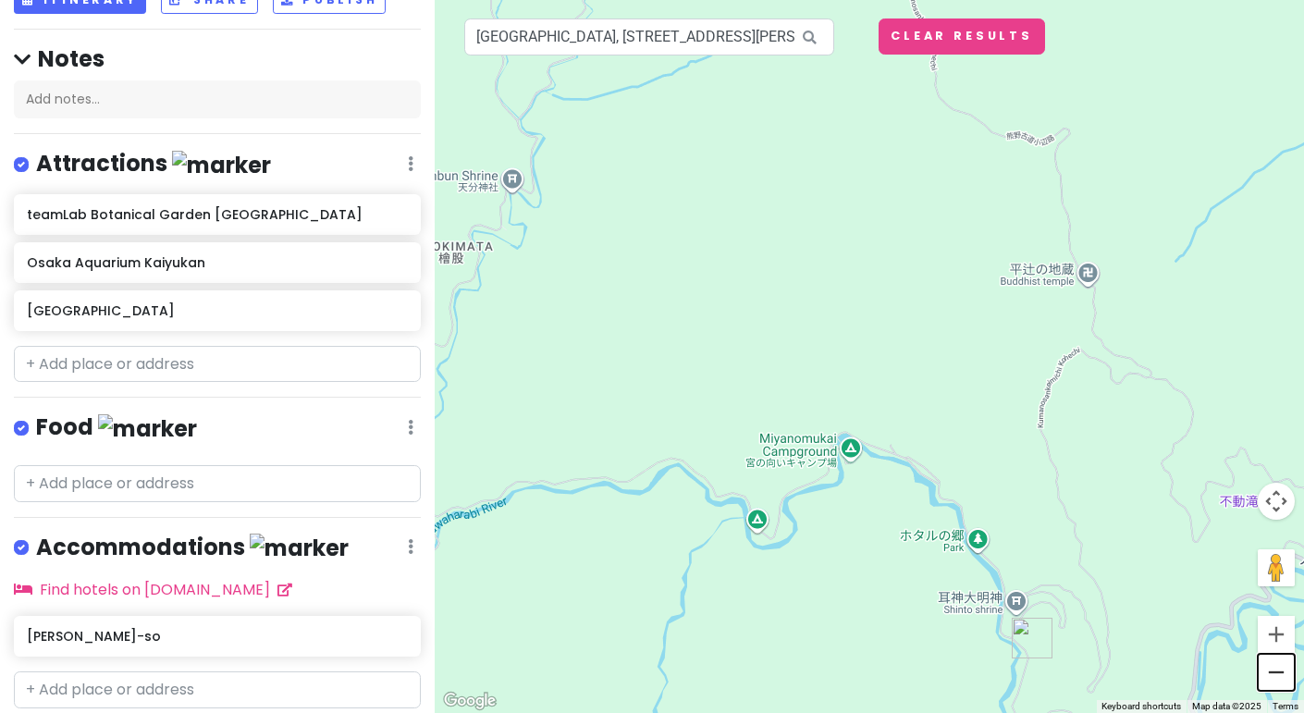
click at [1282, 678] on button "Zoom out" at bounding box center [1276, 672] width 37 height 37
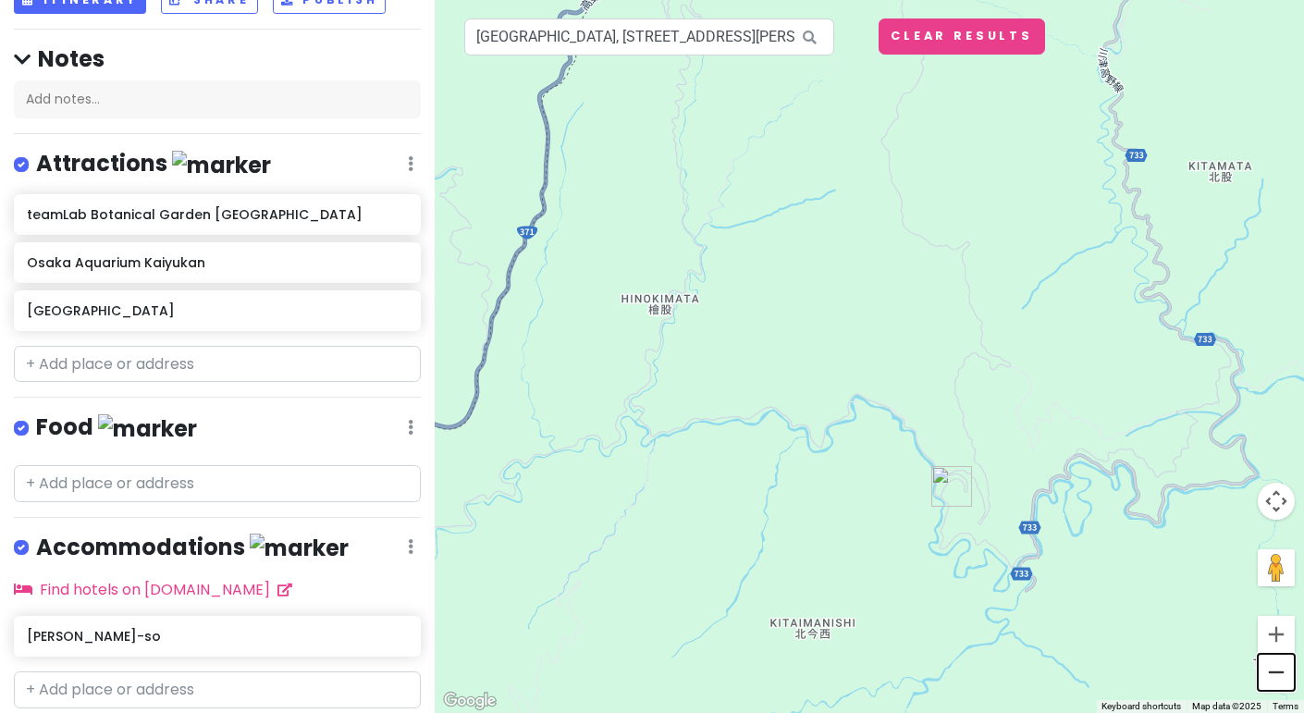
click at [1282, 678] on button "Zoom out" at bounding box center [1276, 672] width 37 height 37
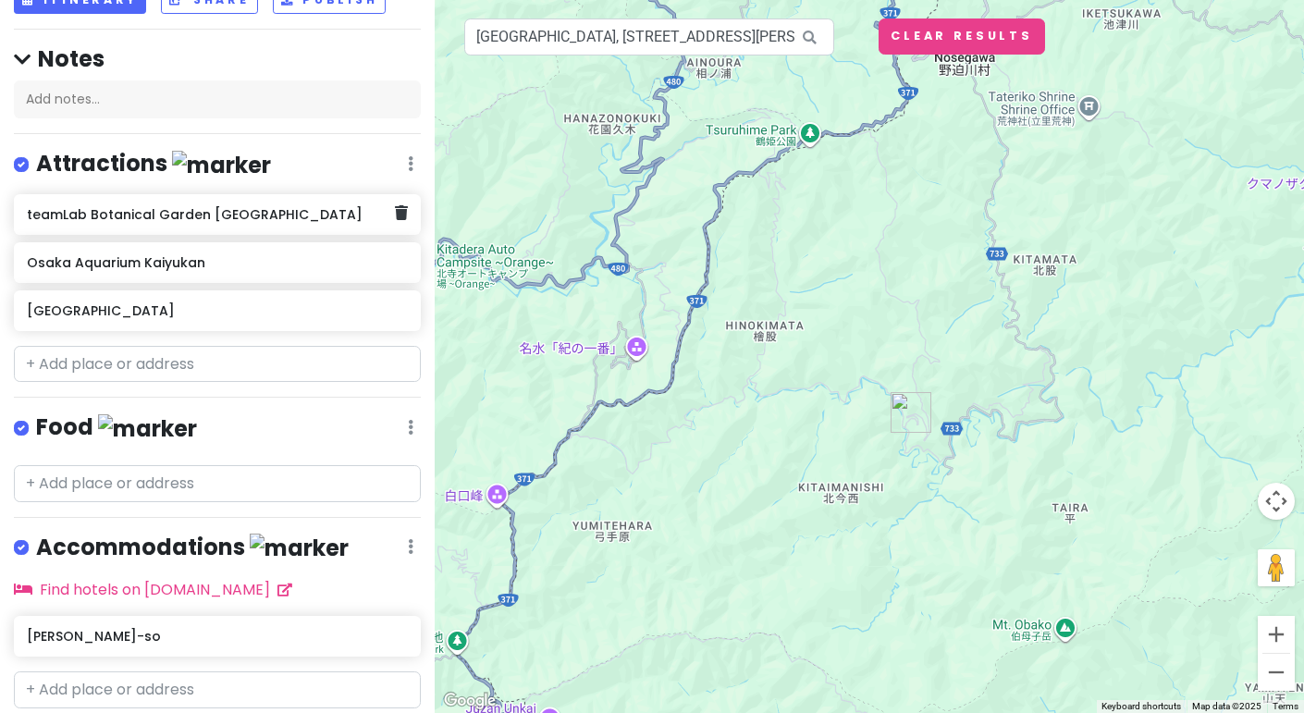
click at [90, 208] on h6 "teamLab Botanical Garden [GEOGRAPHIC_DATA]" at bounding box center [210, 214] width 367 height 17
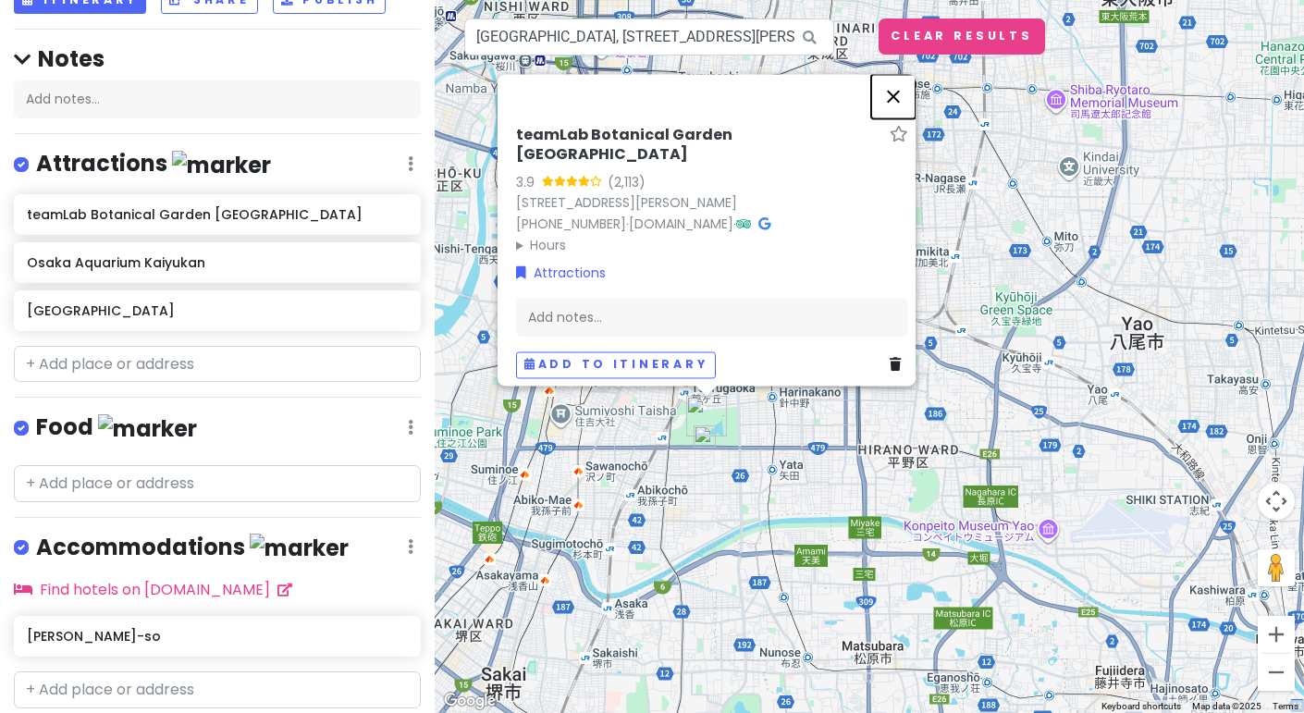
click at [906, 96] on button "Close" at bounding box center [893, 96] width 44 height 44
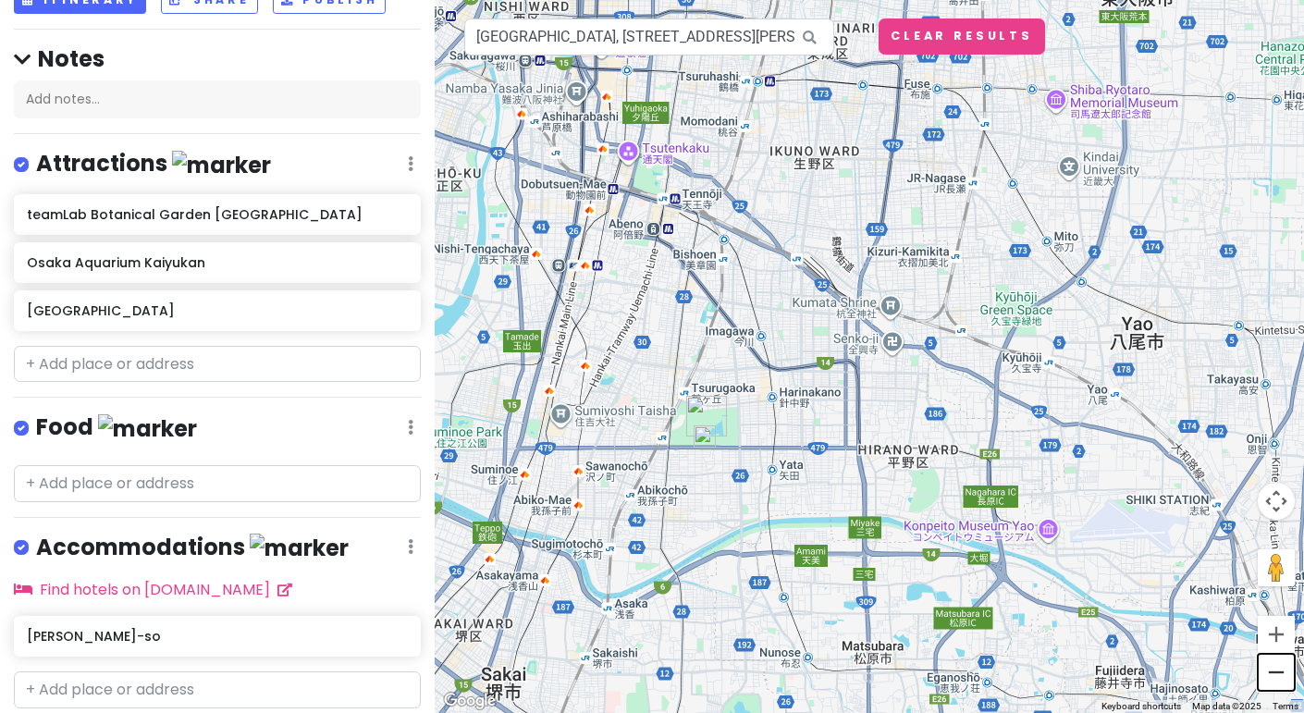
click at [1282, 680] on button "Zoom out" at bounding box center [1276, 672] width 37 height 37
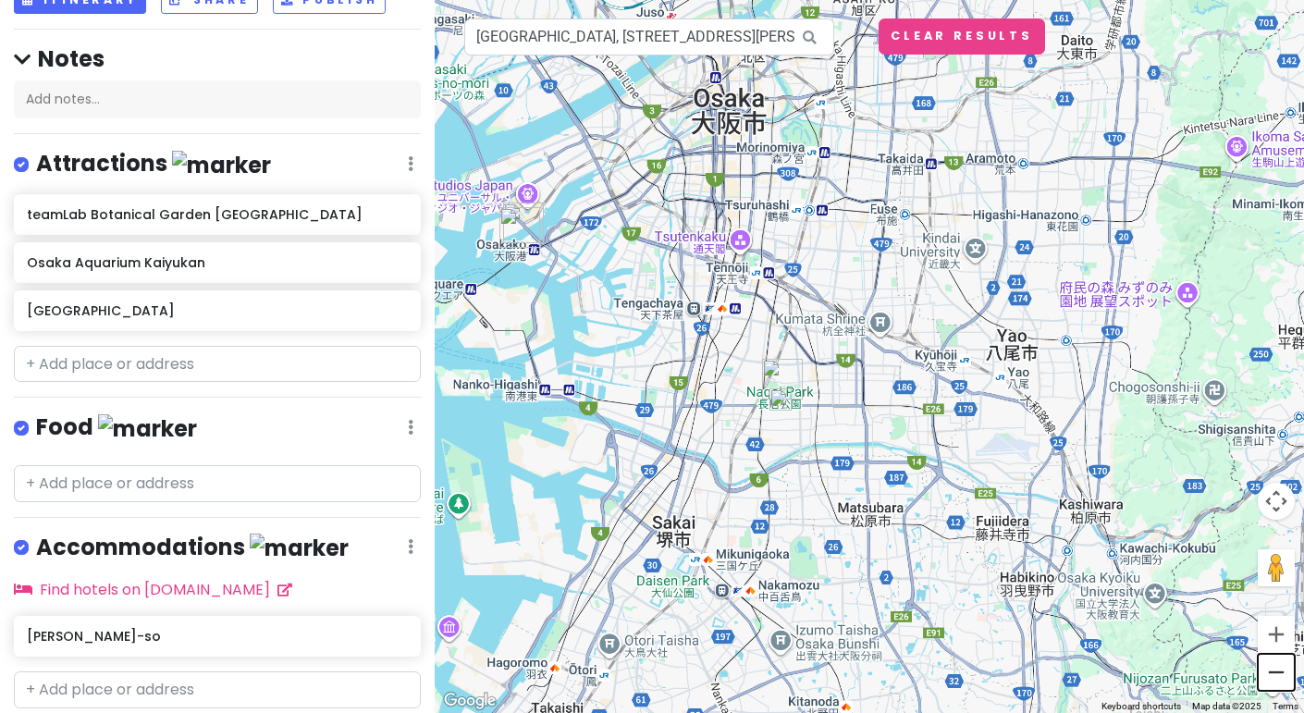
click at [1282, 680] on button "Zoom out" at bounding box center [1276, 672] width 37 height 37
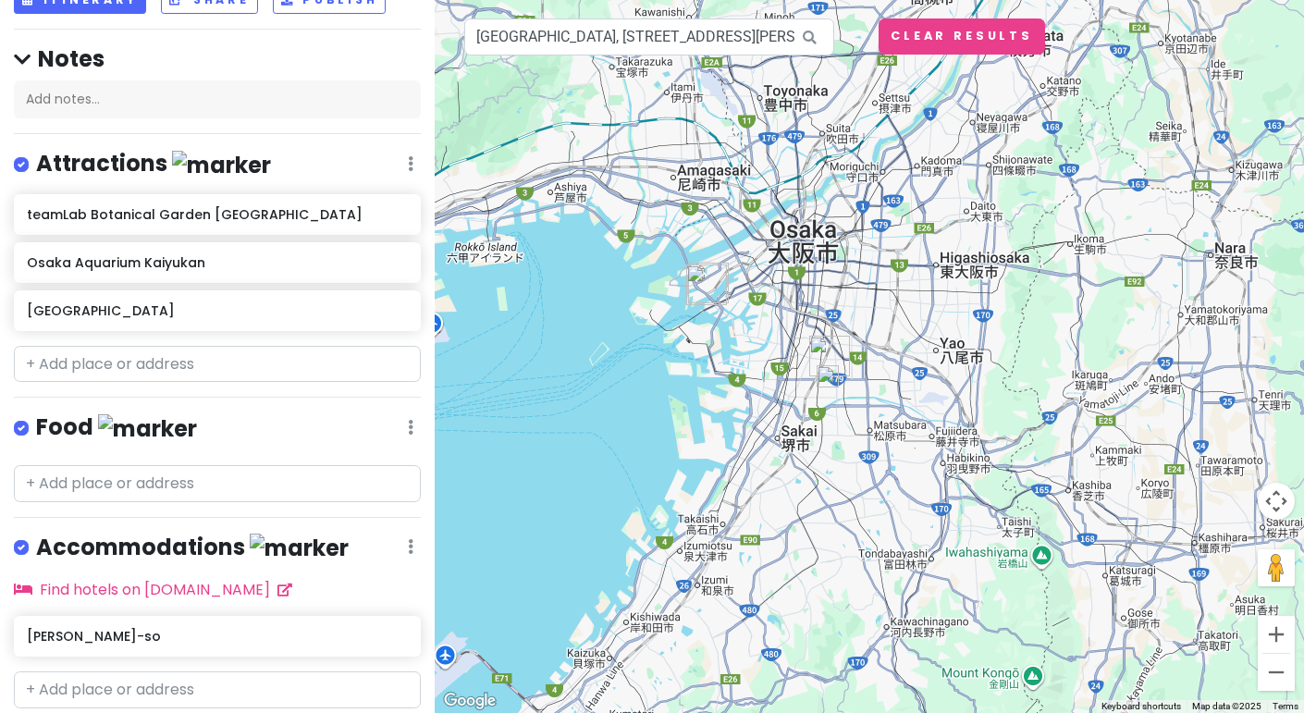
click at [702, 290] on img "Osaka Aquarium Kaiyukan" at bounding box center [706, 284] width 55 height 55
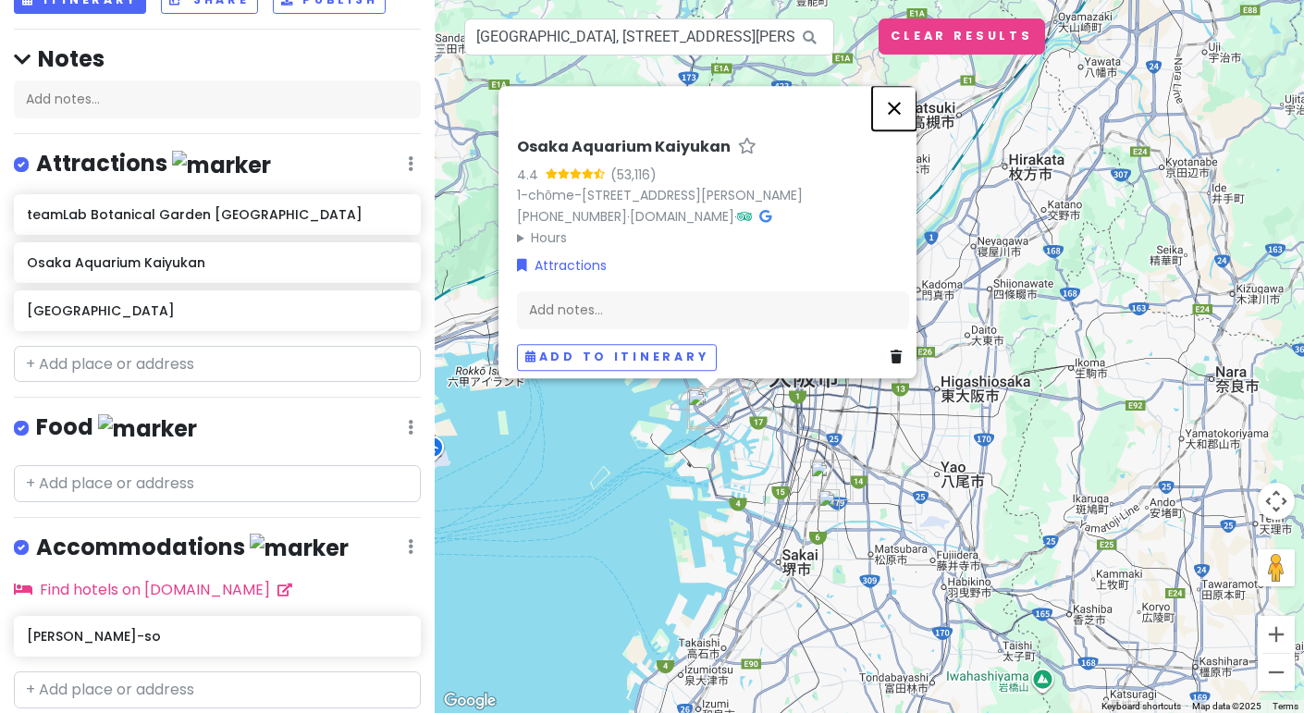
click at [899, 86] on button "Close" at bounding box center [894, 108] width 44 height 44
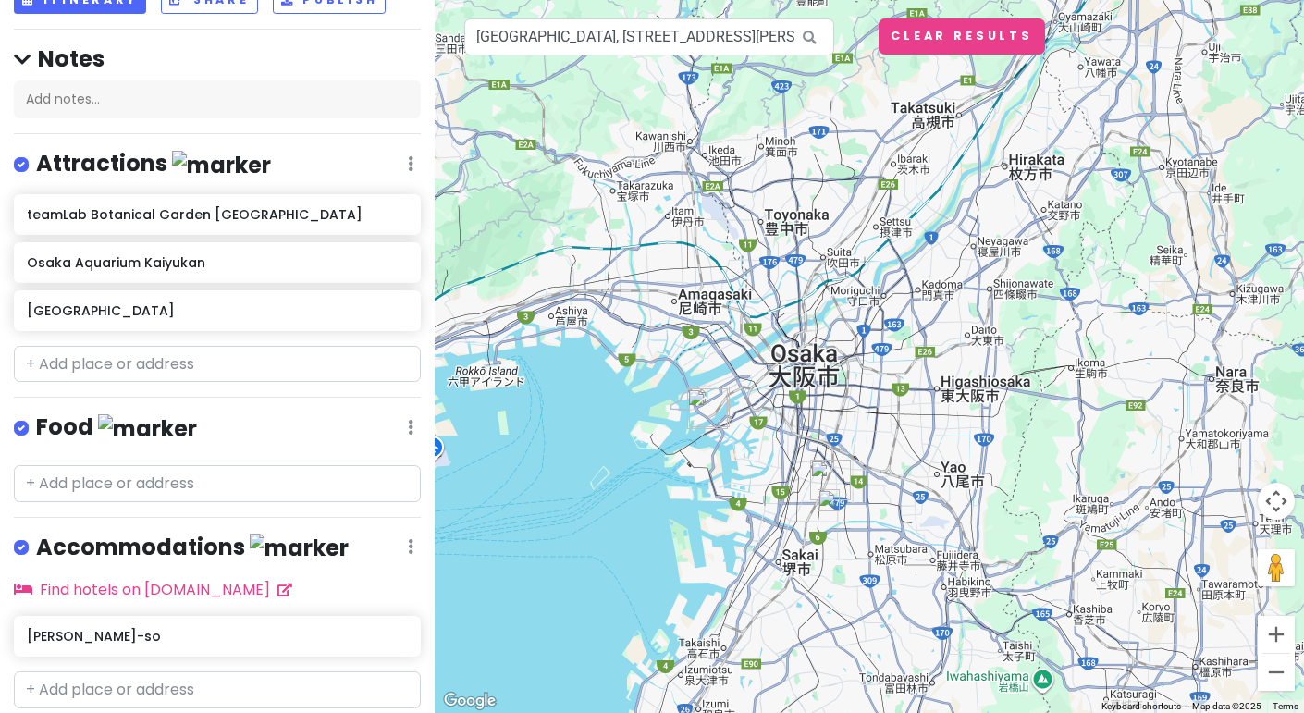
click at [1070, 580] on div "To navigate, press the arrow keys." at bounding box center [869, 356] width 869 height 713
click at [1052, 497] on div at bounding box center [869, 356] width 869 height 713
click at [1268, 680] on button "Zoom out" at bounding box center [1276, 672] width 37 height 37
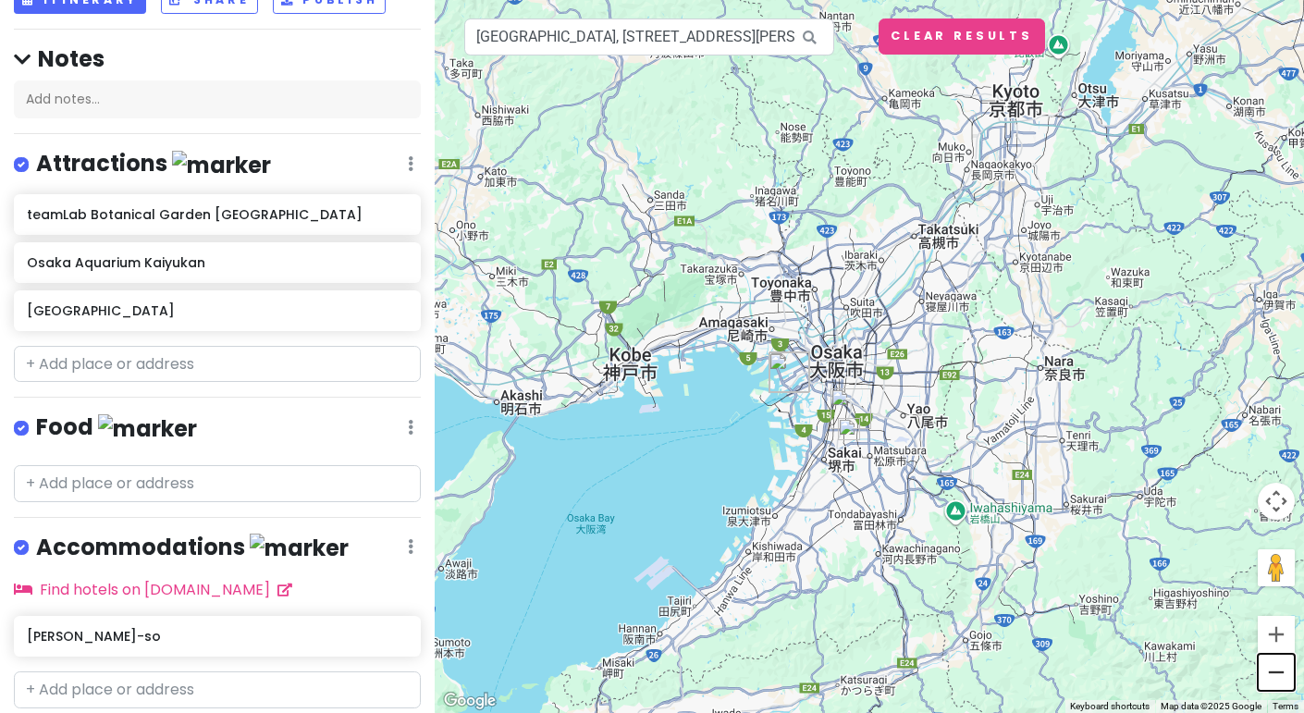
click at [1268, 680] on button "Zoom out" at bounding box center [1276, 672] width 37 height 37
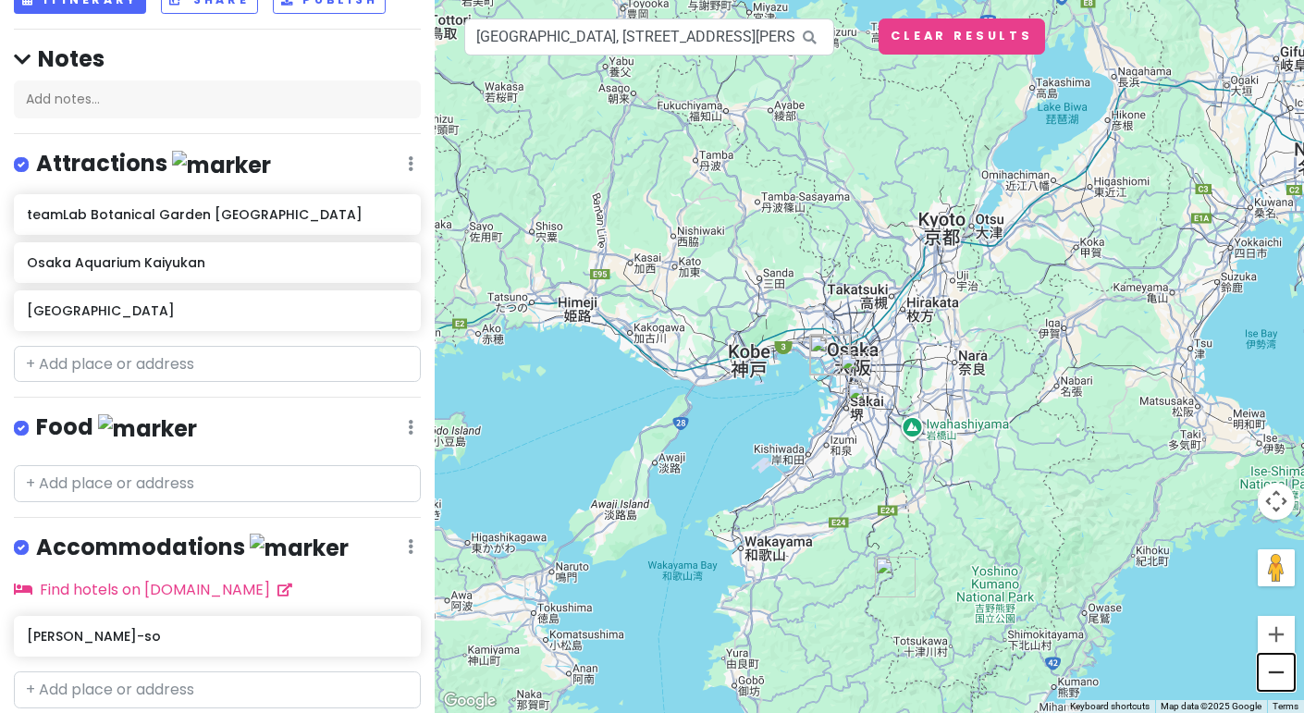
click at [1268, 680] on button "Zoom out" at bounding box center [1276, 672] width 37 height 37
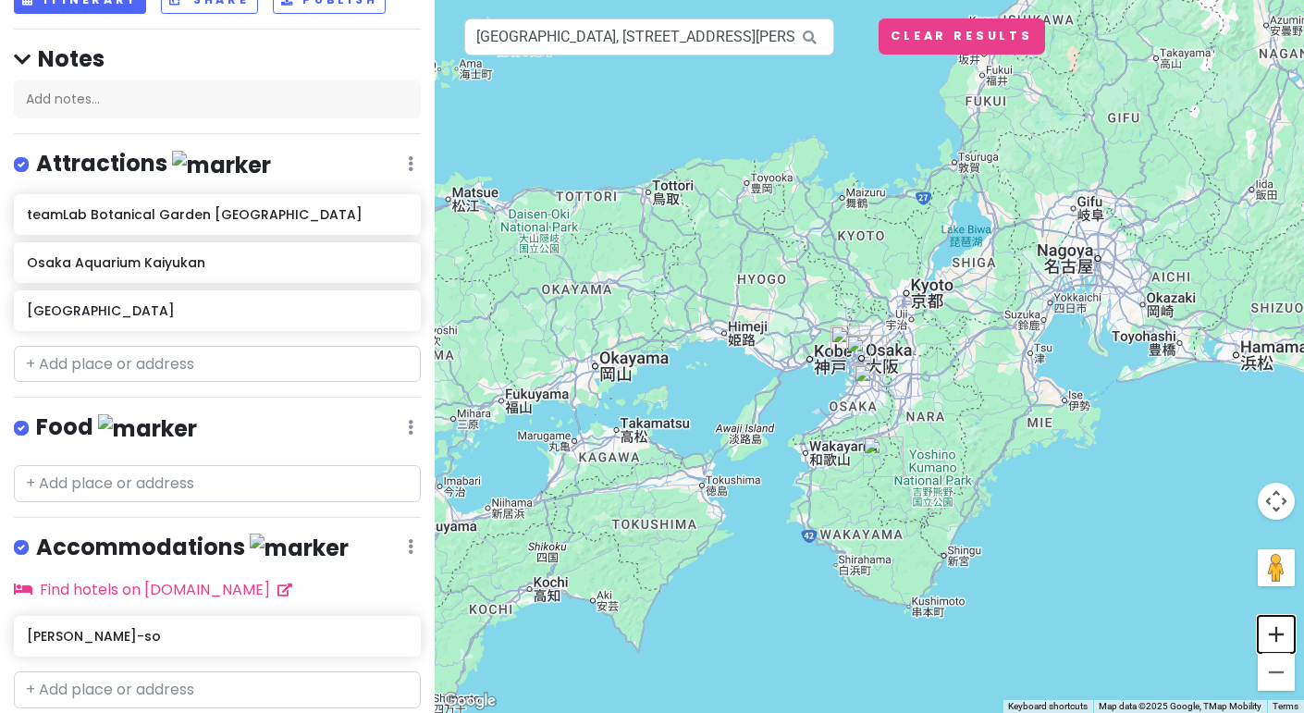
click at [1270, 627] on button "Zoom in" at bounding box center [1276, 634] width 37 height 37
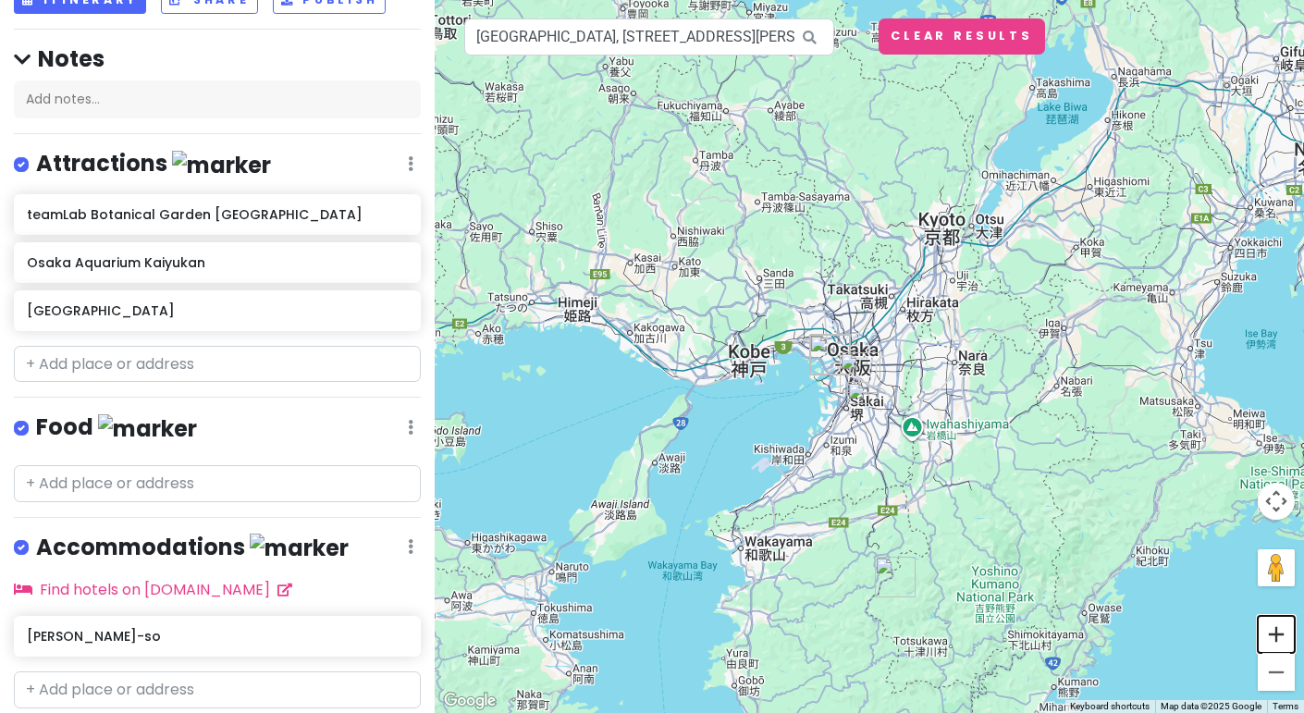
click at [1270, 627] on button "Zoom in" at bounding box center [1276, 634] width 37 height 37
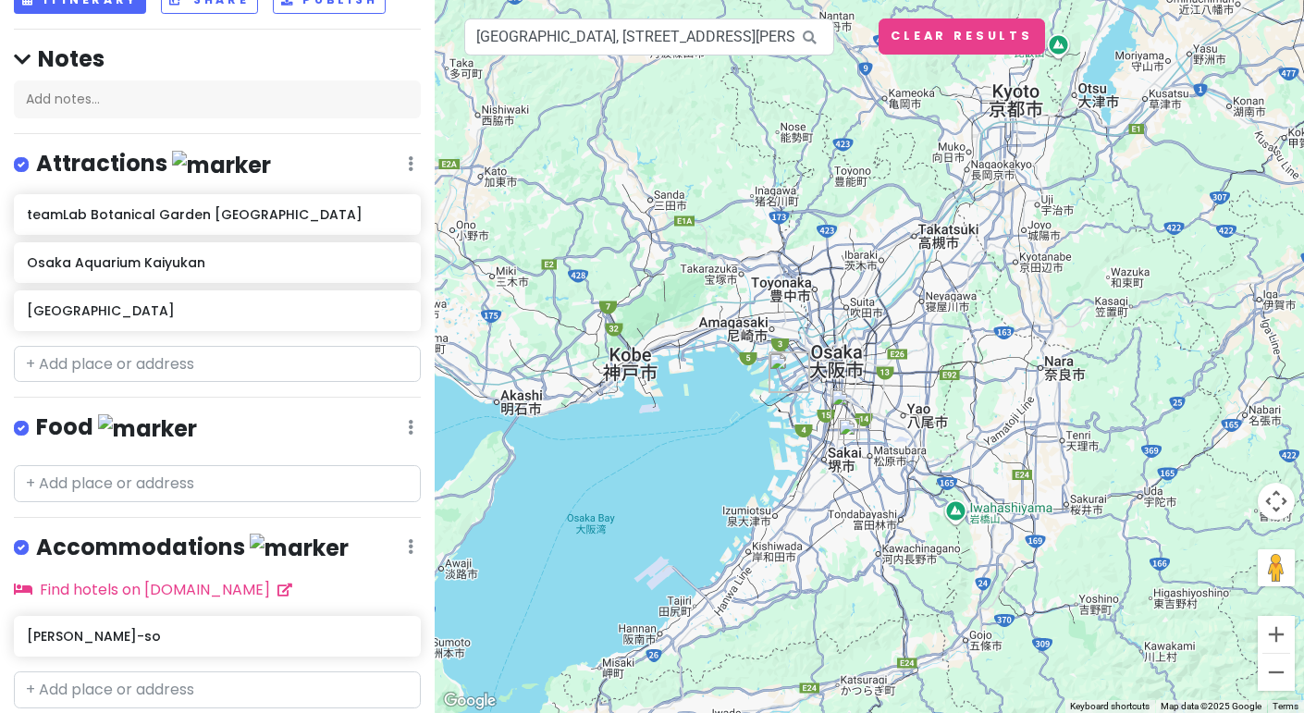
click at [375, 443] on div "Food Edit Reorder Delete List" at bounding box center [217, 432] width 407 height 38
click at [290, 305] on h6 "[GEOGRAPHIC_DATA]" at bounding box center [210, 310] width 367 height 17
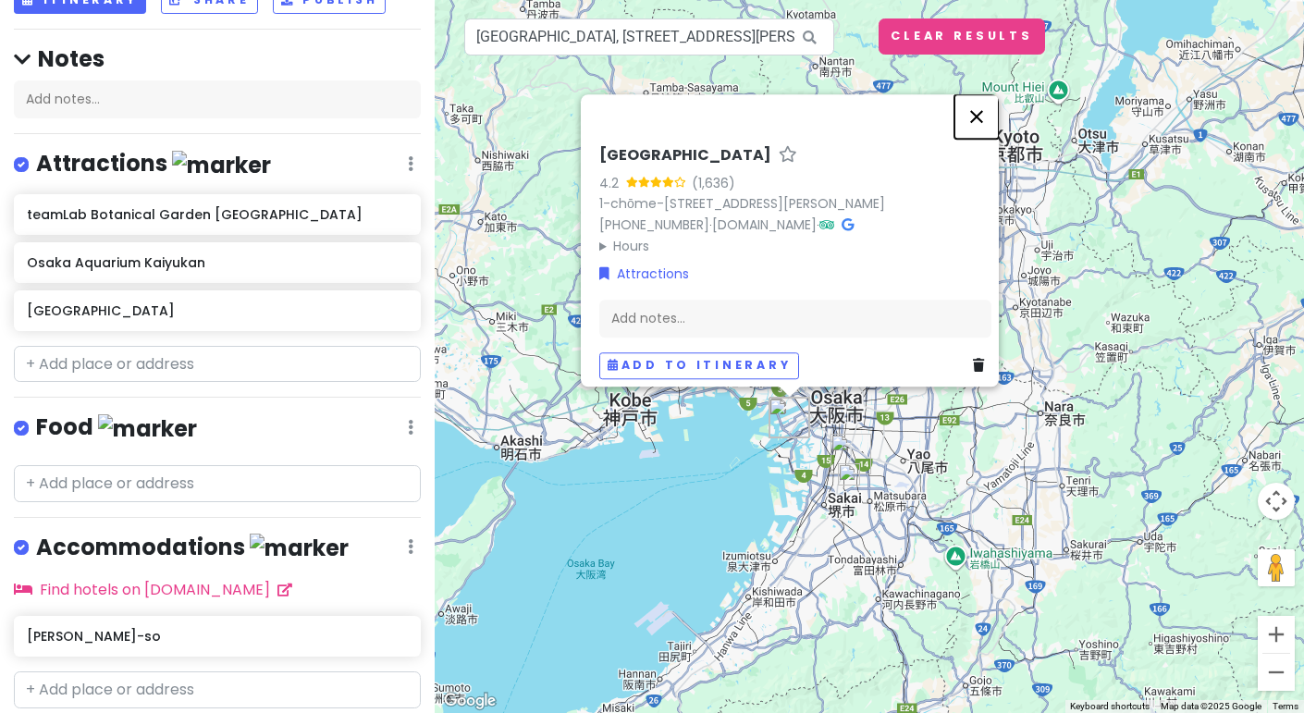
click at [980, 94] on button "Close" at bounding box center [977, 116] width 44 height 44
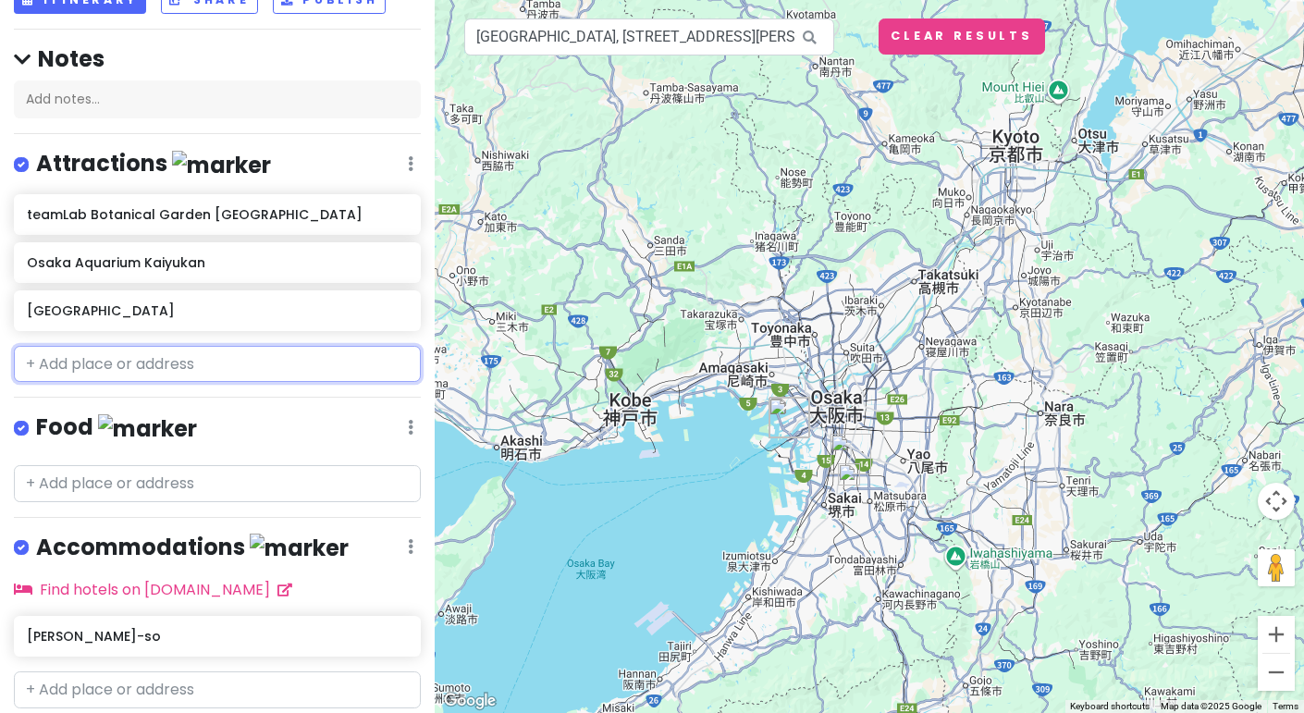
click at [83, 371] on input "text" at bounding box center [217, 364] width 407 height 37
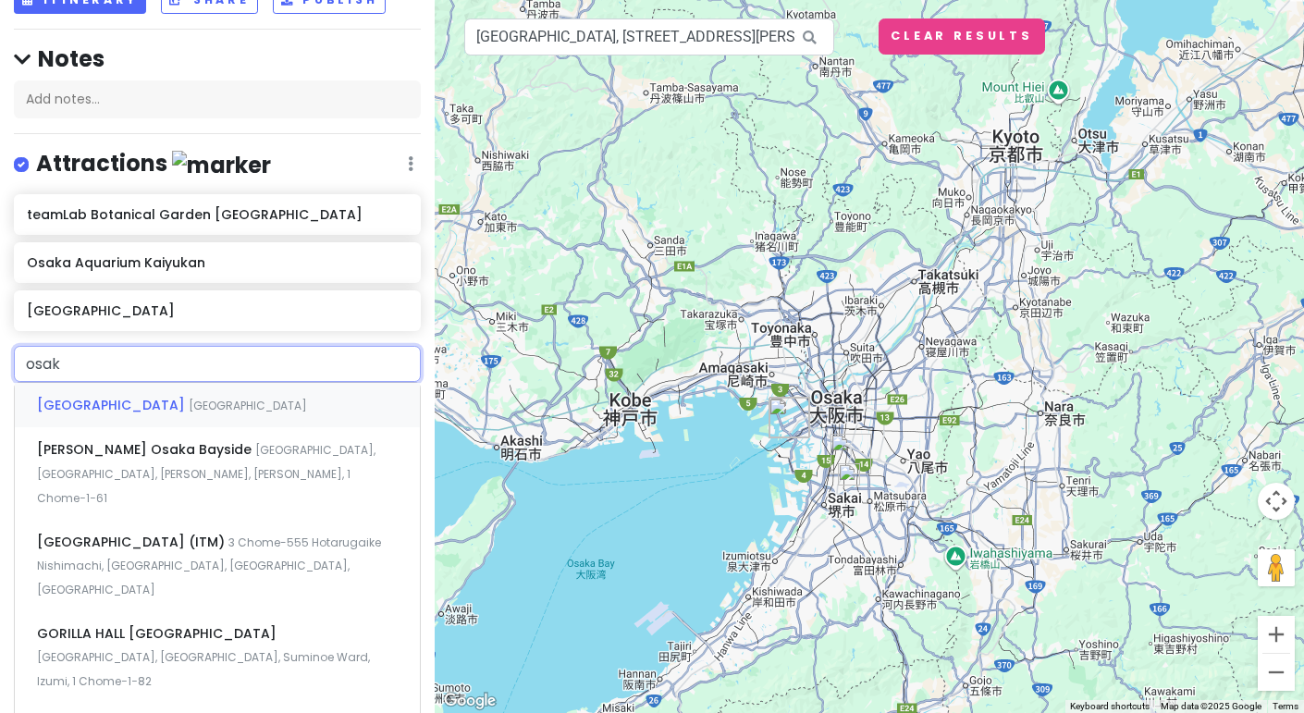
type input "[GEOGRAPHIC_DATA]"
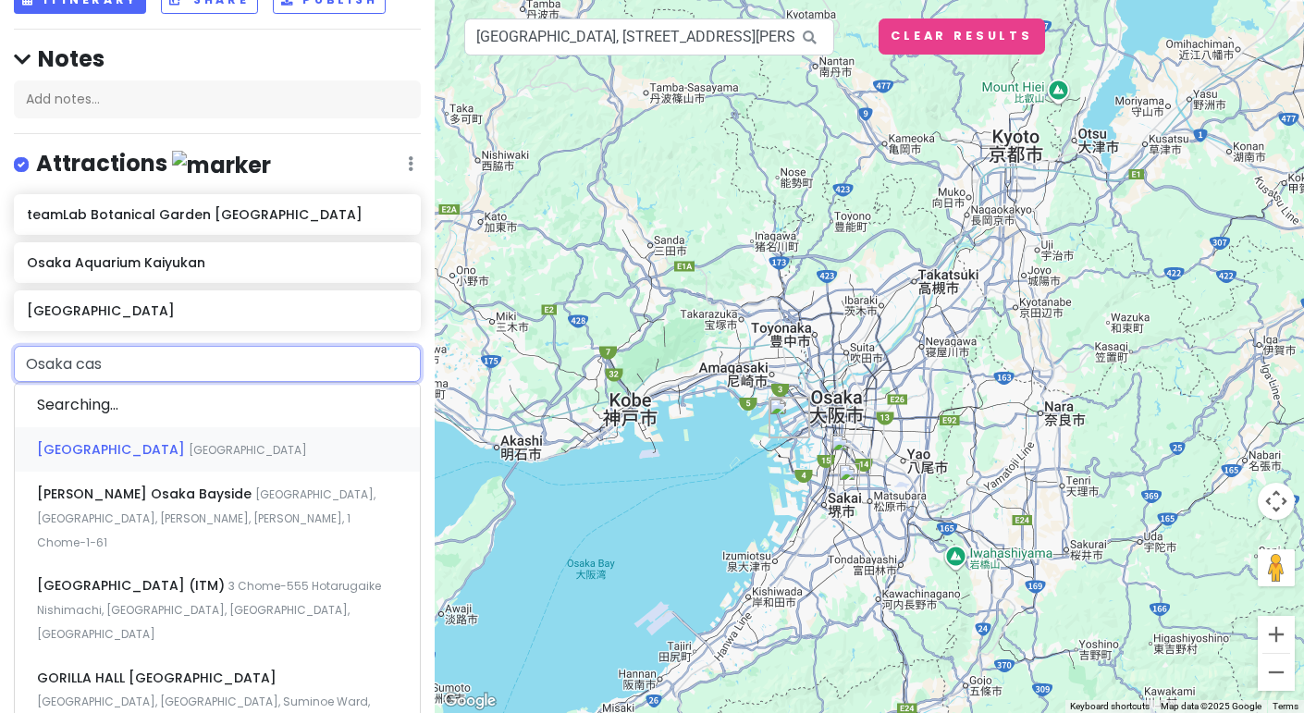
type input "Osaka cast"
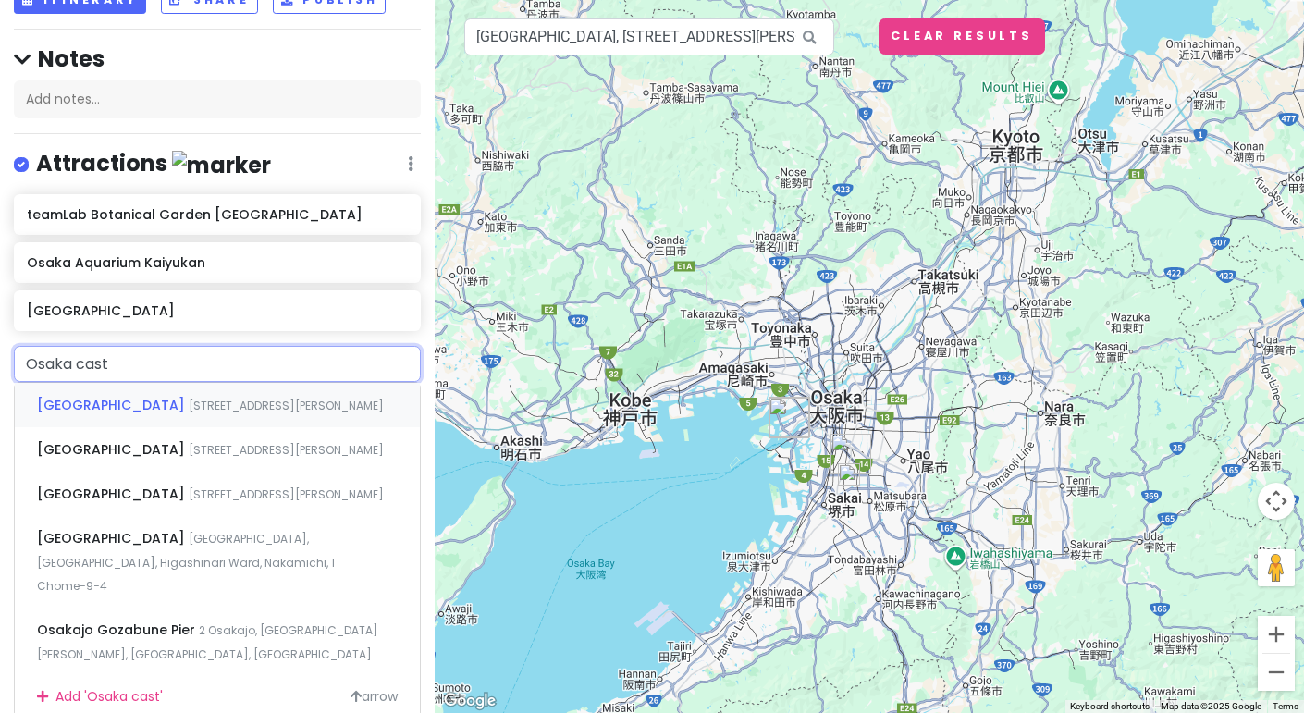
click at [108, 396] on span "[GEOGRAPHIC_DATA]" at bounding box center [113, 405] width 152 height 18
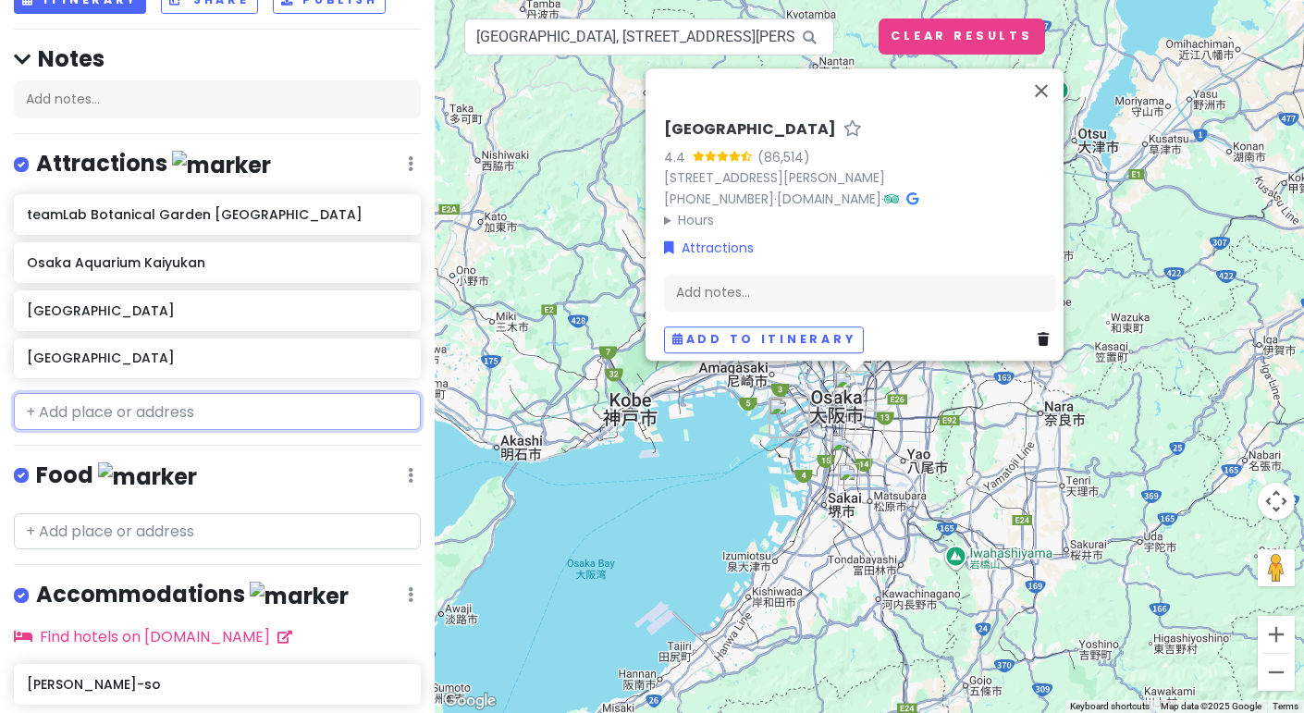
click at [228, 425] on input "text" at bounding box center [217, 411] width 407 height 37
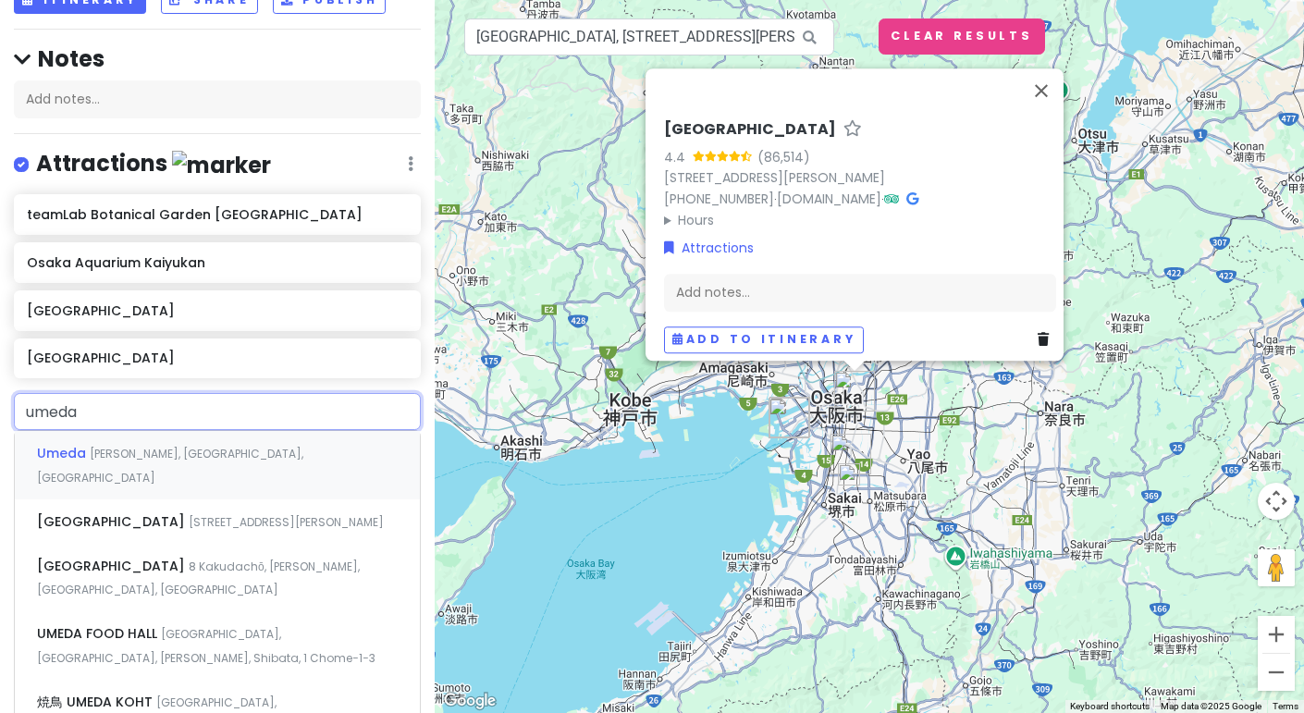
type input "umeda"
click at [189, 514] on span "[STREET_ADDRESS][PERSON_NAME]" at bounding box center [286, 522] width 195 height 16
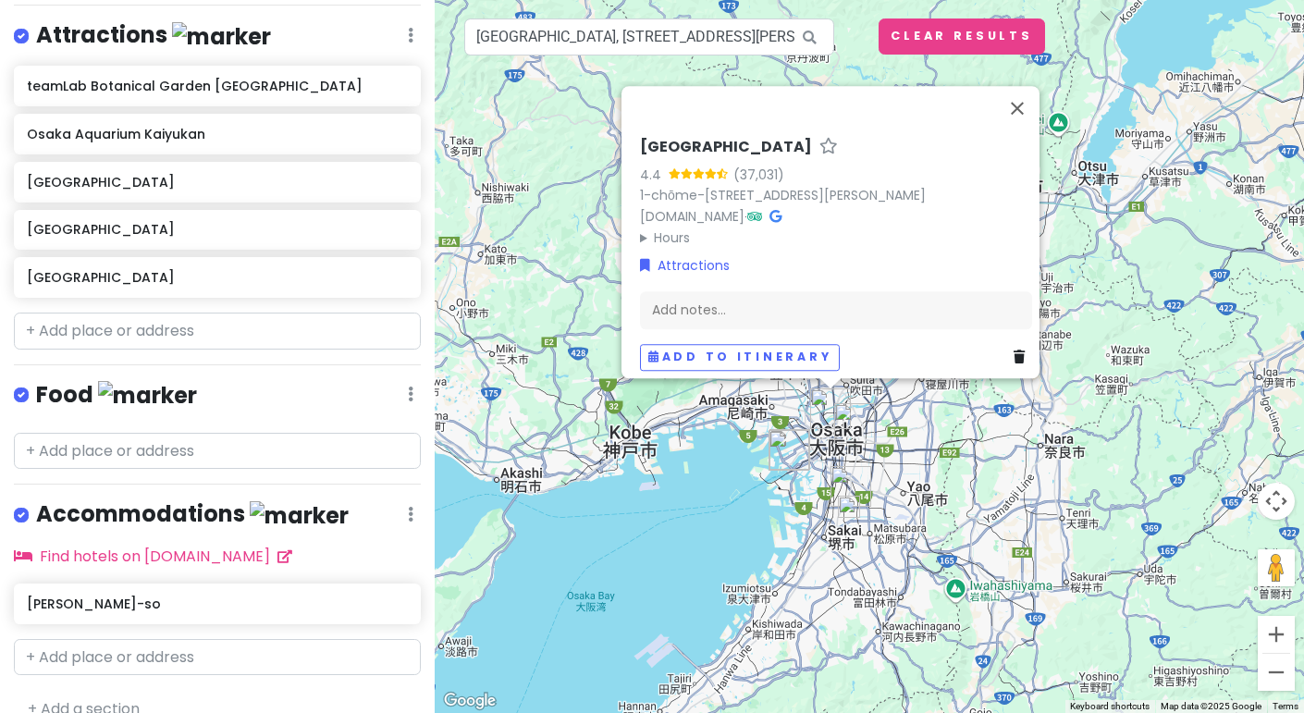
scroll to position [279, 0]
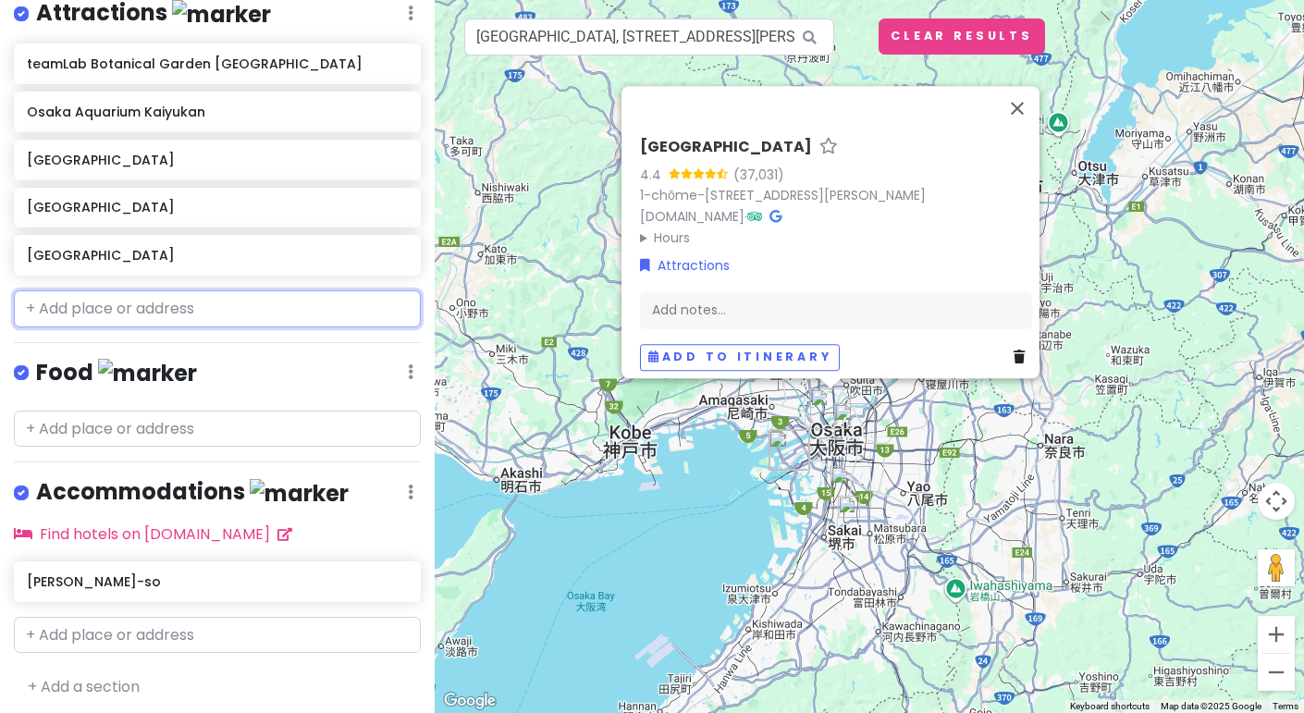
click at [153, 314] on input "text" at bounding box center [217, 308] width 407 height 37
paste input "Shinsaibashi-[GEOGRAPHIC_DATA]"
type input "Shinsaibashi-[GEOGRAPHIC_DATA]"
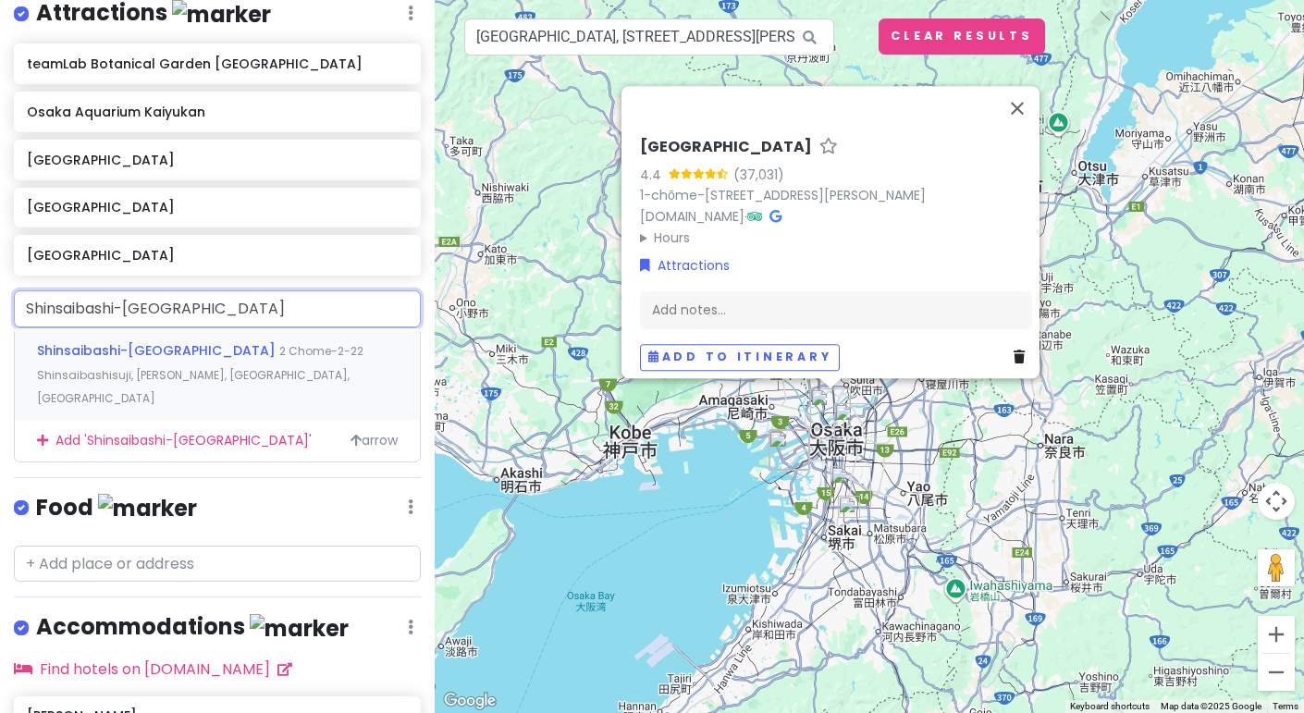
click at [155, 343] on span "Shinsaibashi-[GEOGRAPHIC_DATA]" at bounding box center [158, 350] width 242 height 18
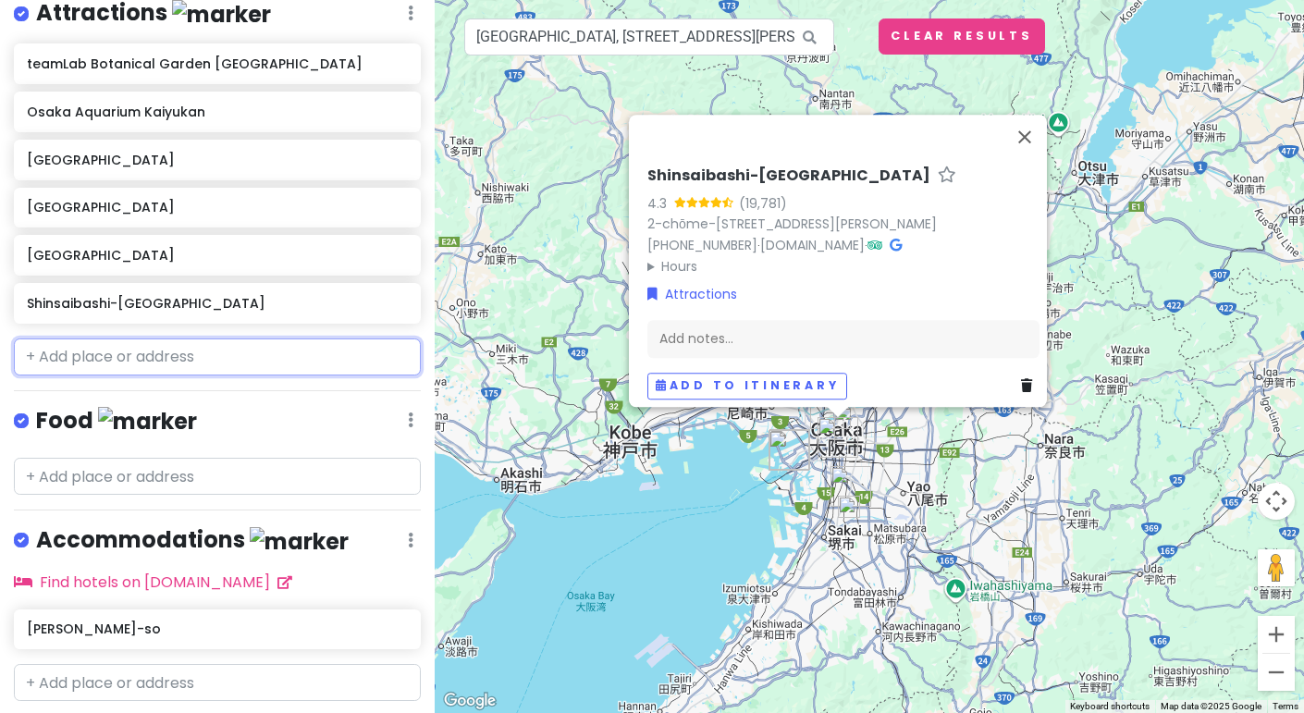
click at [205, 349] on input "text" at bounding box center [217, 357] width 407 height 37
paste input "[GEOGRAPHIC_DATA]"
type input "[GEOGRAPHIC_DATA]"
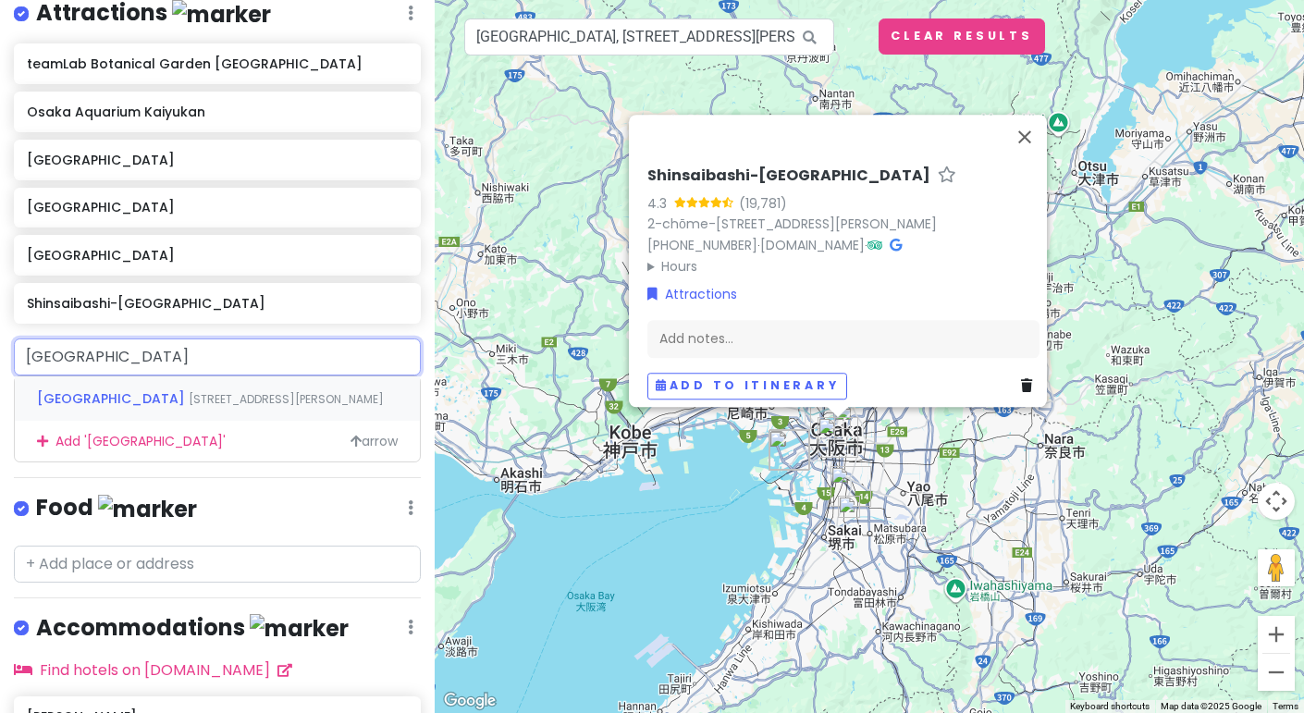
click at [184, 394] on span "[GEOGRAPHIC_DATA]" at bounding box center [113, 398] width 152 height 18
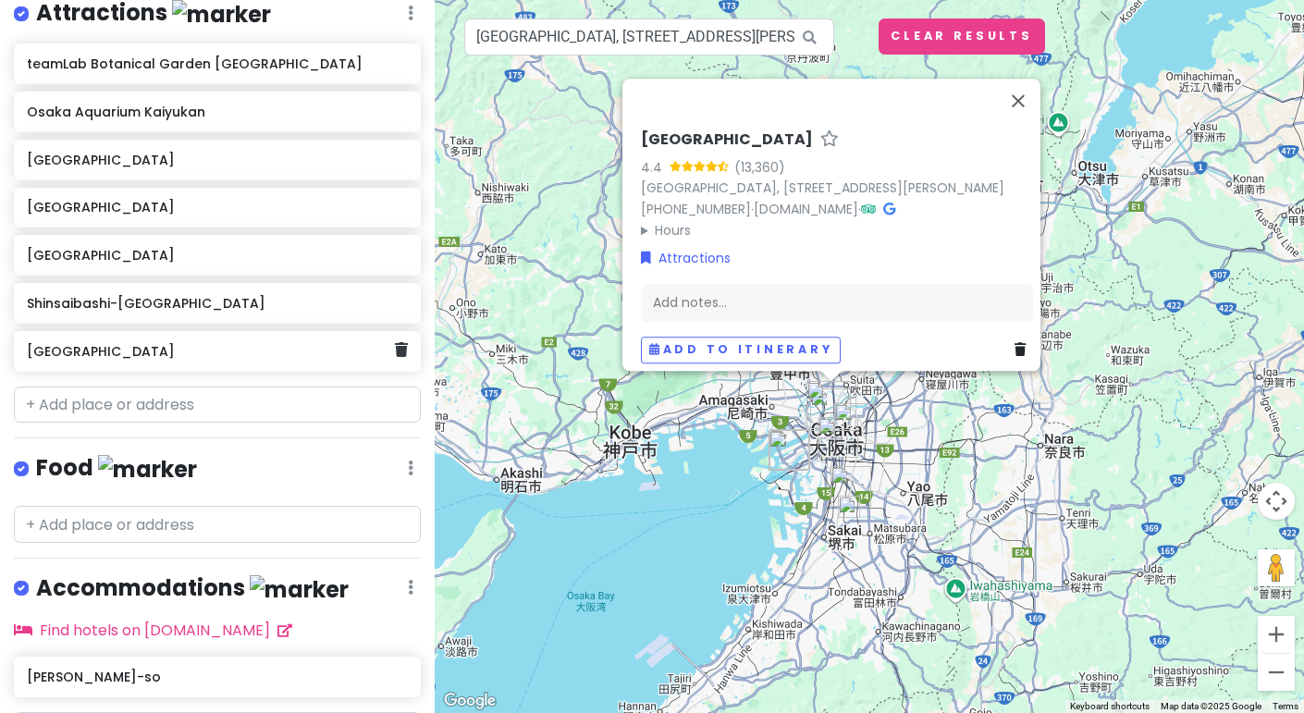
click at [215, 349] on h6 "[GEOGRAPHIC_DATA]" at bounding box center [210, 351] width 367 height 17
click at [208, 350] on h6 "[GEOGRAPHIC_DATA]" at bounding box center [210, 351] width 367 height 17
click at [57, 353] on h6 "[GEOGRAPHIC_DATA]" at bounding box center [210, 351] width 367 height 17
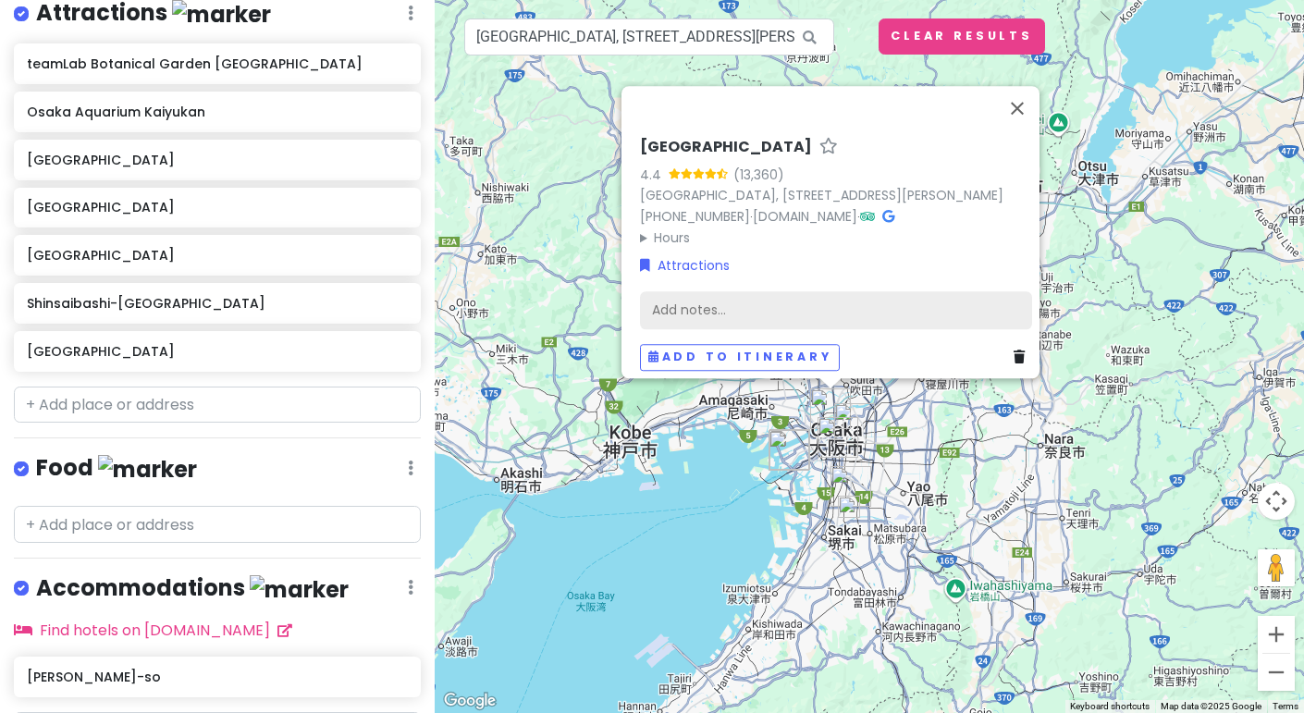
click at [793, 302] on div "Add notes..." at bounding box center [836, 309] width 392 height 39
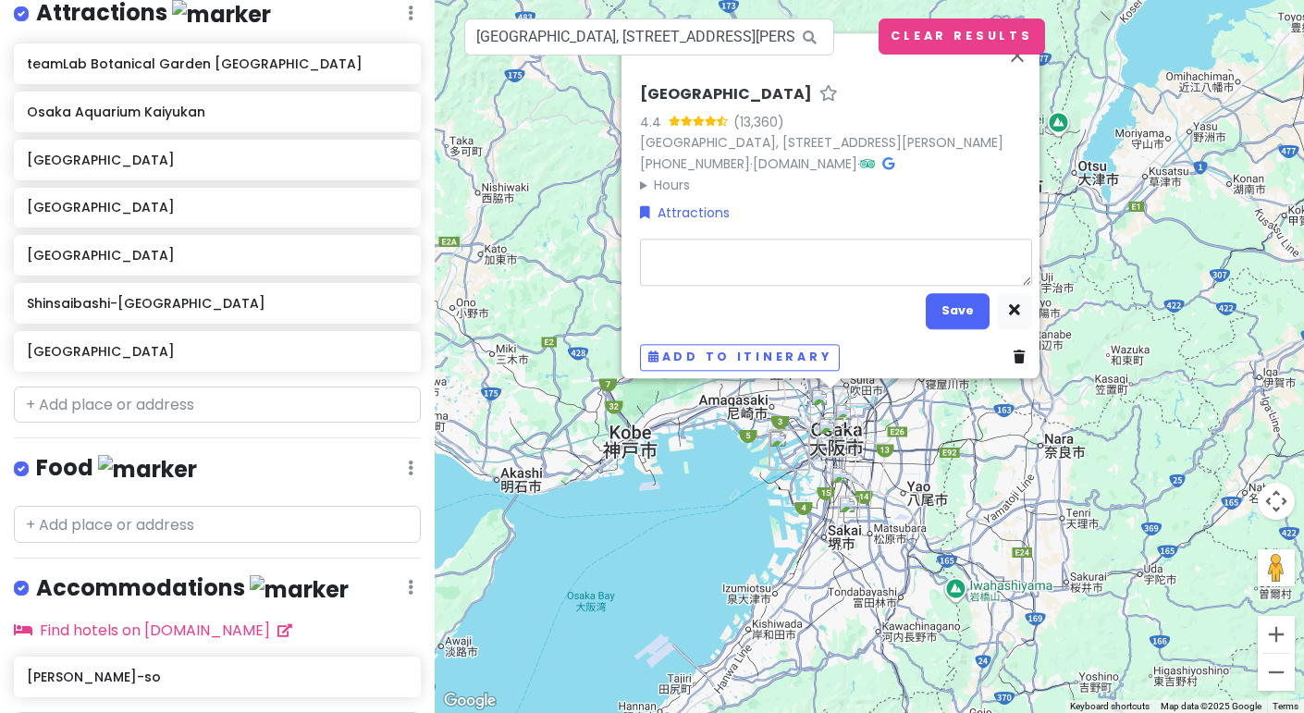
type textarea "x"
type textarea "O"
type textarea "x"
type textarea "Ob"
type textarea "x"
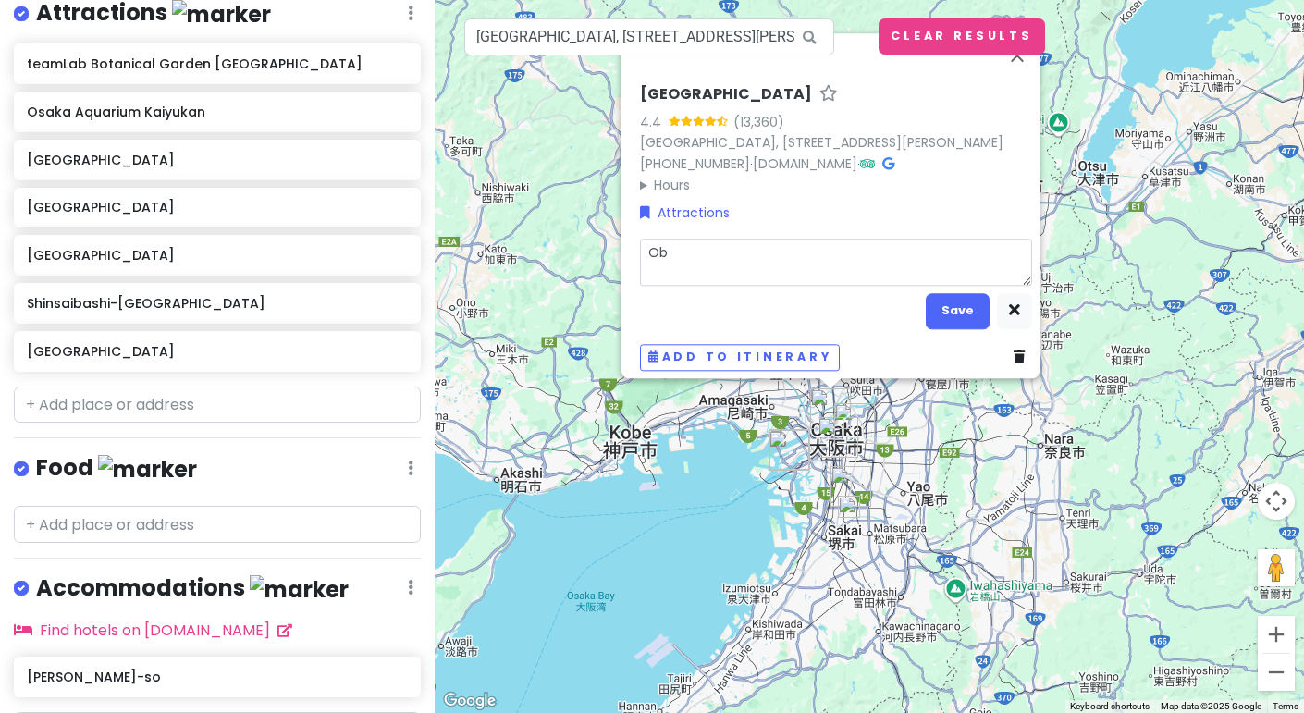
type textarea "Obe"
type textarea "x"
type textarea "[PERSON_NAME]"
type textarea "x"
type textarea "Obers"
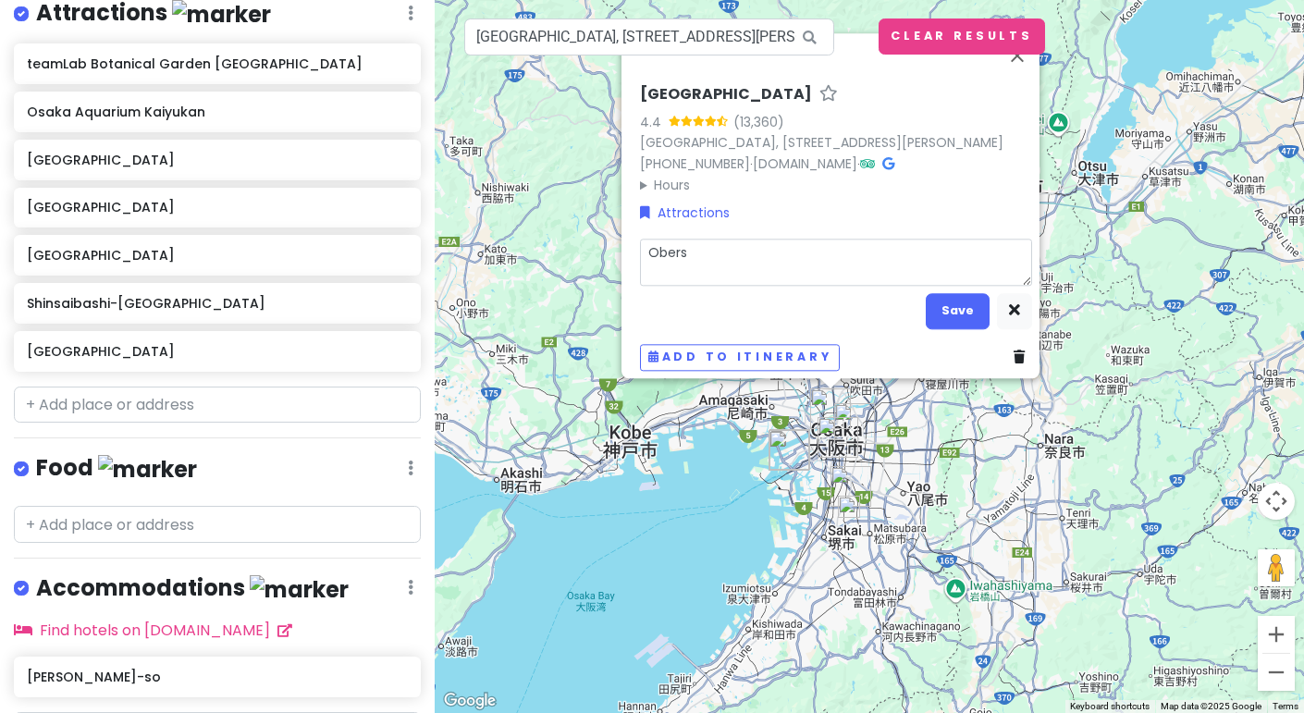
type textarea "x"
type textarea "Oberse"
type textarea "x"
type textarea "Oberser"
type textarea "x"
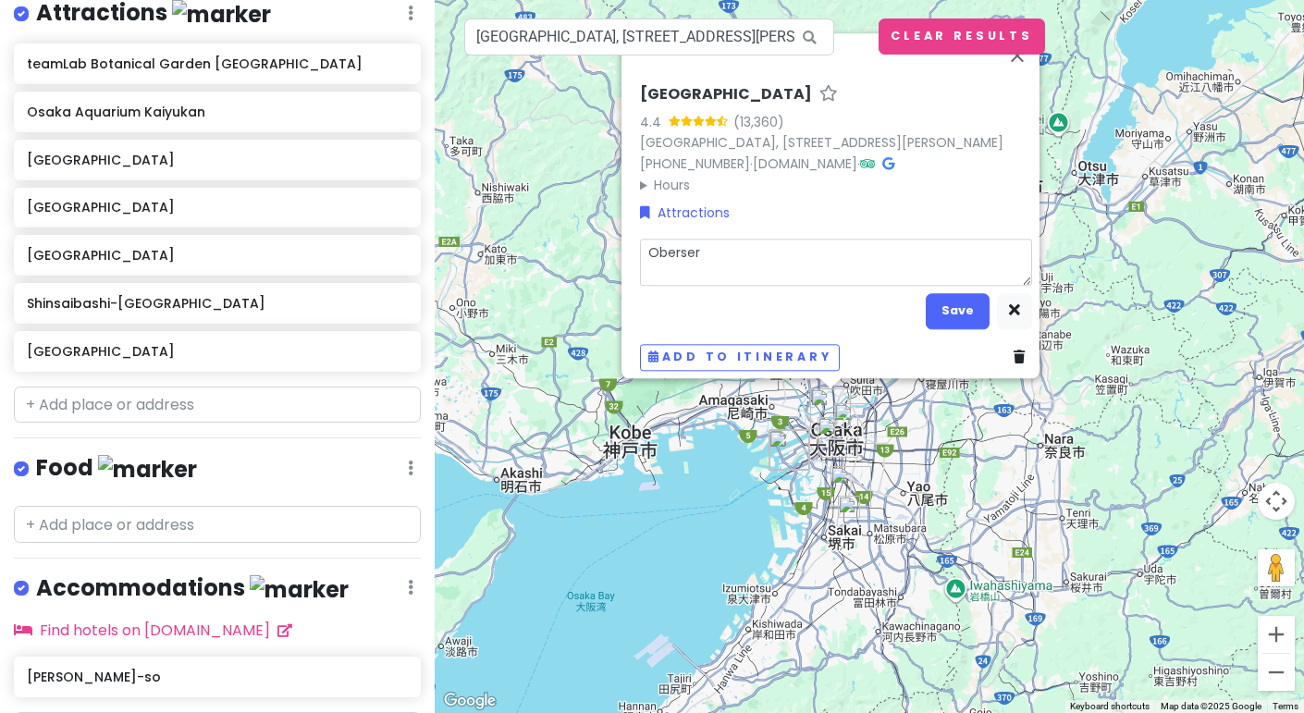
type textarea "Oberserv"
type textarea "x"
type textarea "Oberserva"
type textarea "x"
type textarea "Oberservat"
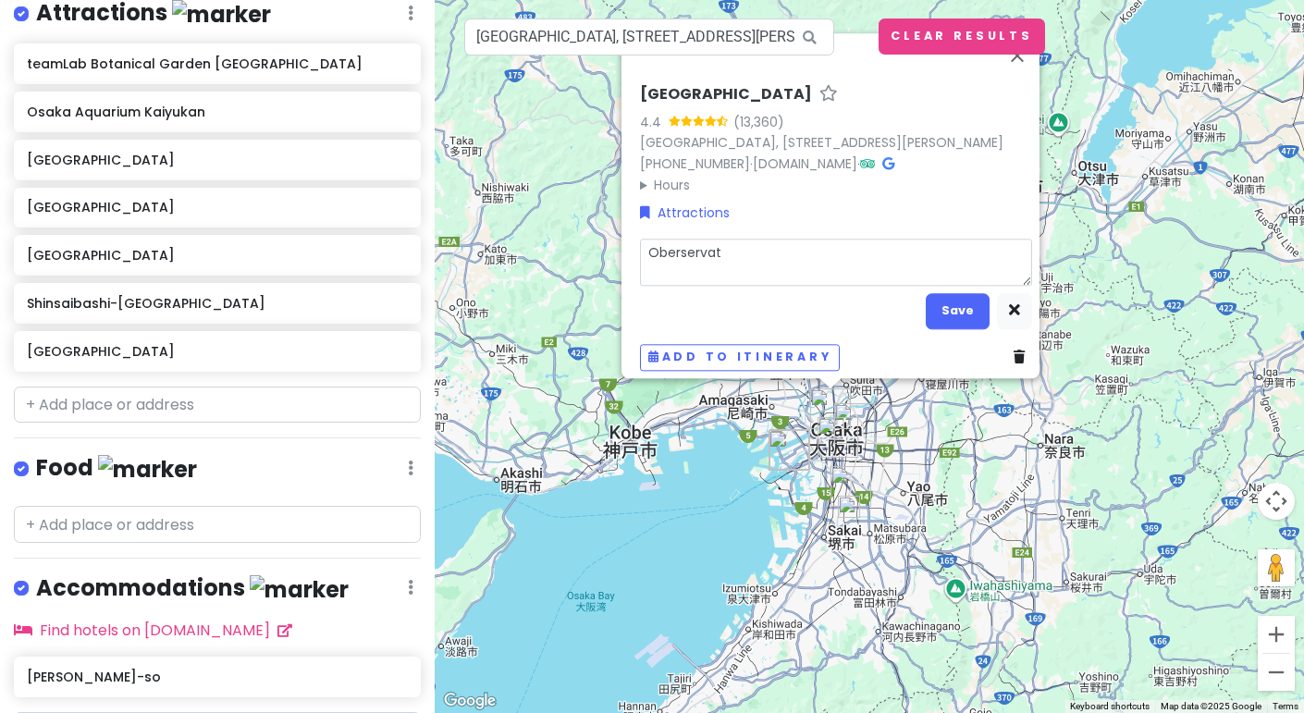
type textarea "x"
type textarea "Oberservati"
type textarea "x"
type textarea "Oberservatio"
type textarea "x"
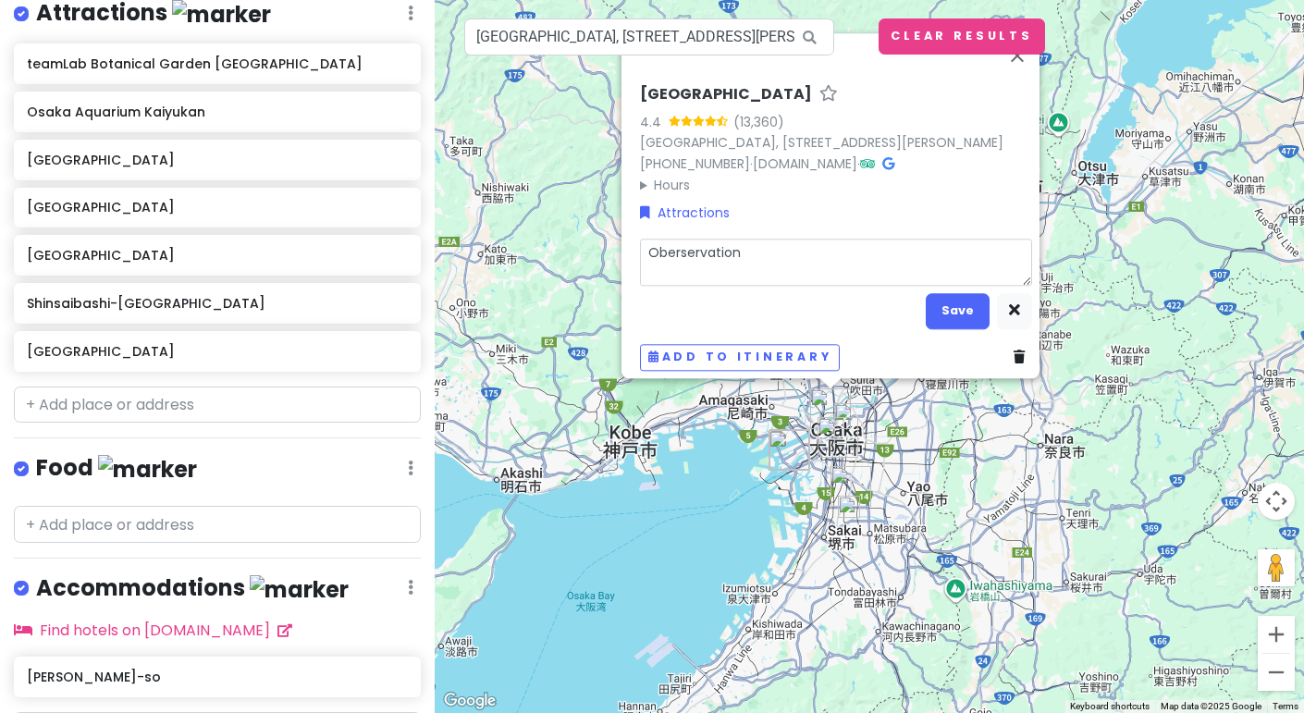
type textarea "Oberservation"
type textarea "x"
type textarea "Oberservation d"
type textarea "x"
type textarea "Oberservation de"
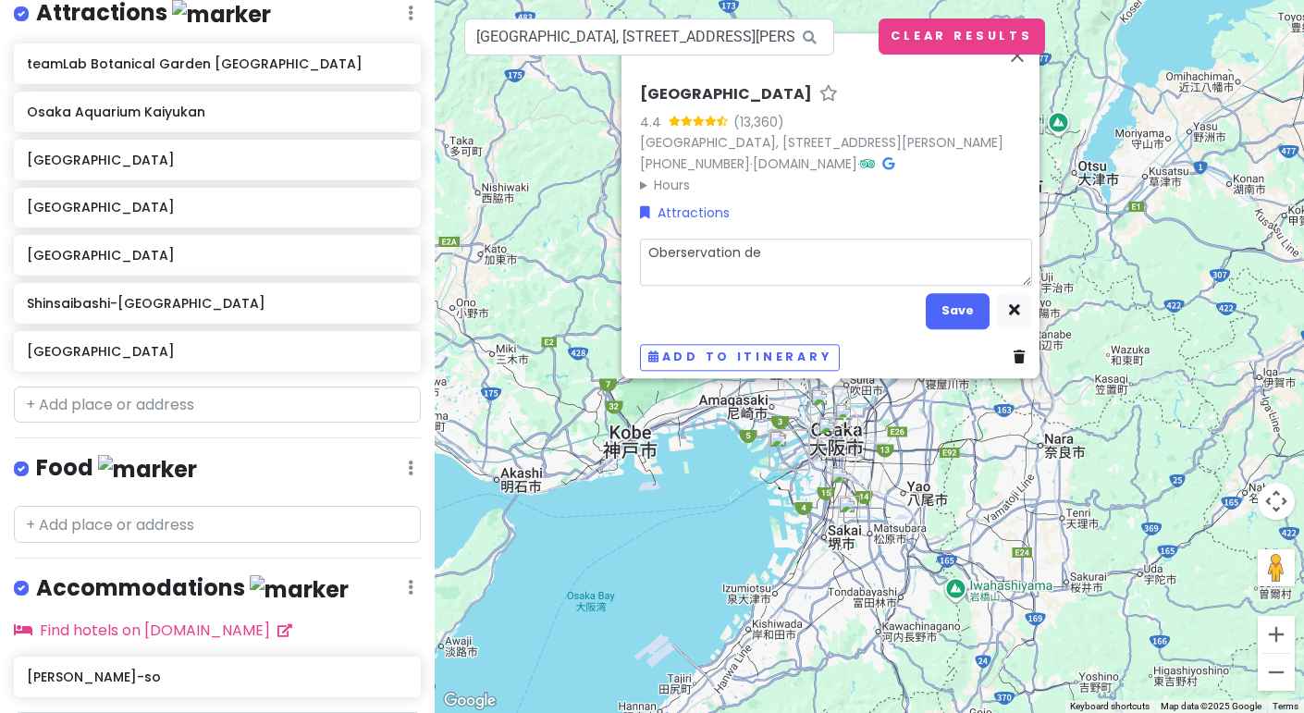
type textarea "x"
type textarea "Oberservation dec"
type textarea "x"
type textarea "Oberservation deck"
type textarea "x"
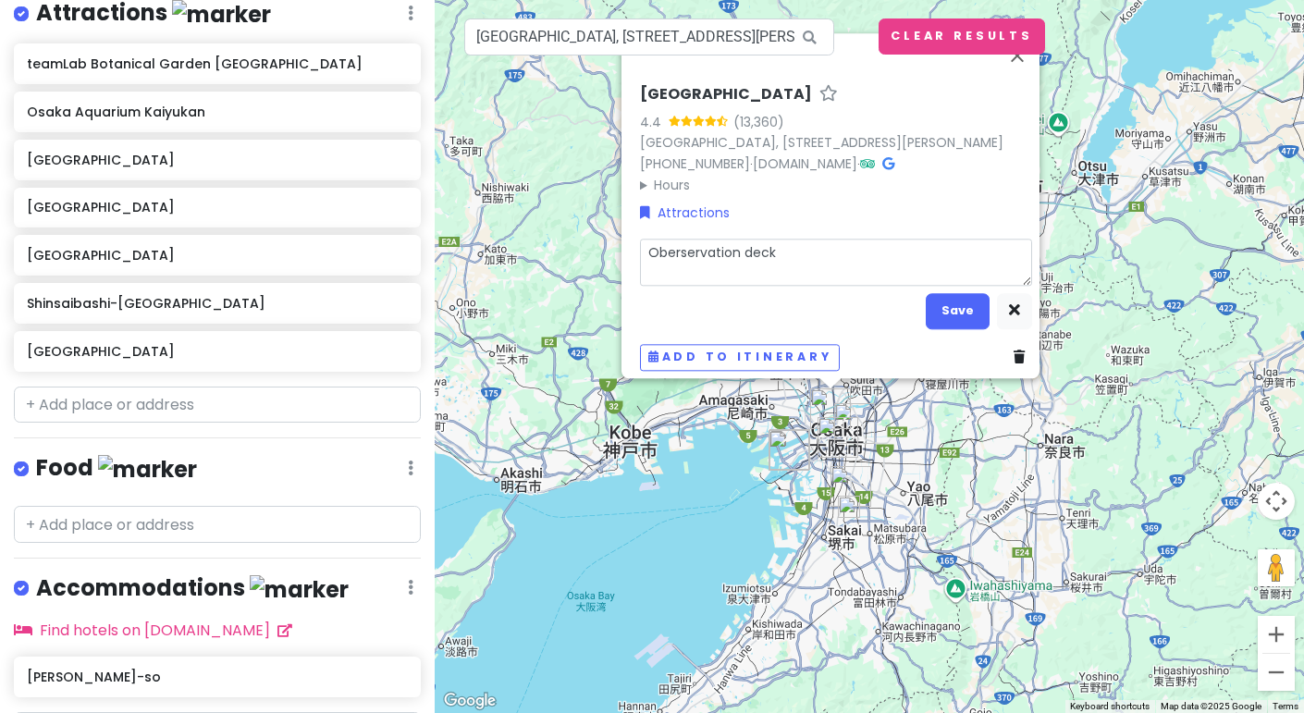
type textarea "Oberservation deck,"
type textarea "x"
type textarea "Oberservation deck,"
type textarea "x"
type textarea "Oberservation deck, n"
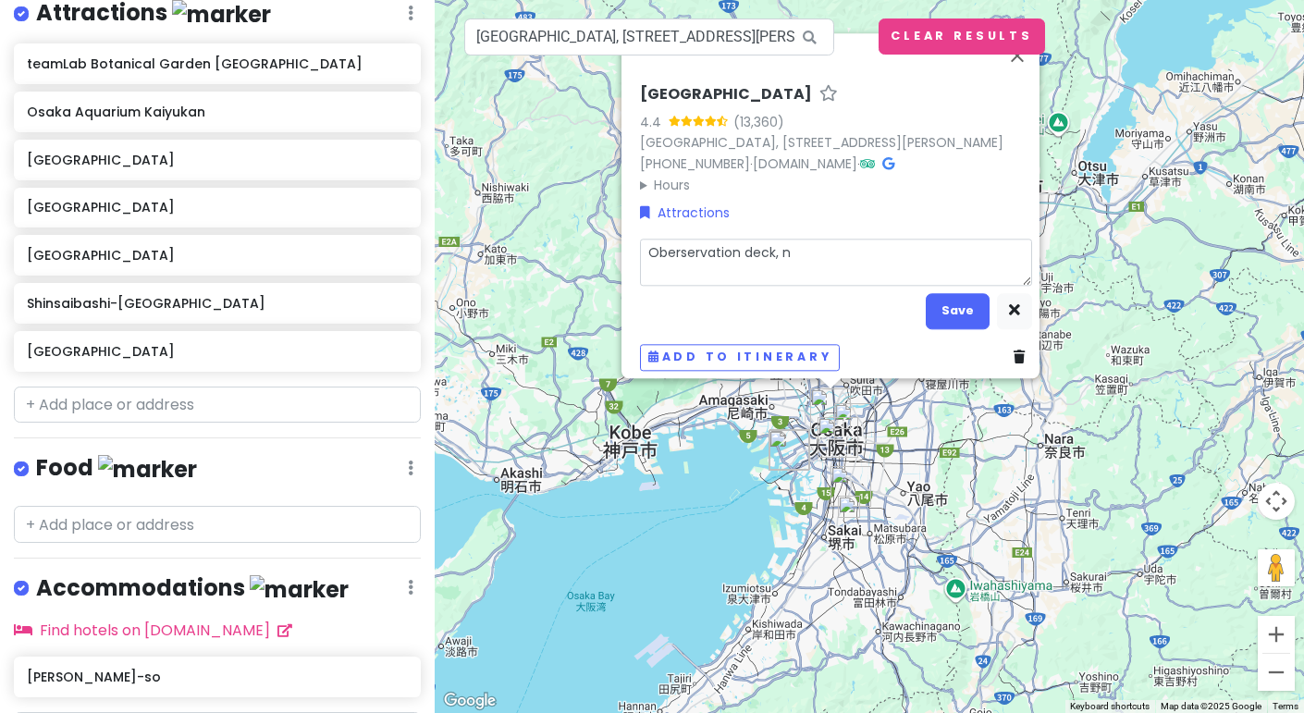
type textarea "x"
type textarea "Oberservation deck, no"
type textarea "x"
type textarea "Oberservation deck, not"
type textarea "x"
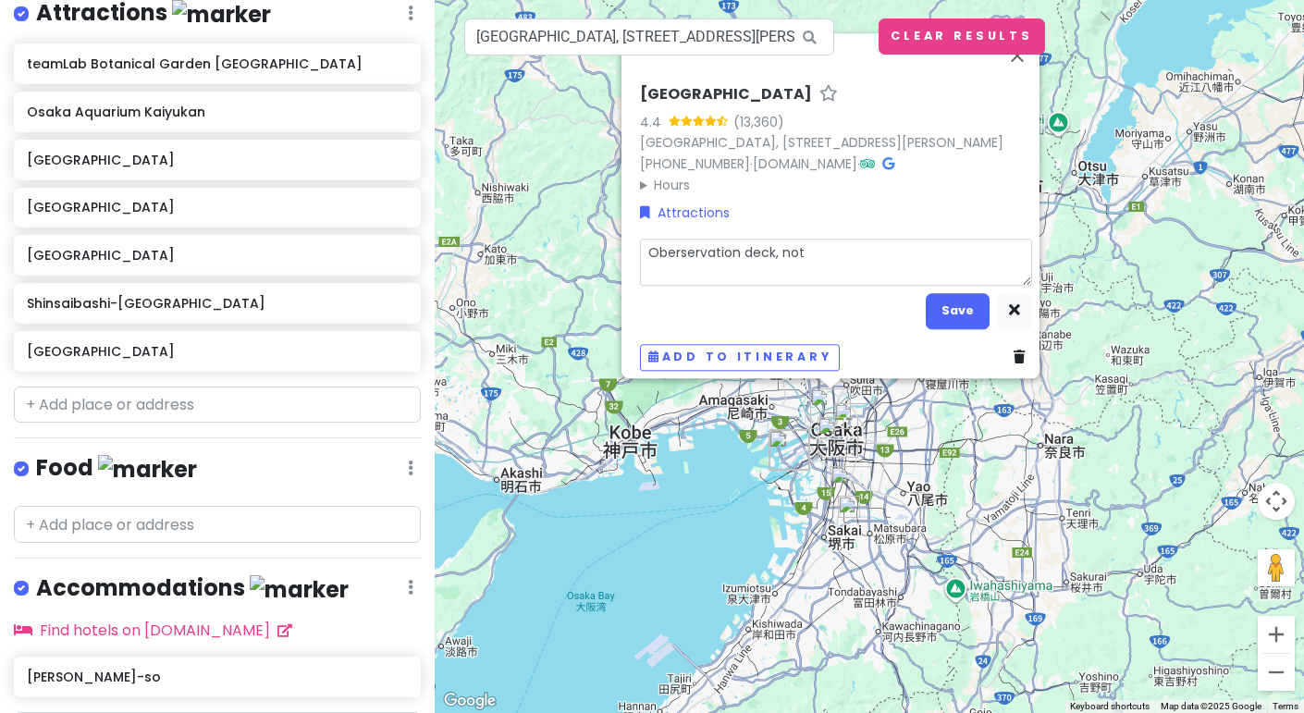
type textarea "Oberservation deck, not"
type textarea "x"
type textarea "Oberservation deck, not a"
type textarea "x"
type textarea "Oberservation deck, not as"
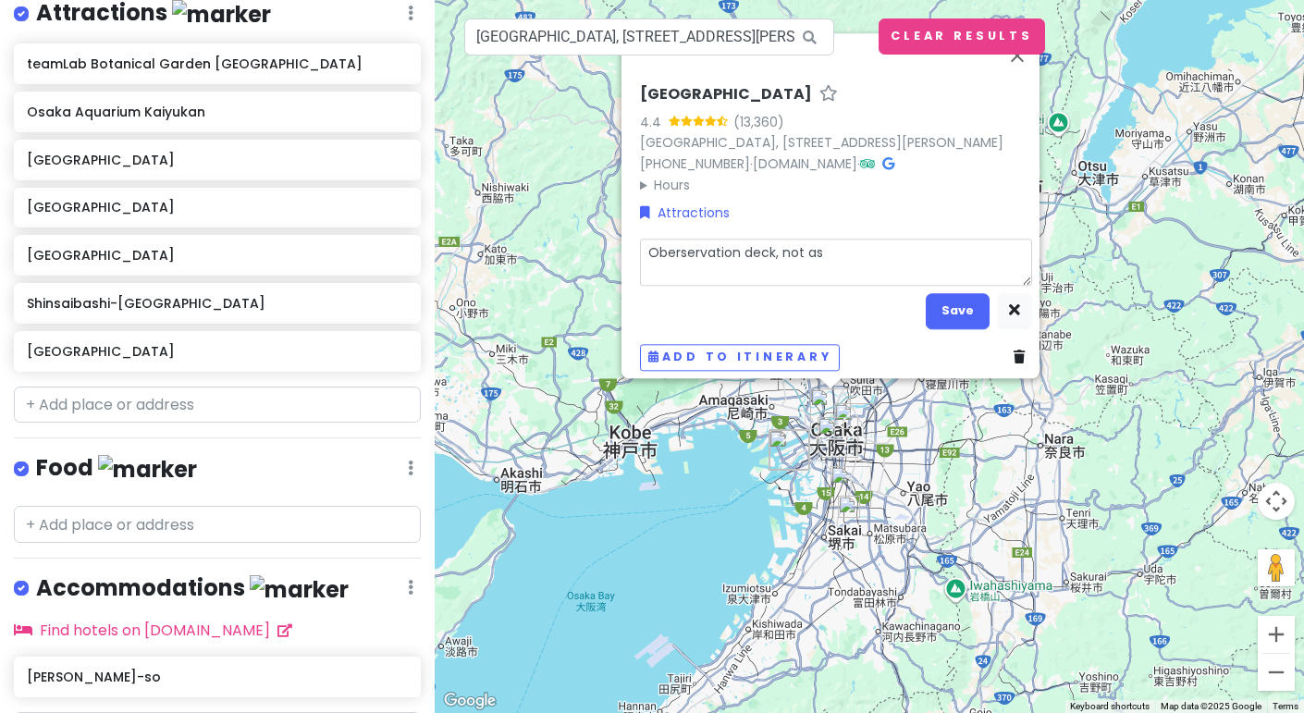
type textarea "x"
type textarea "Oberservation deck, not ast"
type textarea "x"
type textarea "Oberservation deck, not astro"
type textarea "x"
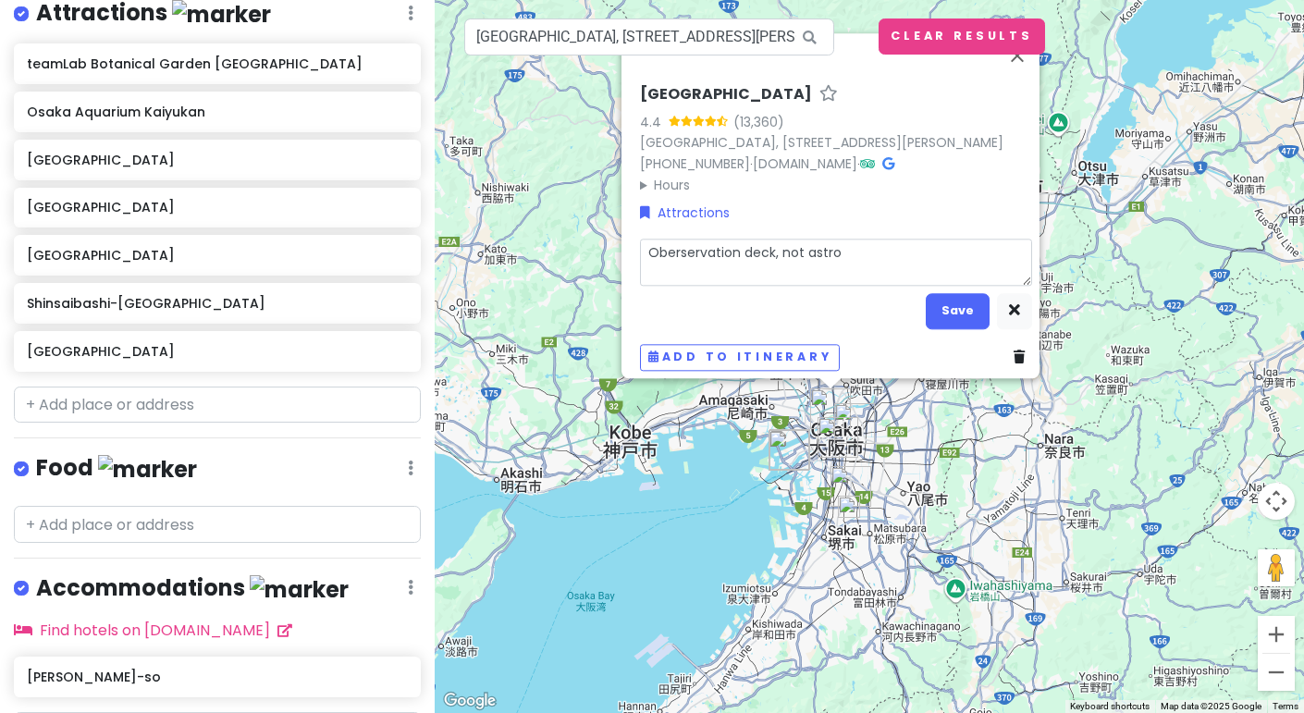
type textarea "Oberservation deck, not astron"
type textarea "x"
type textarea "Oberservation deck, not astrono"
type textarea "x"
type textarea "Oberservation deck, not astronom"
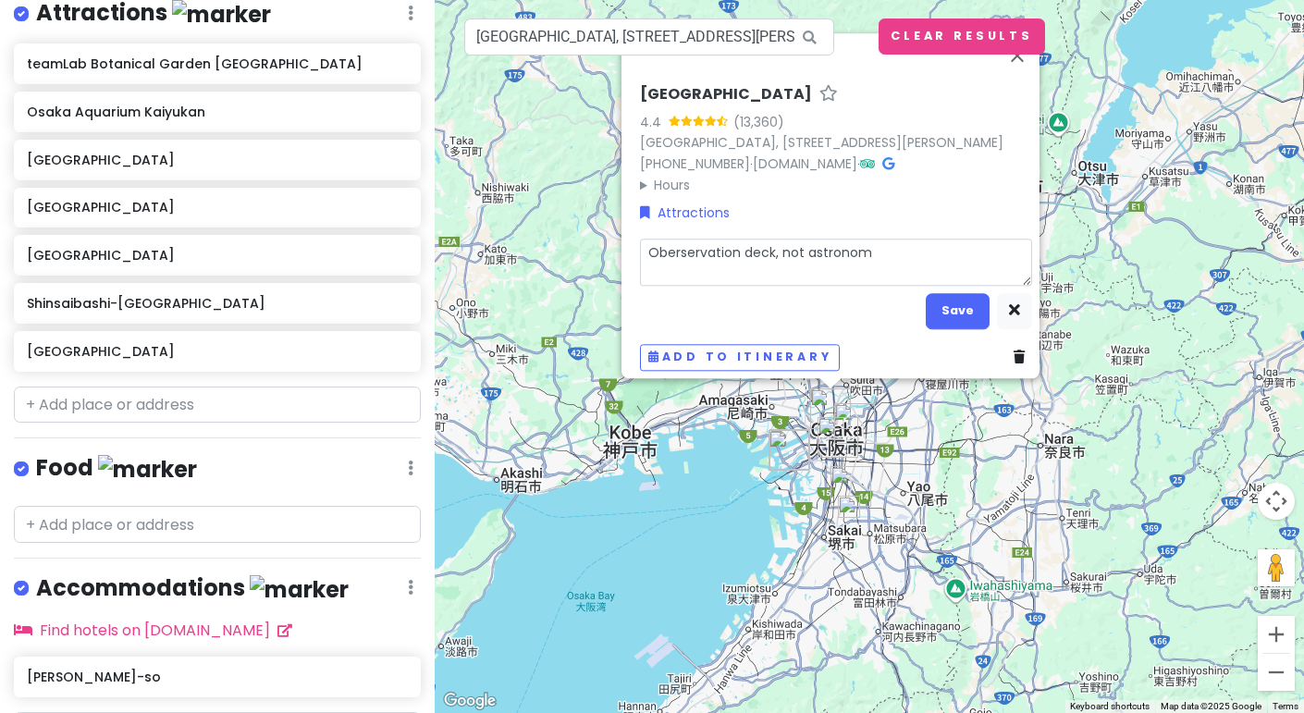
type textarea "x"
type textarea "Oberservation deck, not astronomy"
type textarea "x"
type textarea "Oberservation deck, not astronom"
type textarea "x"
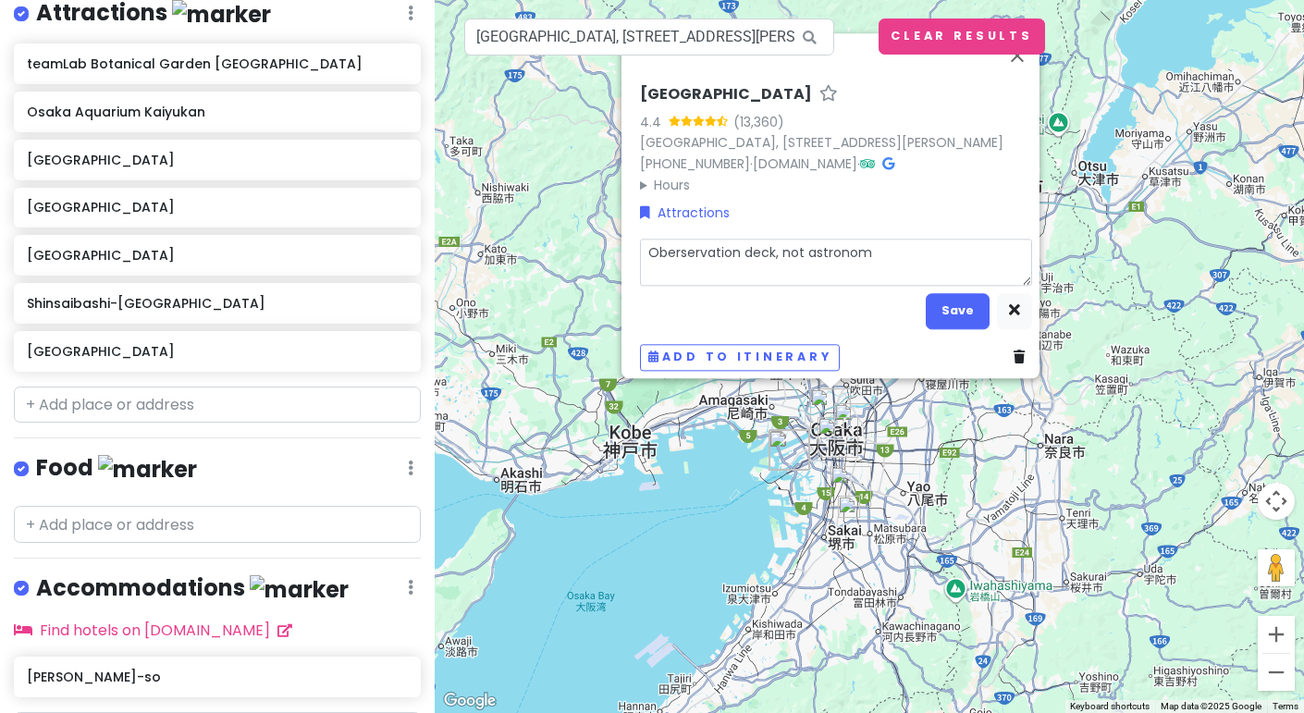
type textarea "Oberservation deck, not astronomi"
type textarea "x"
type textarea "Oberservation deck, not astronomic"
type textarea "x"
type textarea "Oberservation deck, not astronomica"
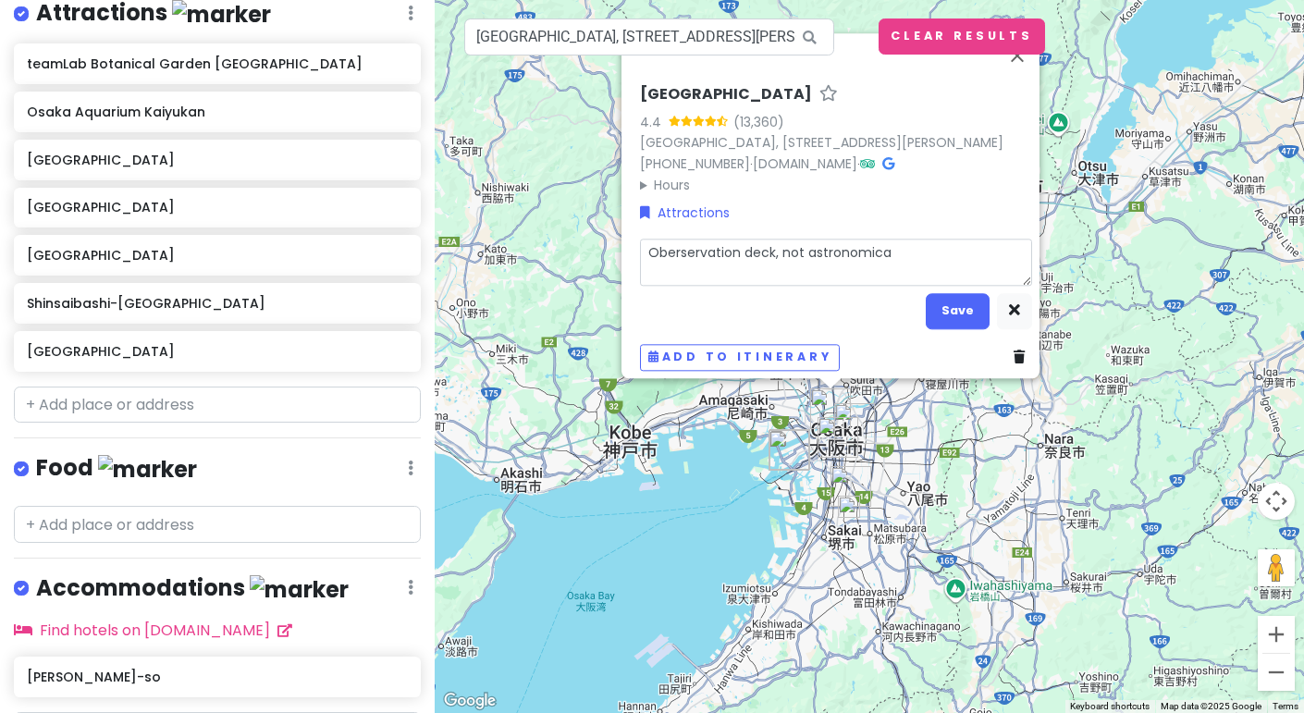
type textarea "x"
type textarea "Oberservation deck, not astronomical"
type textarea "x"
type textarea "Oberservation deck, not astronomical"
type textarea "x"
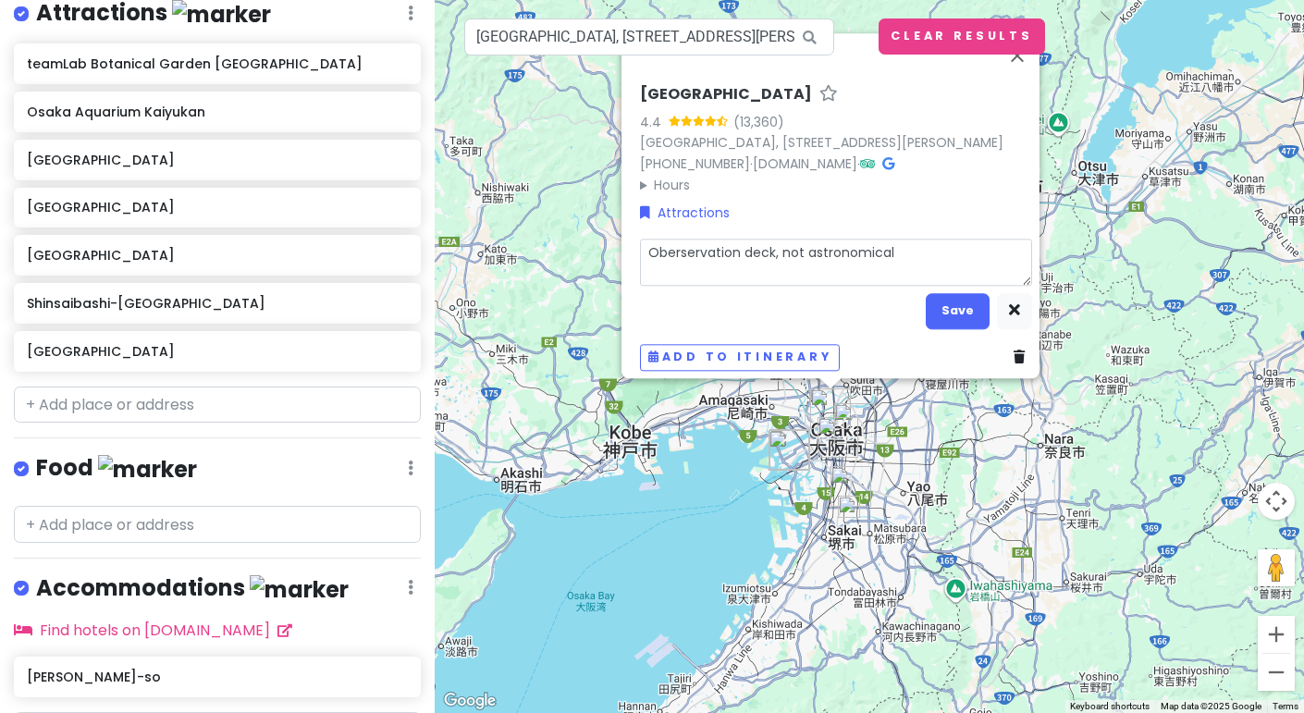
type textarea "Oberservation deck, not astronomical o"
type textarea "x"
type textarea "Oberservation deck, not astronomical ob"
type textarea "x"
type textarea "Oberservation deck, not astronomical obe"
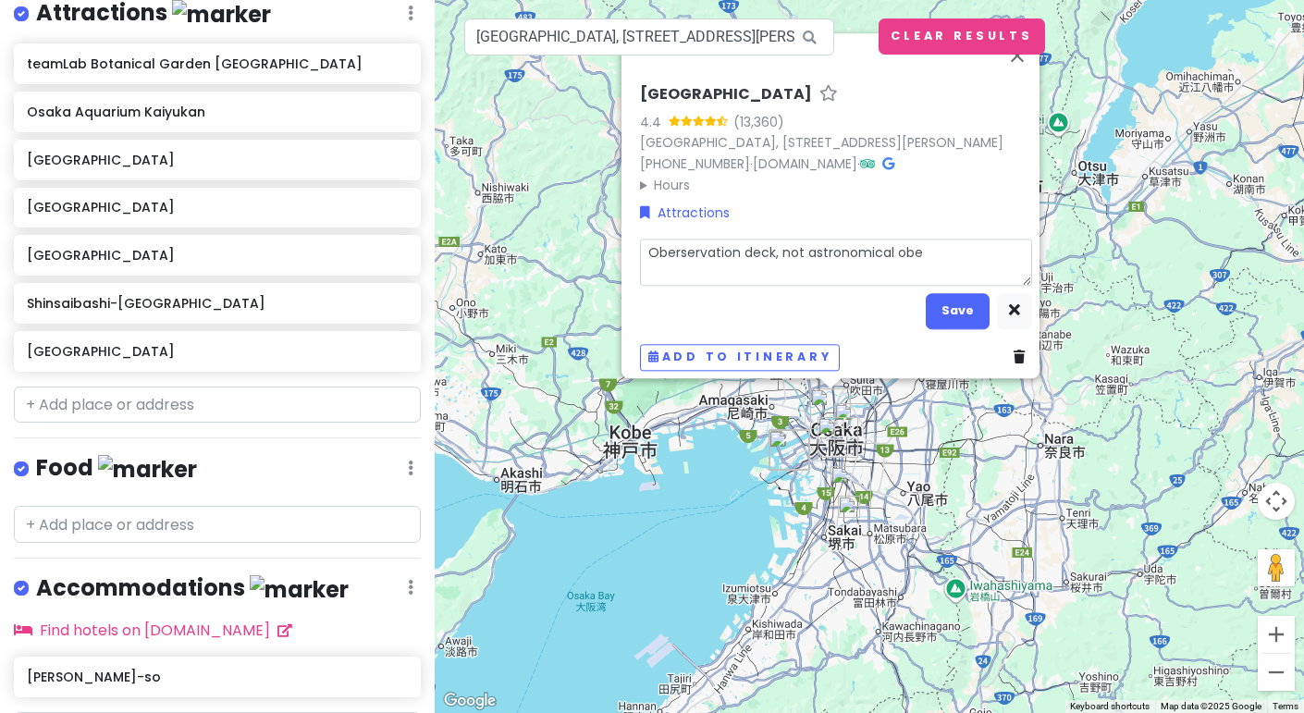
type textarea "x"
type textarea "Oberservation deck, not astronomical [PERSON_NAME]"
type textarea "x"
type textarea "Oberservation deck, not astronomical obe"
type textarea "x"
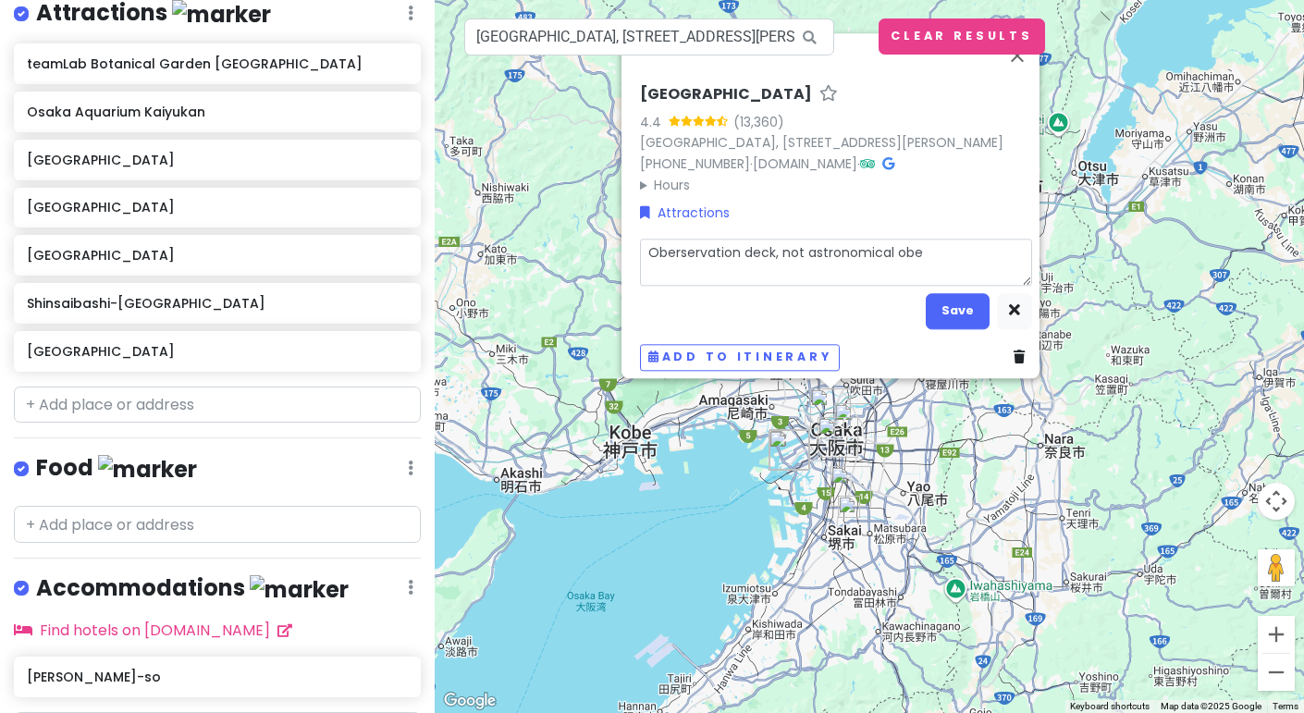
type textarea "Oberservation deck, not astronomical ob"
type textarea "x"
type textarea "Oberservation deck, not astronomical obs"
type textarea "x"
type textarea "Oberservation deck, not astronomical obse"
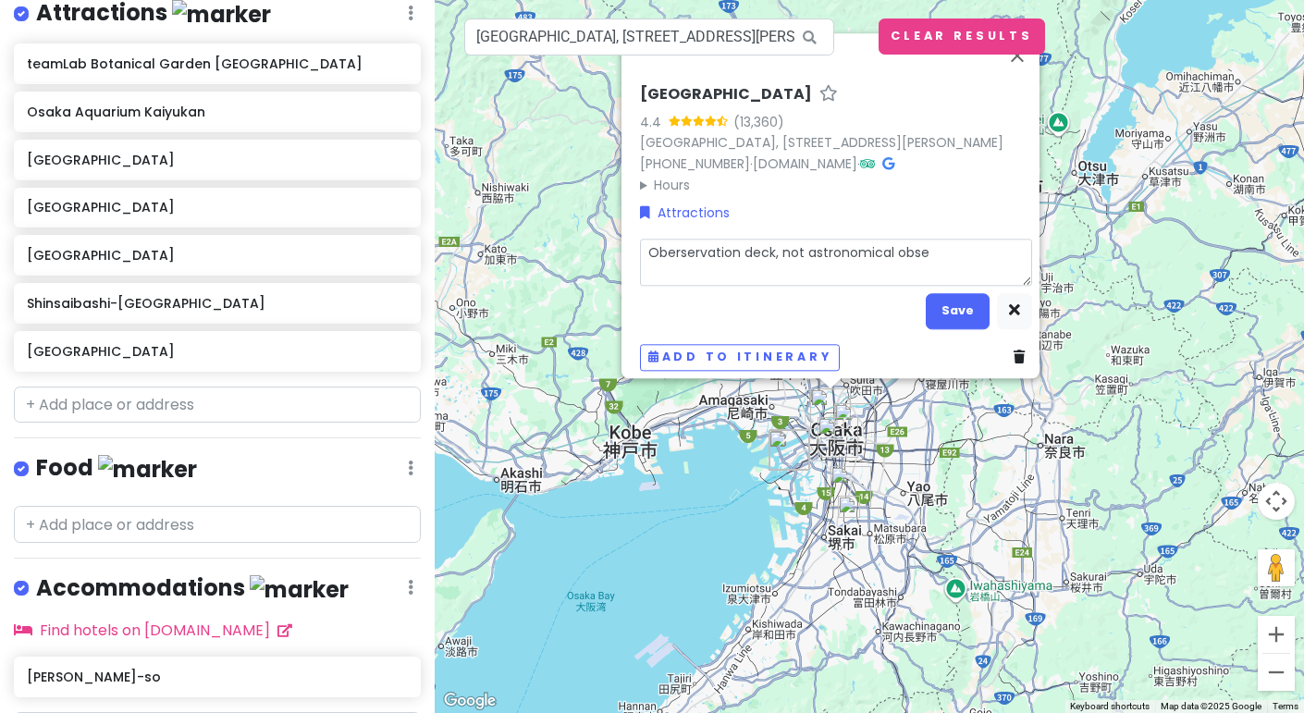
type textarea "x"
type textarea "Oberservation deck, not astronomical obser"
type textarea "x"
type textarea "Oberservation deck, not astronomical observ"
type textarea "x"
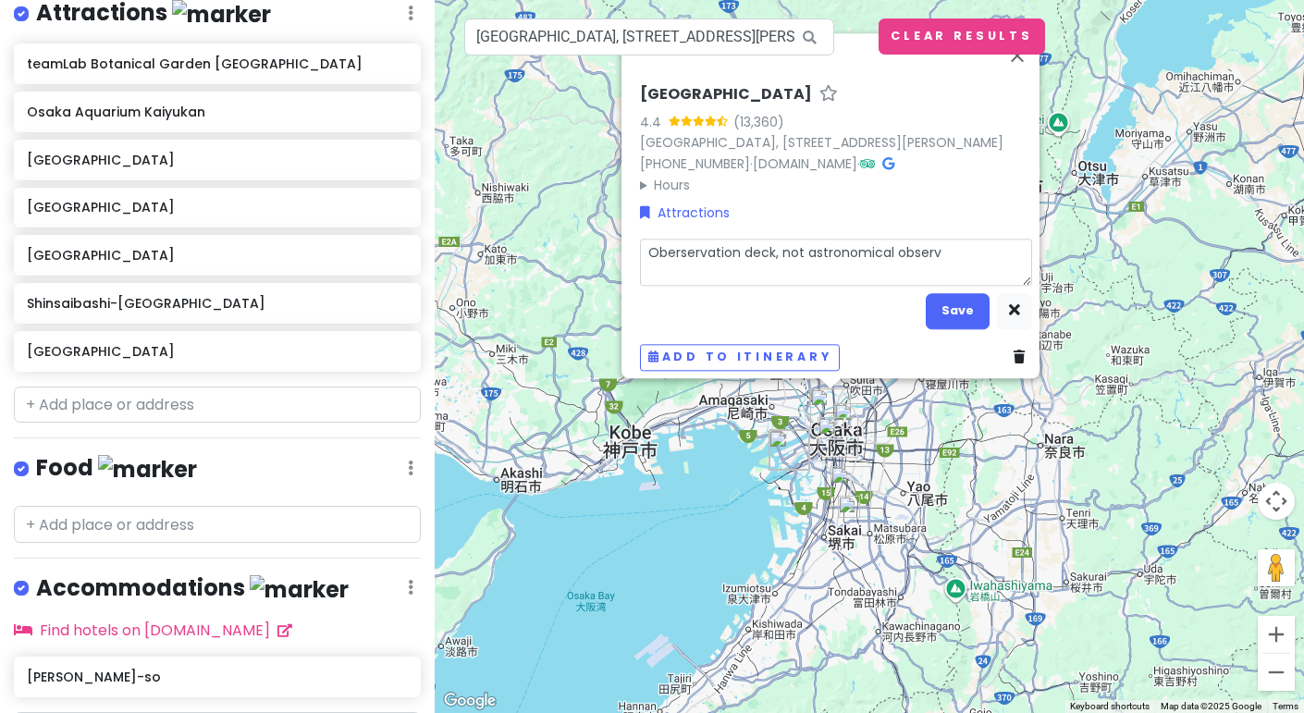
type textarea "Oberservation deck, not astronomical observa"
type textarea "x"
type textarea "Oberservation deck, not astronomical observato"
type textarea "x"
type textarea "Oberservation deck, not astronomical observator"
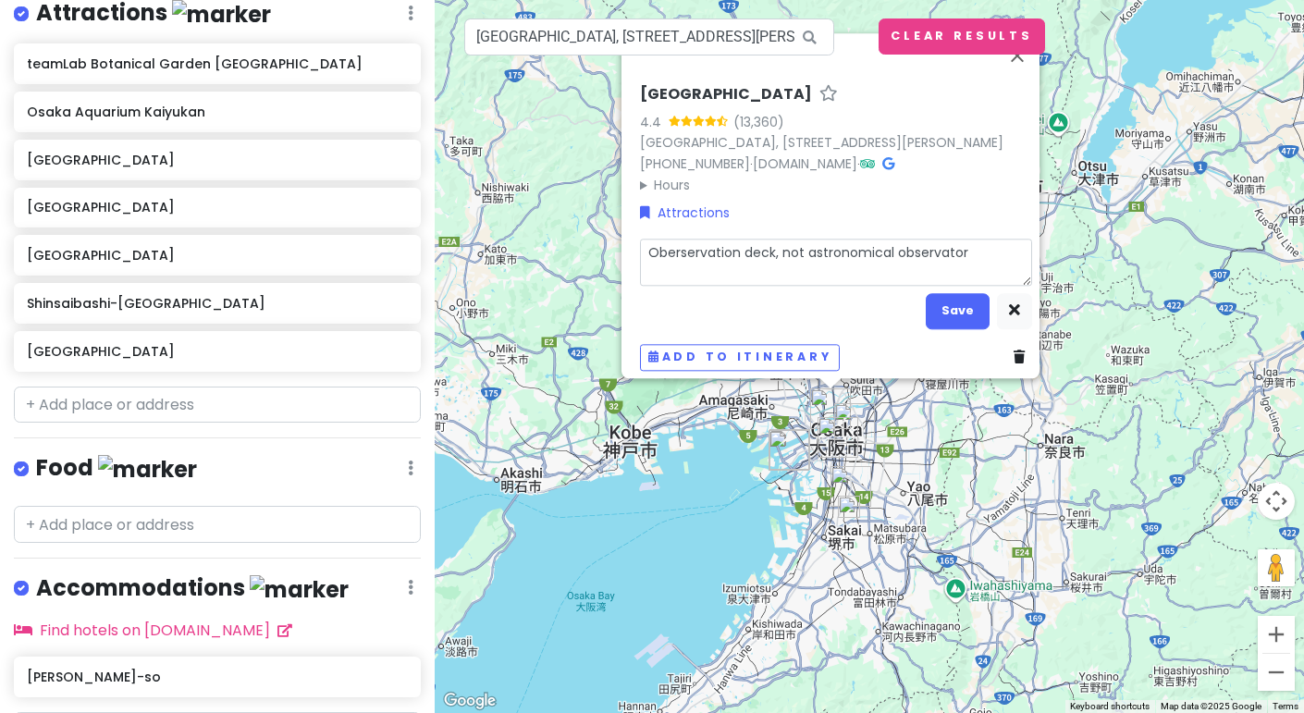
type textarea "x"
type textarea "Oberservation deck, not astronomical observatory"
type textarea "x"
type textarea "Observation deck, not astronomical observatory"
click at [934, 298] on button "Save" at bounding box center [958, 311] width 64 height 36
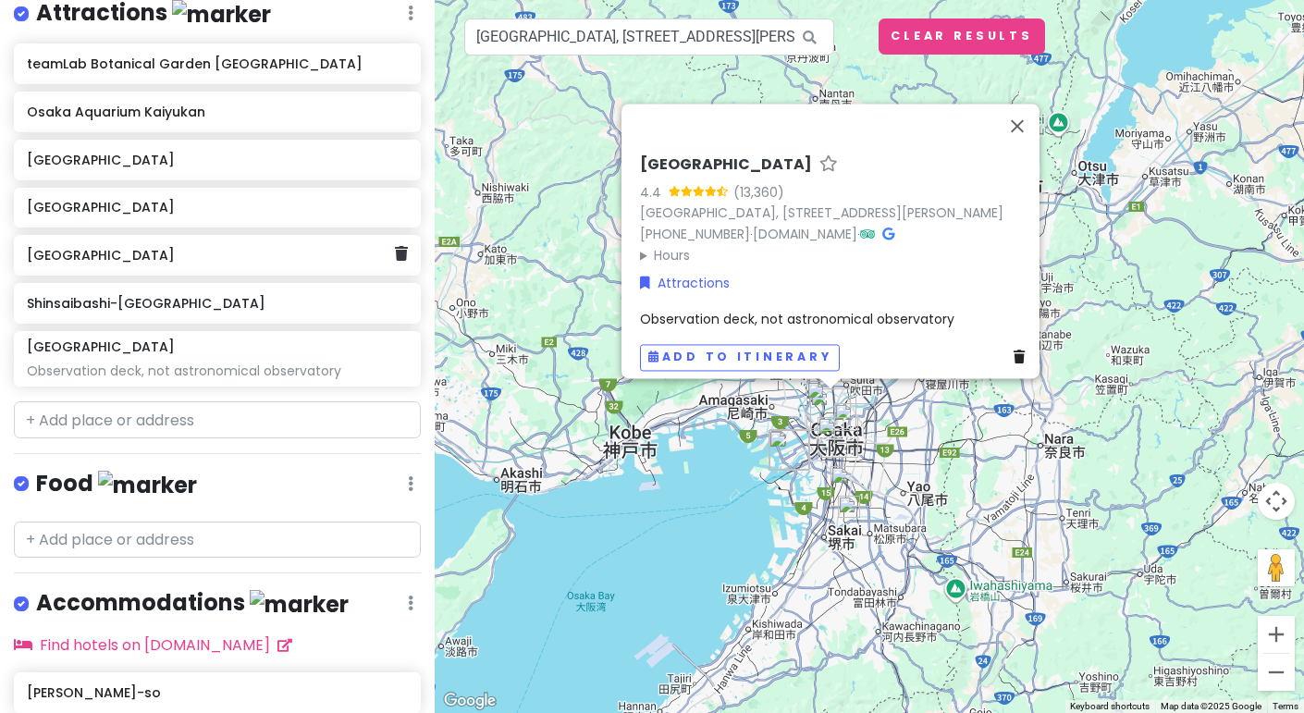
click at [216, 256] on h6 "[GEOGRAPHIC_DATA]" at bounding box center [210, 255] width 367 height 17
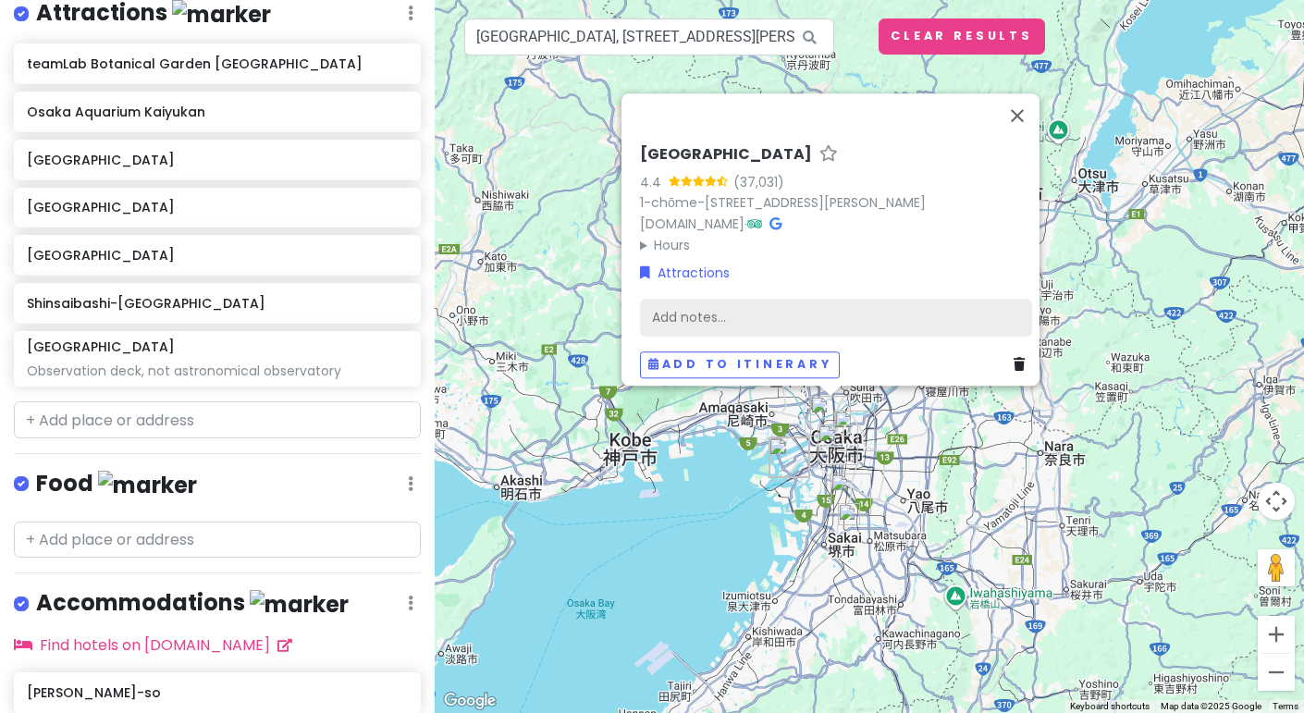
click at [793, 309] on div "Add notes..." at bounding box center [836, 317] width 392 height 39
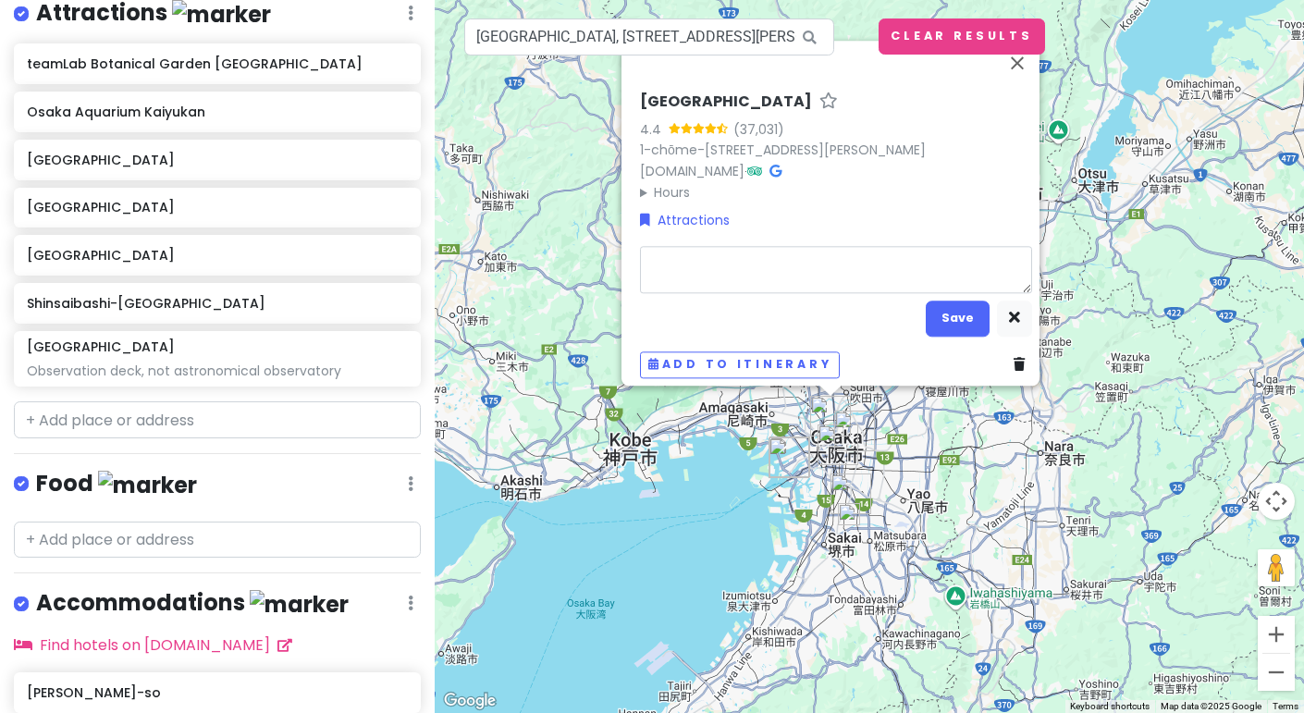
type textarea "x"
type textarea "V"
type textarea "x"
type textarea "Ve"
type textarea "x"
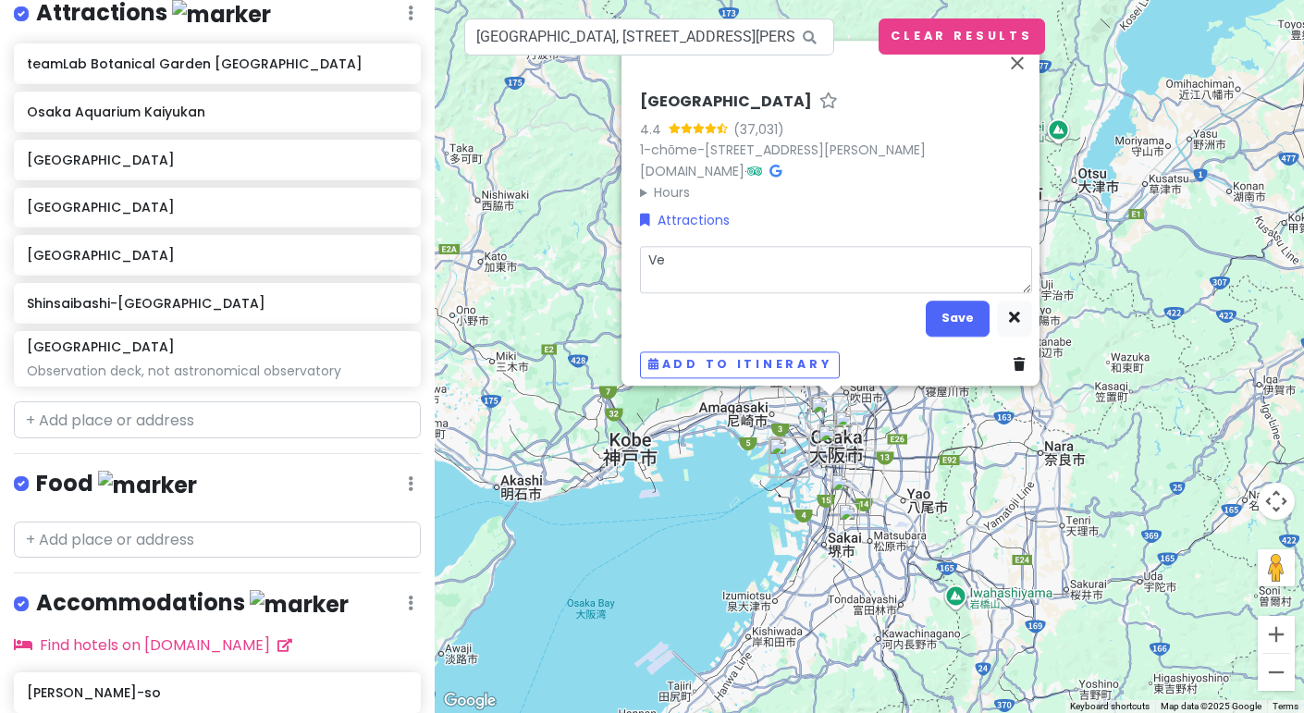
type textarea "Ver"
type textarea "x"
type textarea "Very"
type textarea "x"
type textarea "Very"
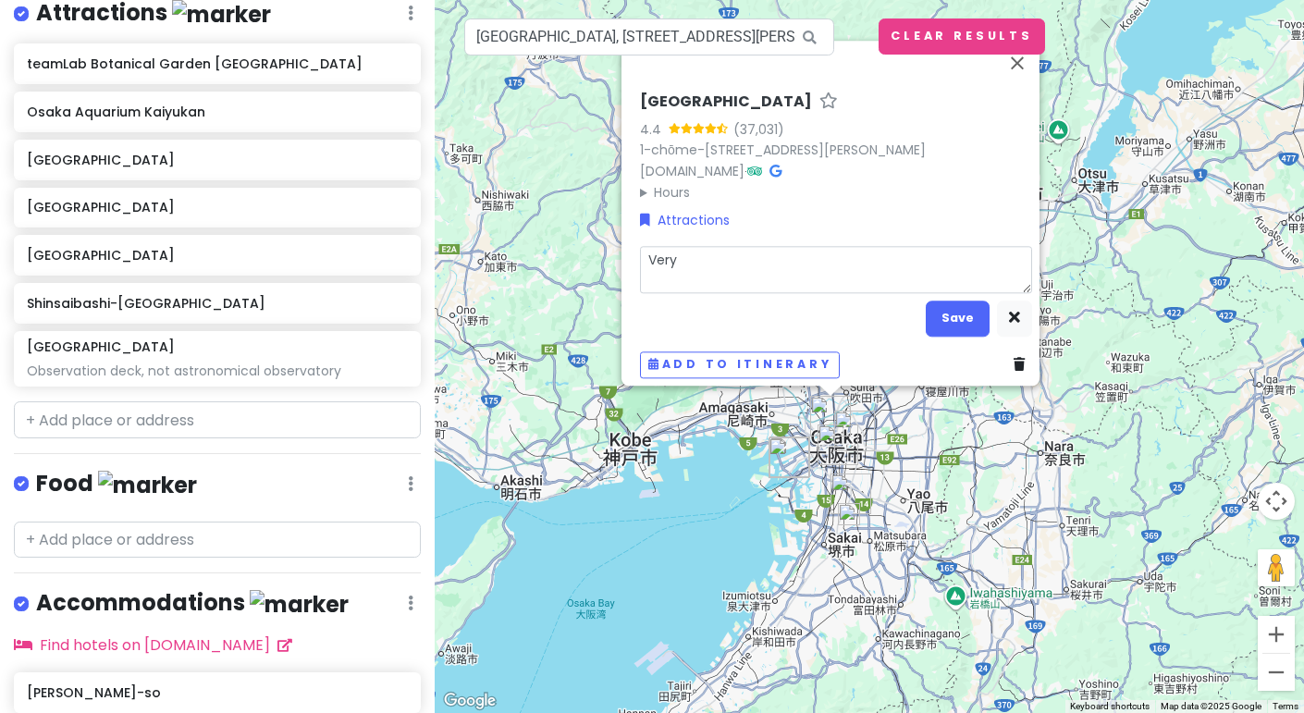
type textarea "x"
type textarea "Very c"
type textarea "x"
type textarea "Very co"
type textarea "x"
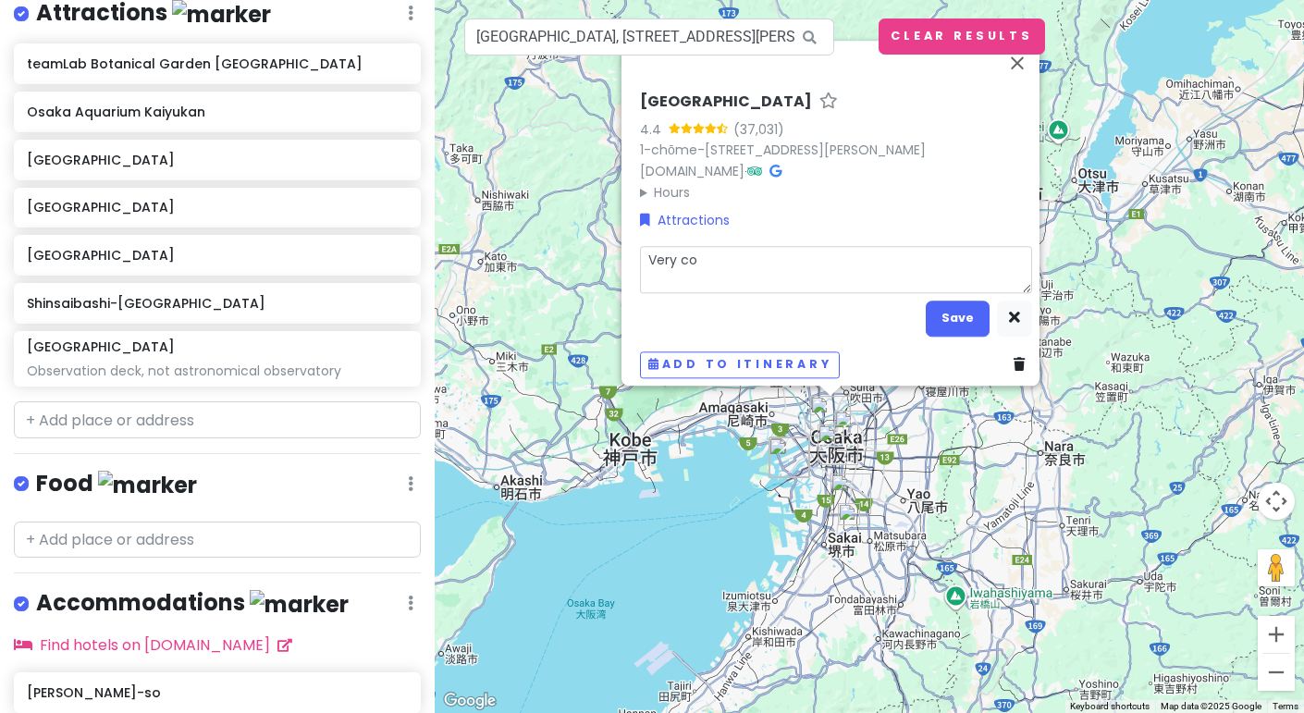
type textarea "Very coo"
type textarea "x"
type textarea "Very cool"
type textarea "x"
type textarea "Very cool"
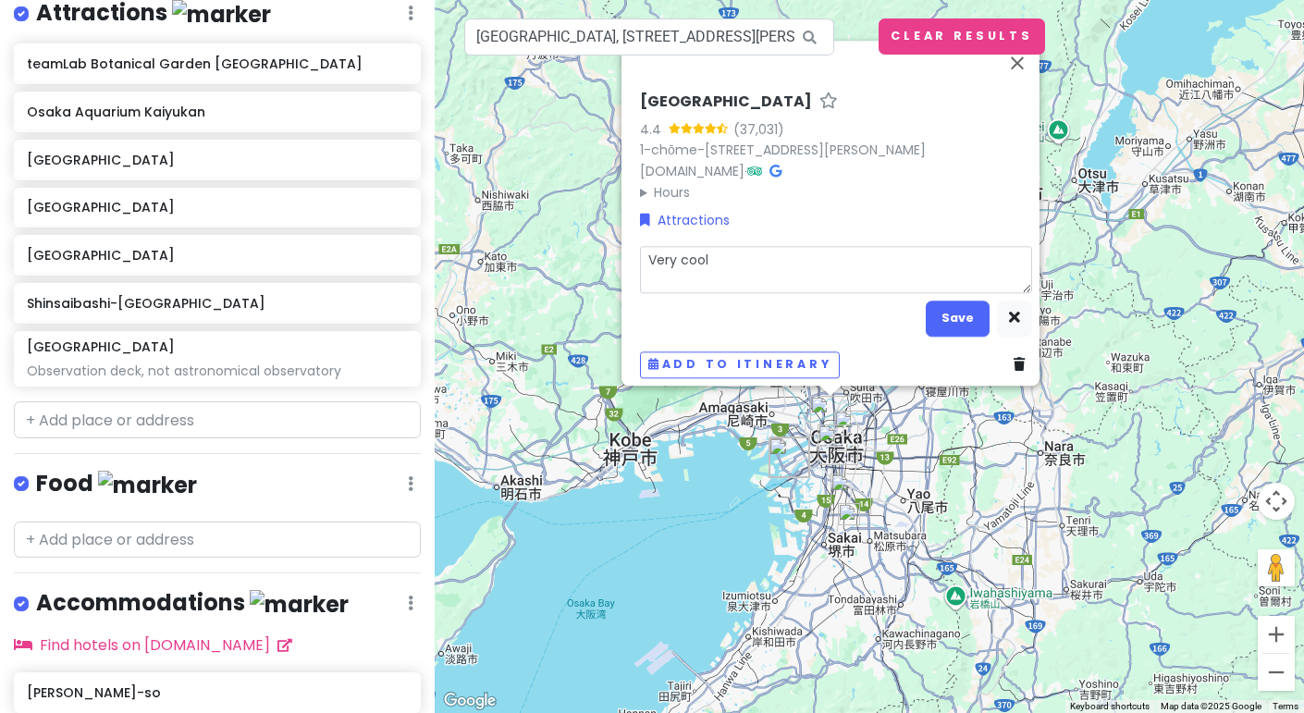
type textarea "x"
type textarea "Very cool l"
type textarea "x"
type textarea "Very cool lo"
type textarea "x"
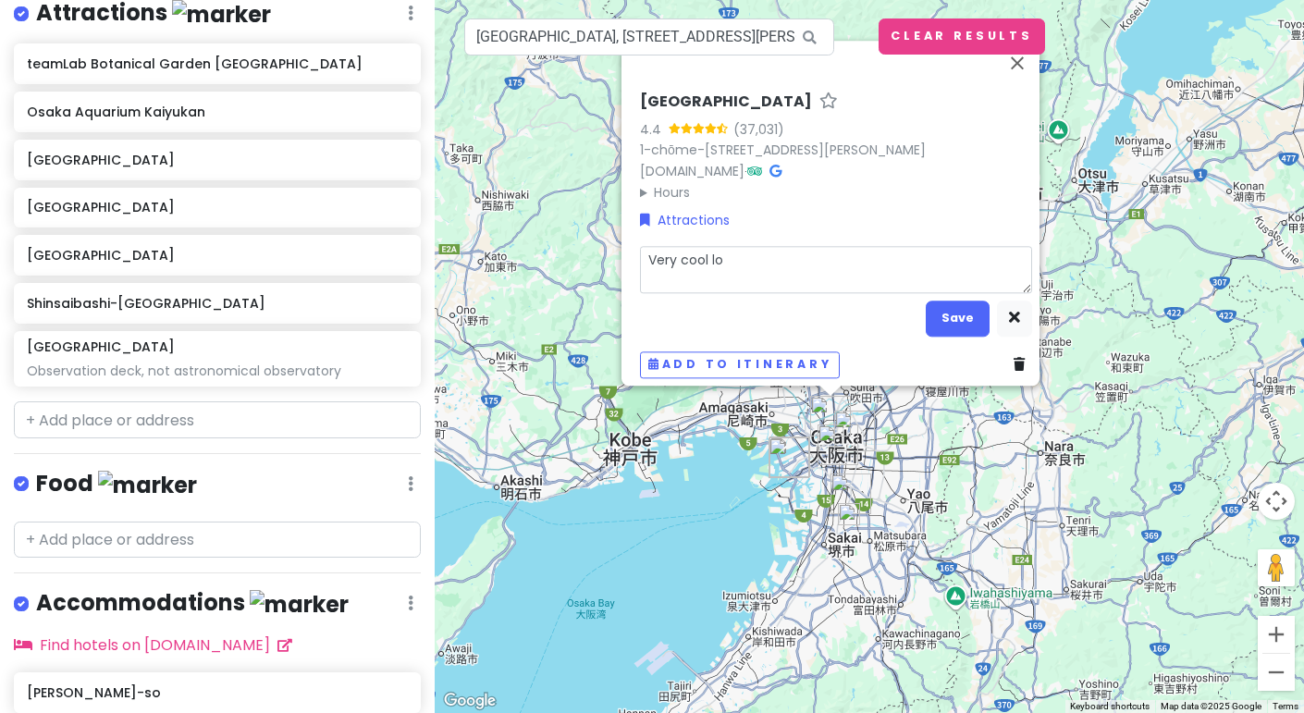
type textarea "Very cool loo"
type textarea "x"
type textarea "Very cool look"
type textarea "x"
type textarea "Very cool looki"
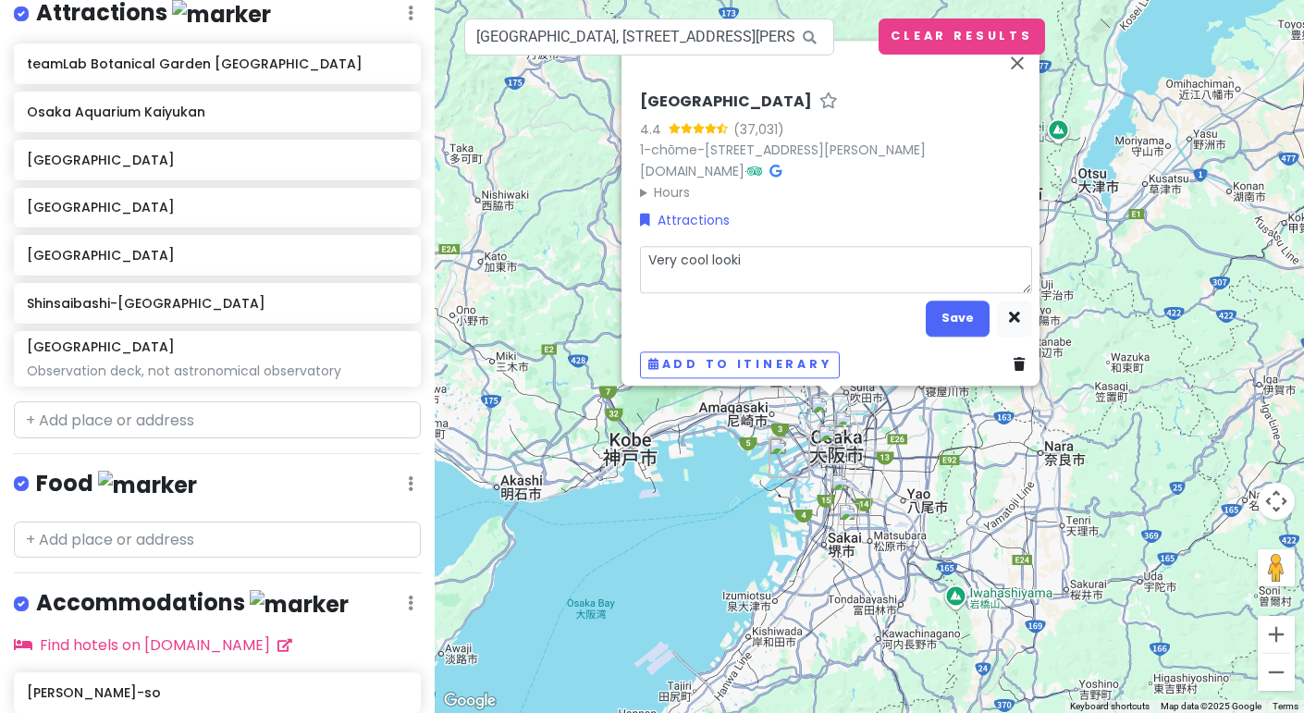
type textarea "x"
type textarea "Very cool lookin"
type textarea "x"
type textarea "Very cool looking"
type textarea "x"
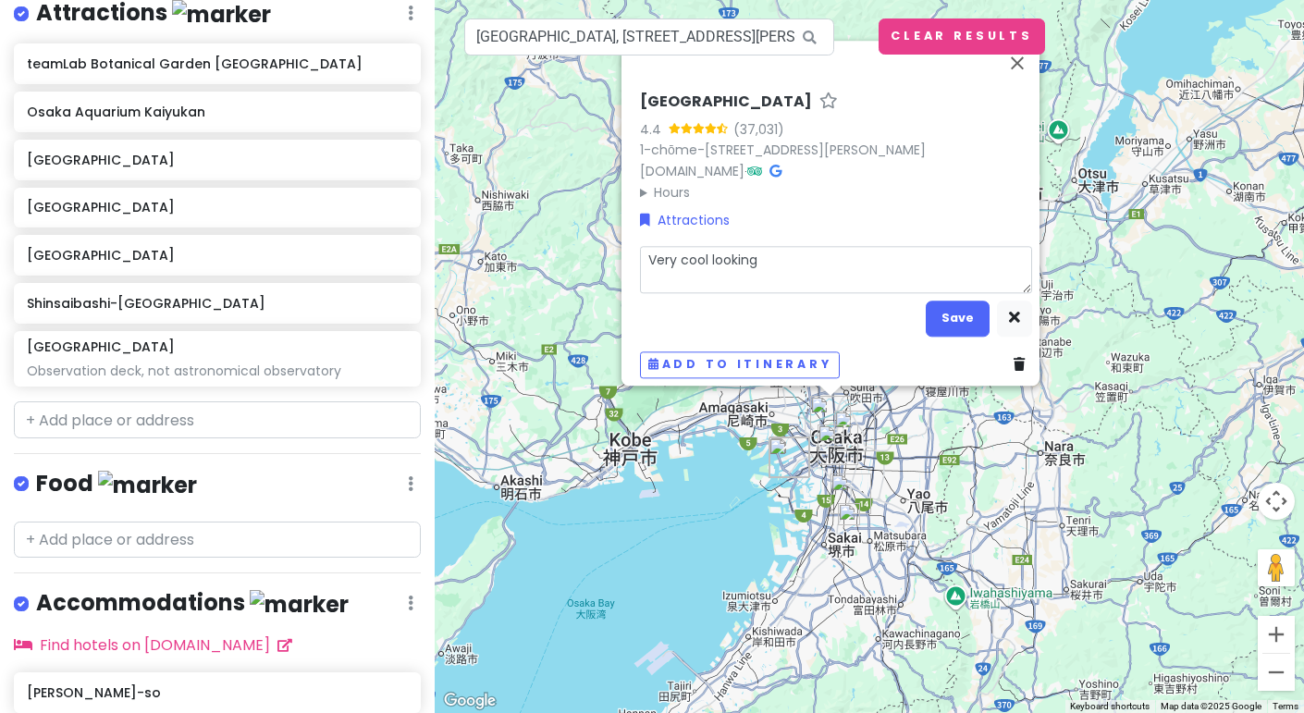
type textarea "Very cool looking"
type textarea "x"
type textarea "Very cool looking b"
type textarea "x"
type textarea "Very cool looking bu"
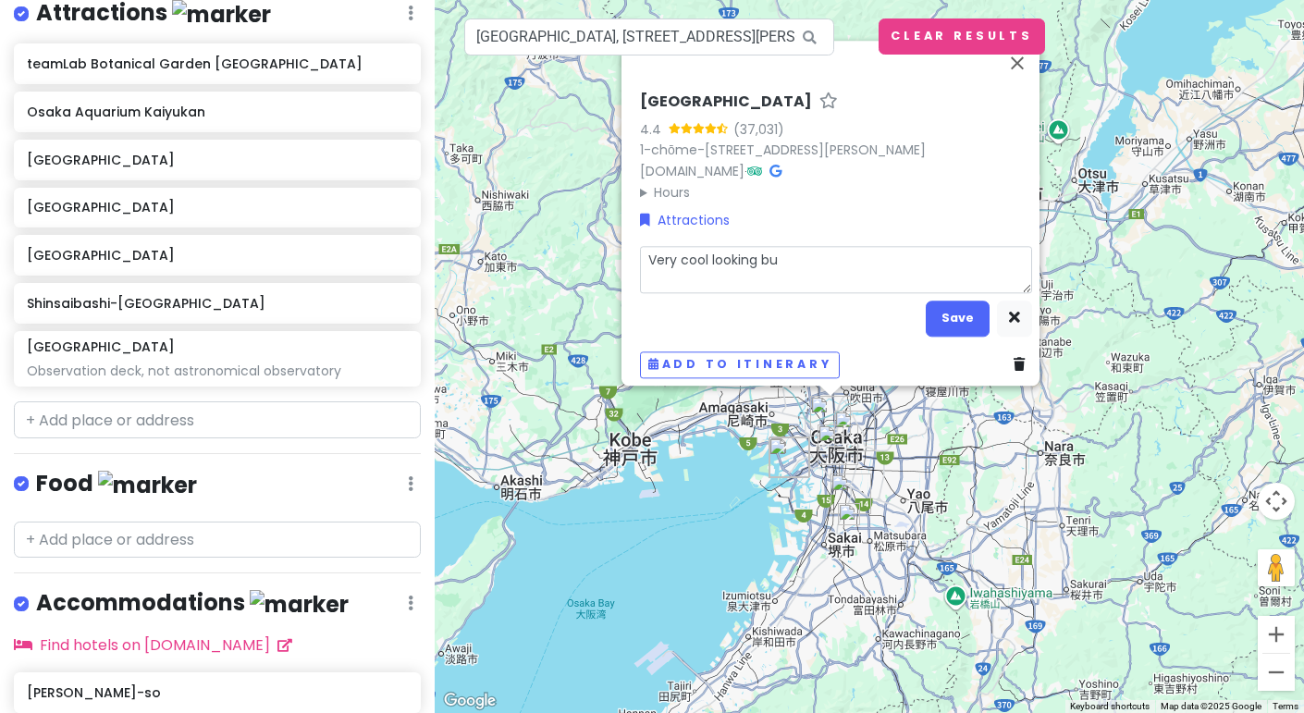
type textarea "x"
type textarea "Very cool looking [PERSON_NAME]"
type textarea "x"
type textarea "Very cool looking build"
type textarea "x"
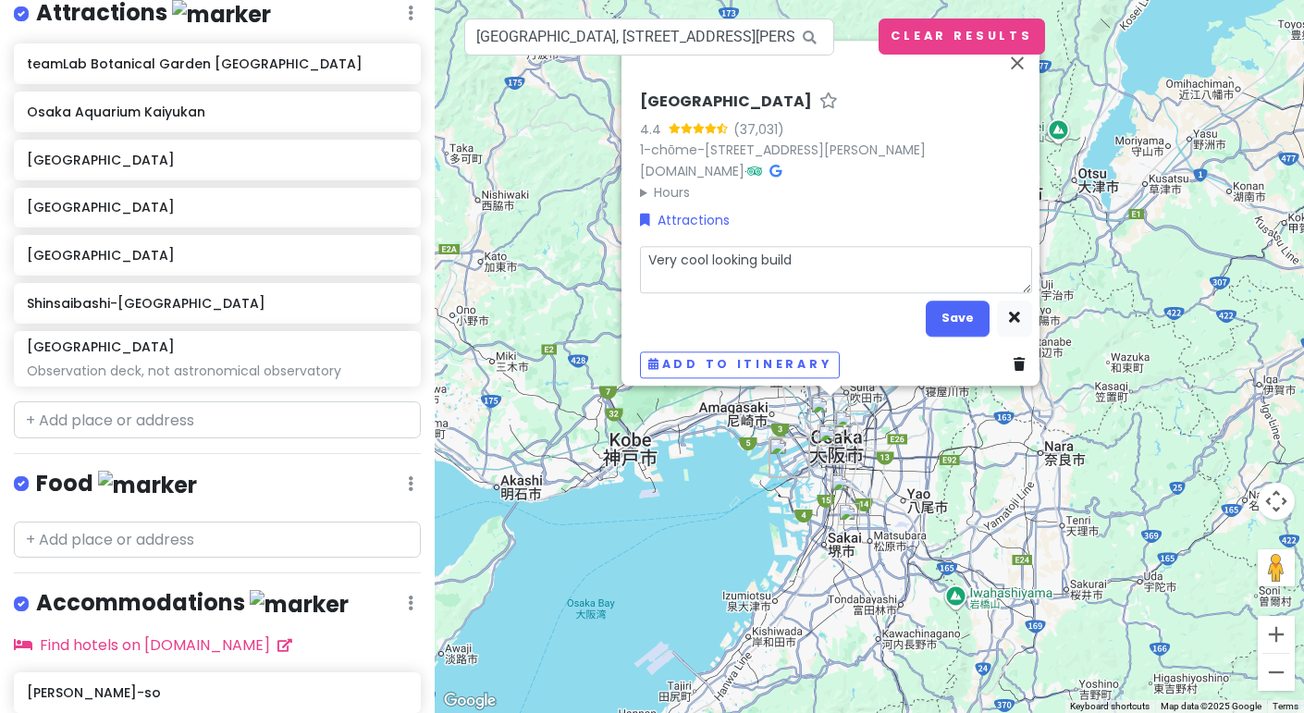
type textarea "Very cool looking buildi"
type textarea "x"
type textarea "Very cool looking buildin"
type textarea "x"
type textarea "Very cool looking building"
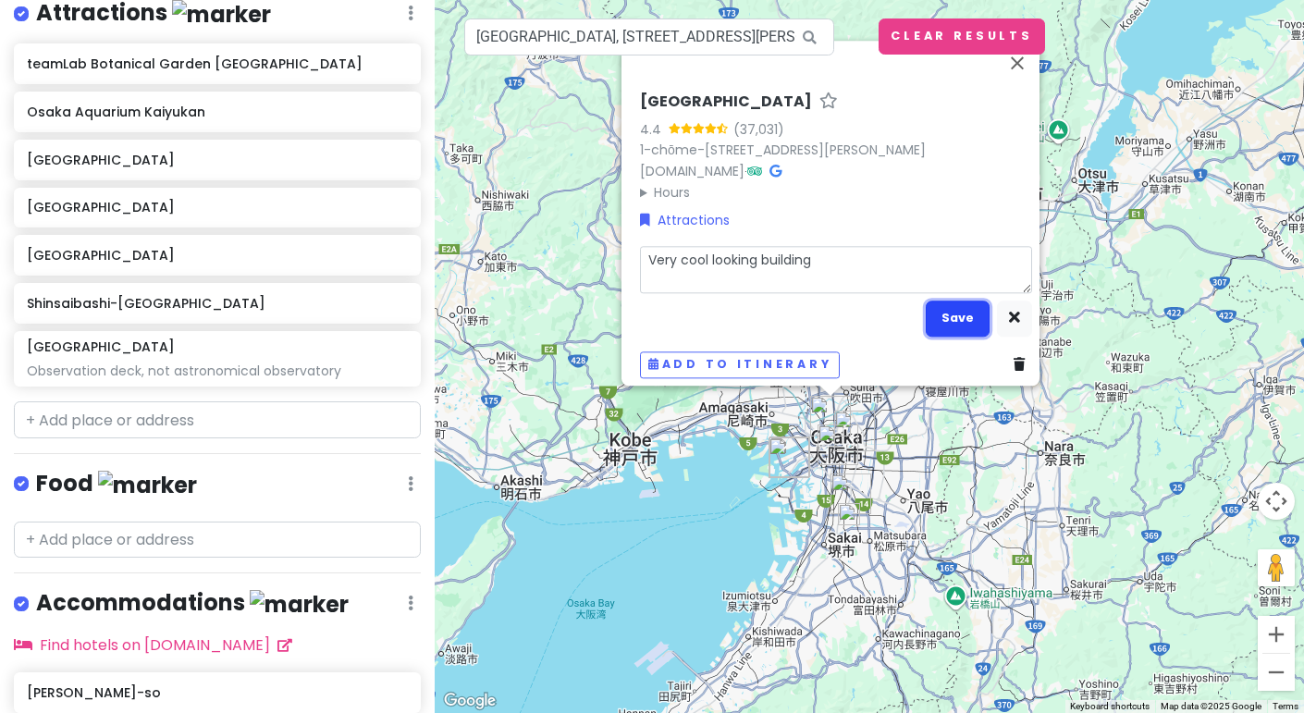
click at [955, 301] on button "Save" at bounding box center [958, 319] width 64 height 36
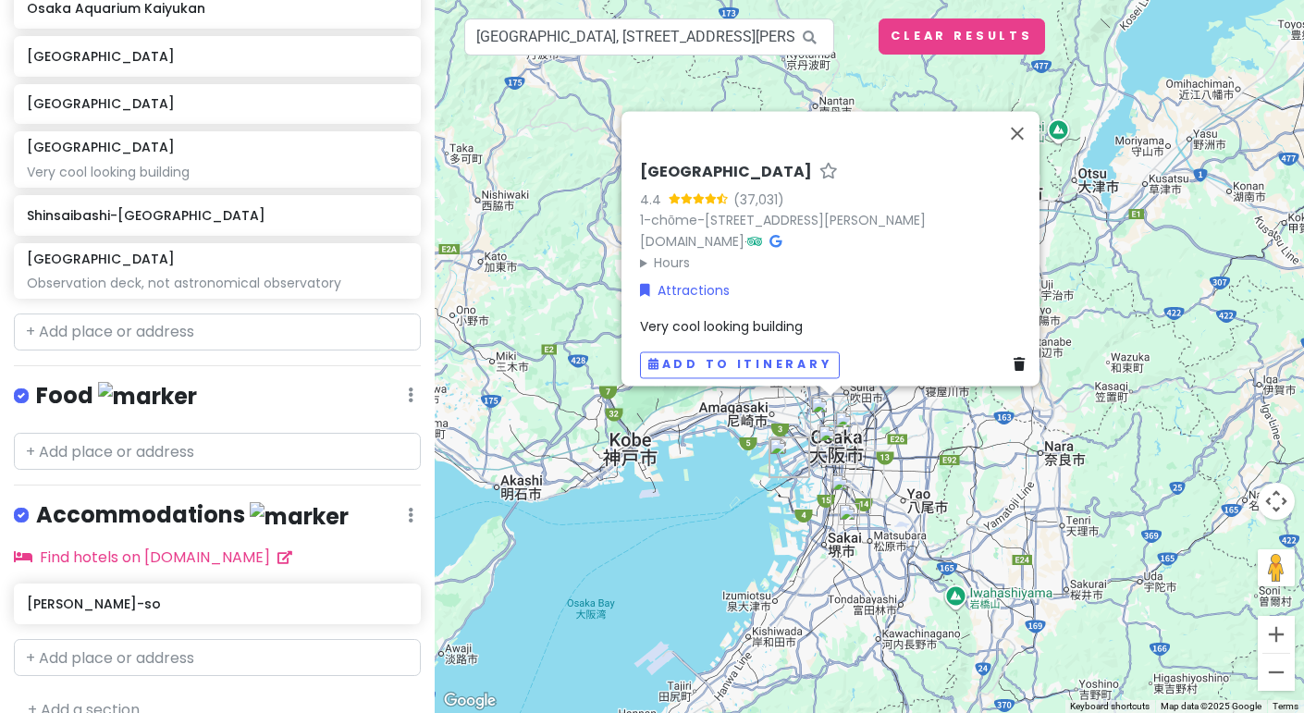
scroll to position [406, 0]
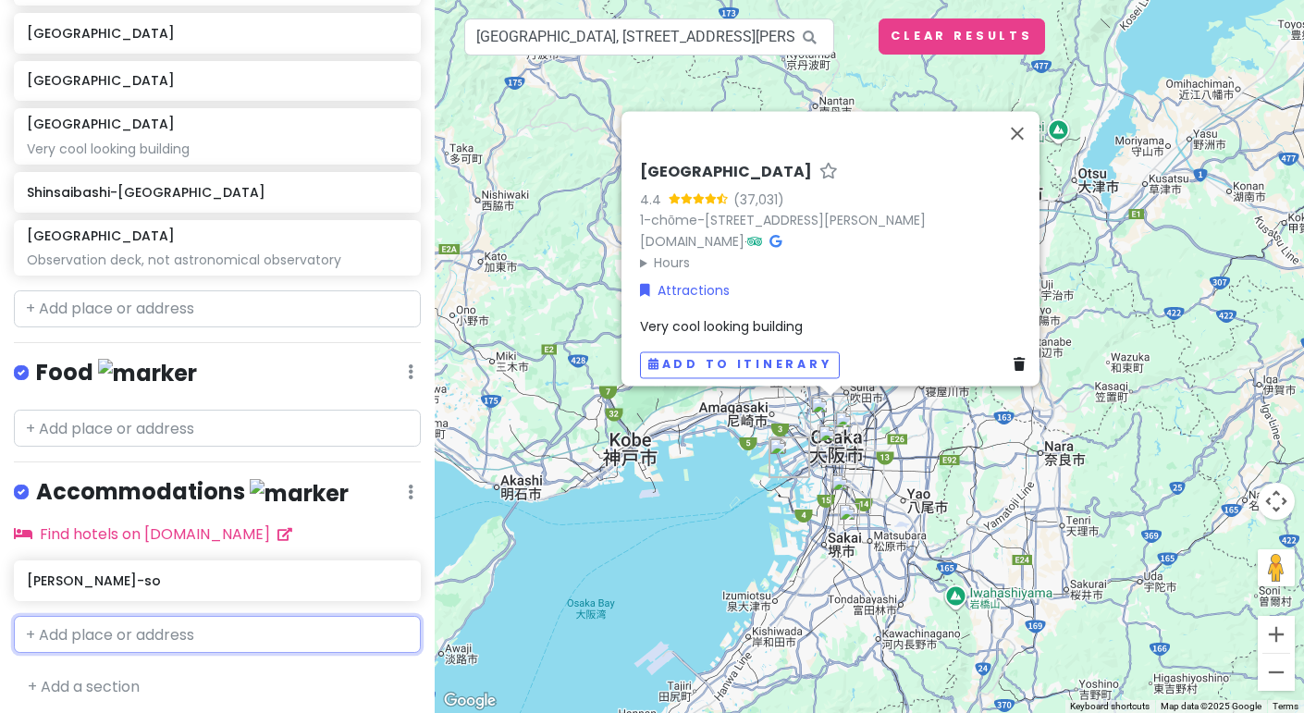
click at [128, 616] on input "text" at bounding box center [217, 634] width 407 height 37
type input "kuromon"
click at [127, 667] on span "Kuromon Market" at bounding box center [95, 676] width 117 height 18
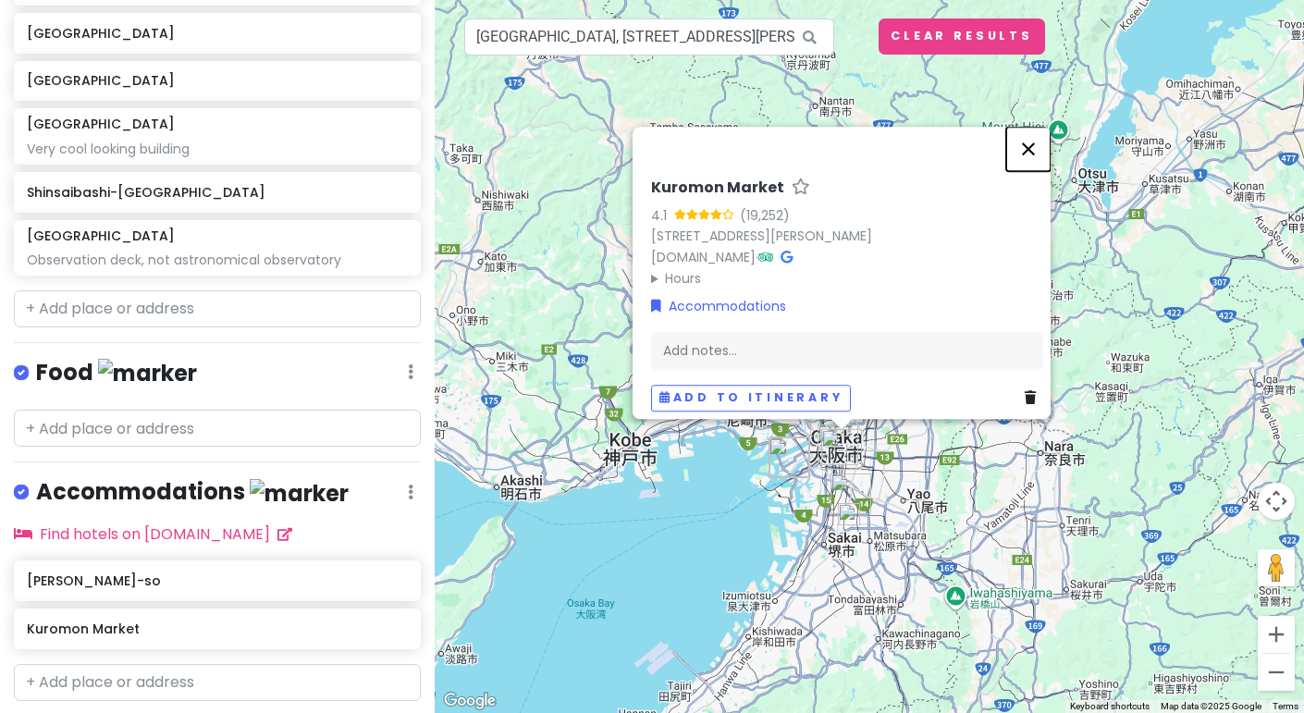
click at [1037, 136] on button "Close" at bounding box center [1028, 149] width 44 height 44
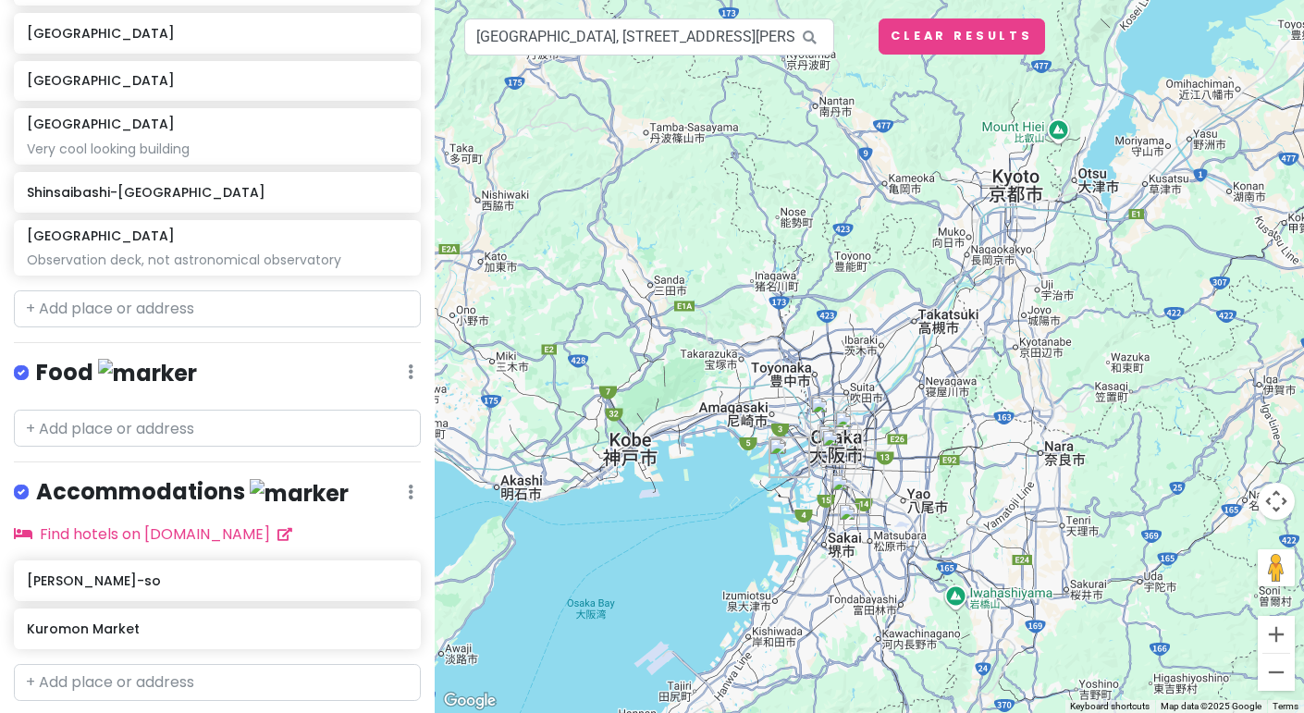
click at [848, 524] on img at bounding box center [849, 514] width 37 height 37
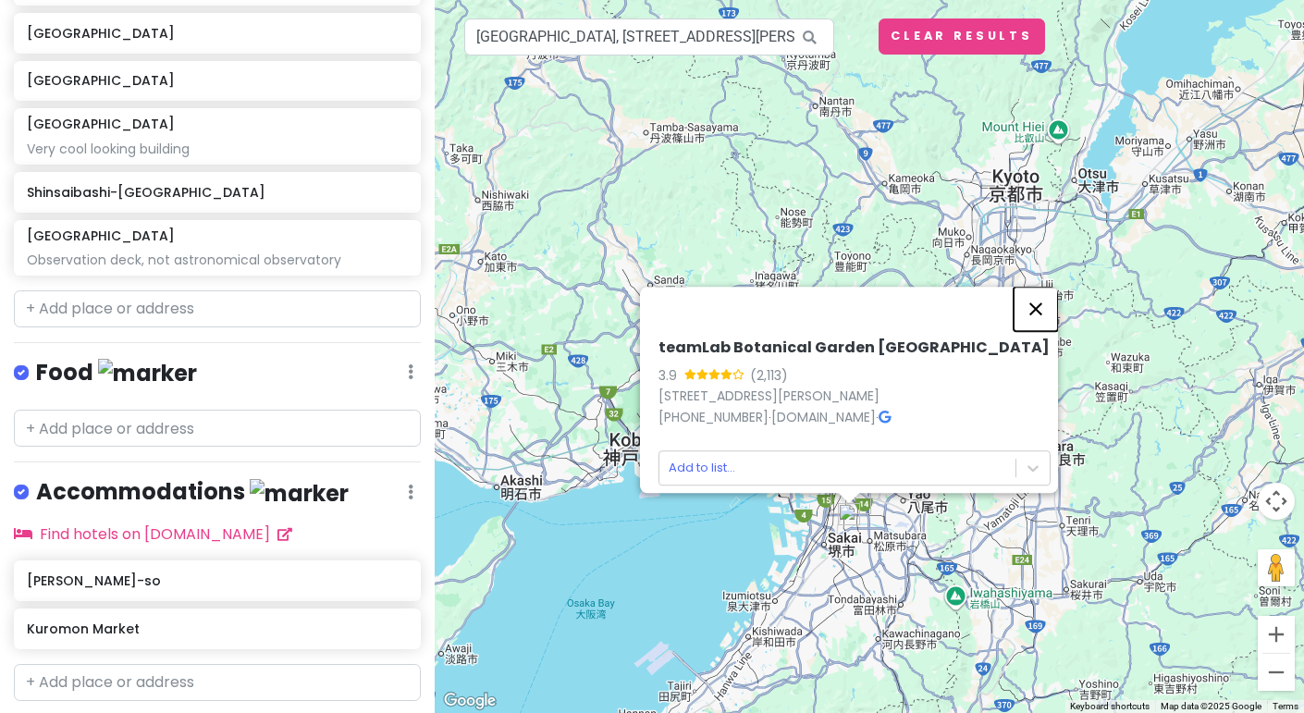
click at [1046, 287] on button "Close" at bounding box center [1036, 309] width 44 height 44
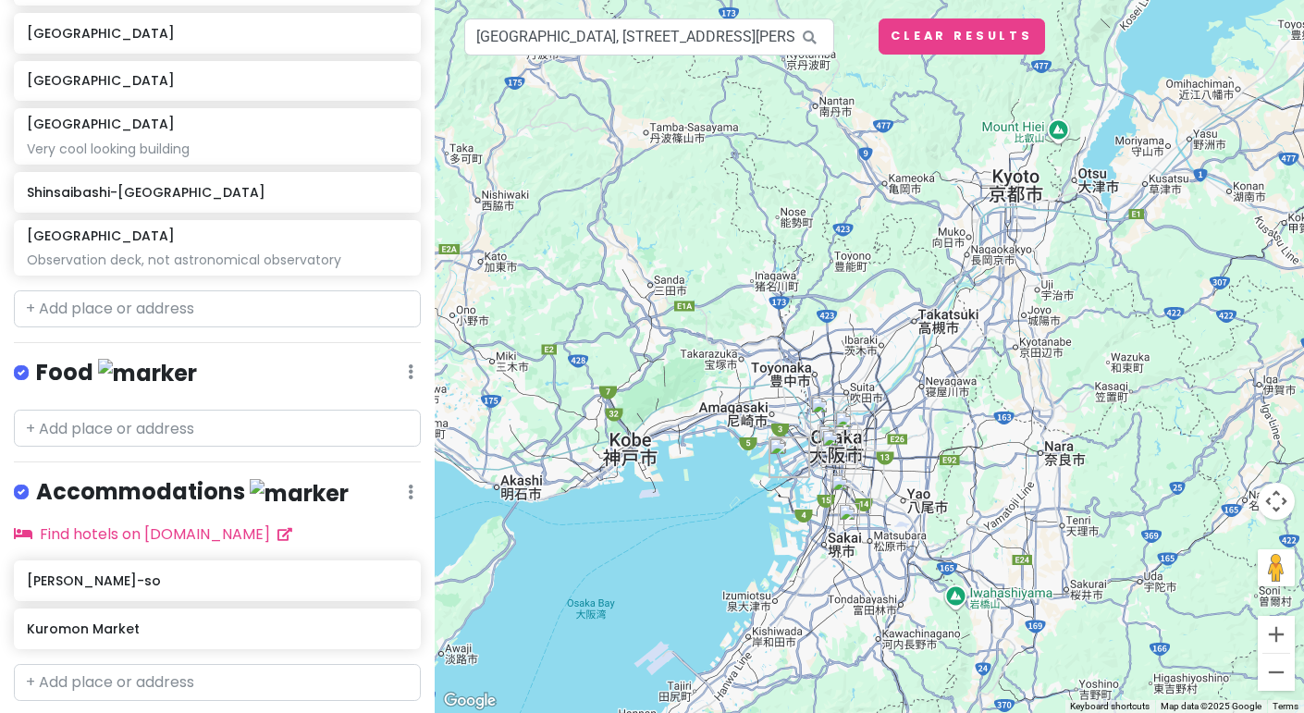
click at [848, 489] on img "teamLab Botanical Garden Osaka" at bounding box center [850, 493] width 55 height 55
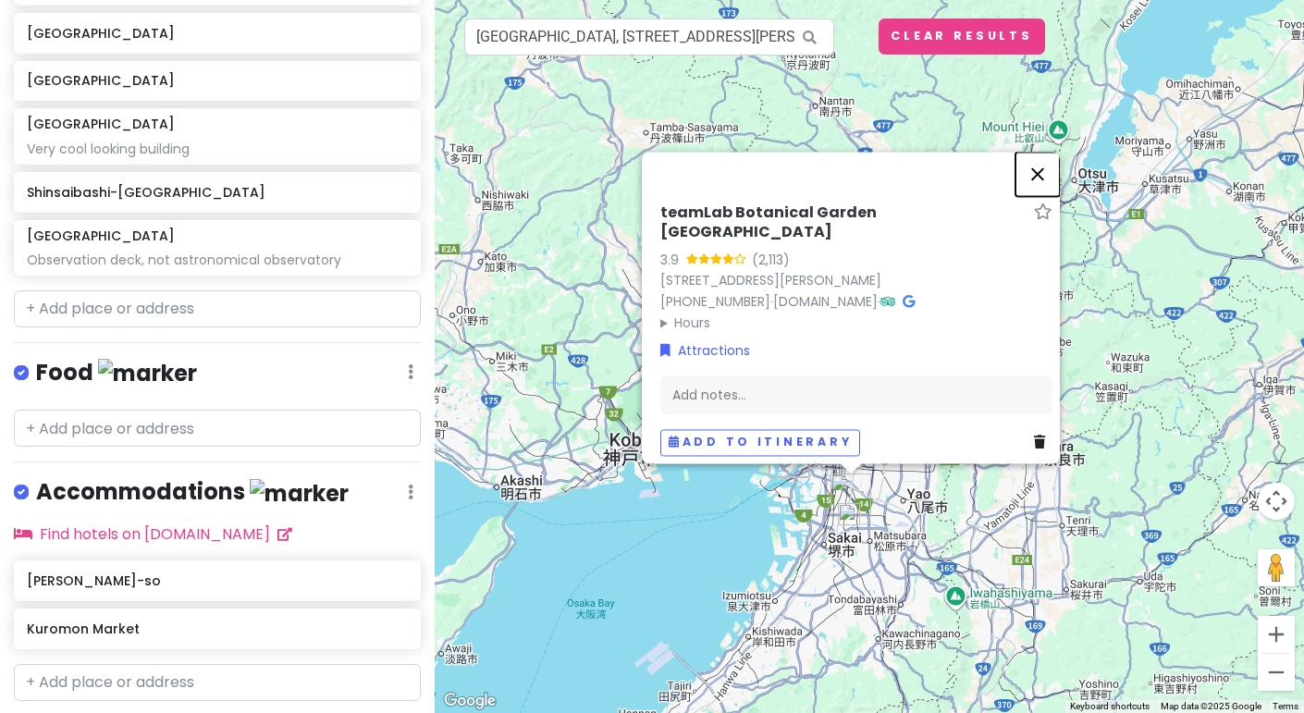
click at [1030, 164] on button "Close" at bounding box center [1038, 174] width 44 height 44
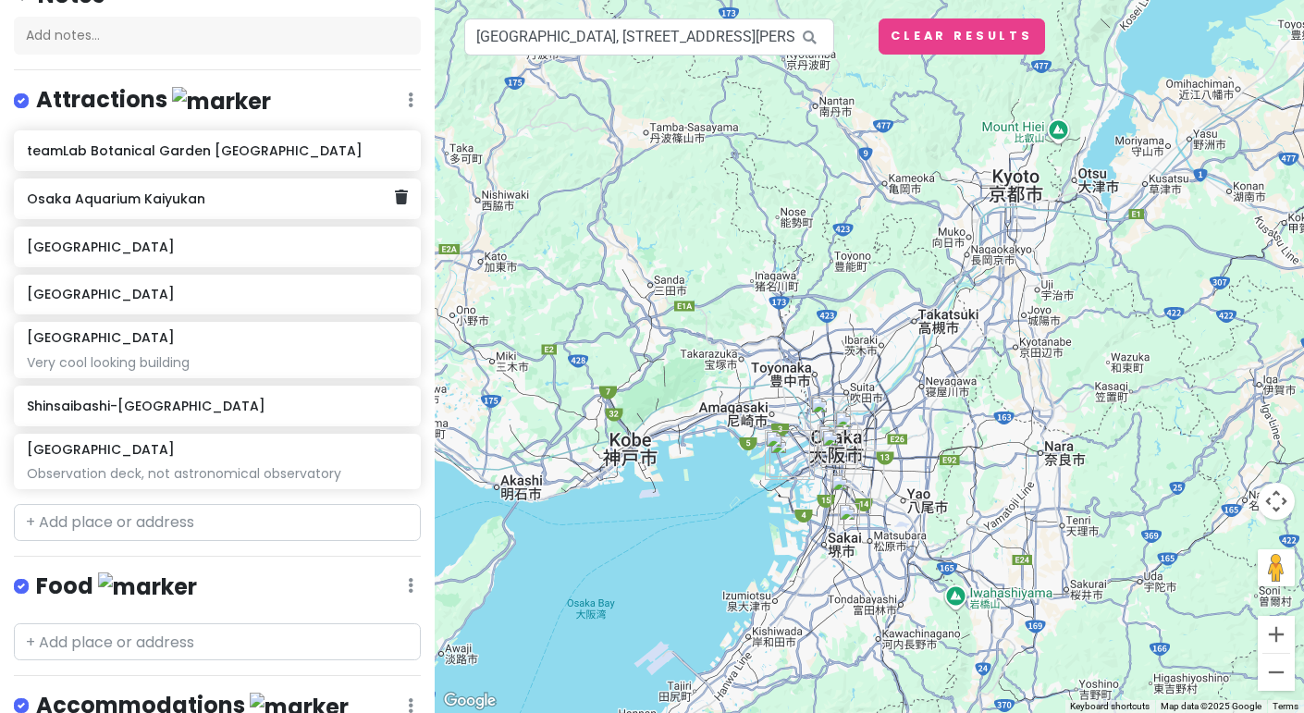
scroll to position [188, 0]
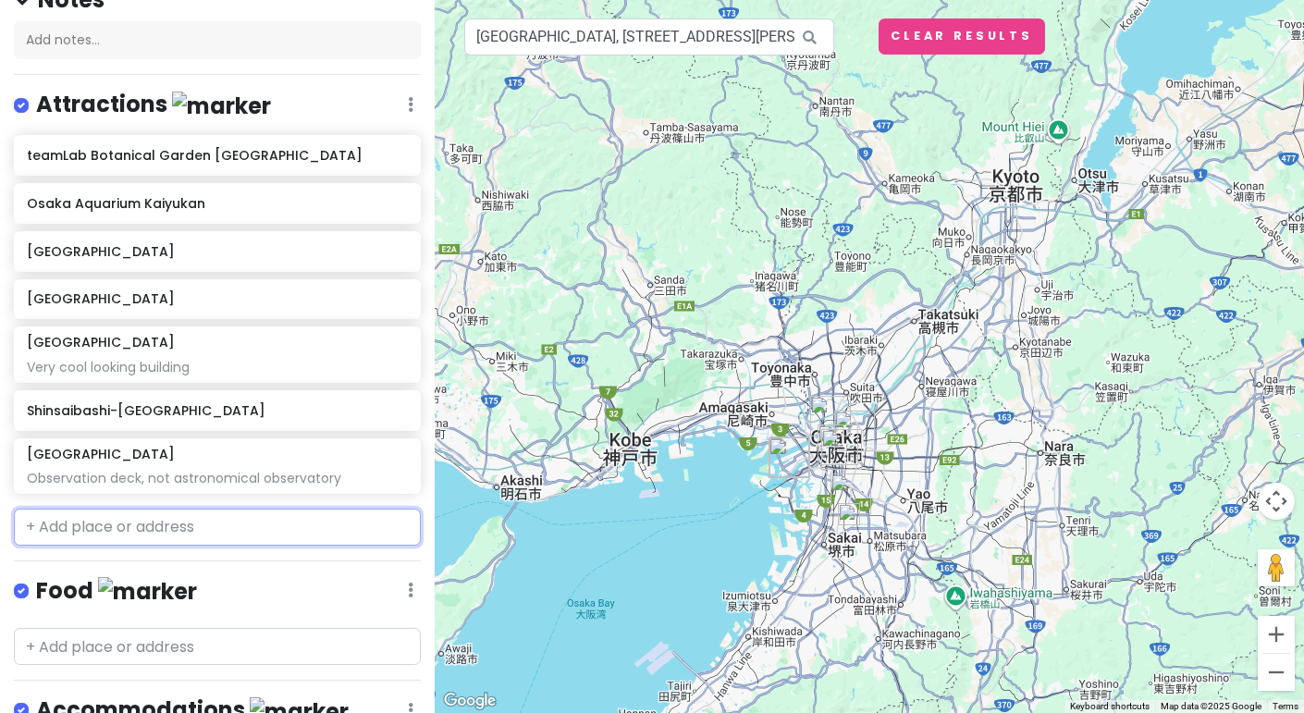
click at [196, 540] on input "text" at bounding box center [217, 527] width 407 height 37
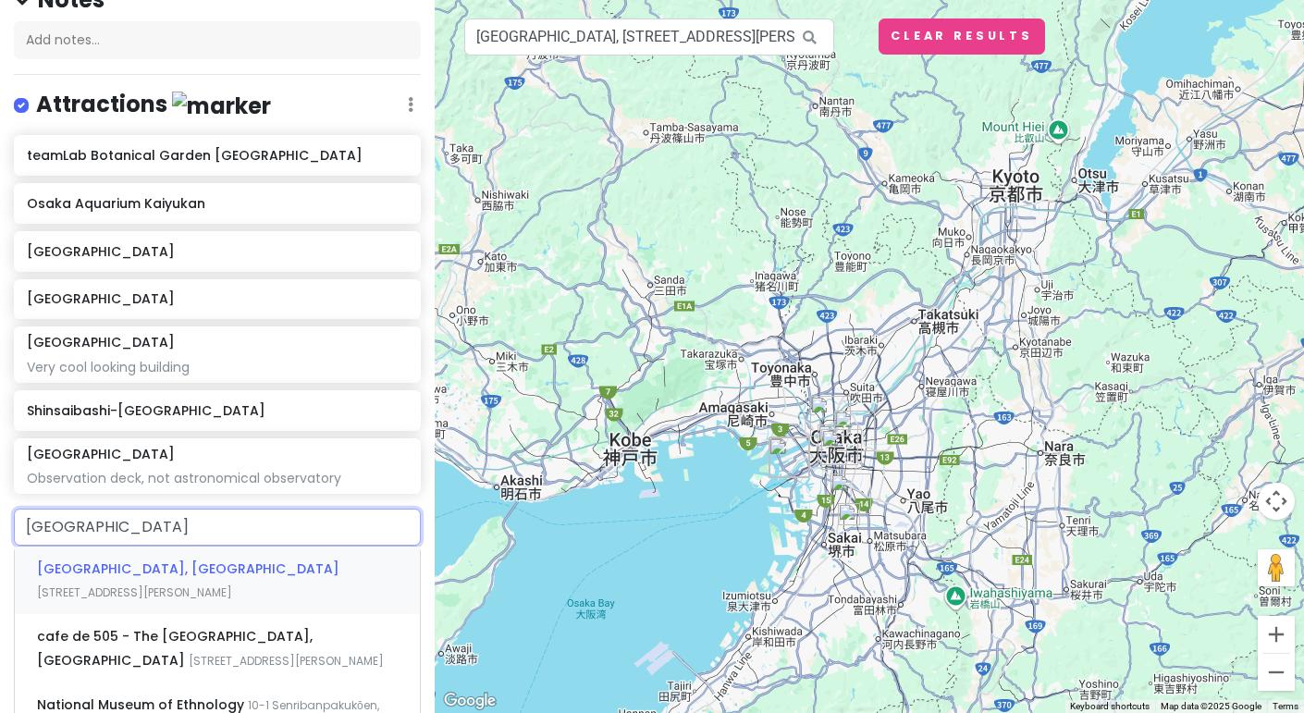
type input "[GEOGRAPHIC_DATA]"
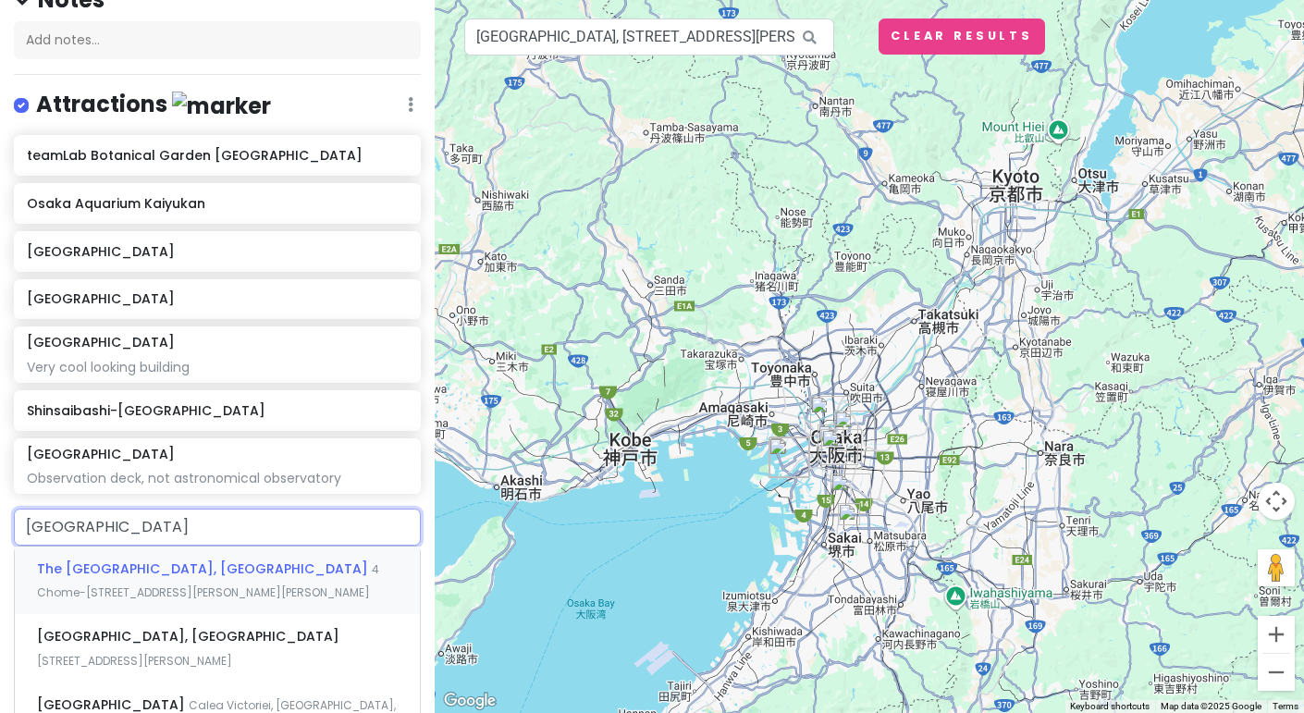
click at [157, 586] on span "4 Chome-[STREET_ADDRESS][PERSON_NAME][PERSON_NAME]" at bounding box center [208, 581] width 342 height 40
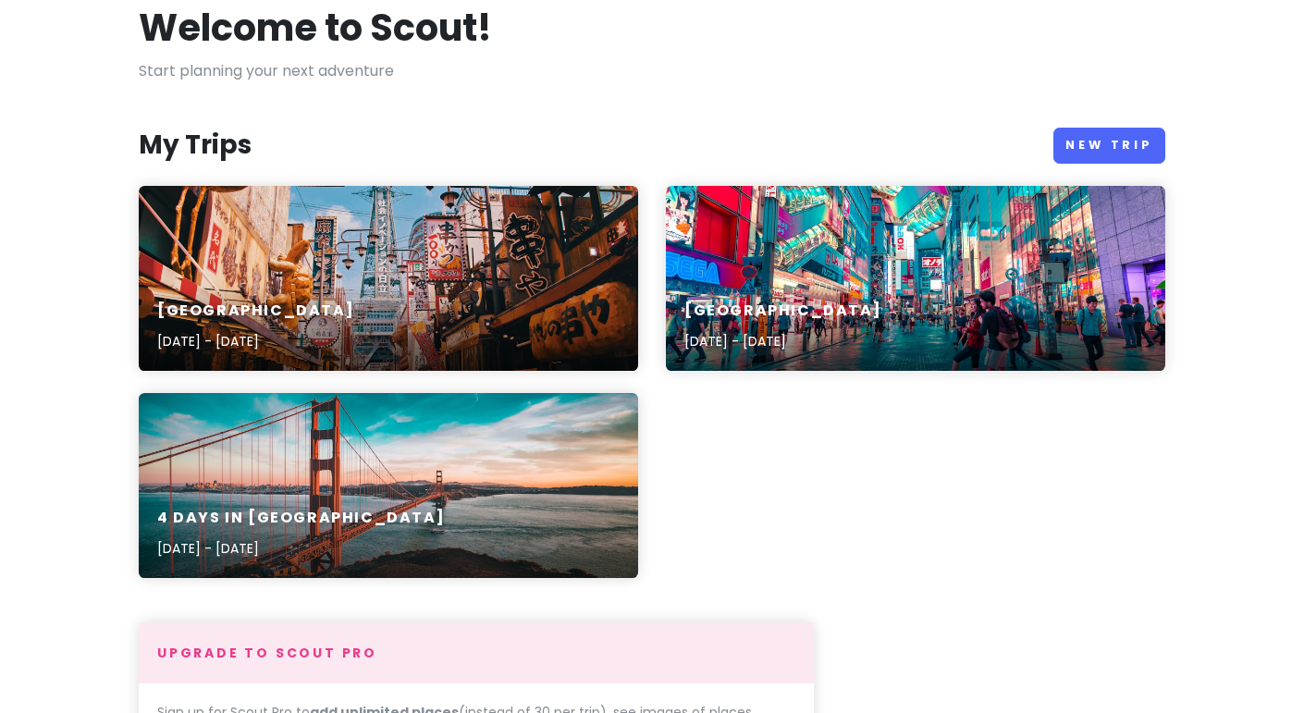
scroll to position [110, 0]
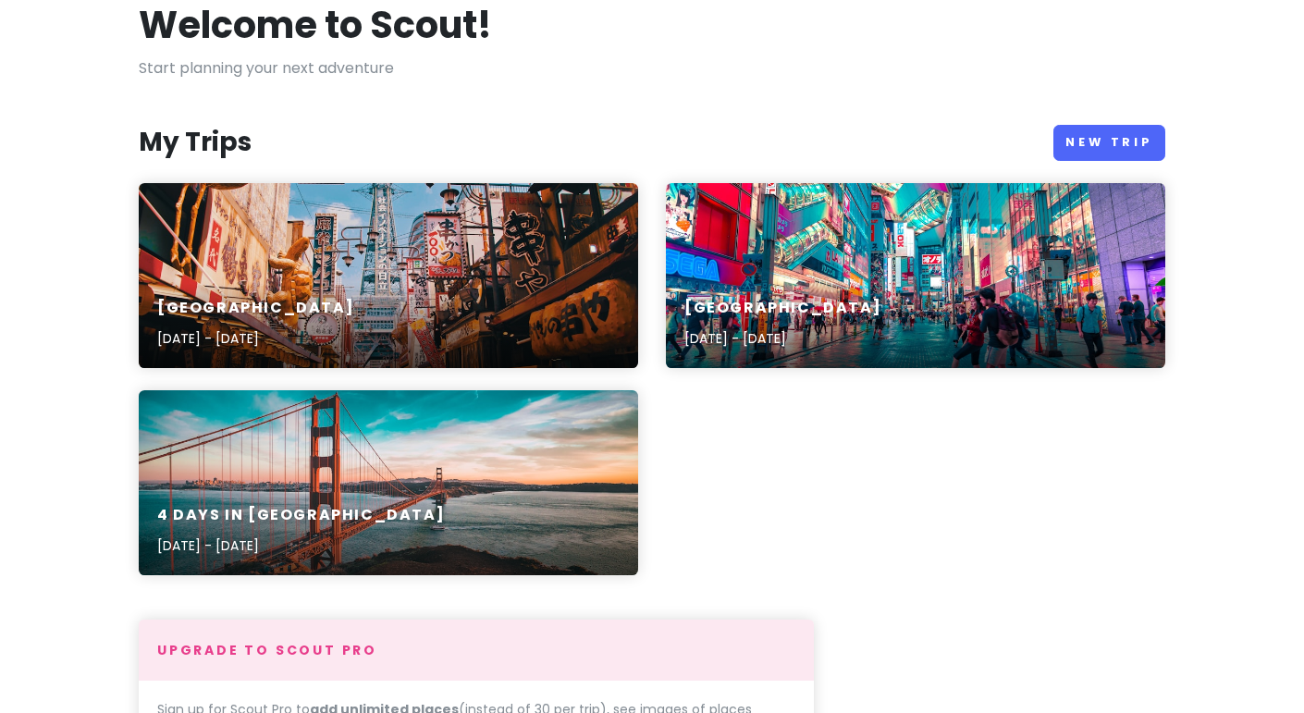
click at [574, 512] on div "4 Days in San Francisco Jul 7, 2023 - Feb 11, 2020" at bounding box center [388, 531] width 499 height 88
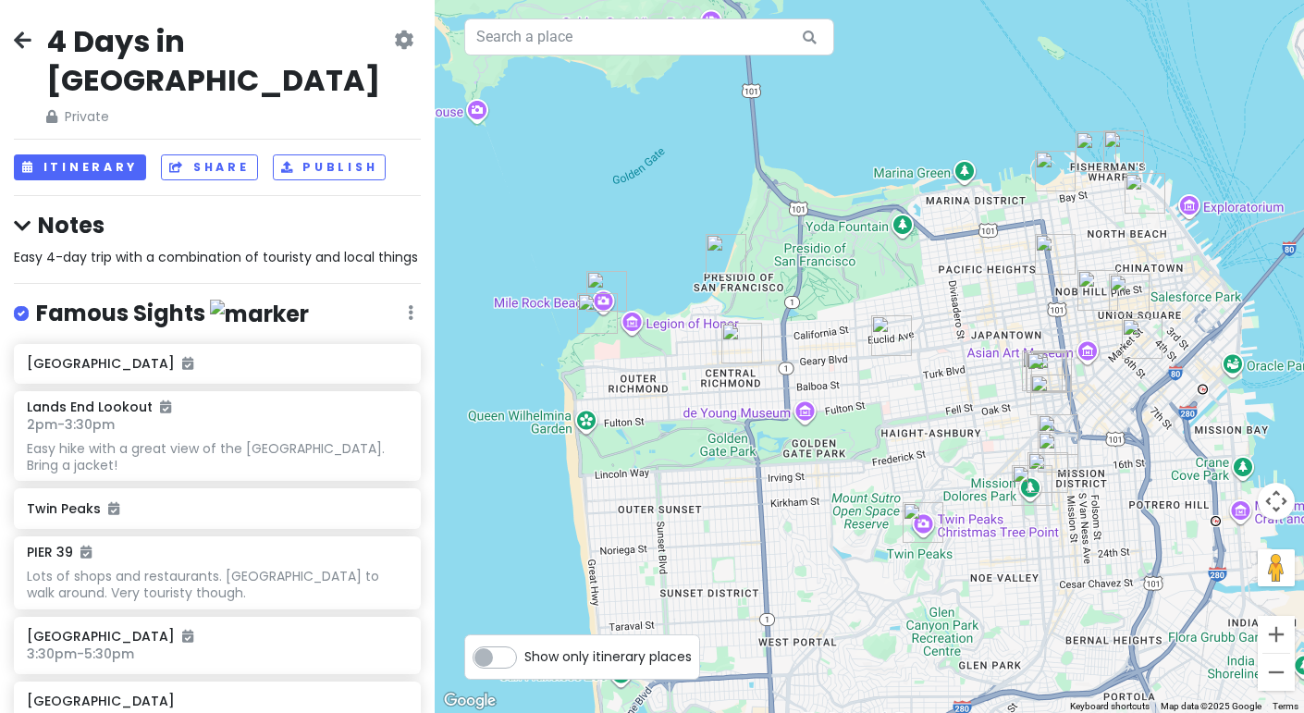
click at [404, 46] on icon at bounding box center [403, 39] width 19 height 15
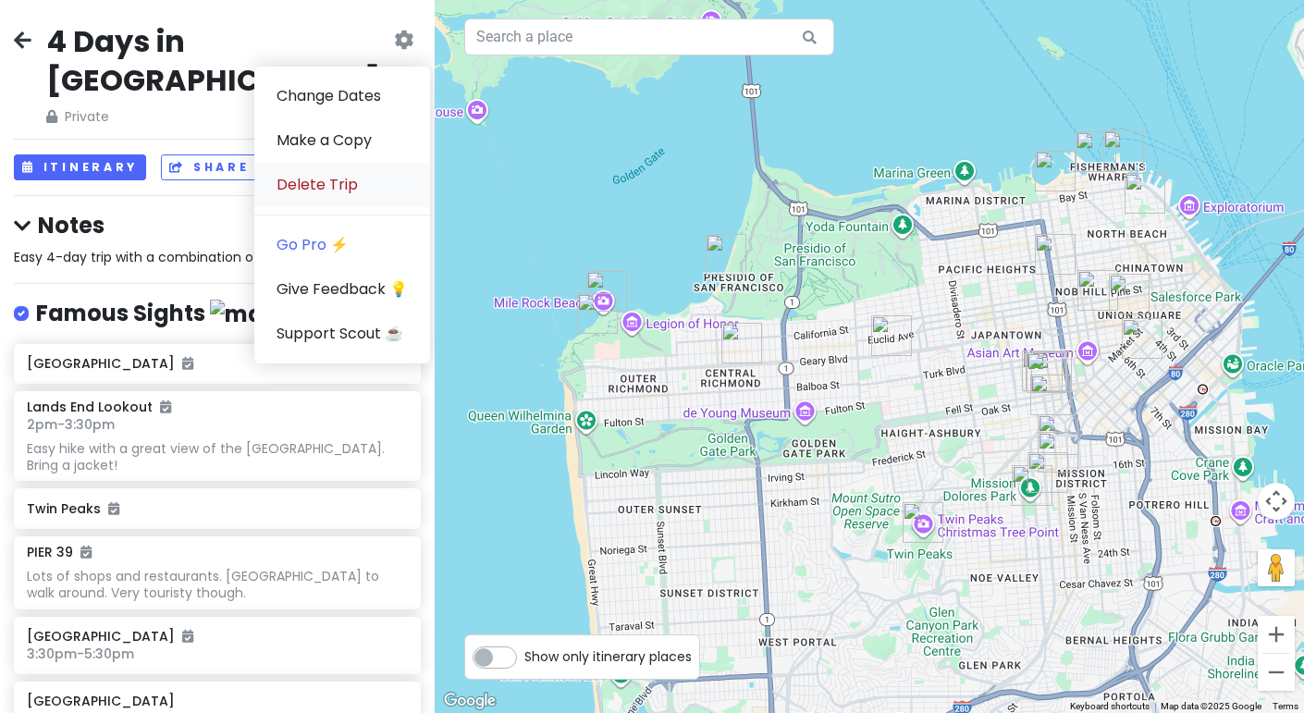
click at [359, 175] on link "Delete Trip" at bounding box center [342, 185] width 176 height 44
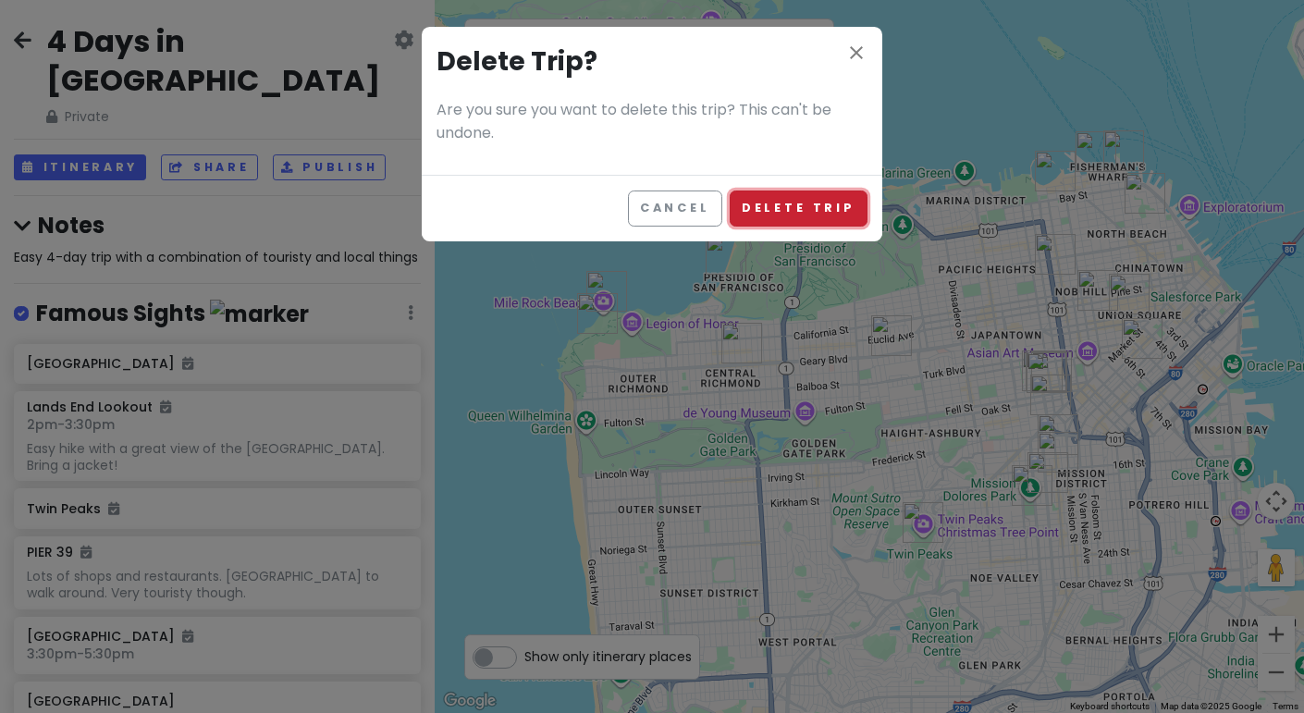
click at [796, 217] on button "Delete Trip" at bounding box center [799, 209] width 138 height 36
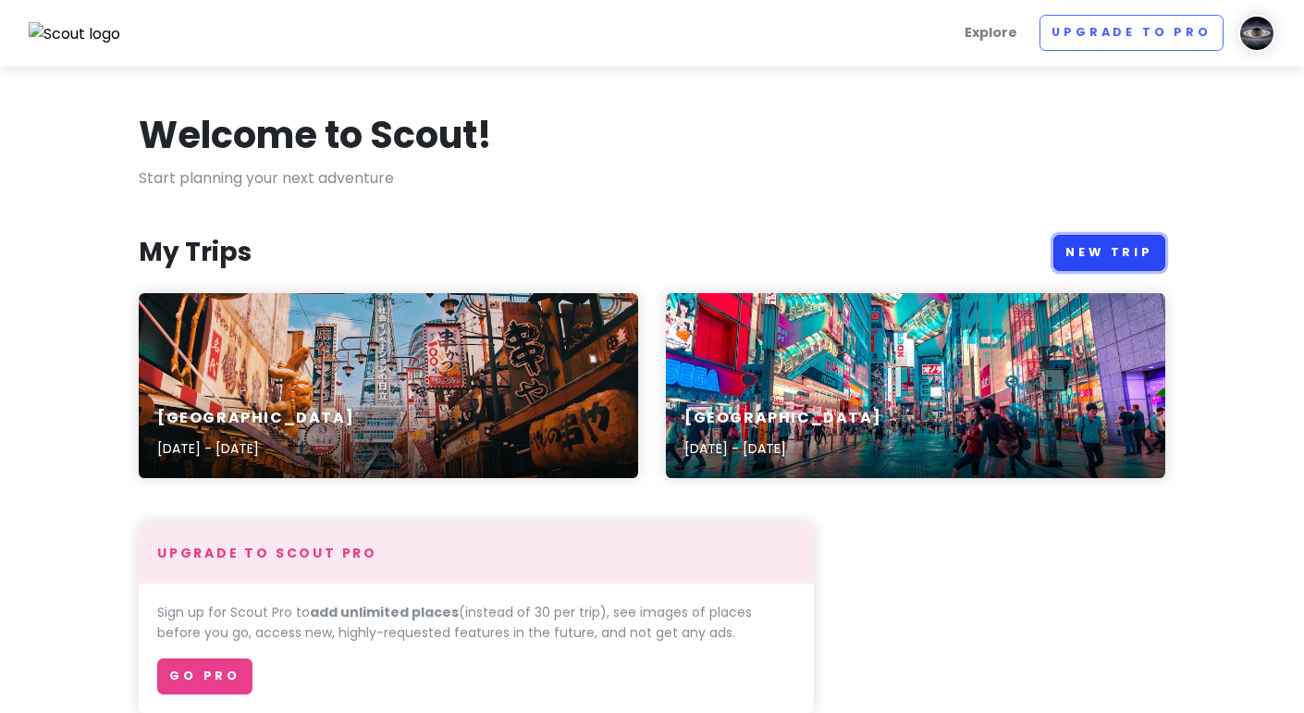
click at [1075, 250] on link "New Trip" at bounding box center [1110, 253] width 112 height 36
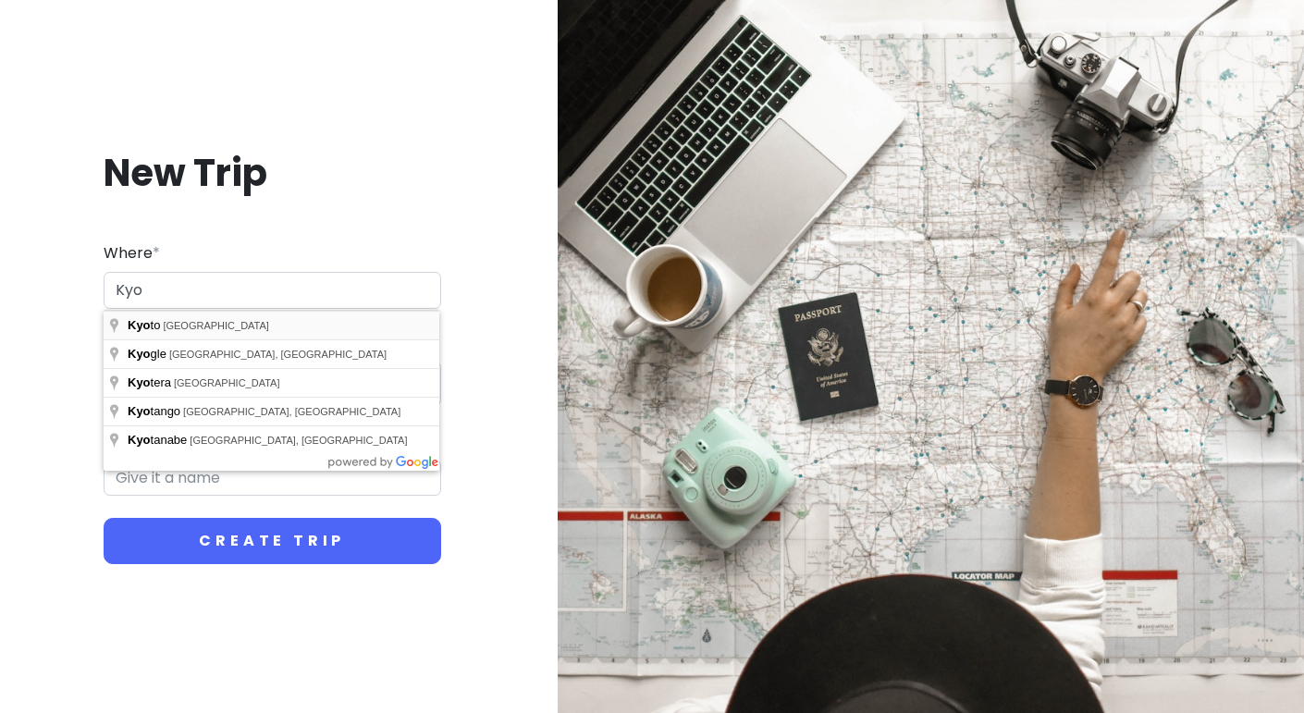
type input "[GEOGRAPHIC_DATA], [GEOGRAPHIC_DATA]"
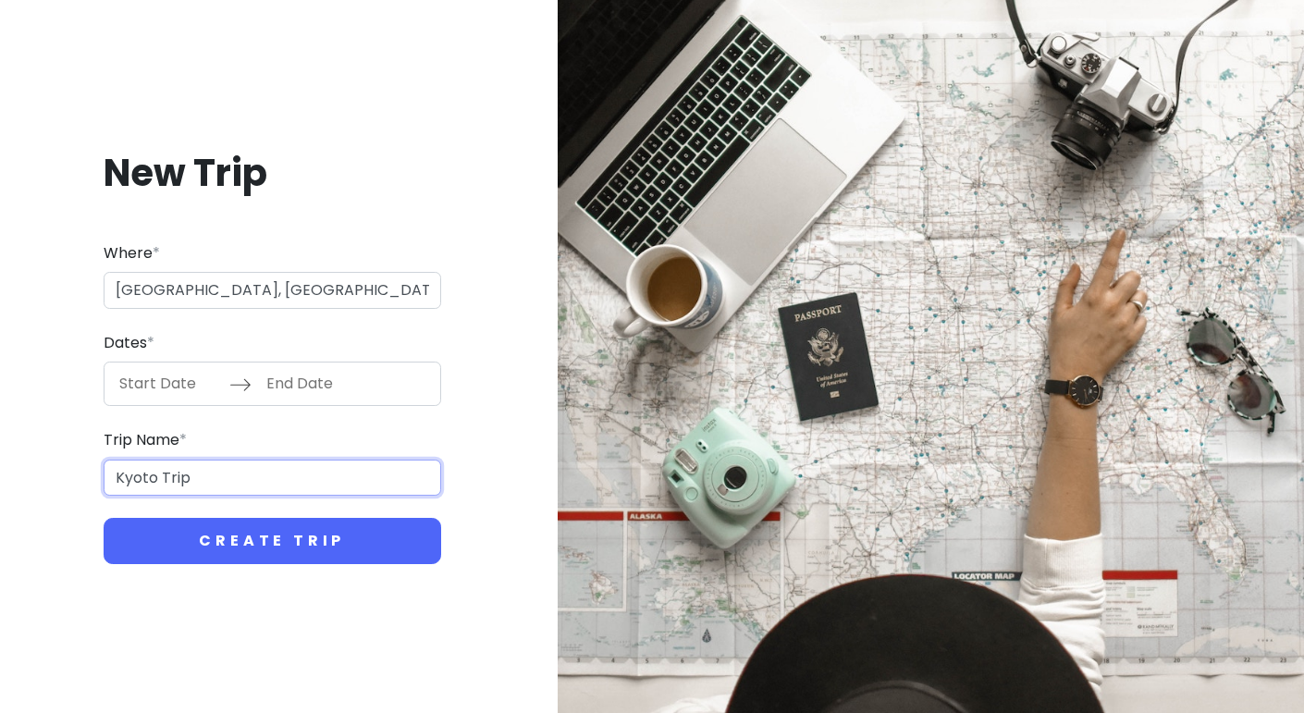
click at [228, 491] on input "Kyoto Trip" at bounding box center [273, 478] width 338 height 37
type input "[GEOGRAPHIC_DATA]"
click at [161, 380] on input "Start Date" at bounding box center [169, 384] width 120 height 43
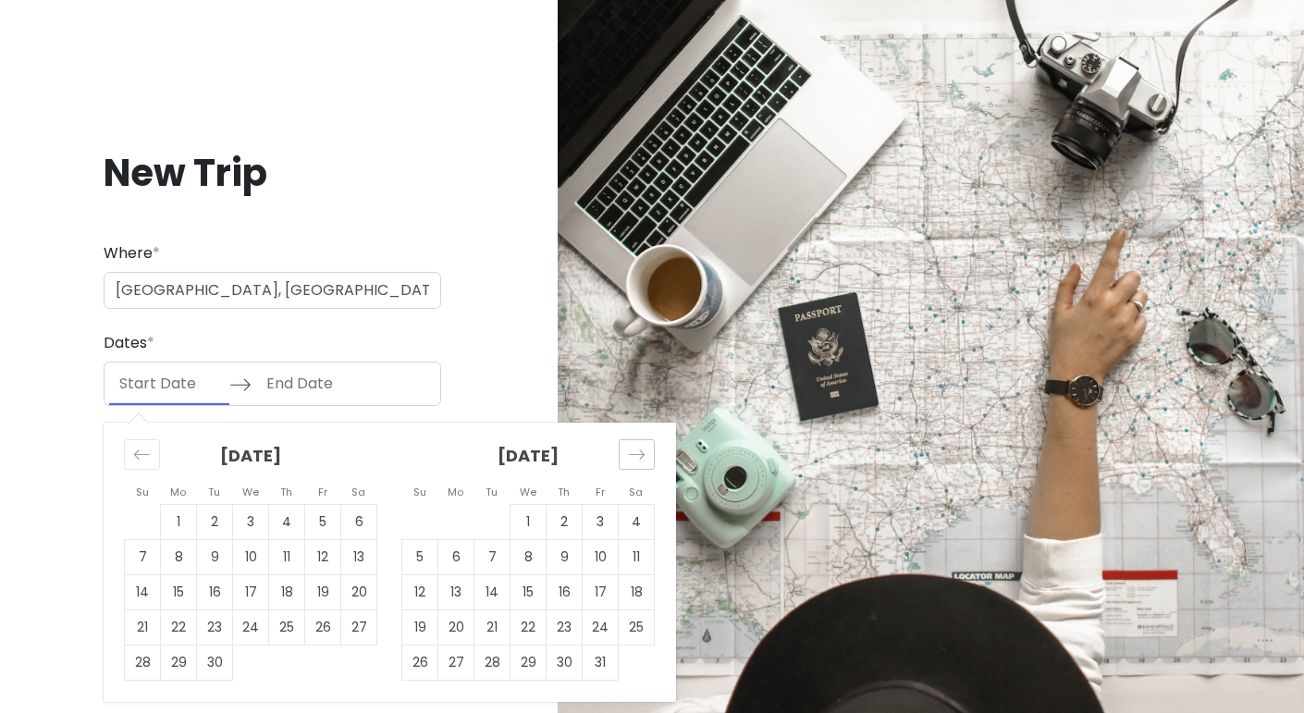
click at [647, 453] on div "Move forward to switch to the next month." at bounding box center [637, 454] width 36 height 31
click at [518, 585] on td "12" at bounding box center [529, 592] width 36 height 35
type input "[DATE]"
click at [635, 445] on div "Move forward to switch to the next month." at bounding box center [637, 454] width 36 height 31
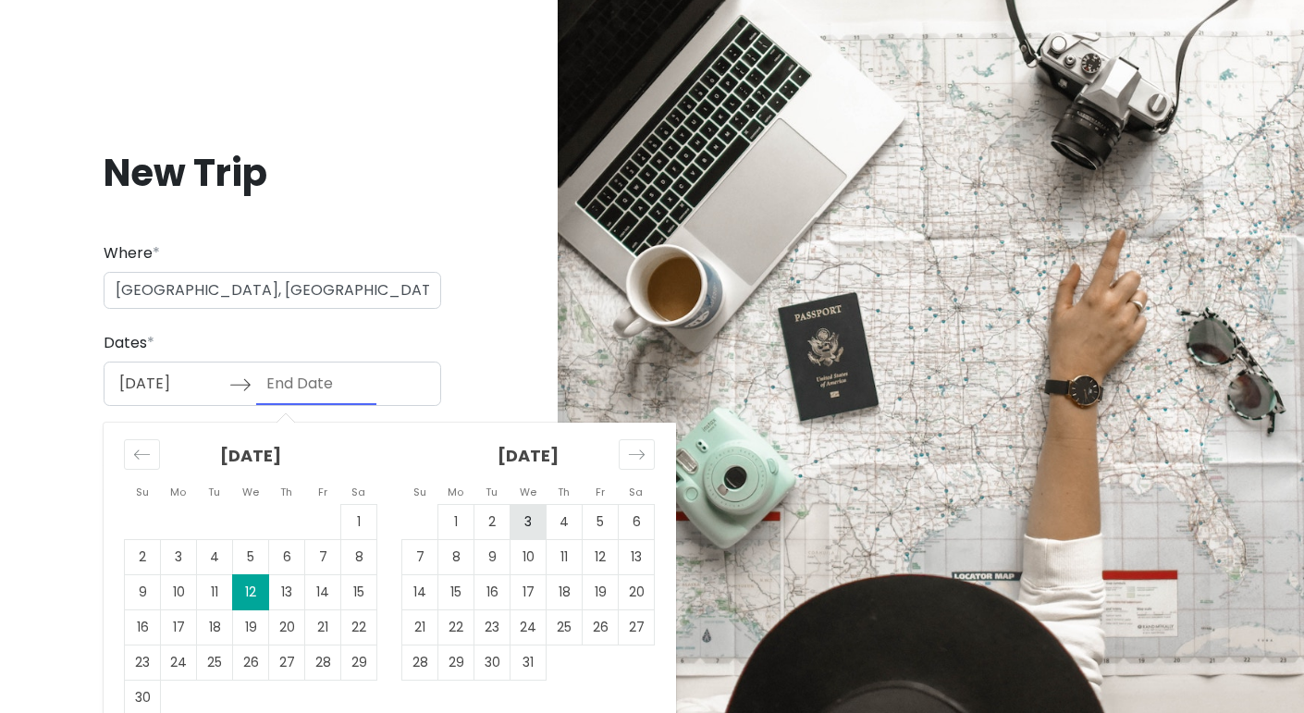
click at [521, 530] on td "3" at bounding box center [529, 522] width 36 height 35
type input "[DATE]"
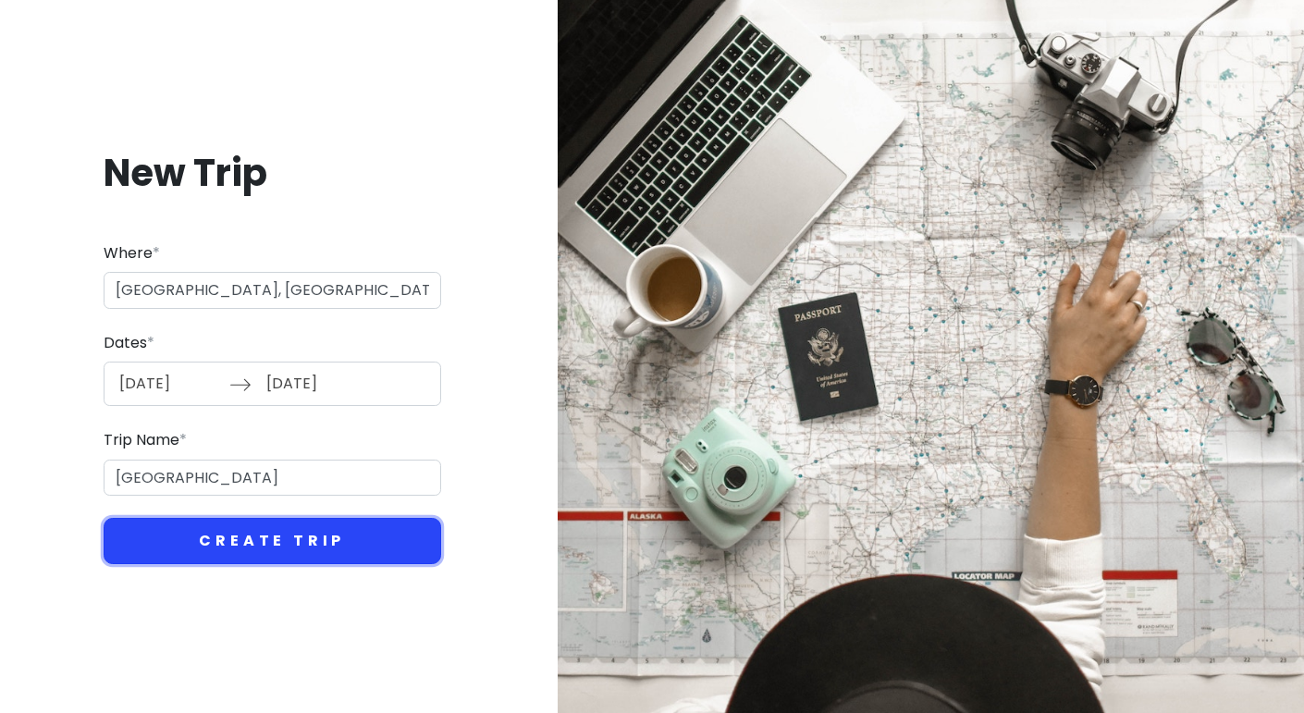
click at [351, 542] on button "Create Trip" at bounding box center [273, 541] width 338 height 46
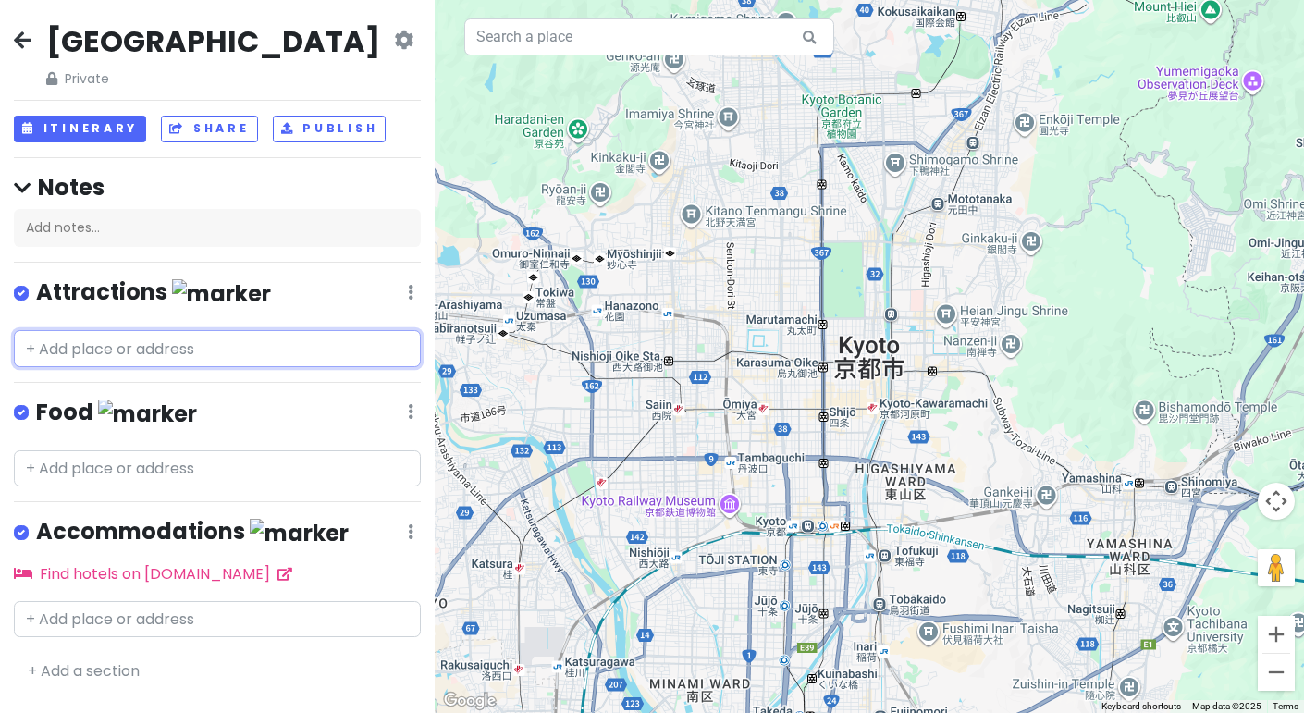
click at [154, 354] on input "text" at bounding box center [217, 348] width 407 height 37
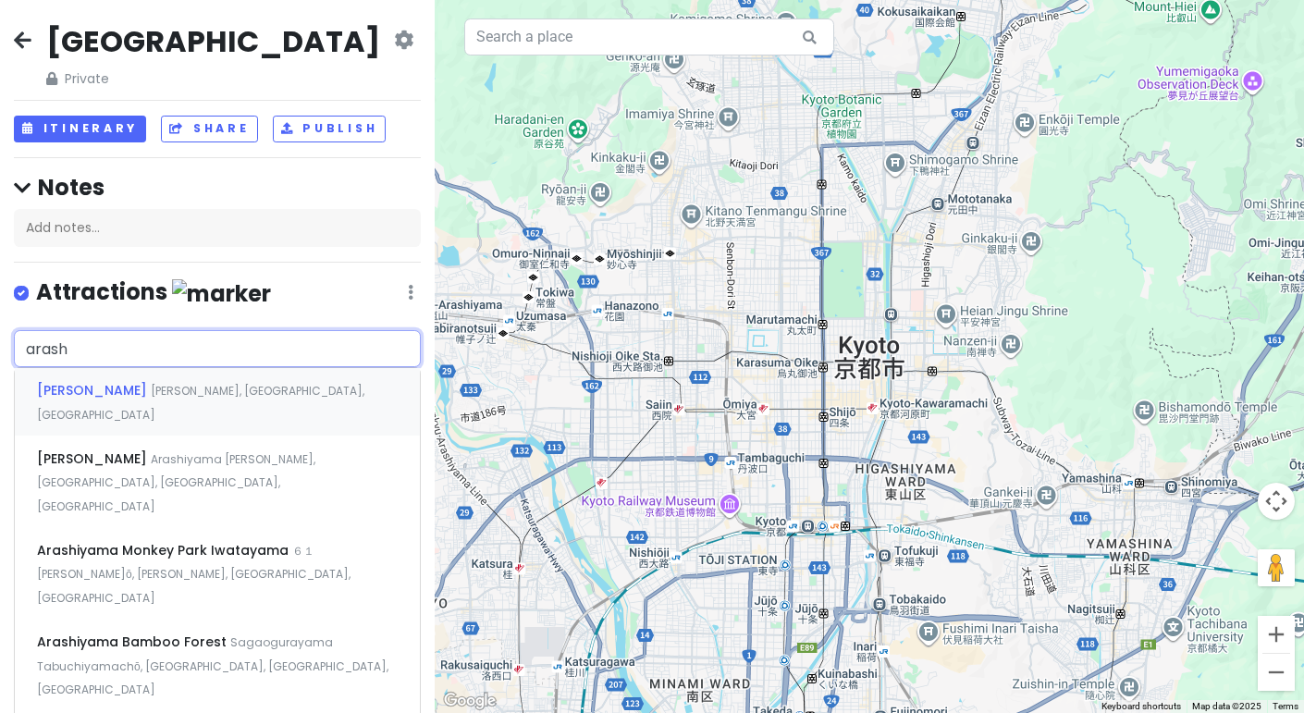
type input "arashi"
click at [228, 451] on span "Arashiyama Genrokuzanchō, Ukyo Ward, Kyoto, Japan" at bounding box center [176, 482] width 278 height 63
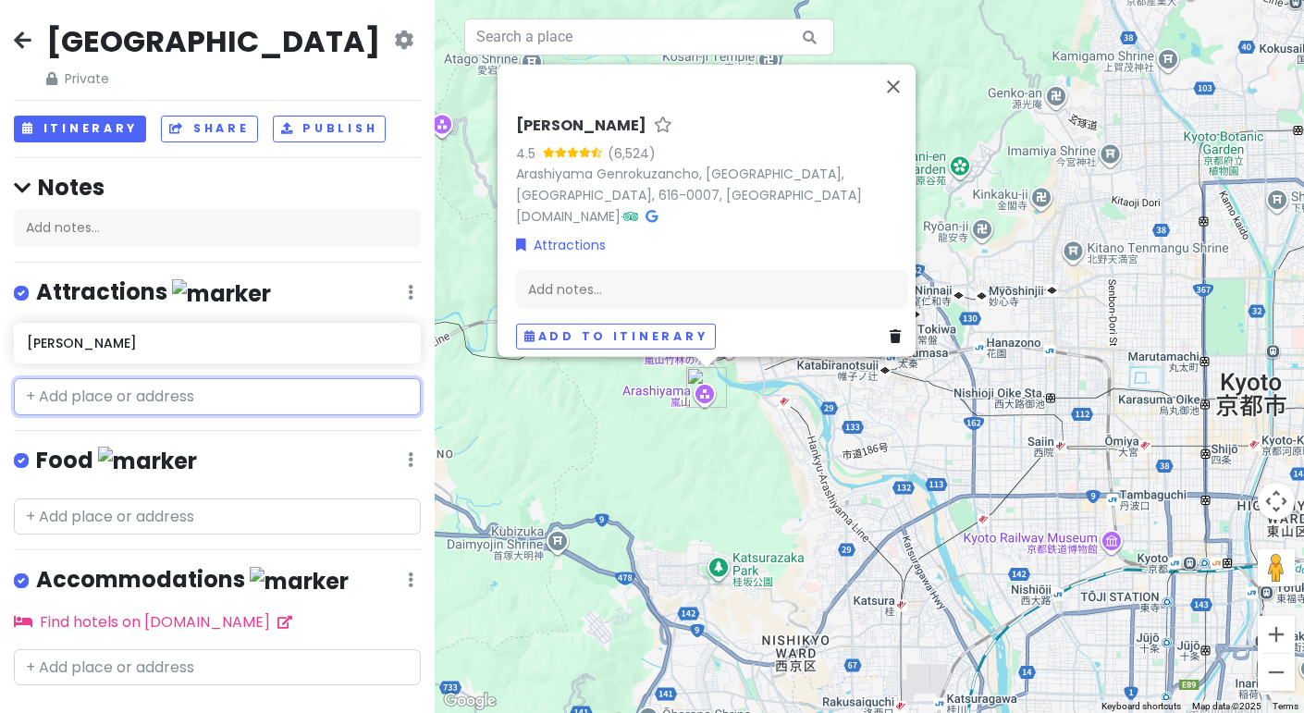
click at [154, 388] on input "text" at bounding box center [217, 396] width 407 height 37
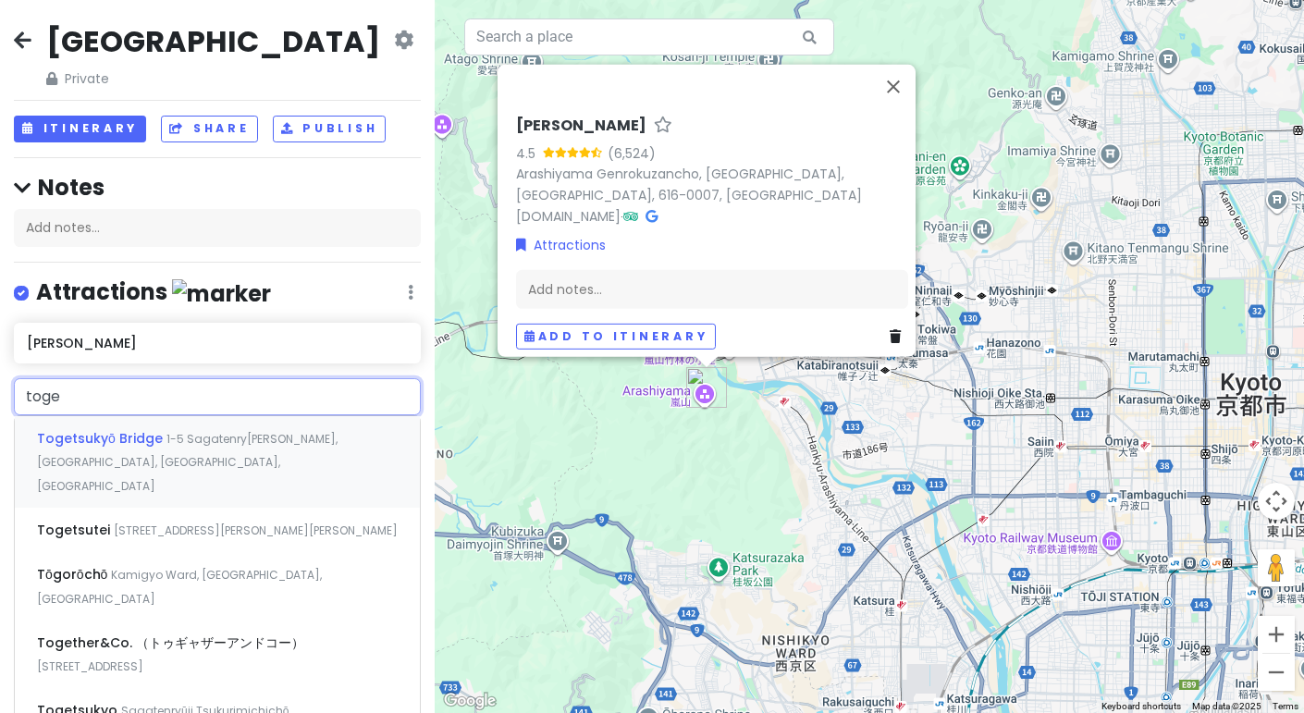
type input "toget"
click at [120, 438] on span "Togetsukyō Bridge" at bounding box center [101, 438] width 129 height 18
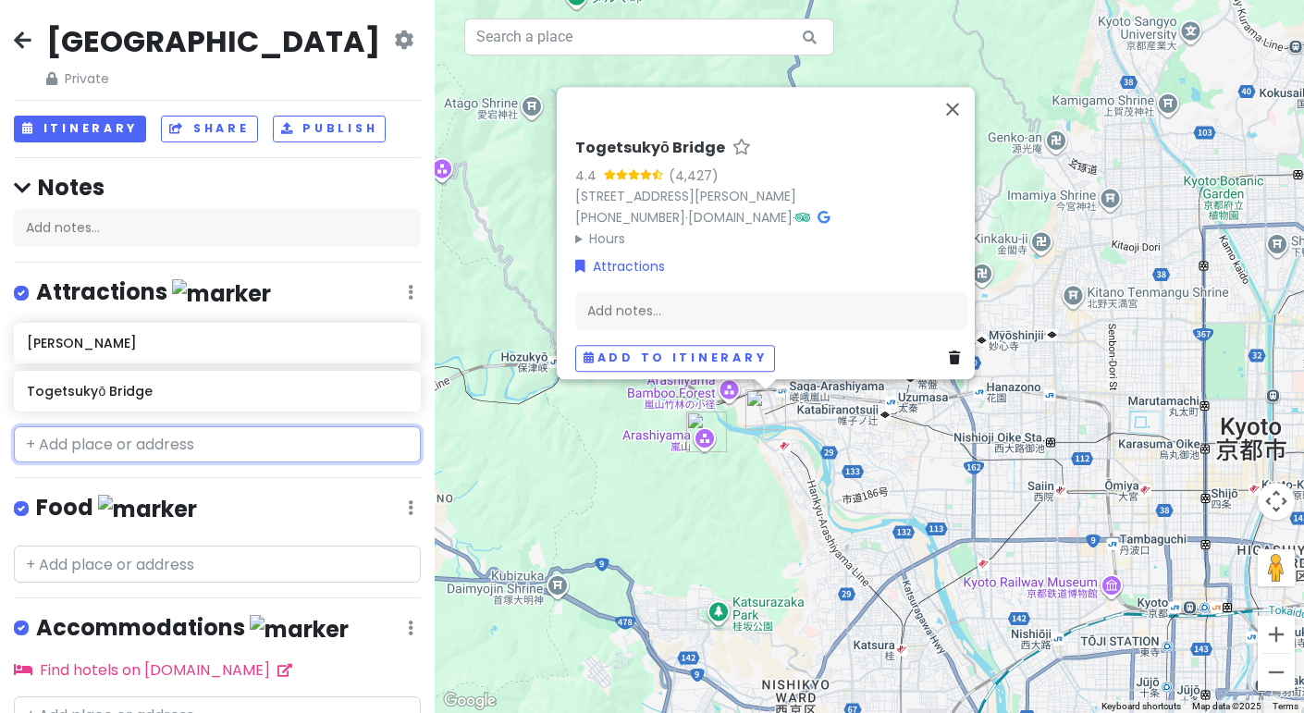
click at [135, 434] on input "text" at bounding box center [217, 444] width 407 height 37
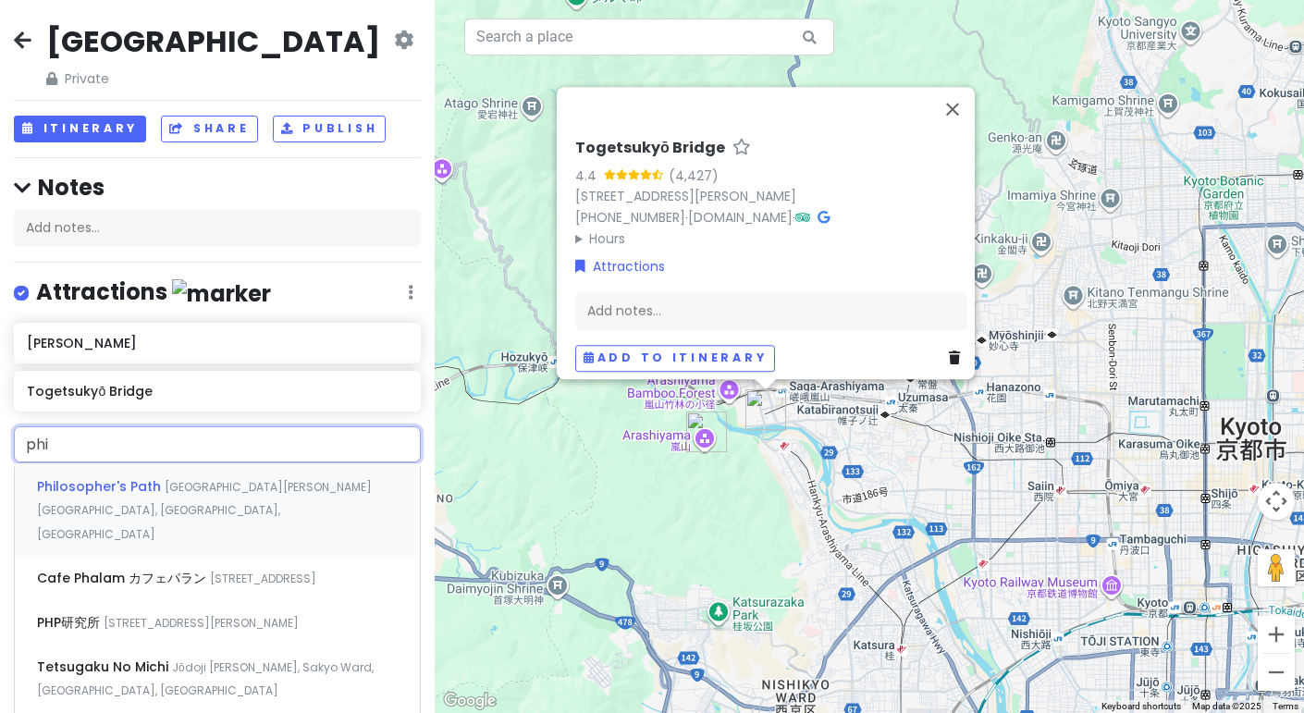
type input "phil"
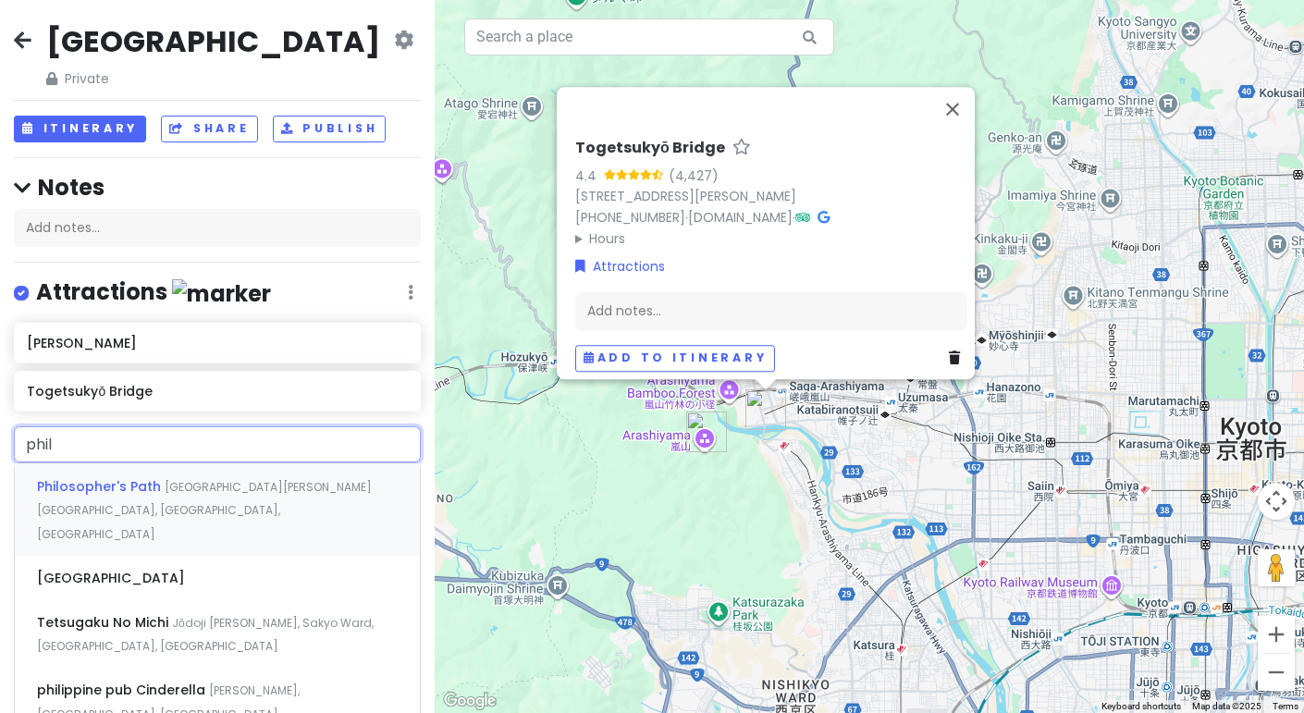
click at [108, 481] on span "Philosopher's Path" at bounding box center [101, 486] width 128 height 18
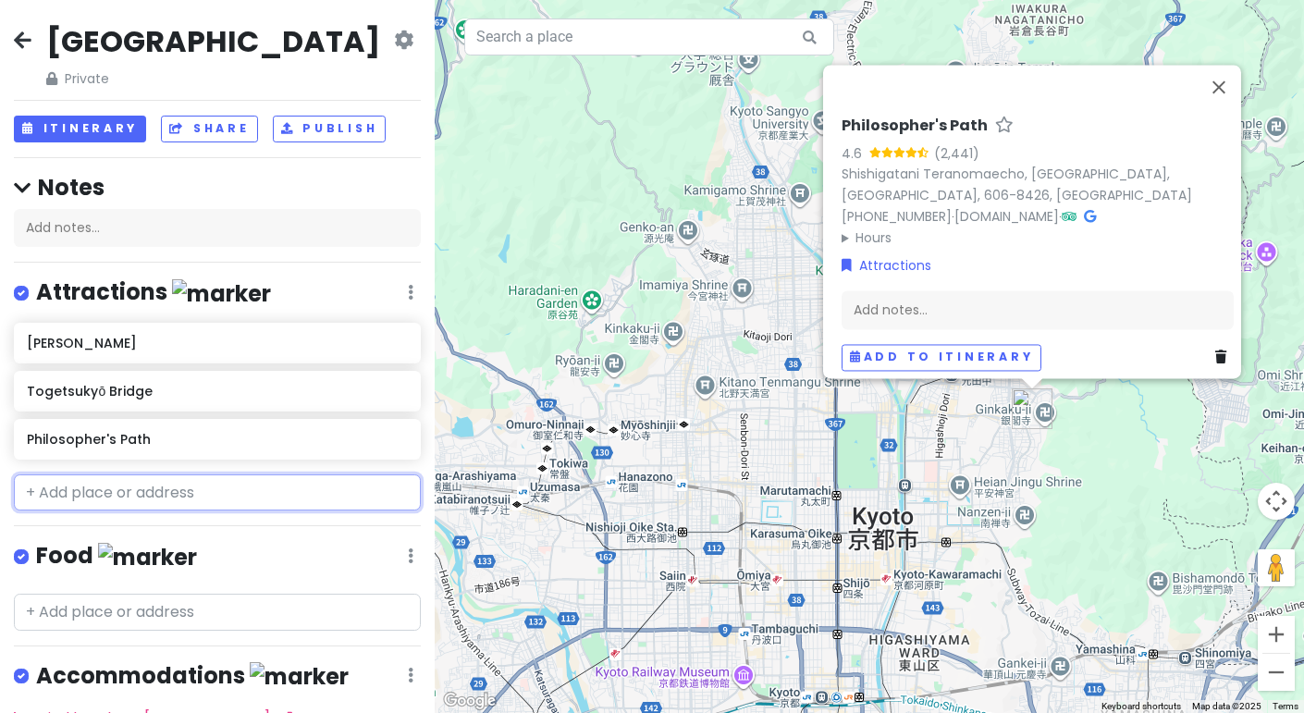
click at [186, 498] on input "text" at bounding box center [217, 493] width 407 height 37
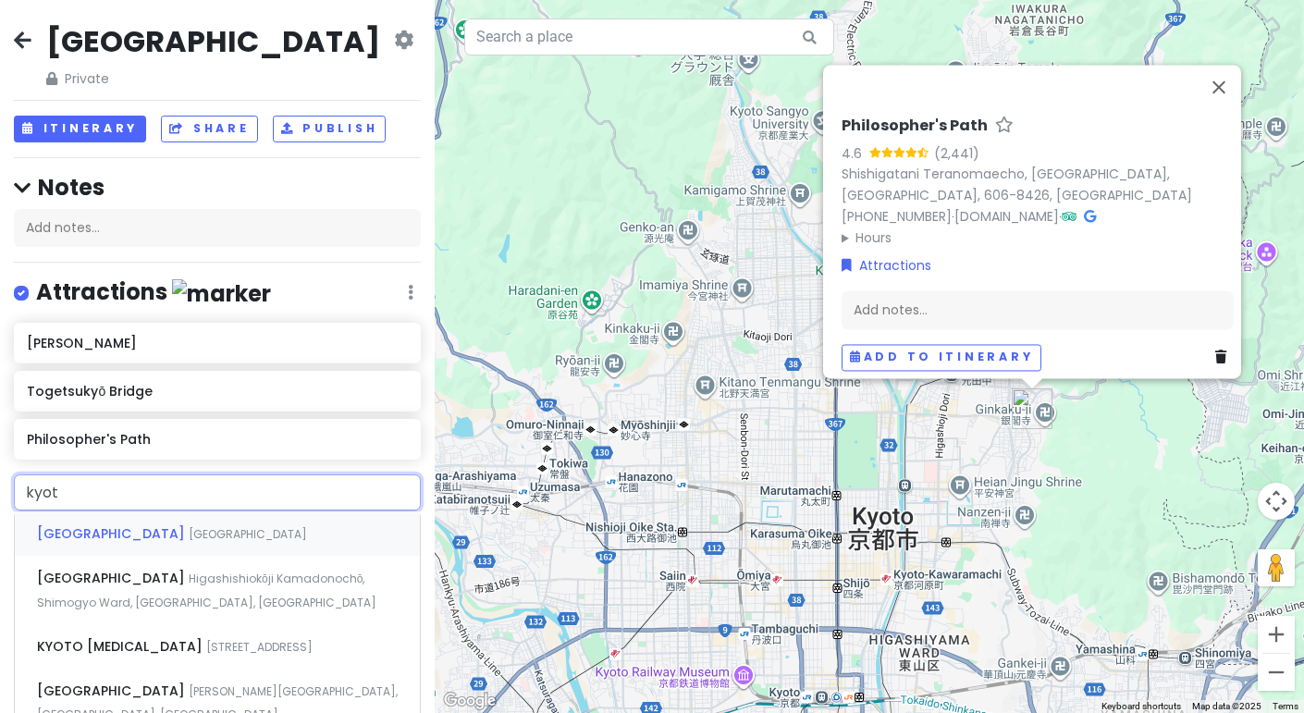
type input "kyoto"
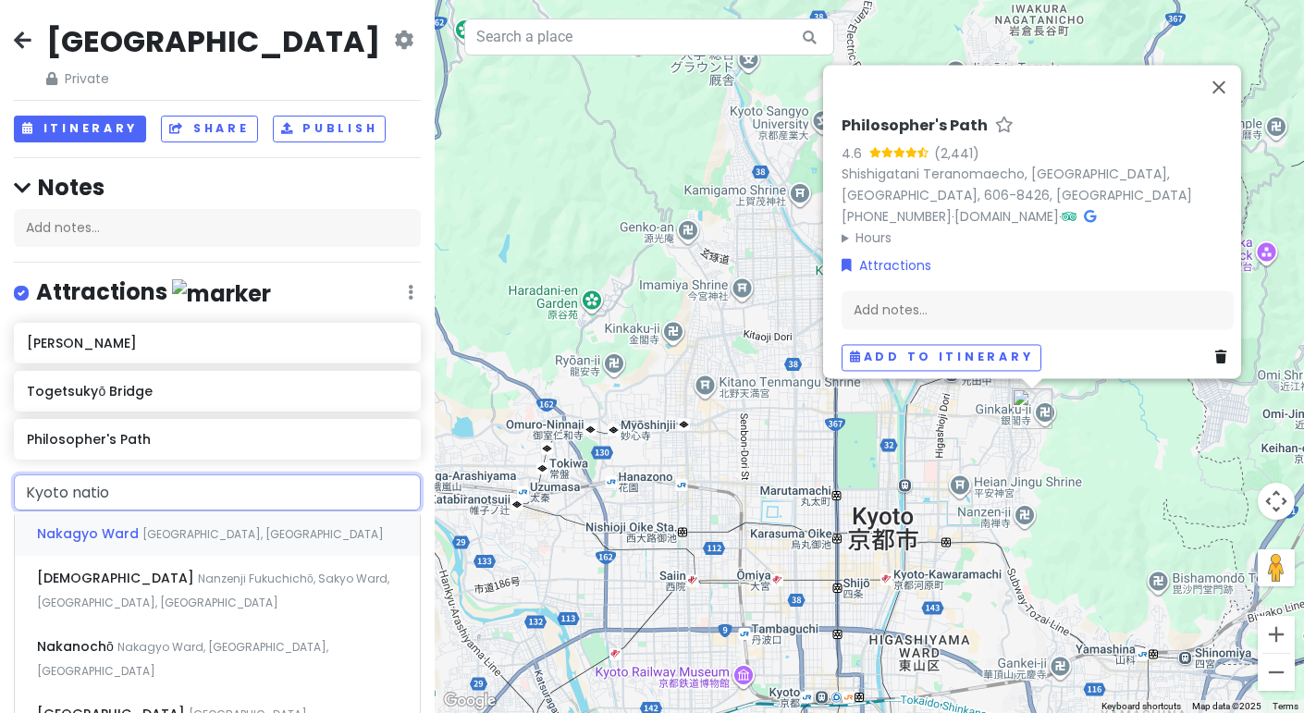
type input "Kyoto nation"
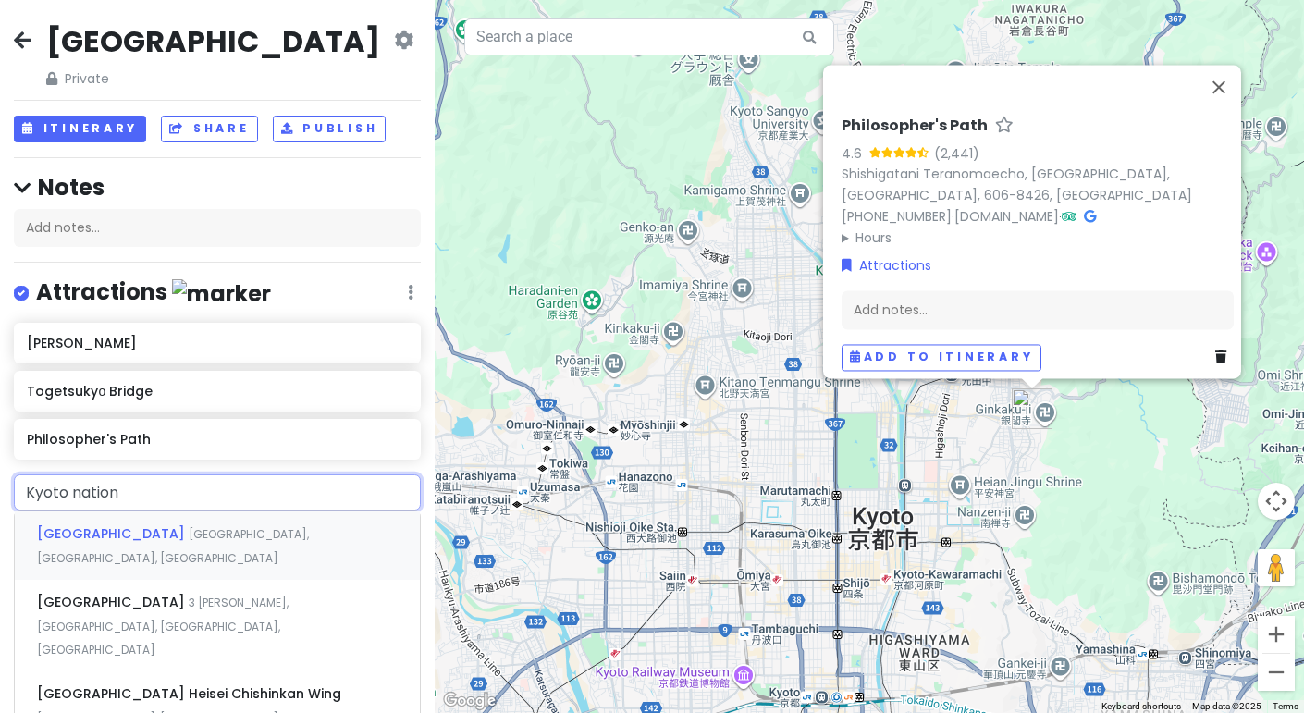
click at [154, 548] on div "Kyoto National Museum 527 茶屋町 Higashiyama Ward, Kyoto, Japan" at bounding box center [217, 546] width 405 height 68
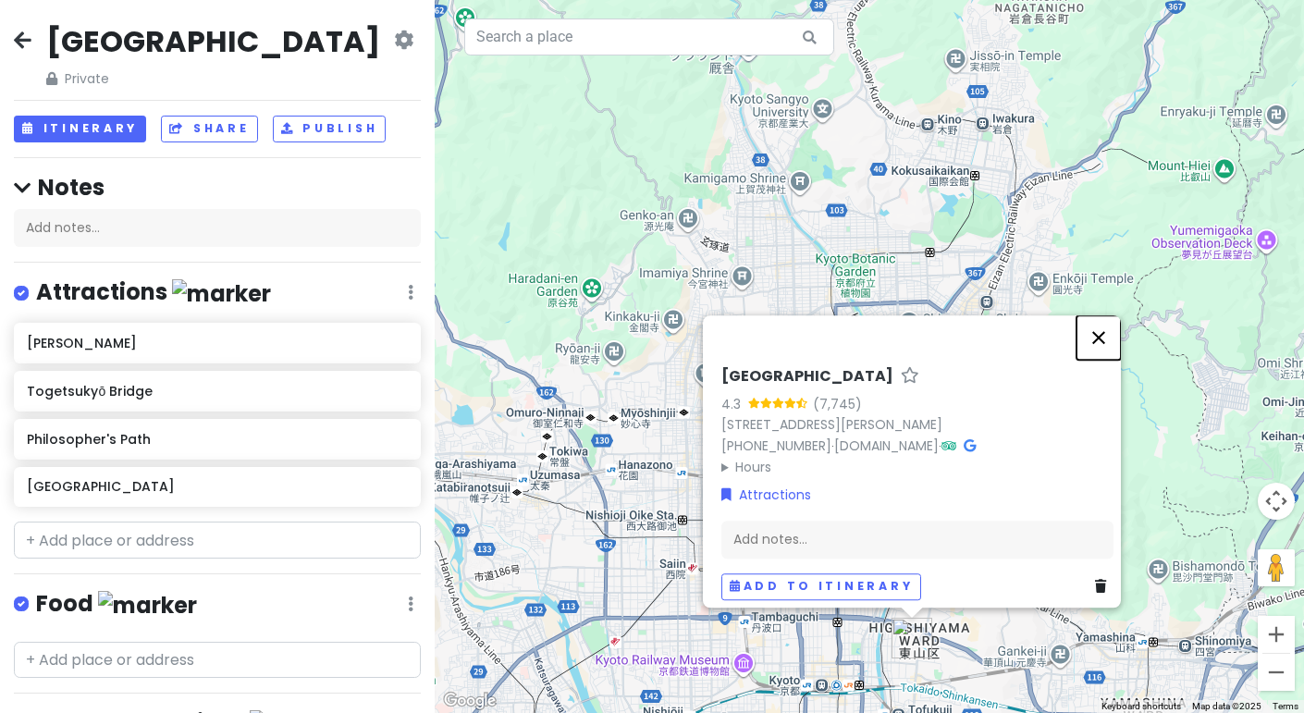
click at [1107, 319] on button "Close" at bounding box center [1099, 337] width 44 height 44
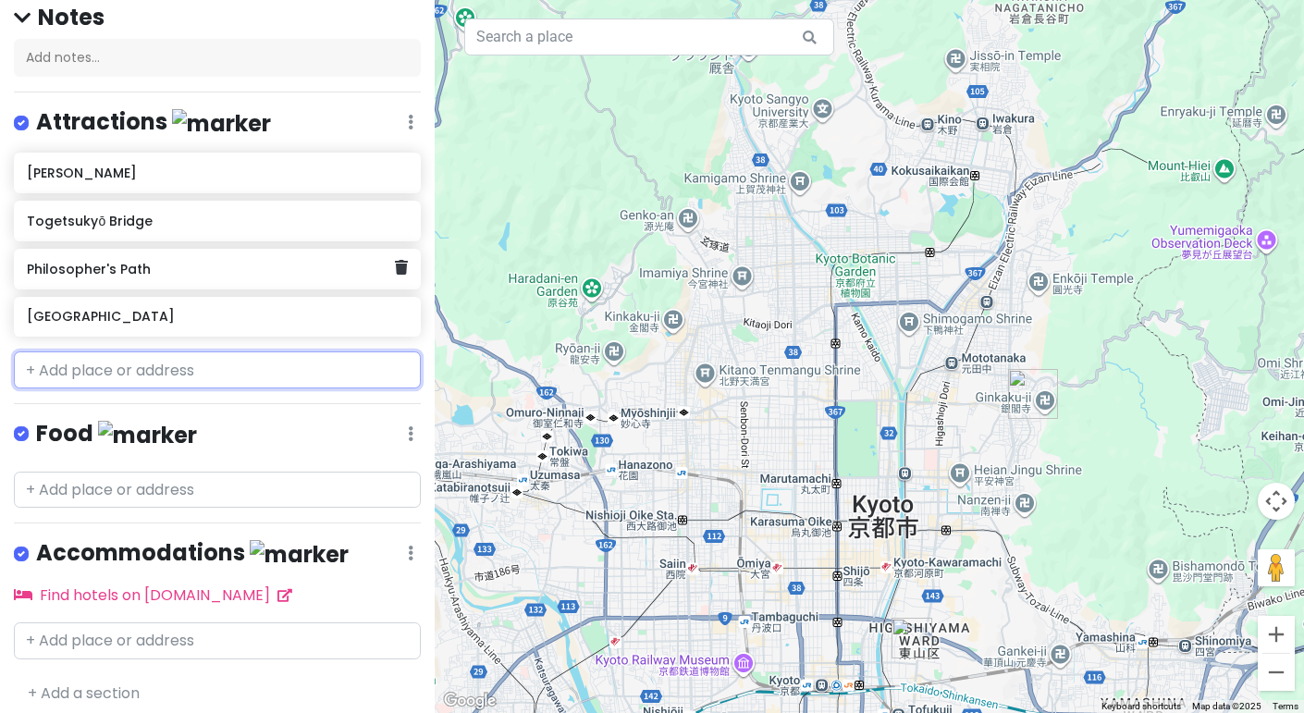
scroll to position [177, 0]
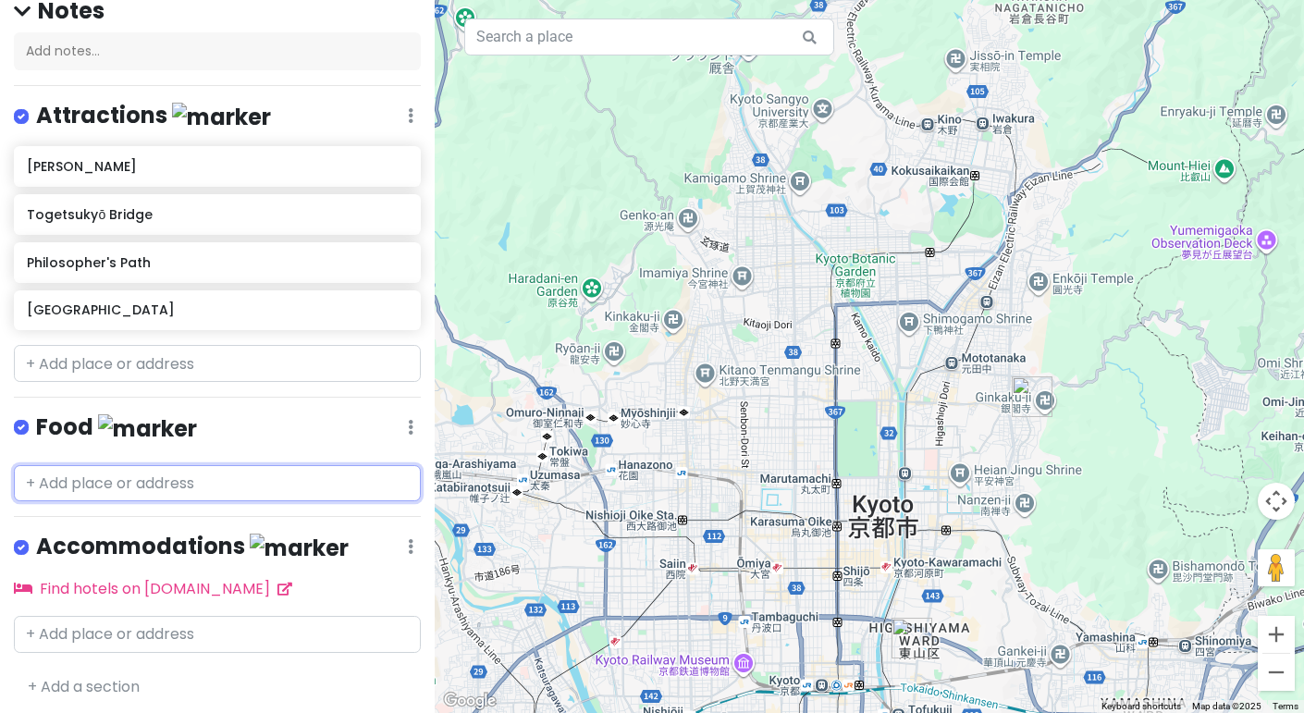
click at [153, 465] on input "text" at bounding box center [217, 483] width 407 height 37
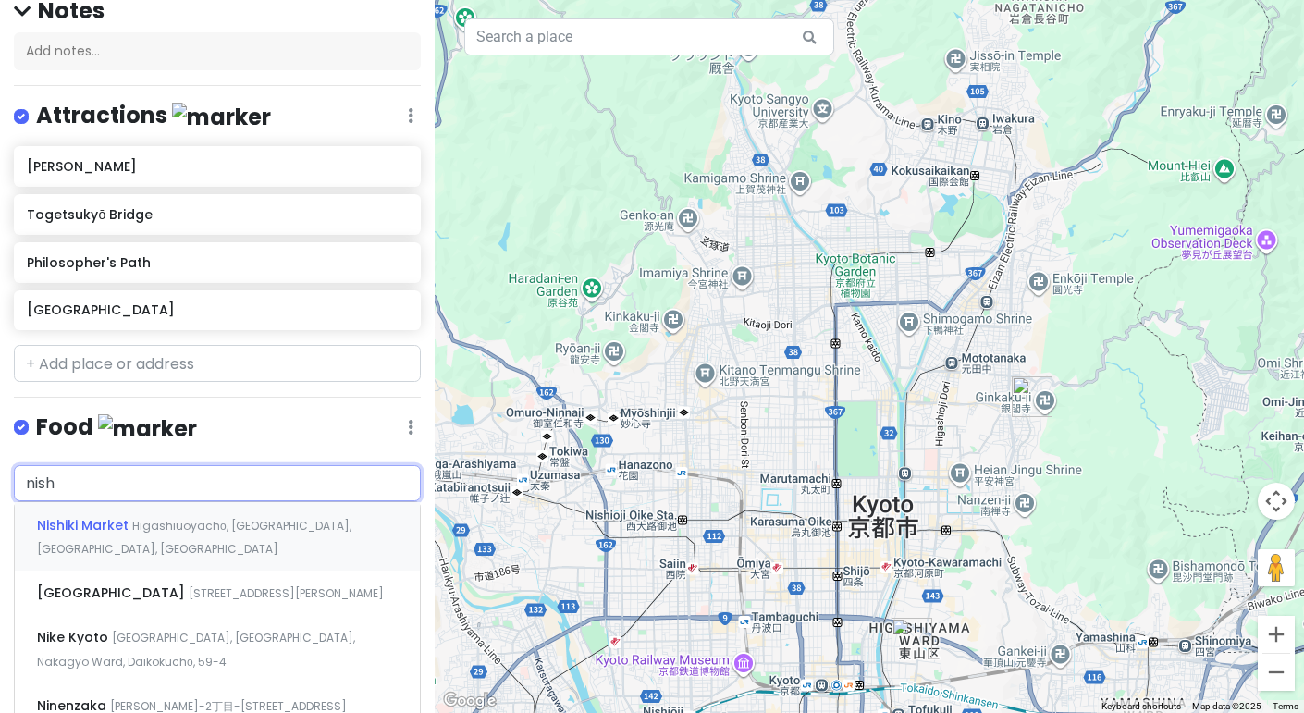
type input "nishi"
click at [138, 518] on span "Higashiuoyachō, Nakagyo Ward, Kyoto, Japan" at bounding box center [194, 538] width 314 height 40
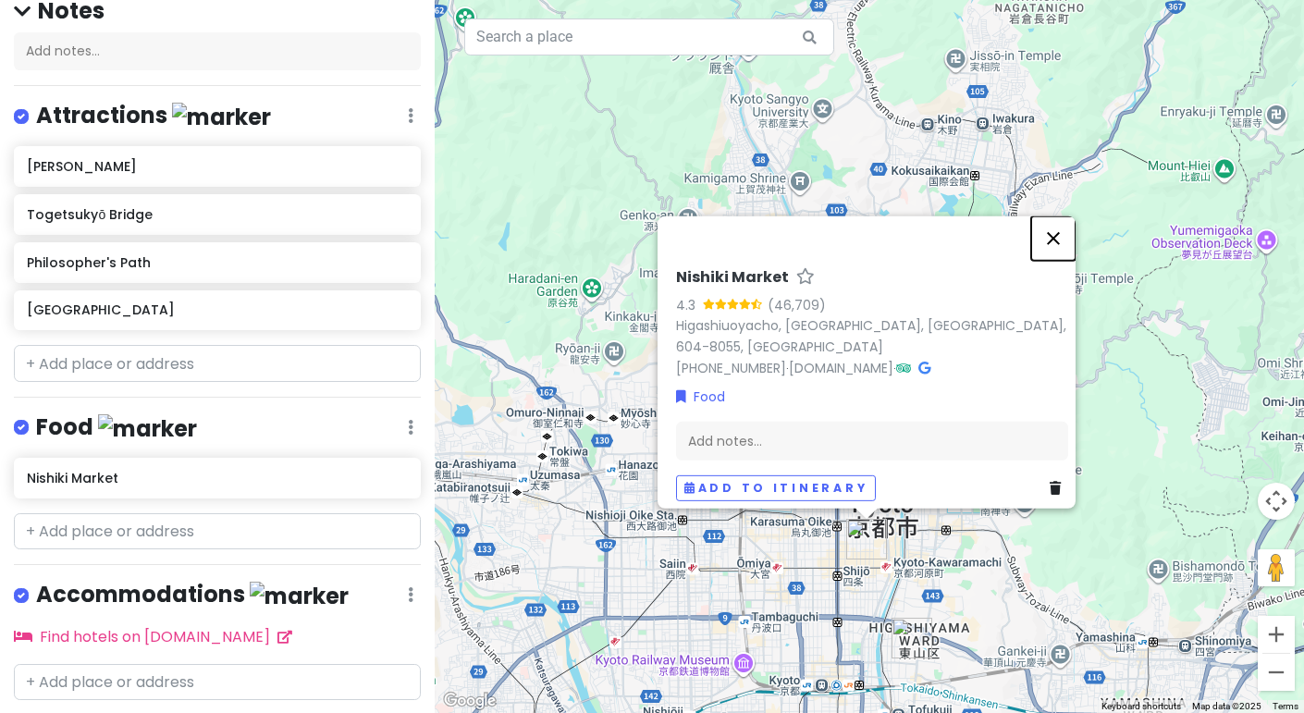
click at [1073, 253] on button "Close" at bounding box center [1053, 238] width 44 height 44
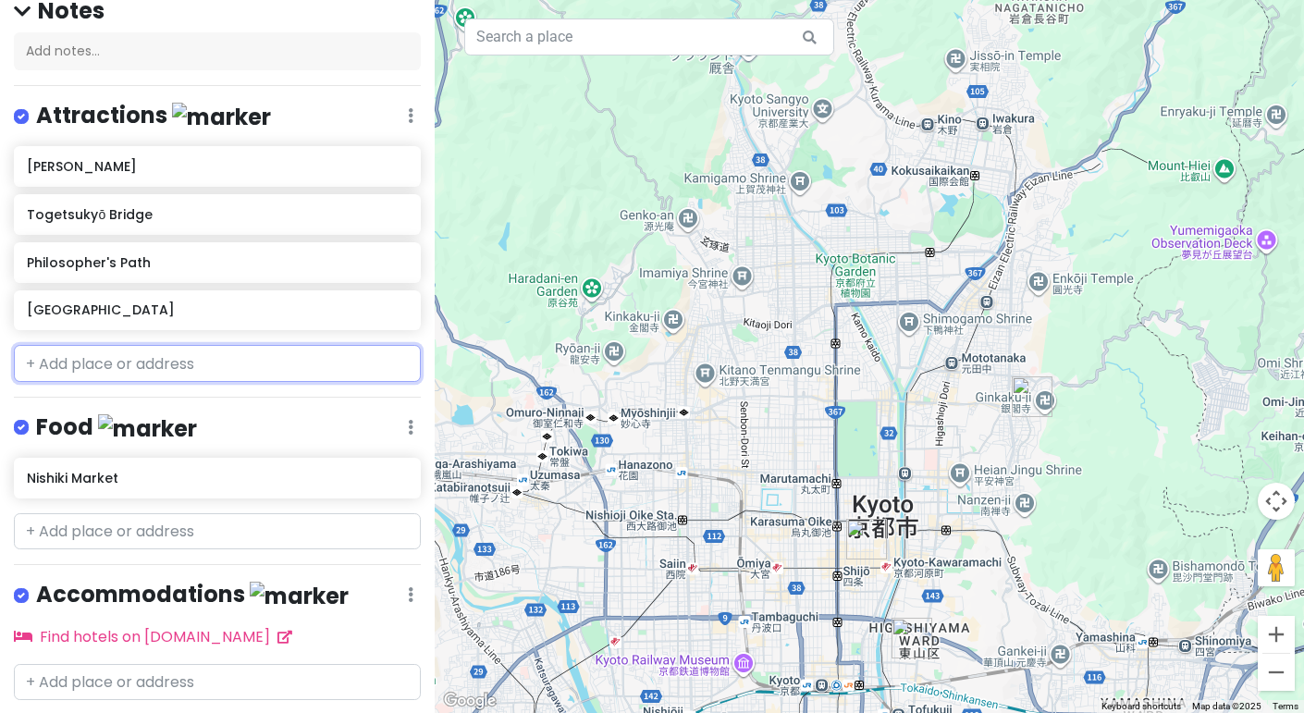
click at [234, 361] on input "text" at bounding box center [217, 363] width 407 height 37
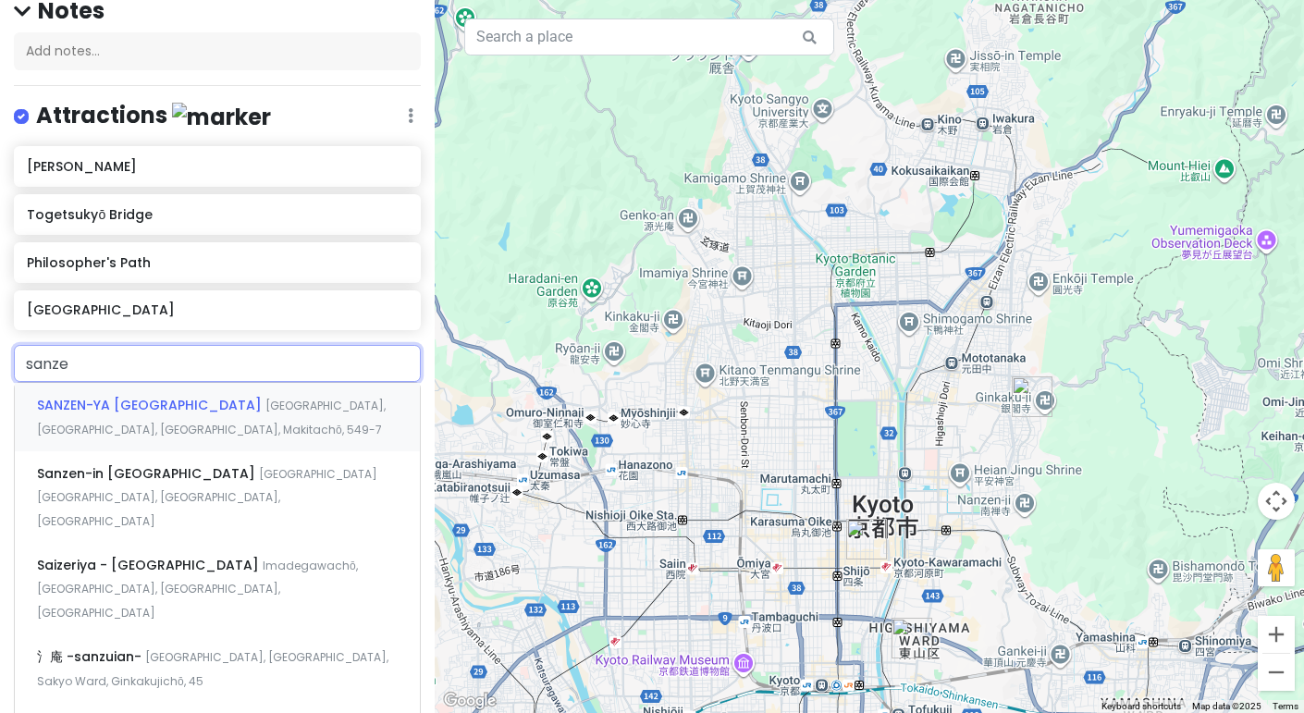
type input "sanzen"
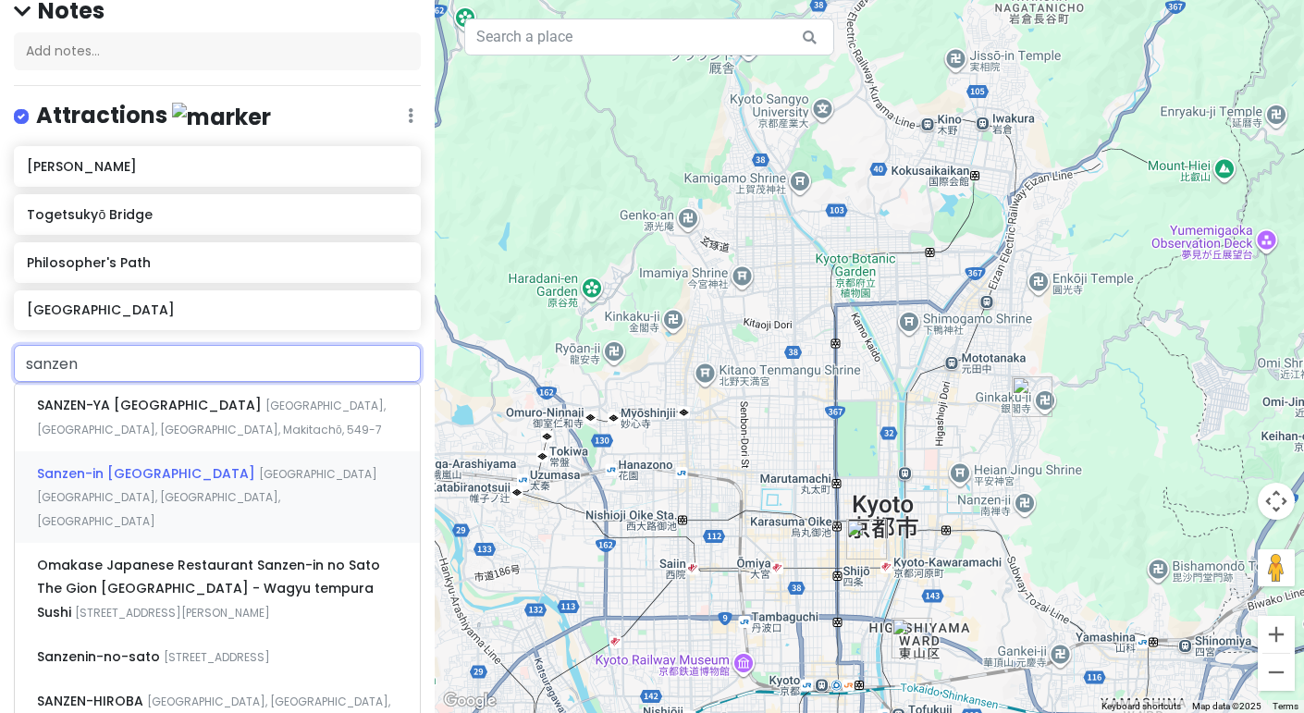
click at [158, 481] on div "Sanzen-in Temple 540 大原来迎院町 Sakyo Ward, Kyoto, Japan" at bounding box center [217, 497] width 405 height 92
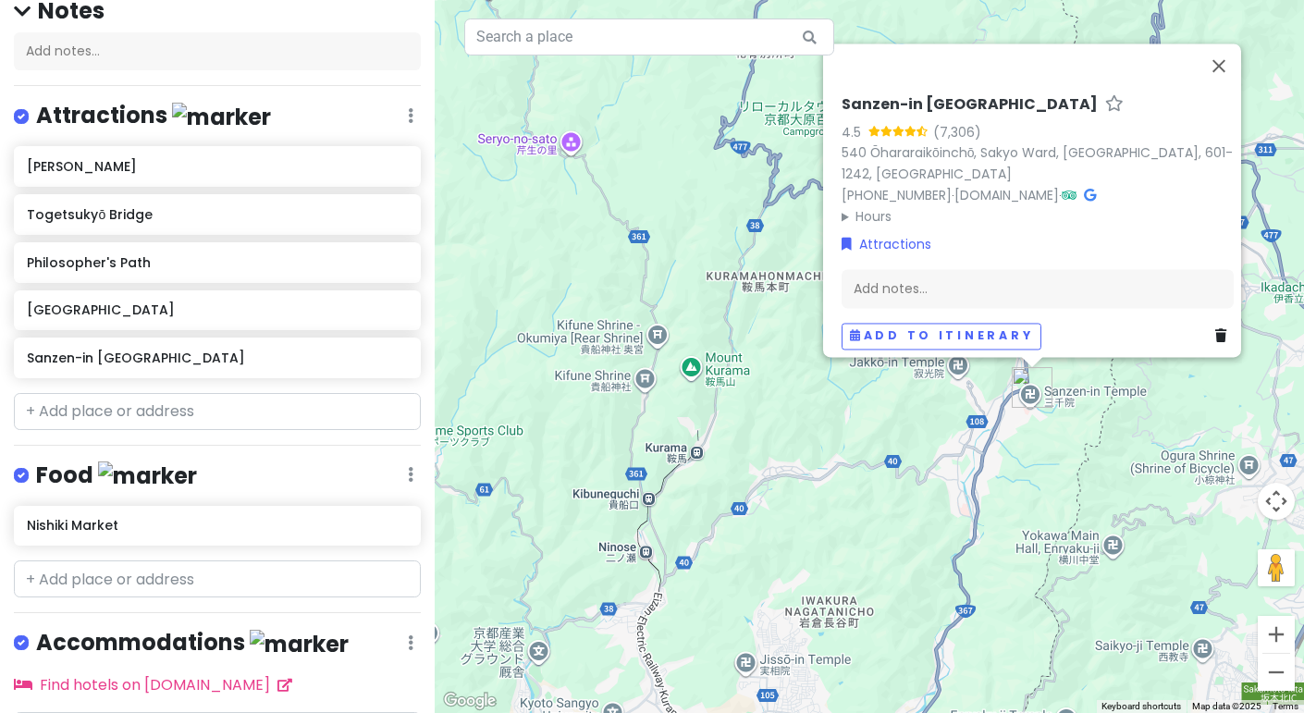
scroll to position [273, 0]
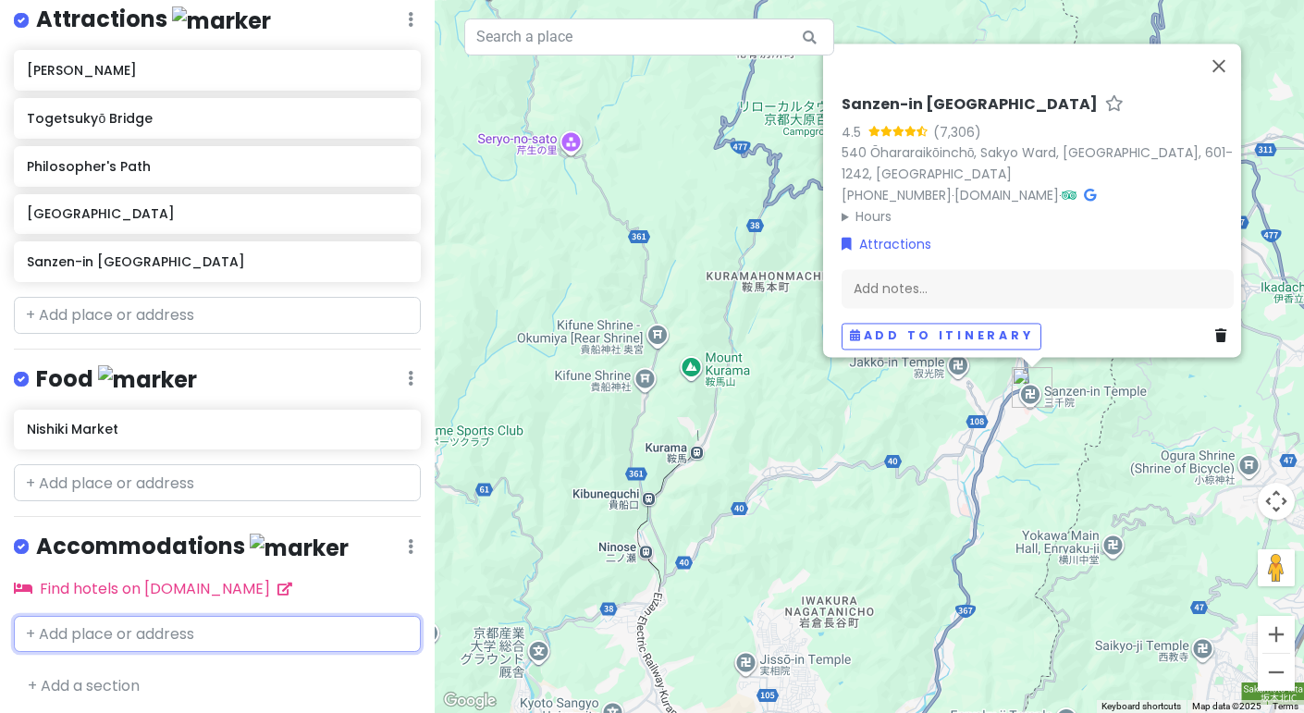
click at [244, 635] on input "text" at bounding box center [217, 634] width 407 height 37
type input "kameok"
click at [180, 683] on div "Kameoka Kyoto, Japan" at bounding box center [217, 675] width 405 height 44
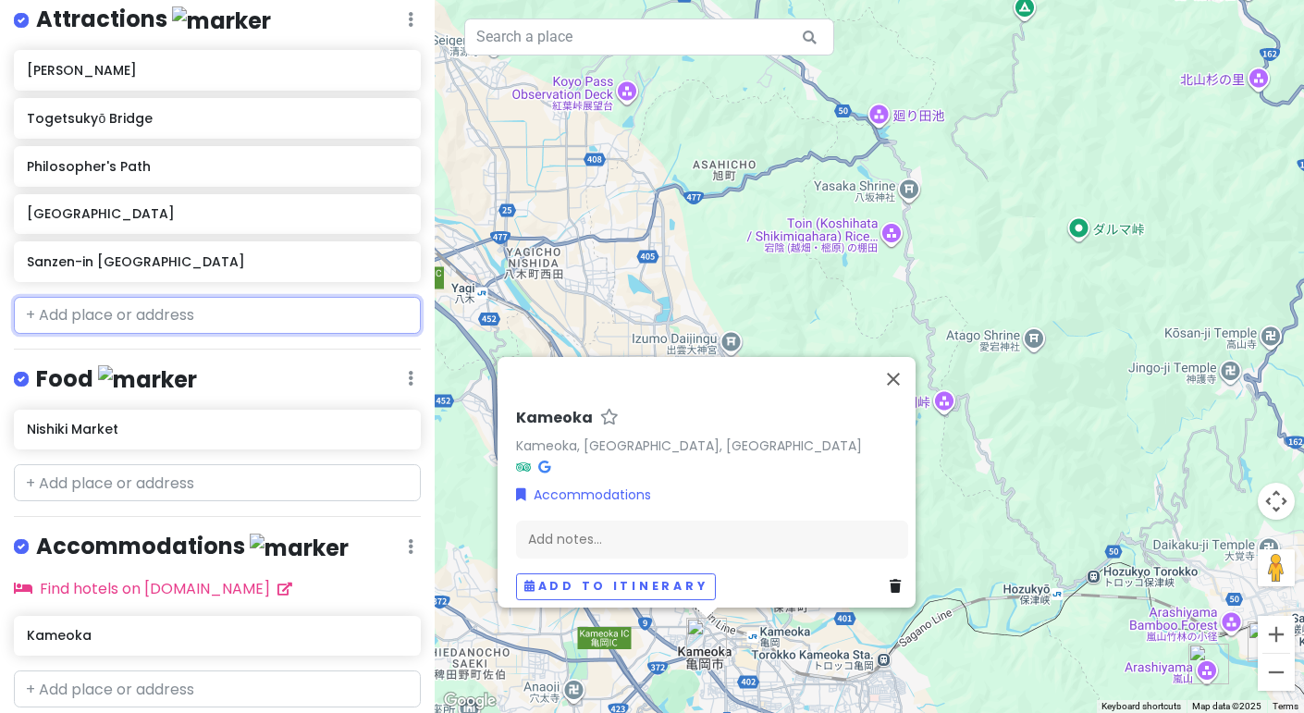
click at [233, 316] on input "text" at bounding box center [217, 315] width 407 height 37
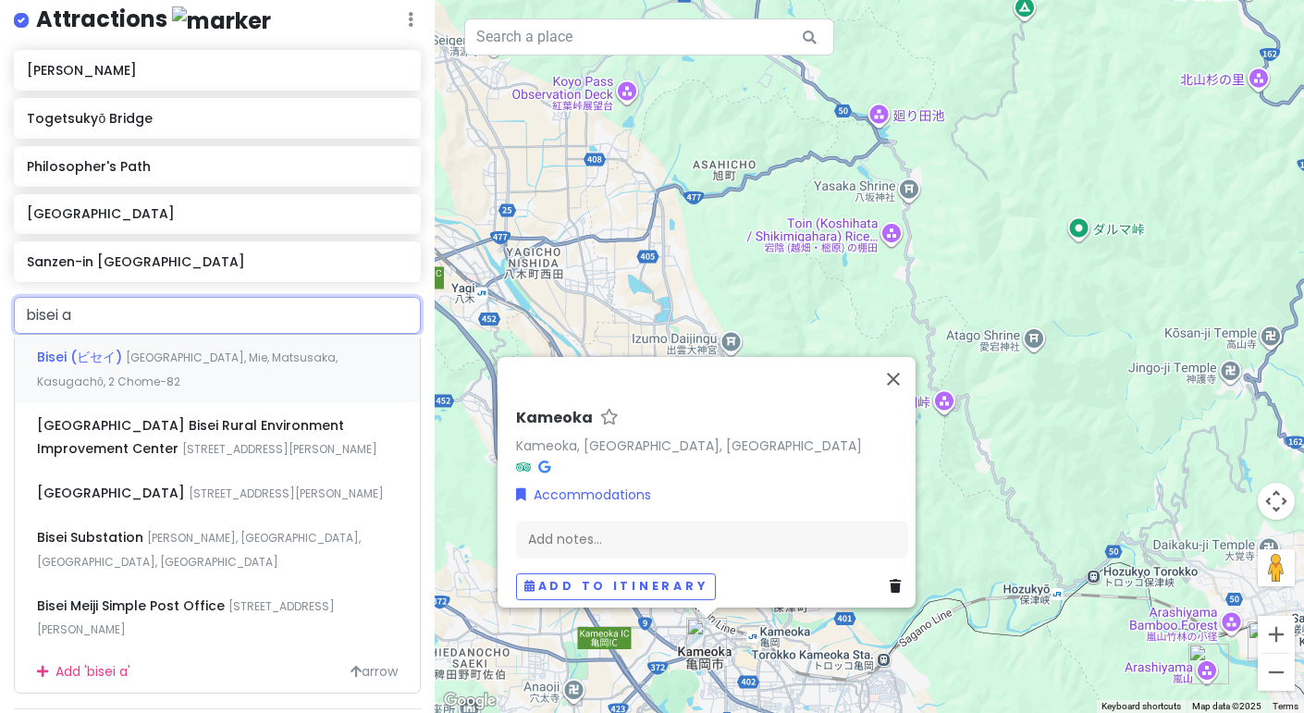
type input "bisei as"
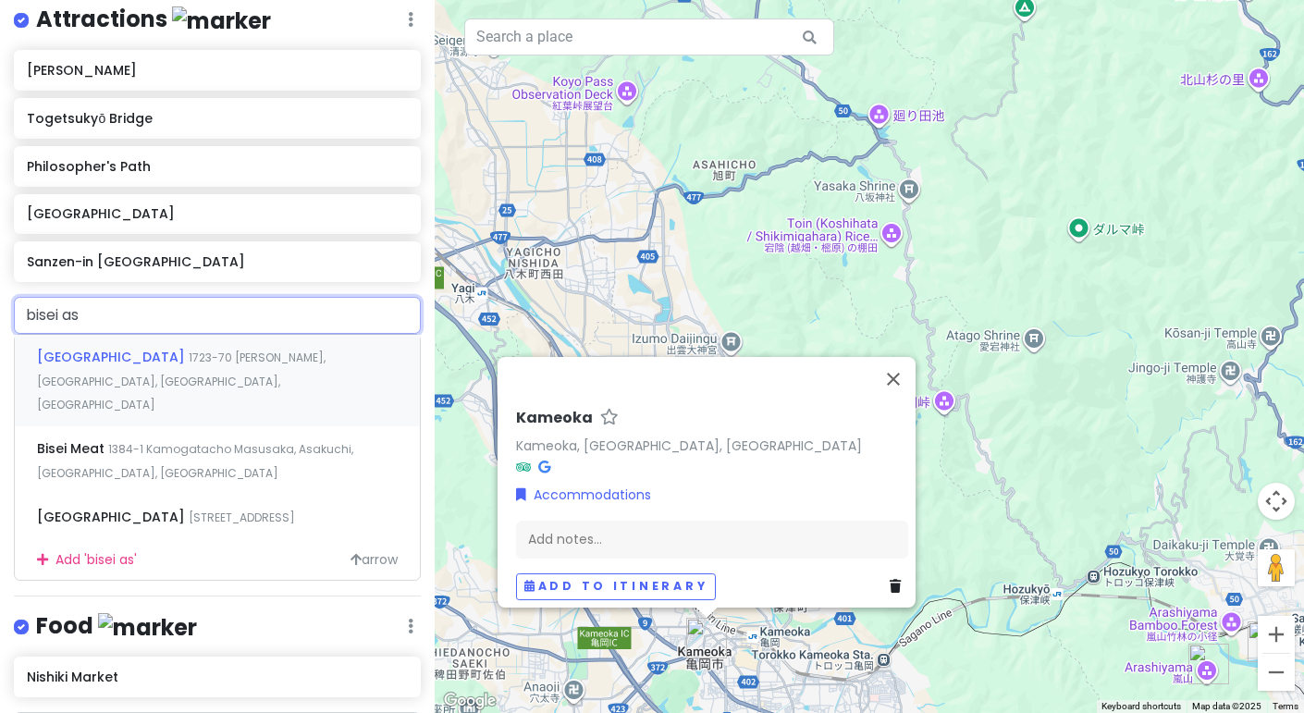
click at [191, 366] on div "Bisei Astronomical Observatory 1723-70 Biseichō Ōkura, Ibara, Okayama, Japan" at bounding box center [217, 381] width 405 height 92
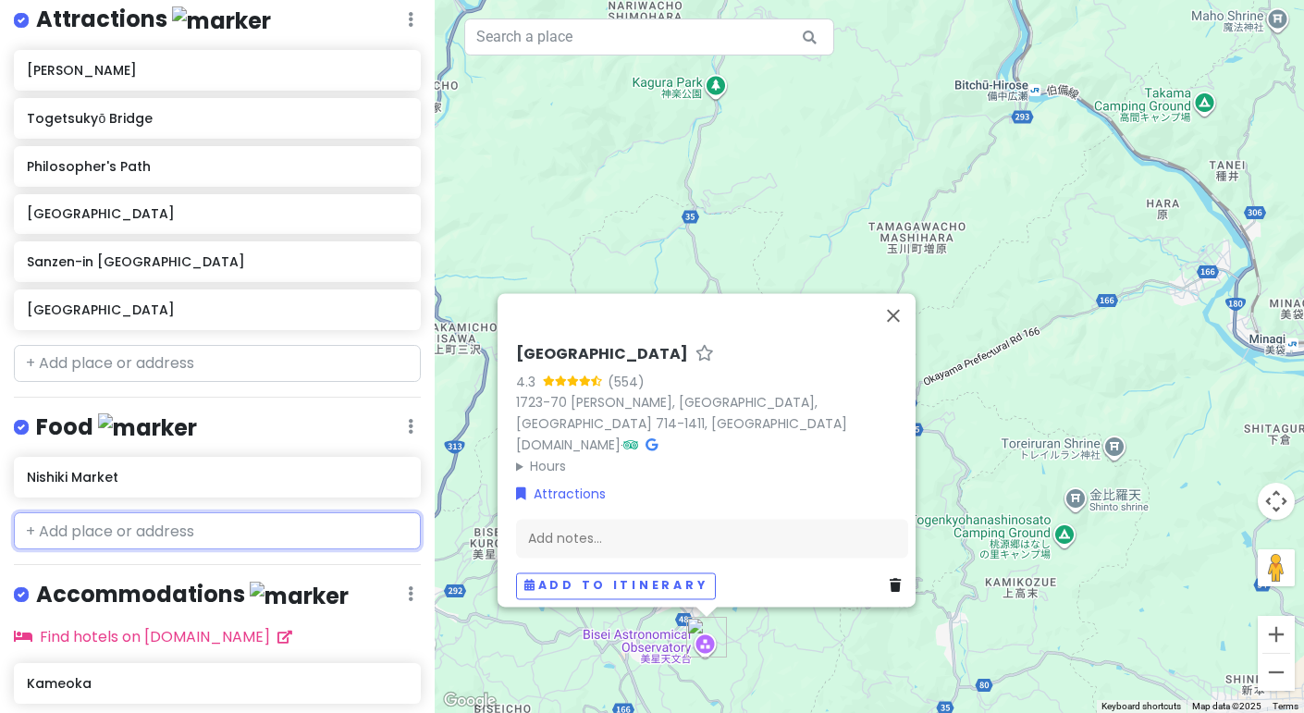
click at [119, 542] on input "text" at bounding box center [217, 530] width 407 height 37
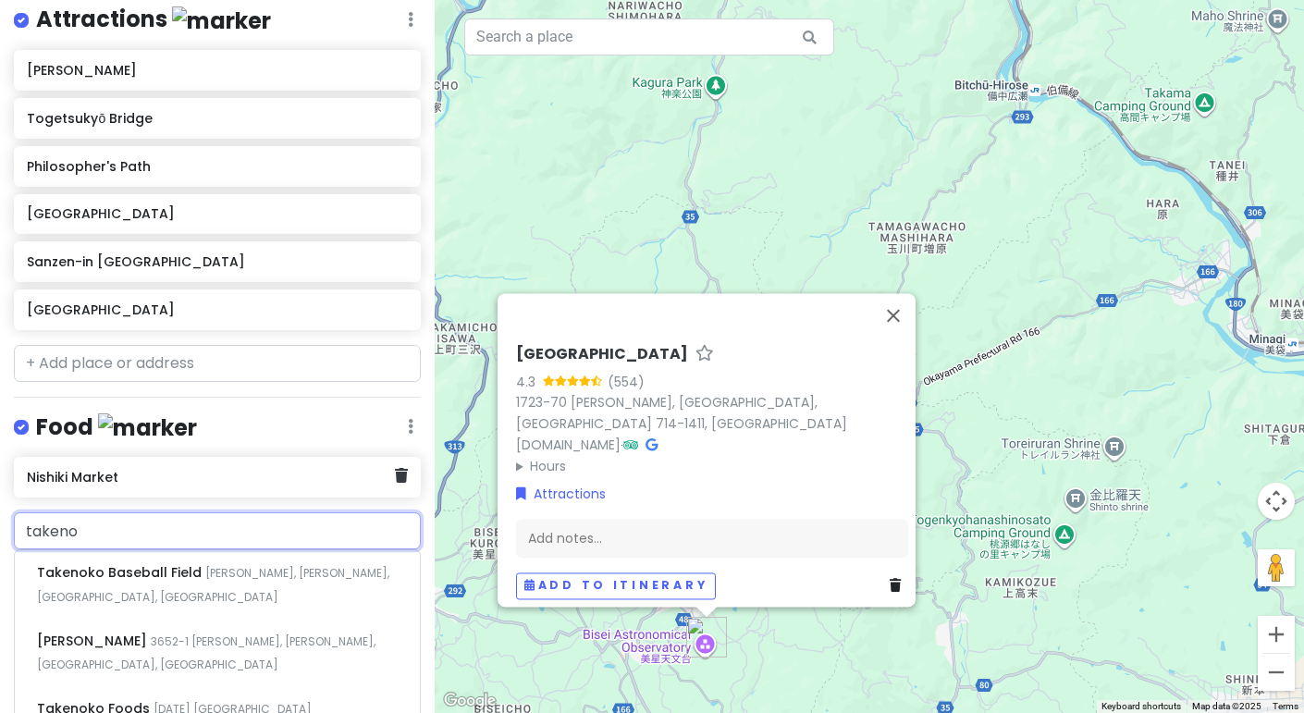
type input "takeno"
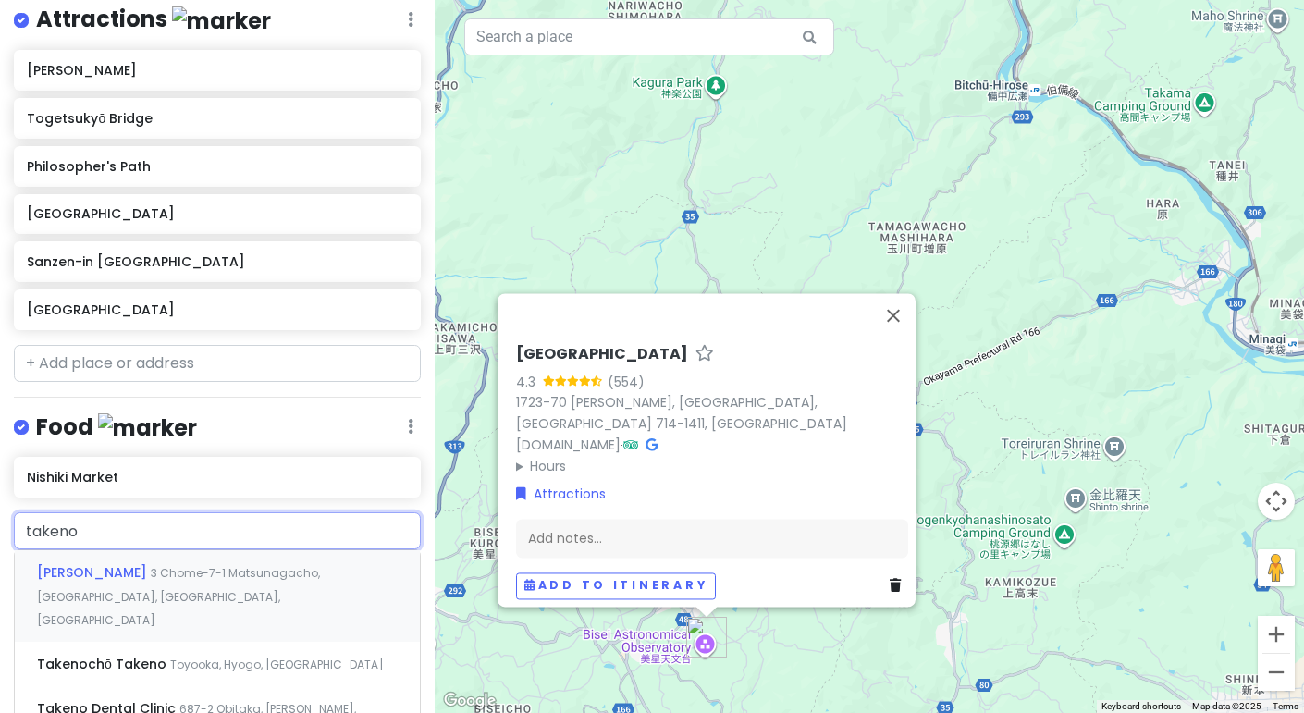
click at [164, 597] on div "Takeno Shokudo 3 Chome-7-1 Matsunagacho, Fukuyama, Hiroshima, Japan" at bounding box center [217, 596] width 405 height 92
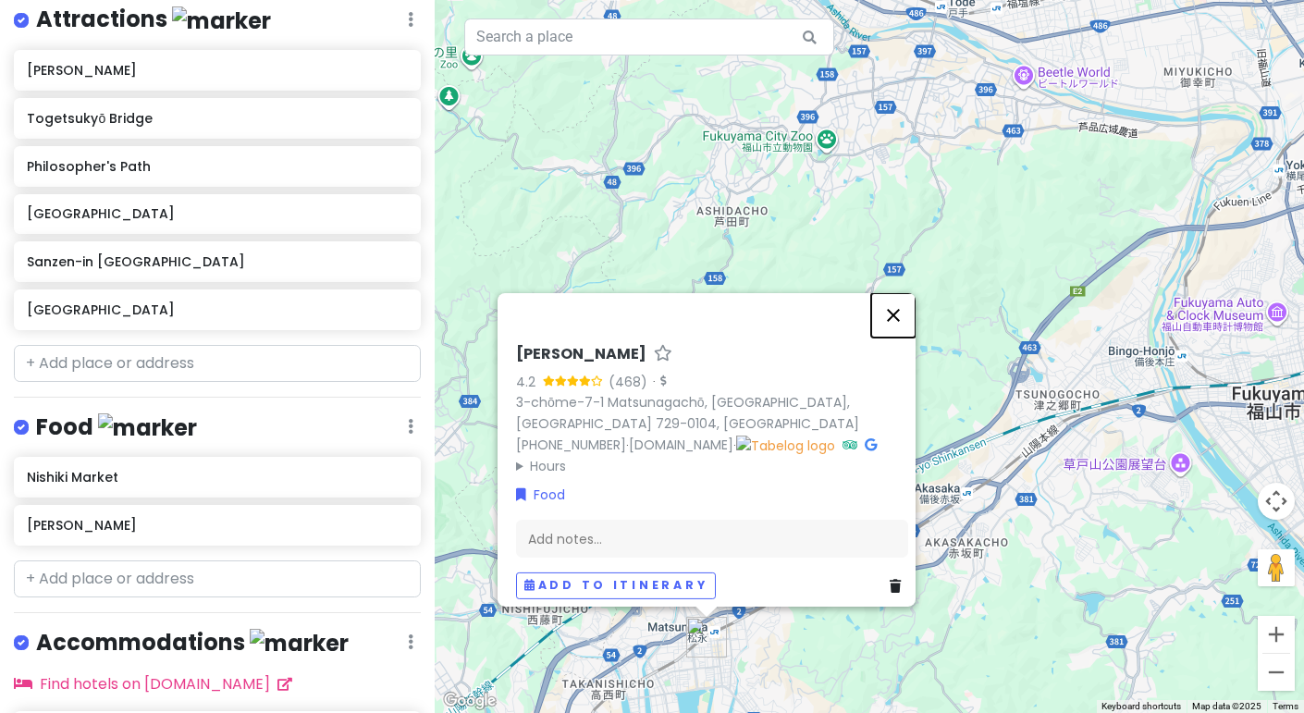
click at [897, 322] on button "Close" at bounding box center [893, 314] width 44 height 44
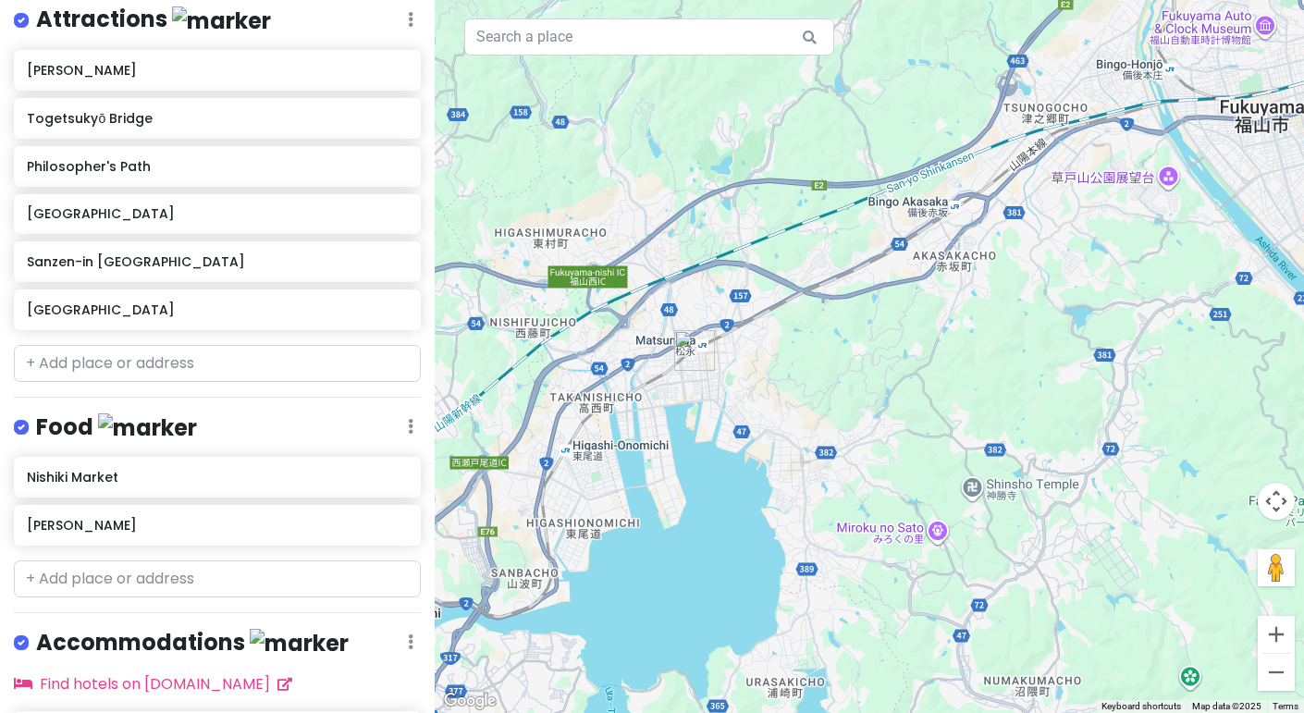
drag, startPoint x: 948, startPoint y: 363, endPoint x: 927, endPoint y: 68, distance: 294.9
click at [927, 68] on div at bounding box center [869, 356] width 869 height 713
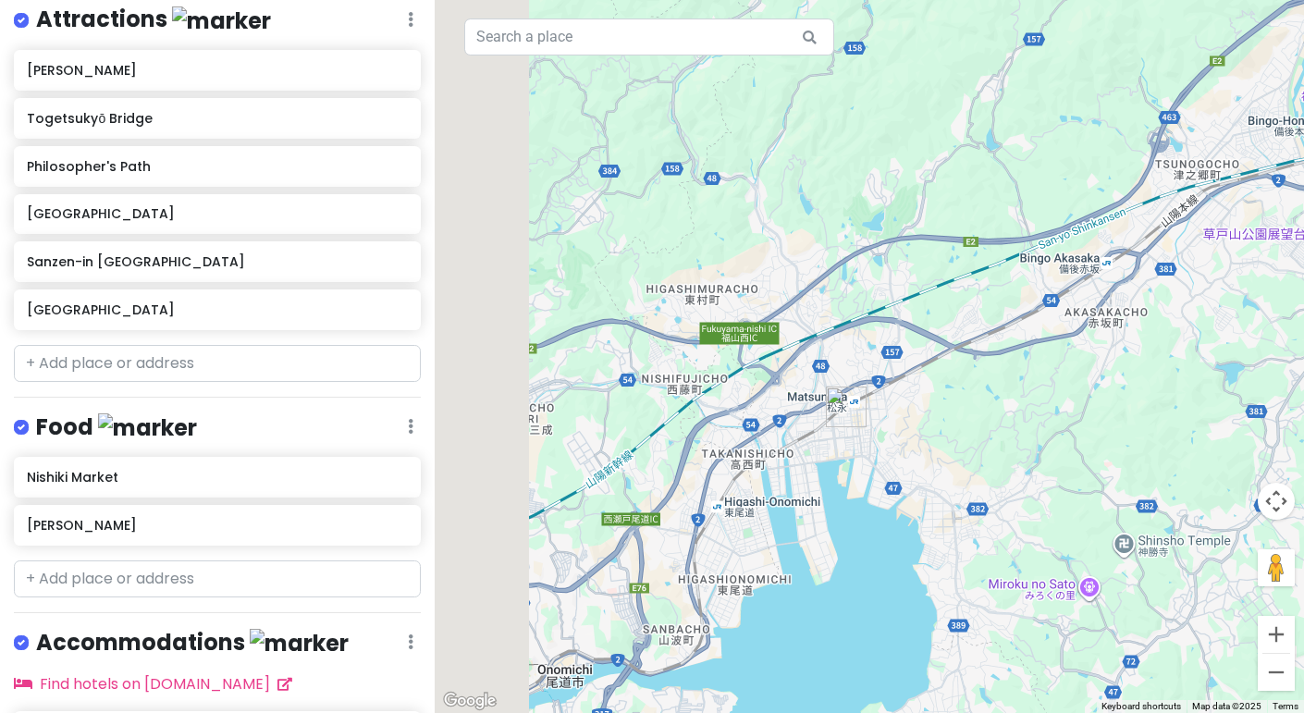
drag, startPoint x: 757, startPoint y: 367, endPoint x: 915, endPoint y: 425, distance: 168.2
click at [915, 425] on div at bounding box center [869, 356] width 869 height 713
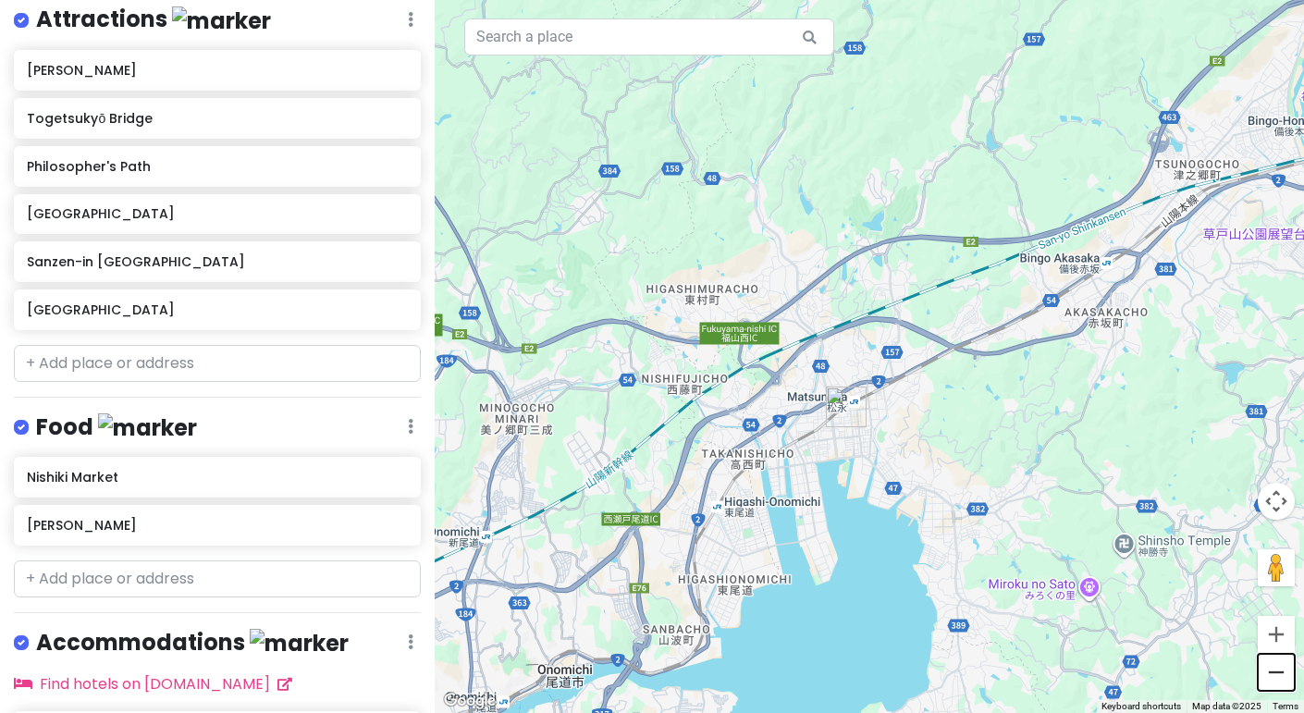
click at [1270, 681] on button "Zoom out" at bounding box center [1276, 672] width 37 height 37
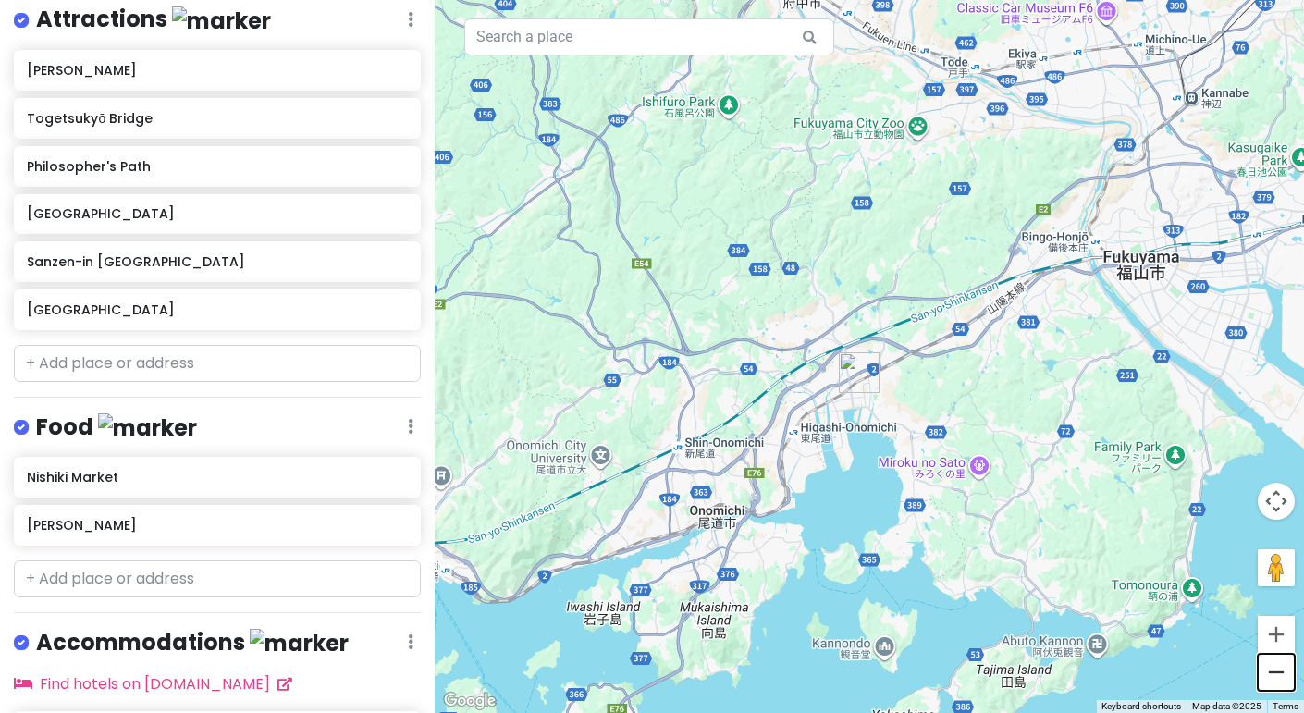
click at [1270, 681] on button "Zoom out" at bounding box center [1276, 672] width 37 height 37
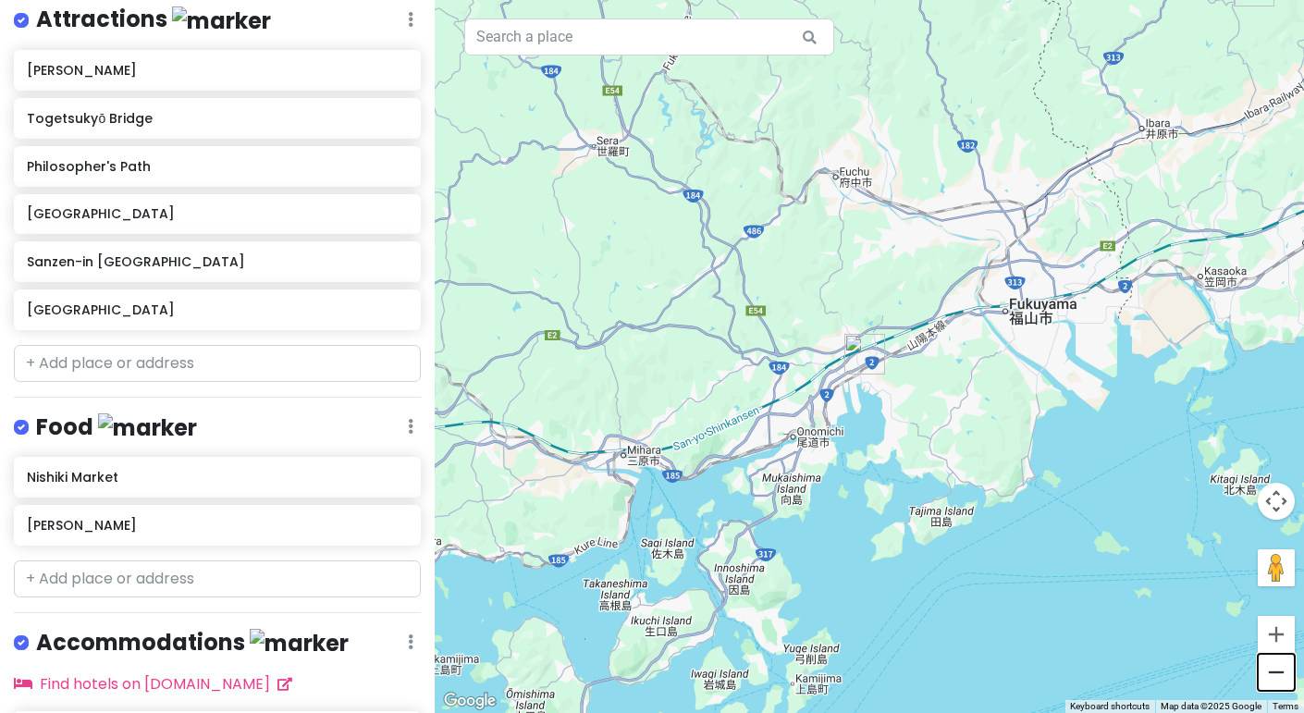
click at [1270, 681] on button "Zoom out" at bounding box center [1276, 672] width 37 height 37
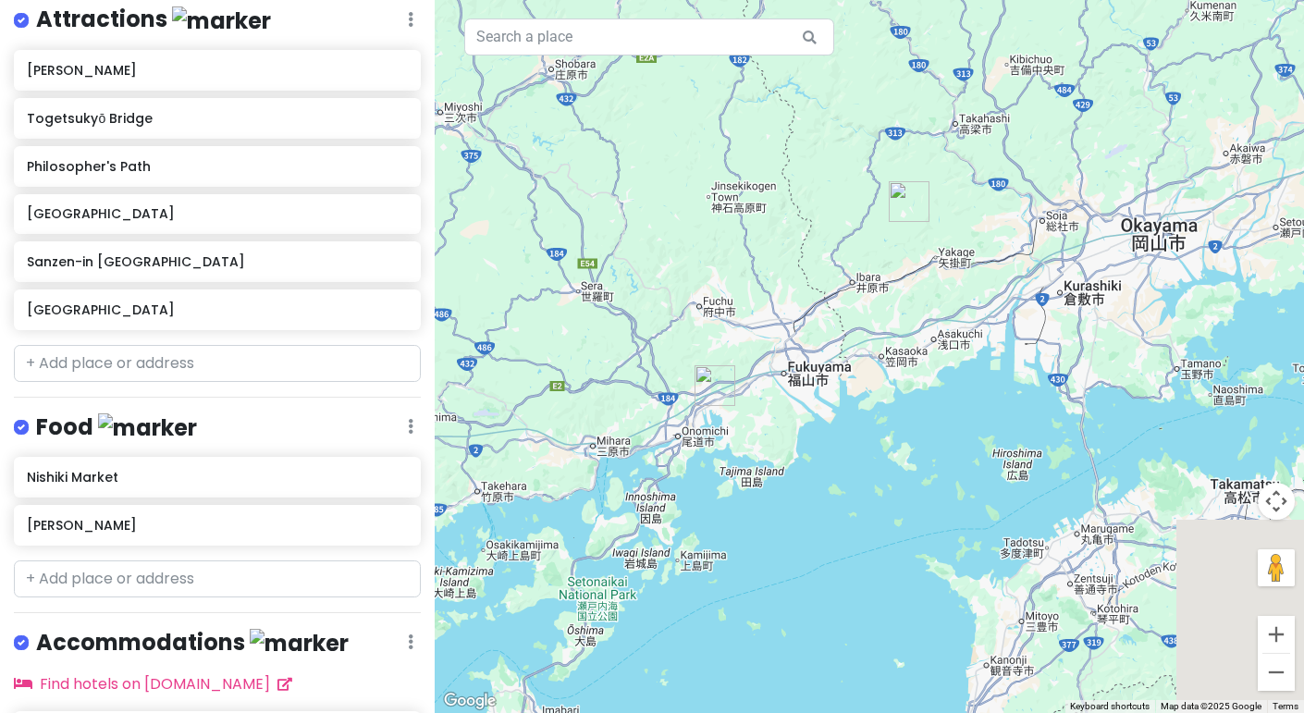
drag, startPoint x: 964, startPoint y: 257, endPoint x: 767, endPoint y: 309, distance: 203.7
click at [767, 309] on div at bounding box center [869, 356] width 869 height 713
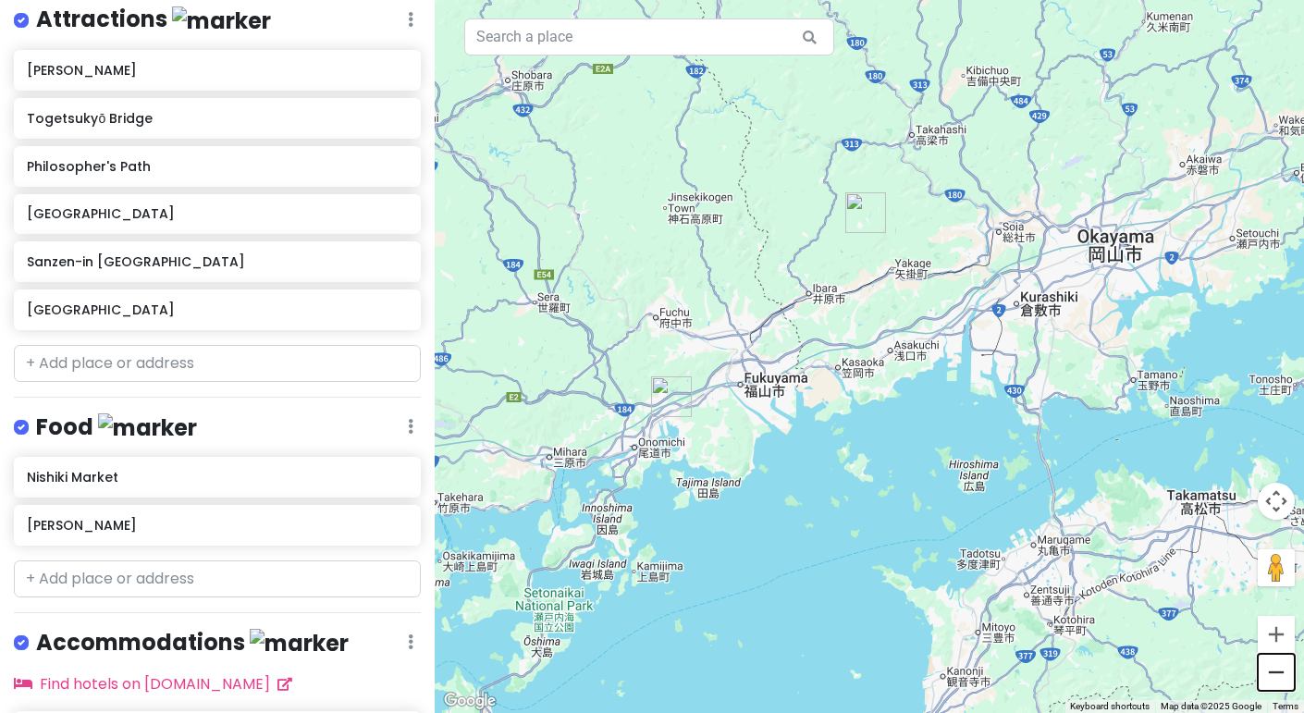
click at [1287, 687] on button "Zoom out" at bounding box center [1276, 672] width 37 height 37
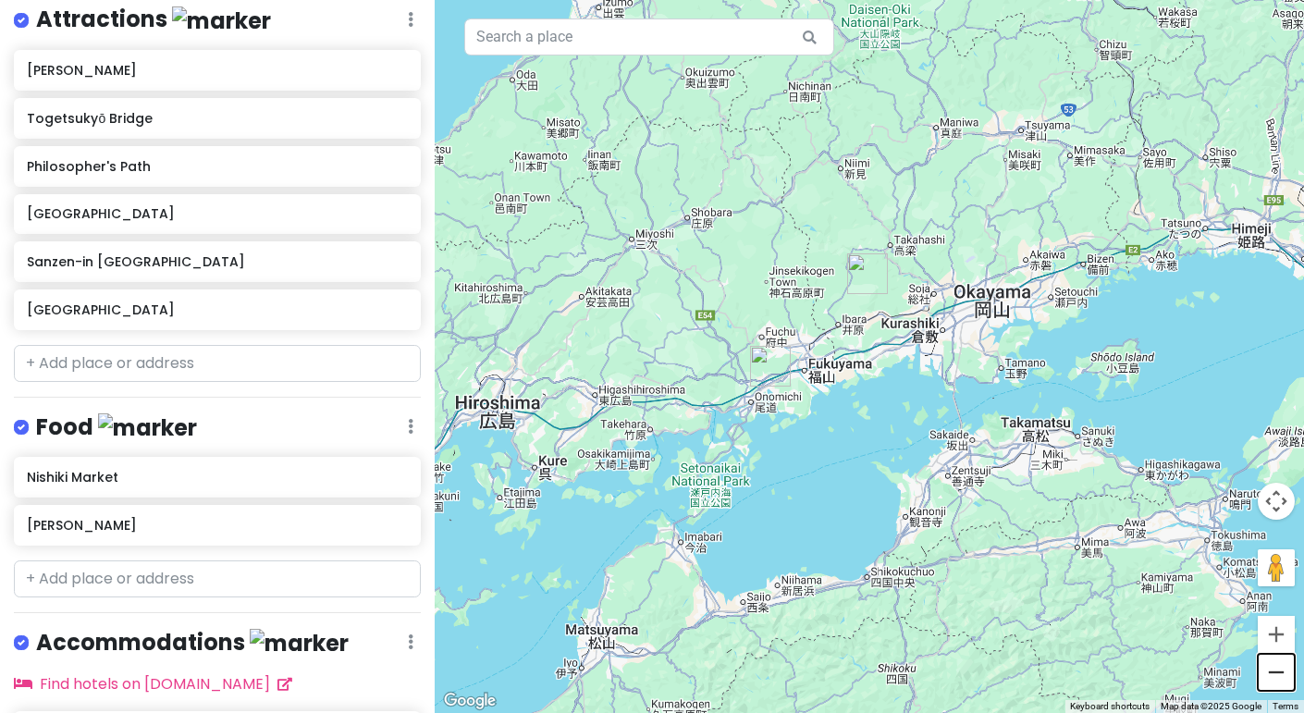
click at [1287, 687] on button "Zoom out" at bounding box center [1276, 672] width 37 height 37
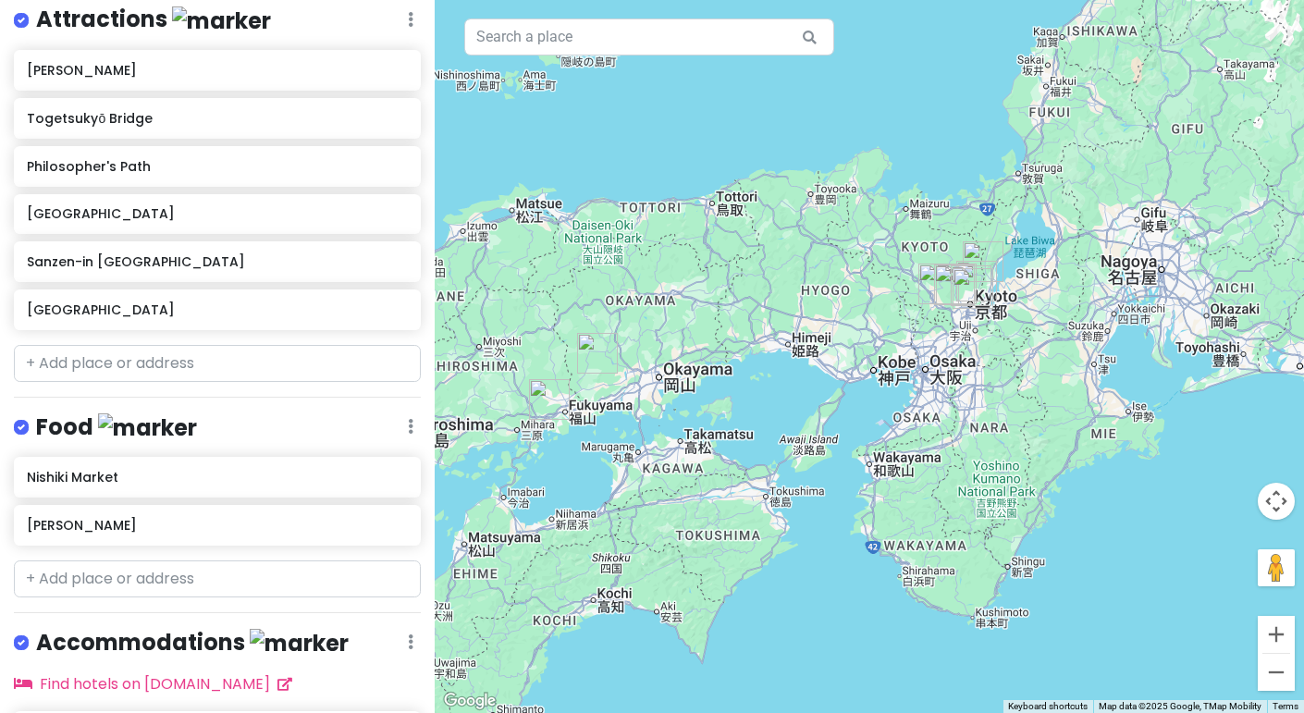
drag, startPoint x: 1049, startPoint y: 377, endPoint x: 753, endPoint y: 428, distance: 300.3
click at [753, 428] on div at bounding box center [869, 356] width 869 height 713
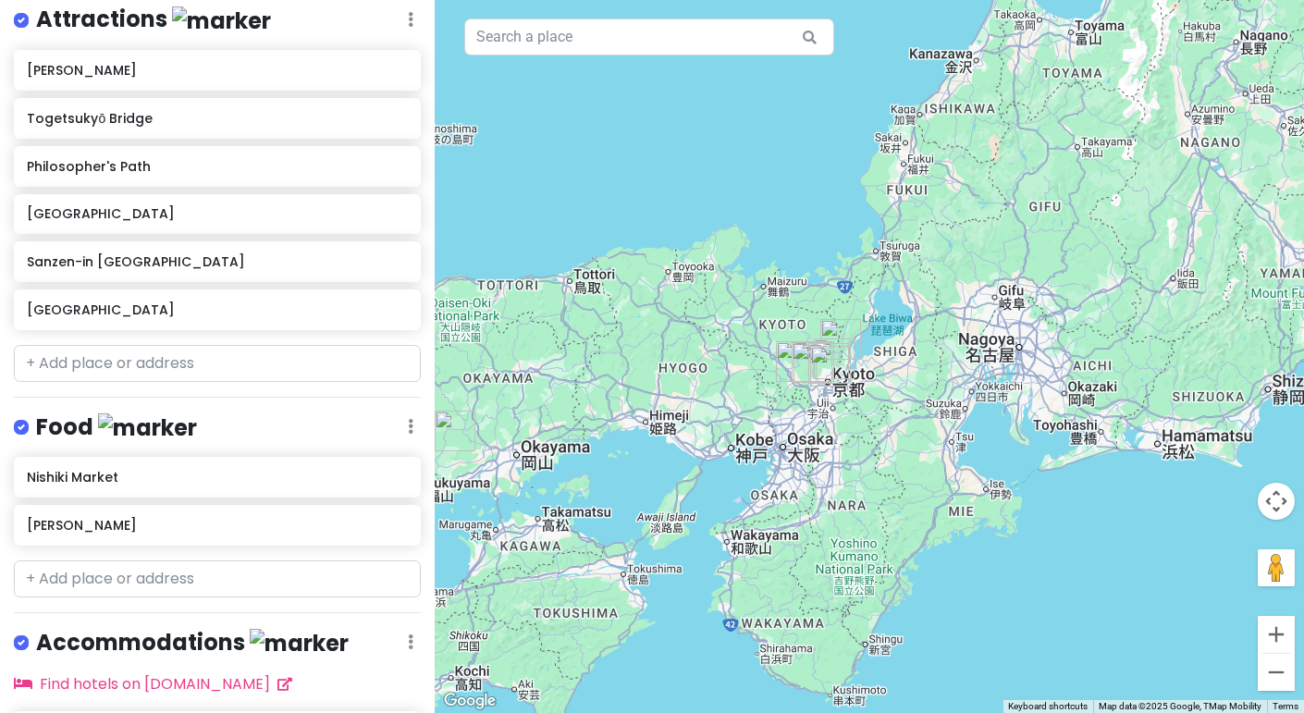
drag, startPoint x: 1202, startPoint y: 295, endPoint x: 1075, endPoint y: 377, distance: 151.1
click at [1075, 377] on div at bounding box center [869, 356] width 869 height 713
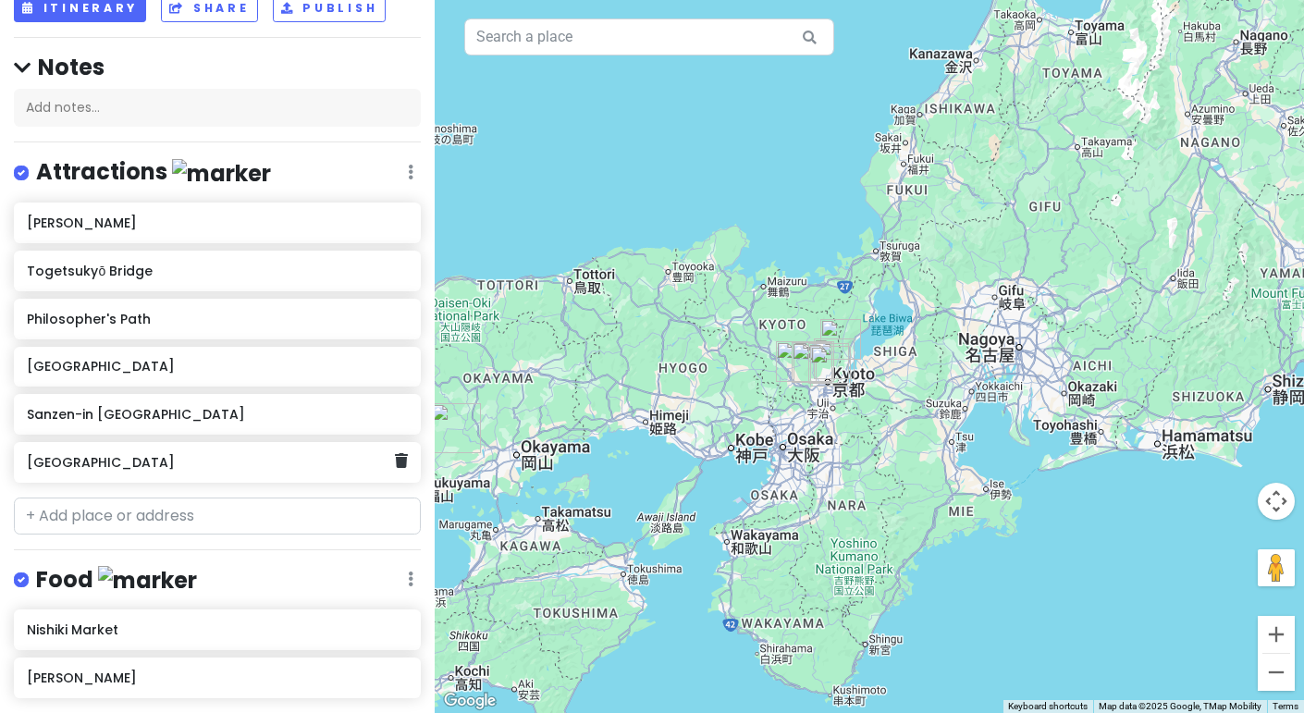
scroll to position [120, 0]
click at [216, 511] on input "text" at bounding box center [217, 516] width 407 height 37
paste input "Kiyomizu-dera"
type input "Kiyomizu-dera"
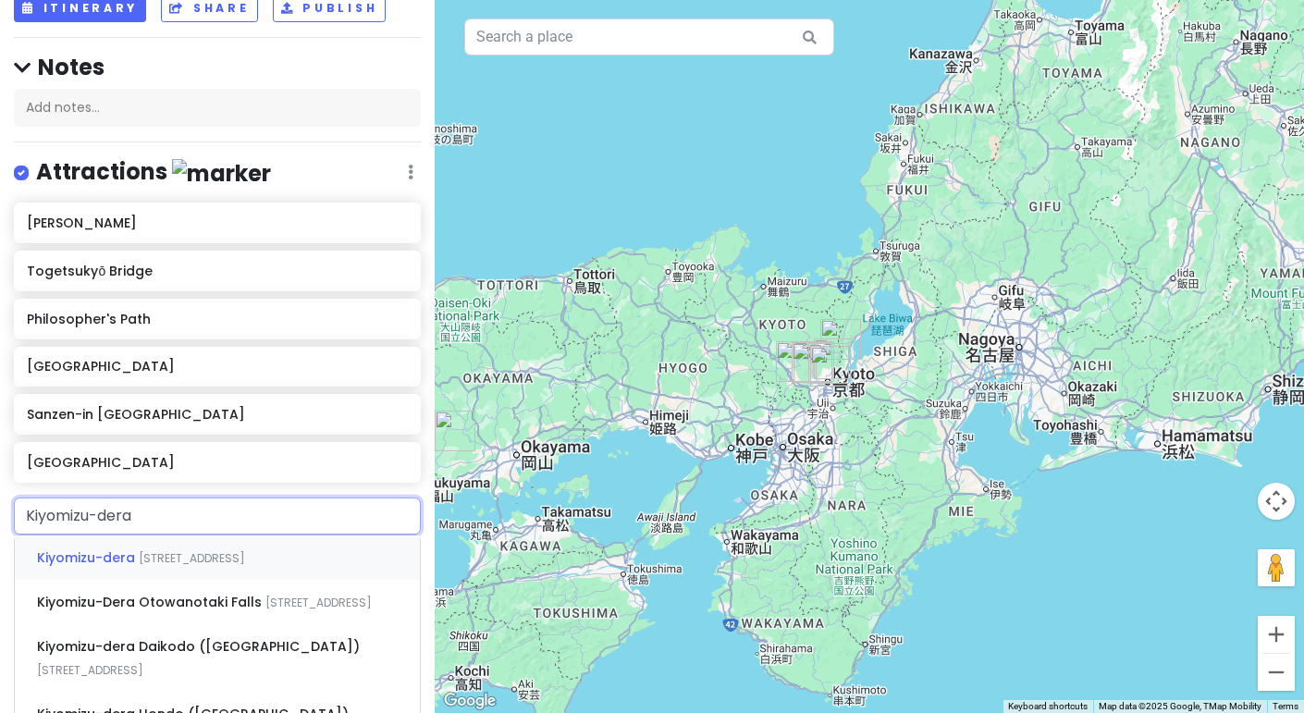
click at [97, 549] on span "Kiyomizu-dera" at bounding box center [88, 558] width 102 height 18
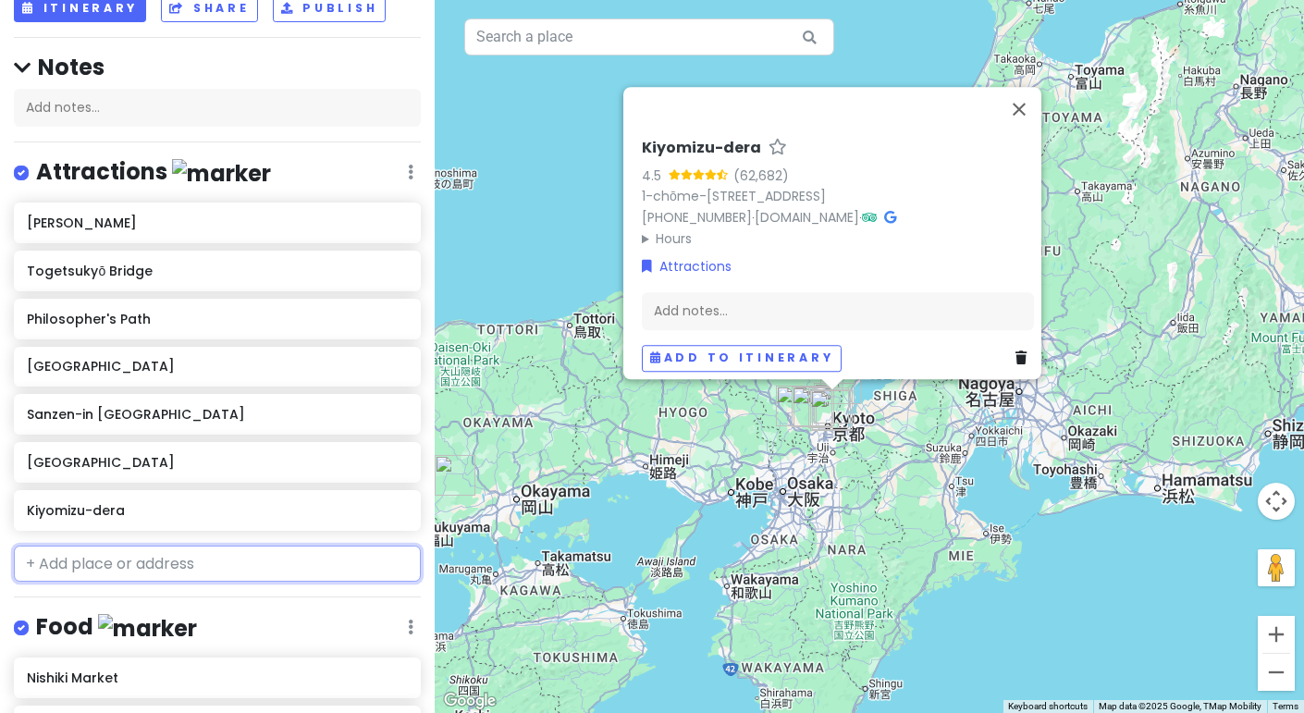
click at [138, 561] on input "text" at bounding box center [217, 564] width 407 height 37
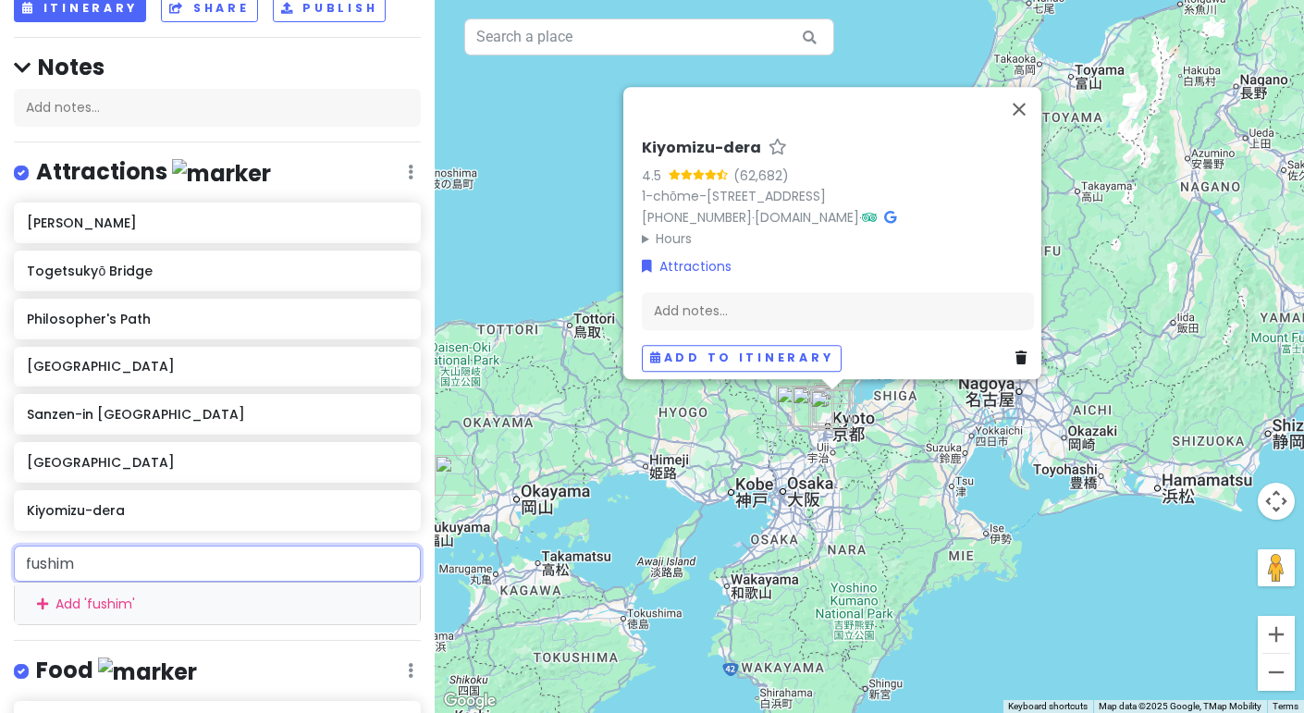
type input "fushimi"
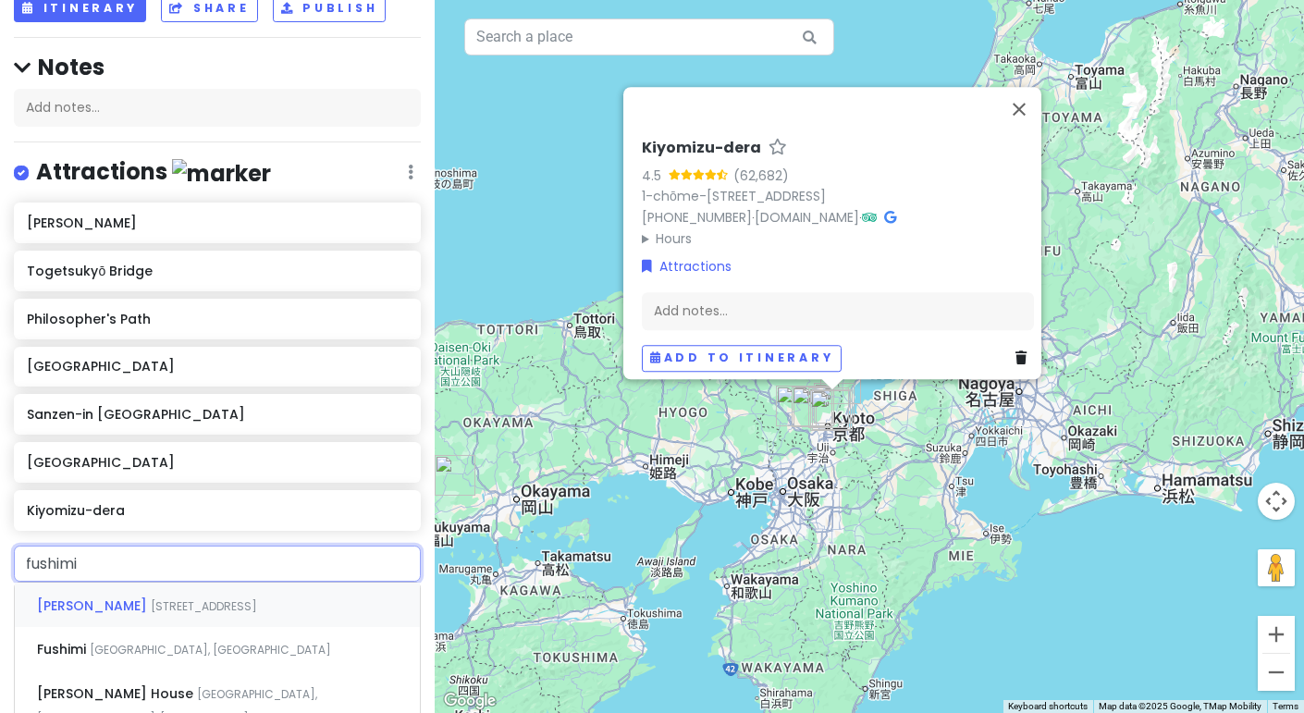
click at [257, 603] on span "68 Fukakusa Yabunouchichō, Fushimi Ward, Kyoto, Japan" at bounding box center [204, 606] width 106 height 16
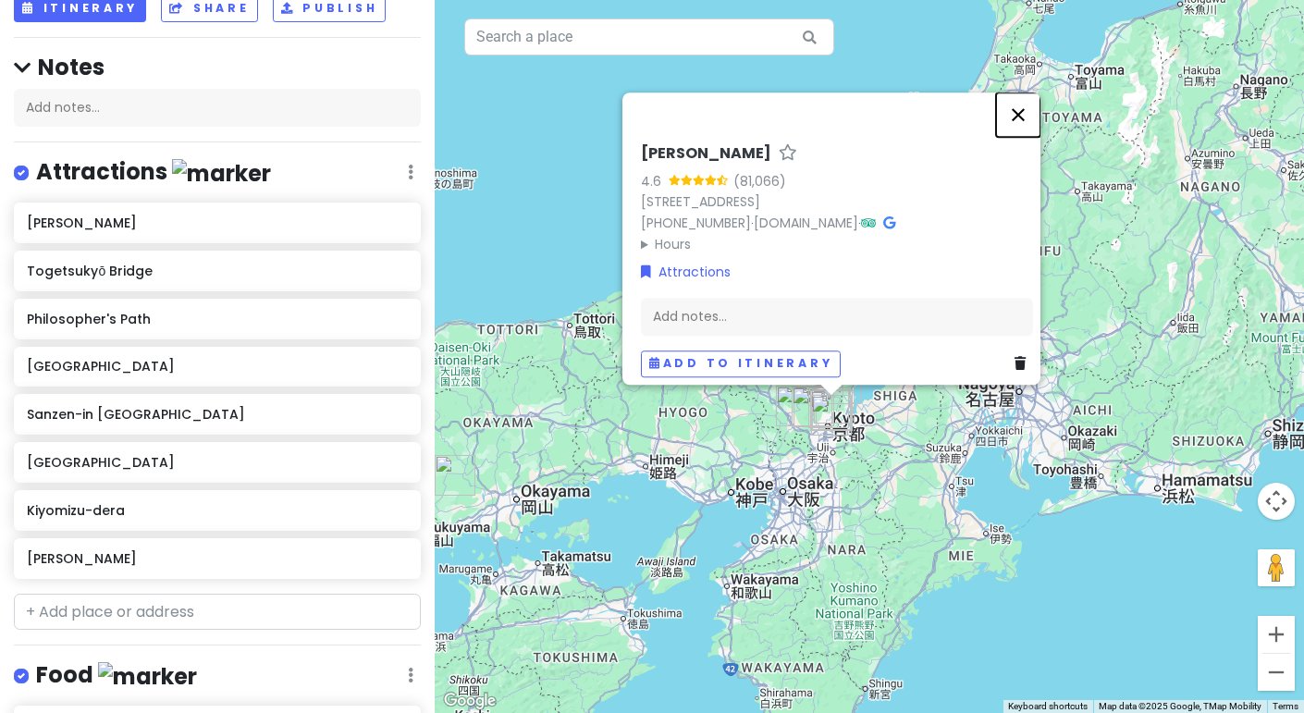
click at [1040, 92] on button "Close" at bounding box center [1018, 114] width 44 height 44
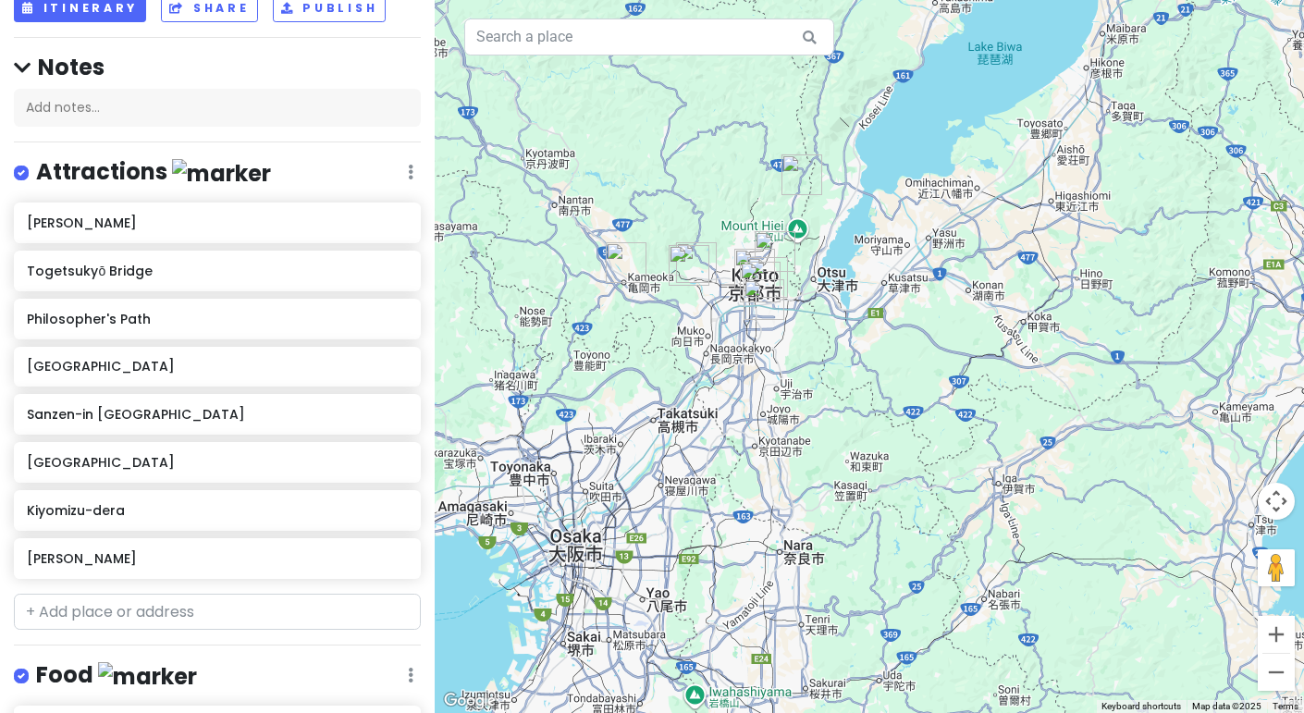
drag, startPoint x: 615, startPoint y: 364, endPoint x: 686, endPoint y: 147, distance: 228.7
click at [686, 147] on div at bounding box center [869, 356] width 869 height 713
